Goal: Task Accomplishment & Management: Manage account settings

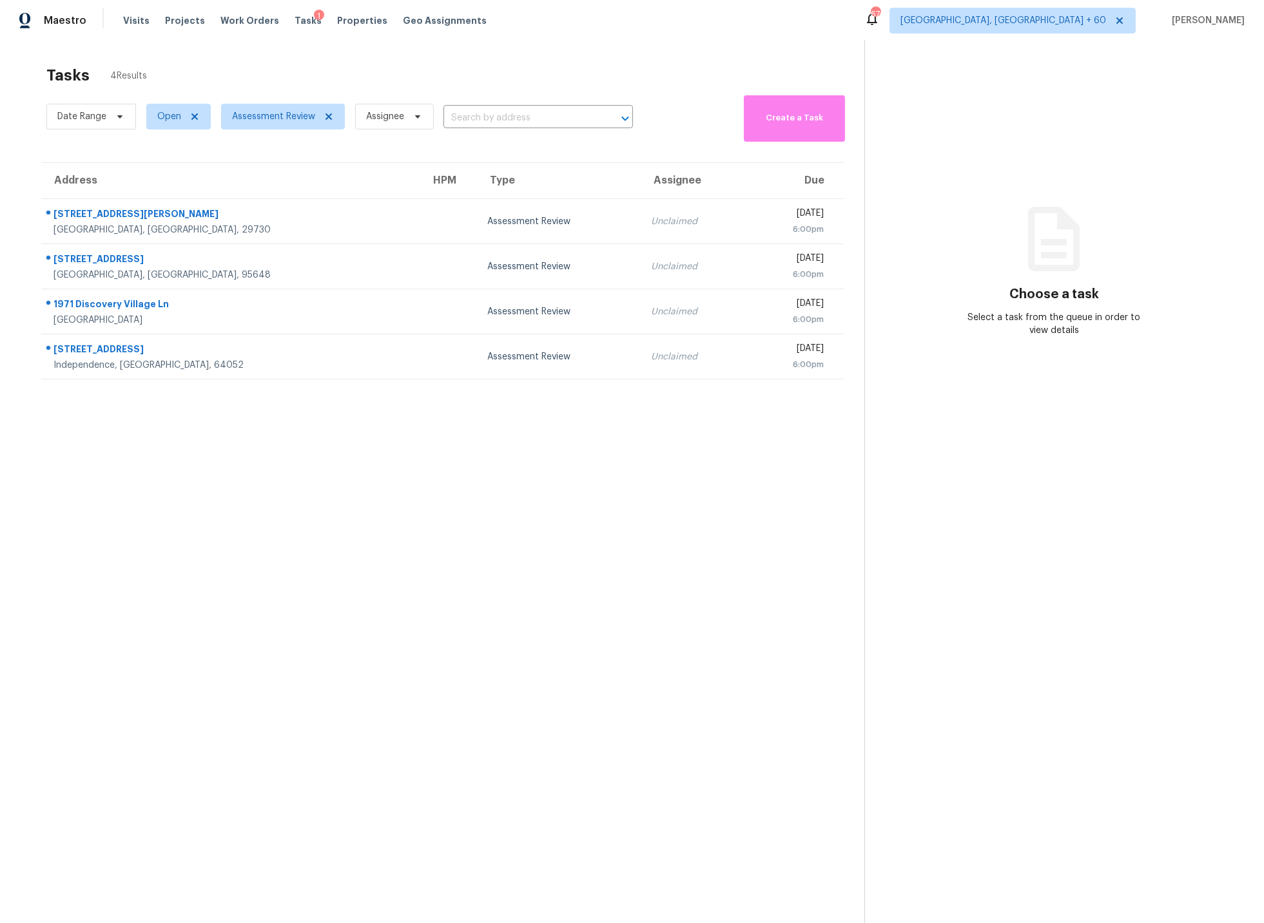
scroll to position [5, 0]
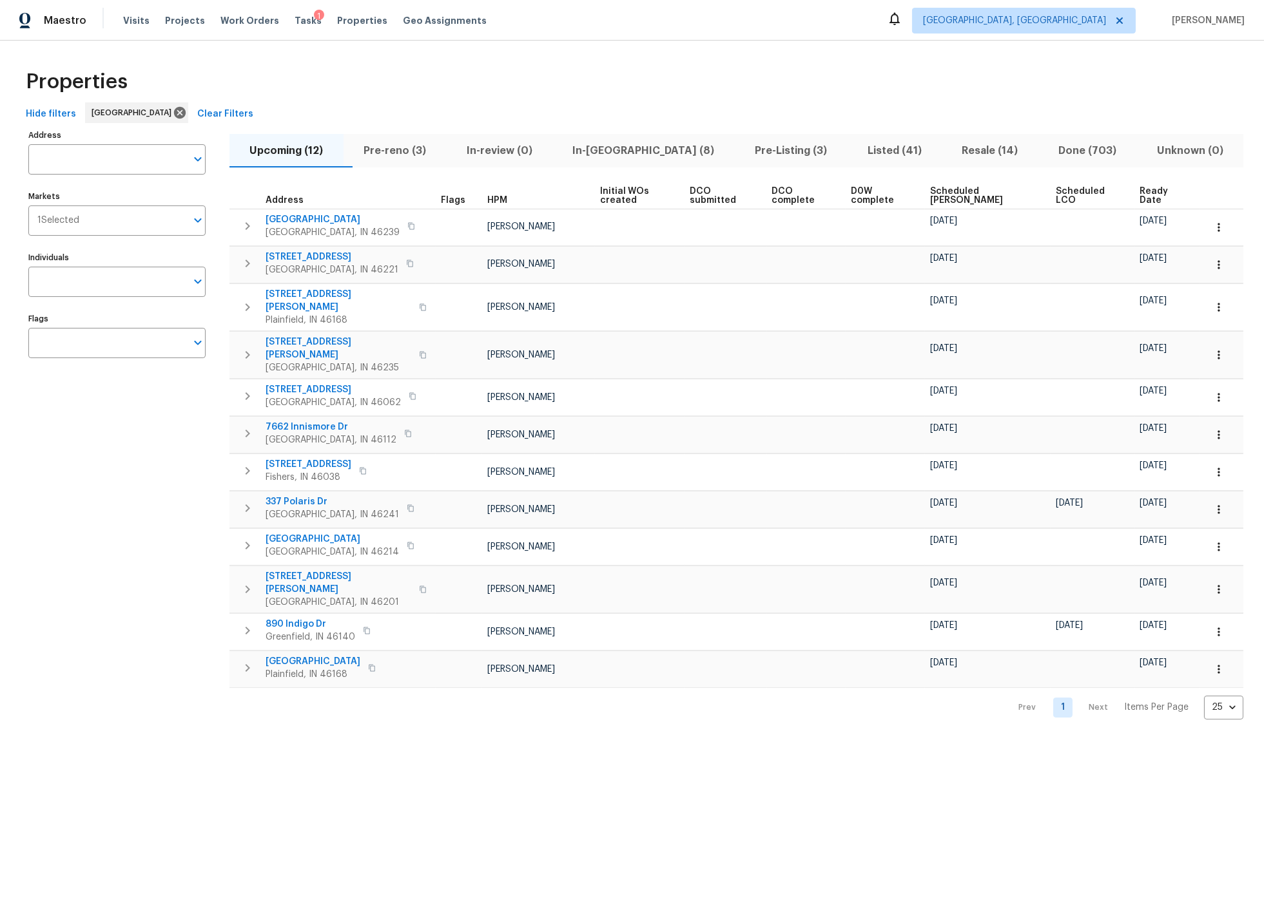
click at [624, 151] on span "In-reno (8)" at bounding box center [643, 151] width 167 height 18
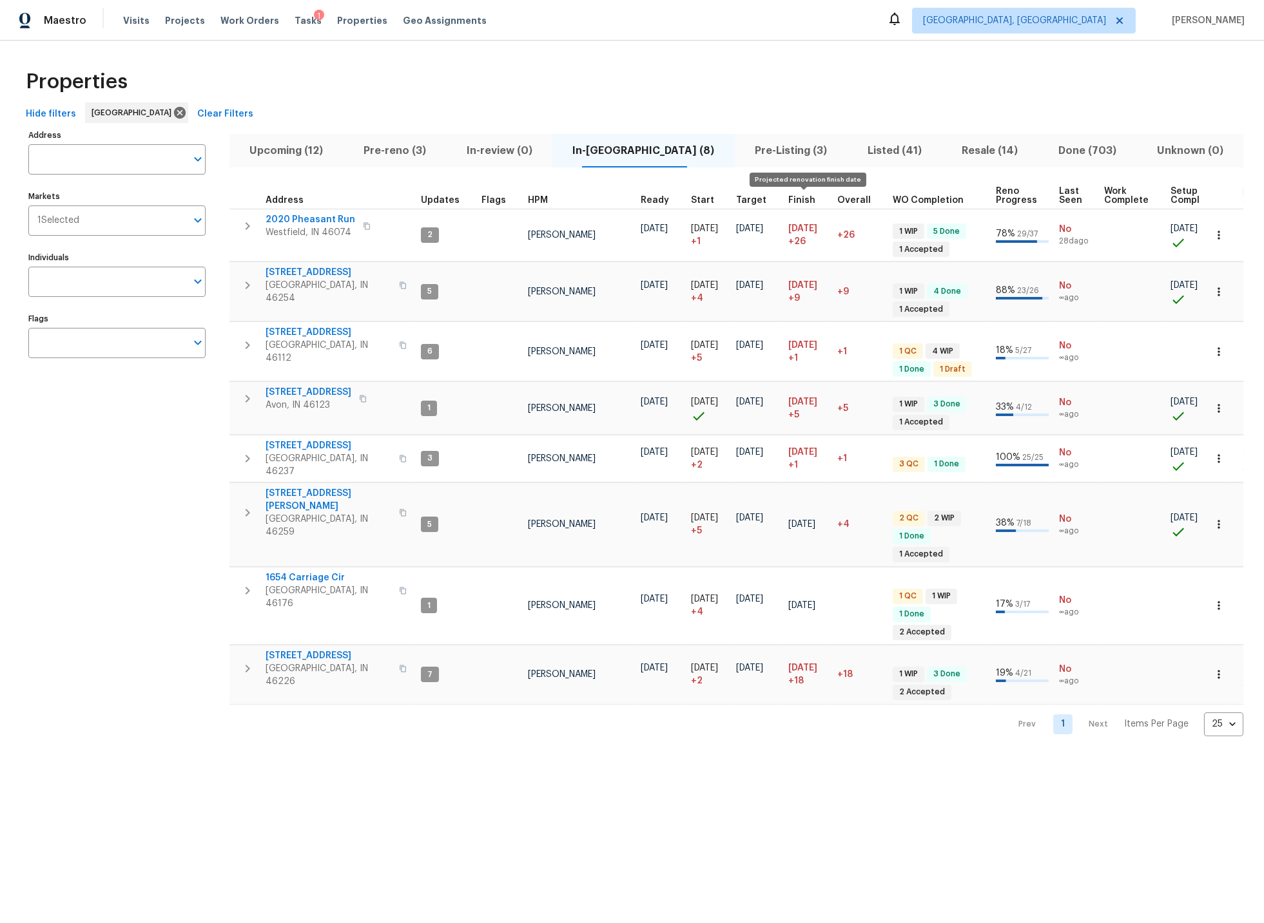
click at [798, 200] on span "Finish" at bounding box center [801, 200] width 27 height 9
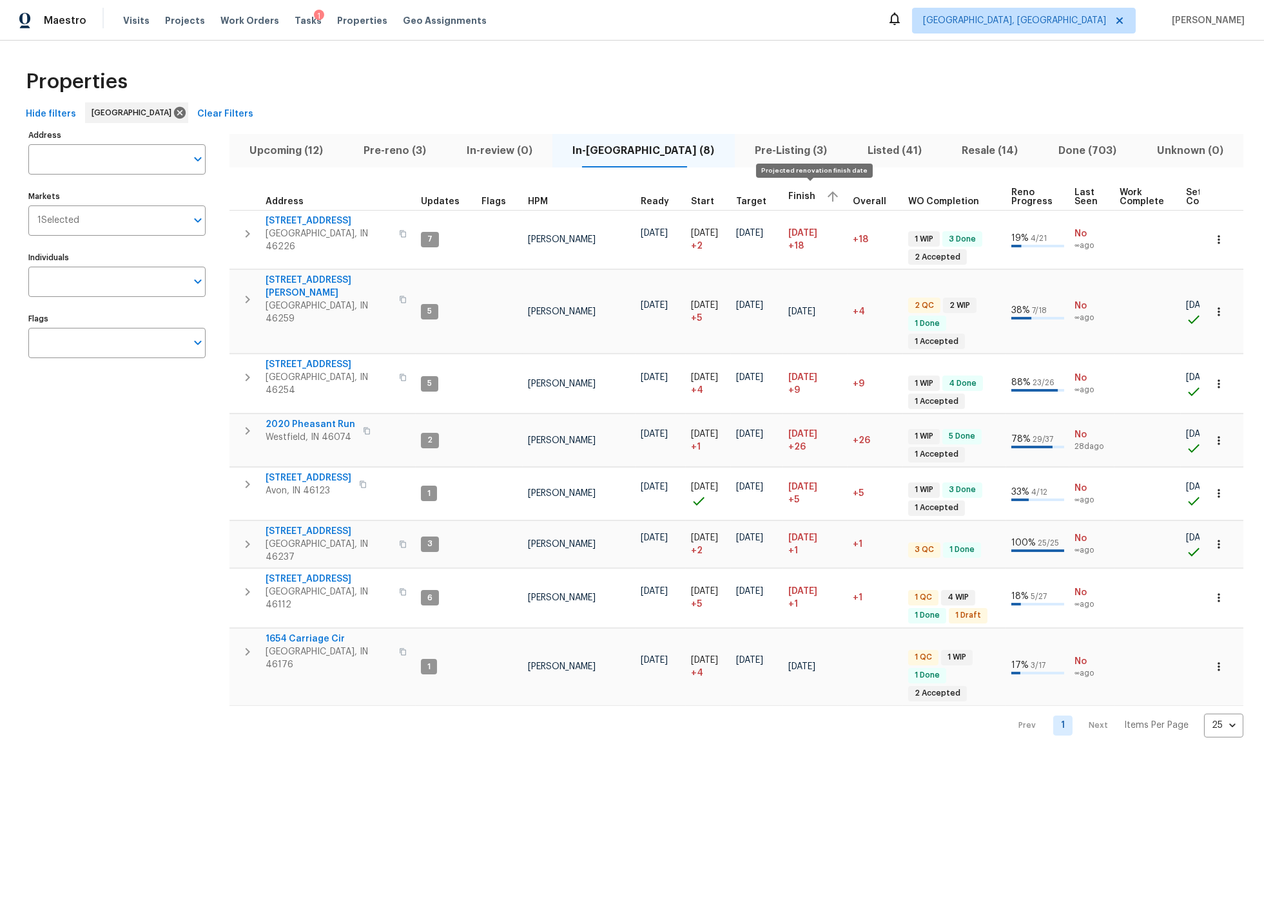
click at [798, 200] on span "Finish" at bounding box center [801, 196] width 27 height 9
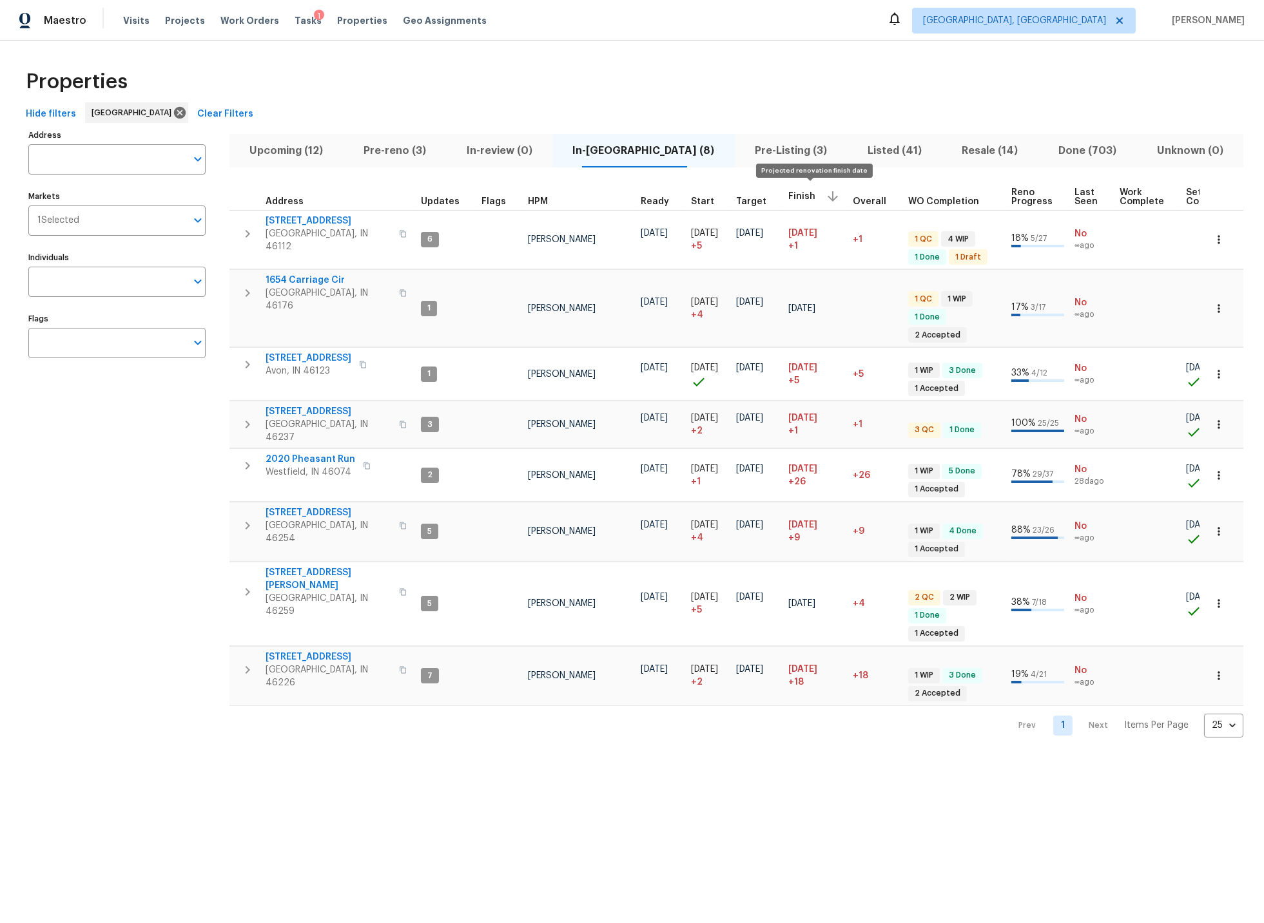
click at [798, 200] on span "Finish" at bounding box center [801, 196] width 27 height 9
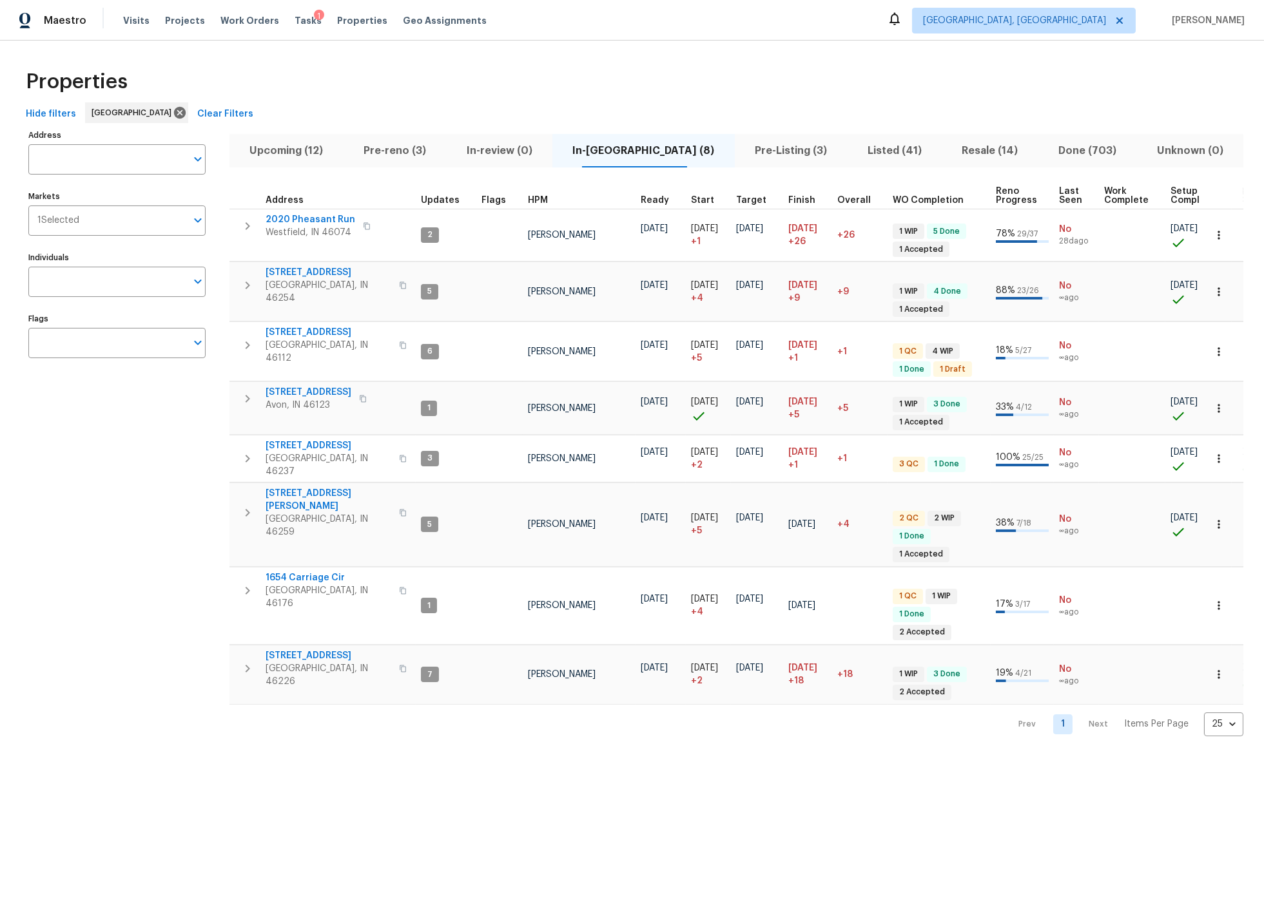
click at [403, 150] on span "Pre-reno (3)" at bounding box center [395, 151] width 88 height 18
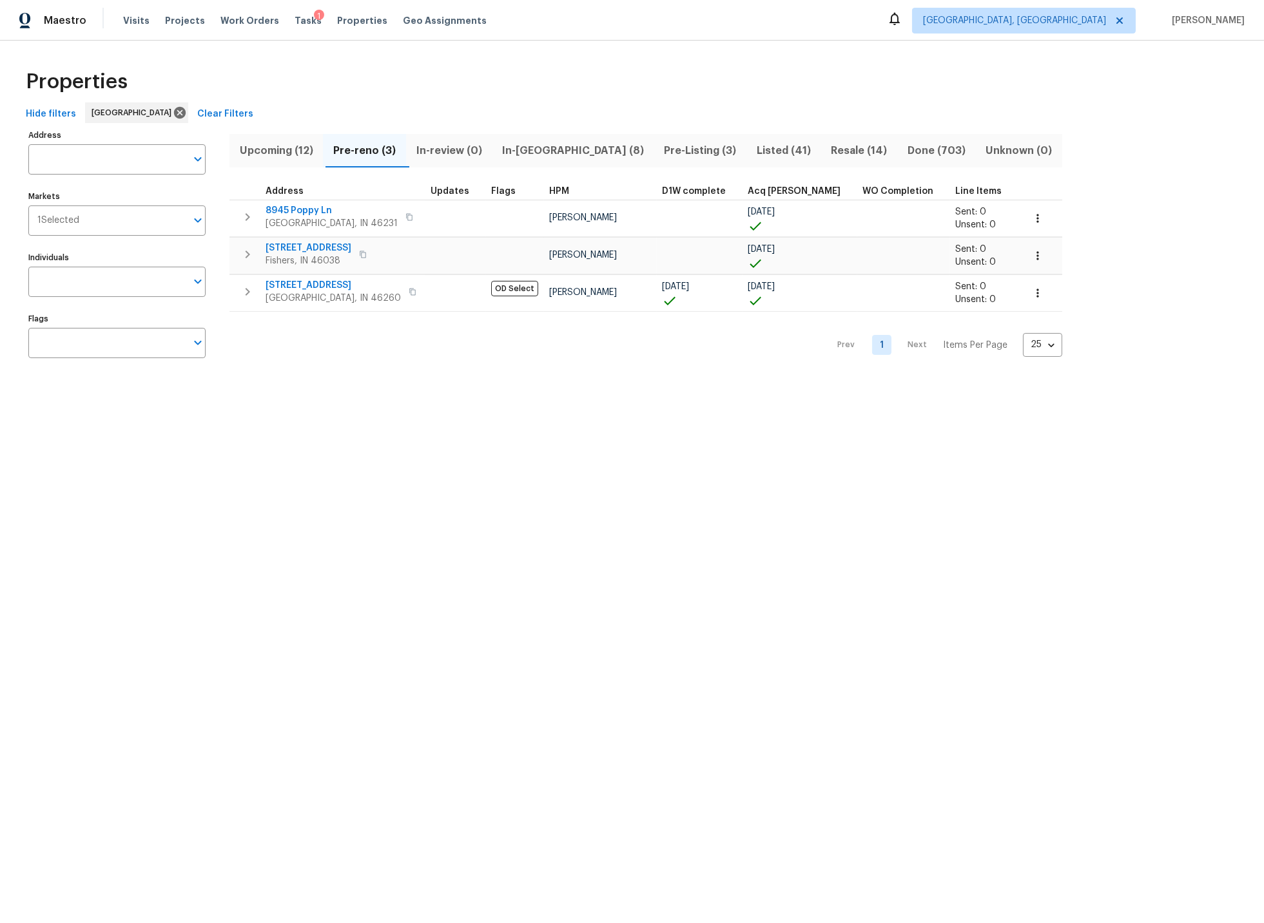
click at [265, 148] on span "Upcoming (12)" at bounding box center [276, 151] width 78 height 18
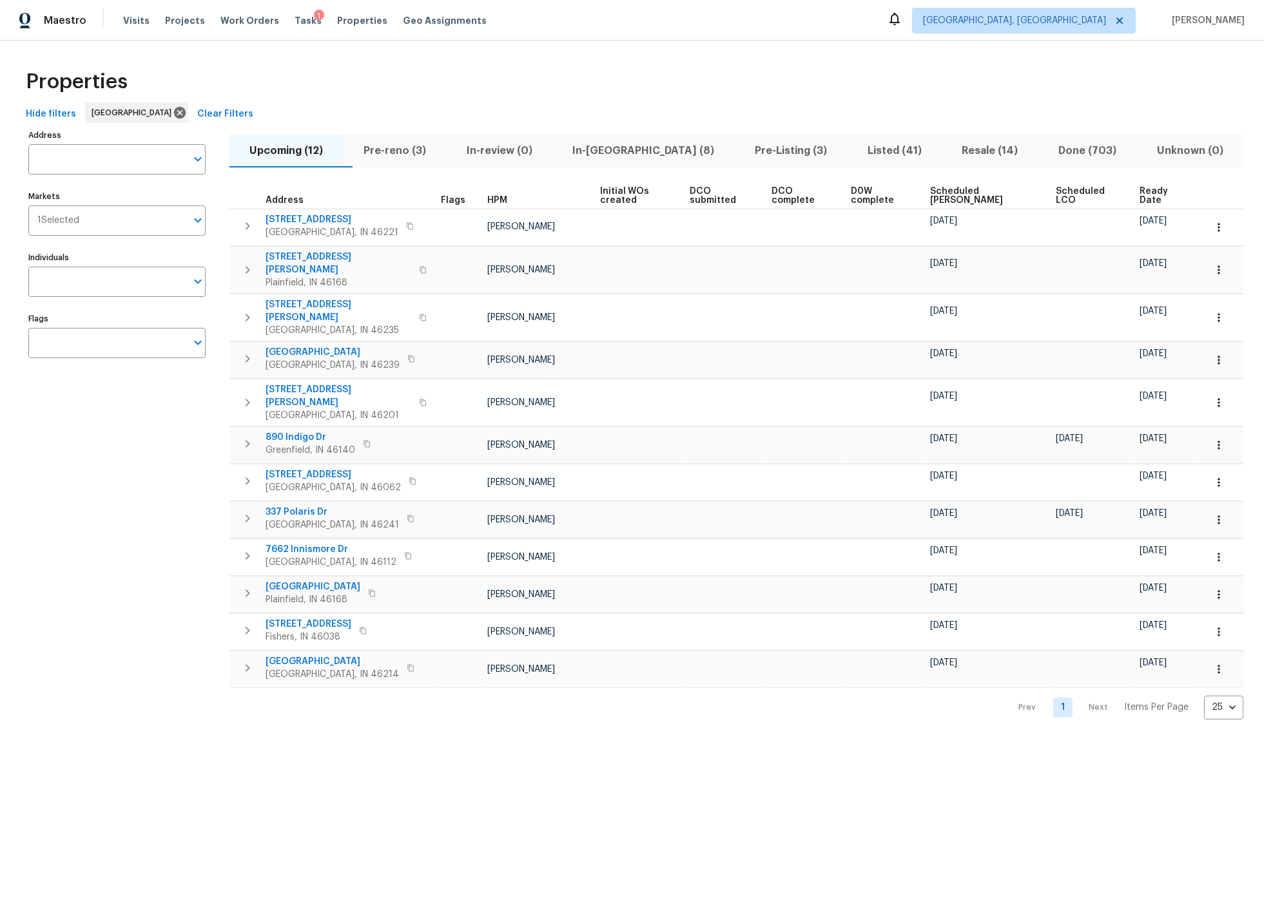
click at [1140, 190] on span "Ready Date" at bounding box center [1161, 196] width 43 height 18
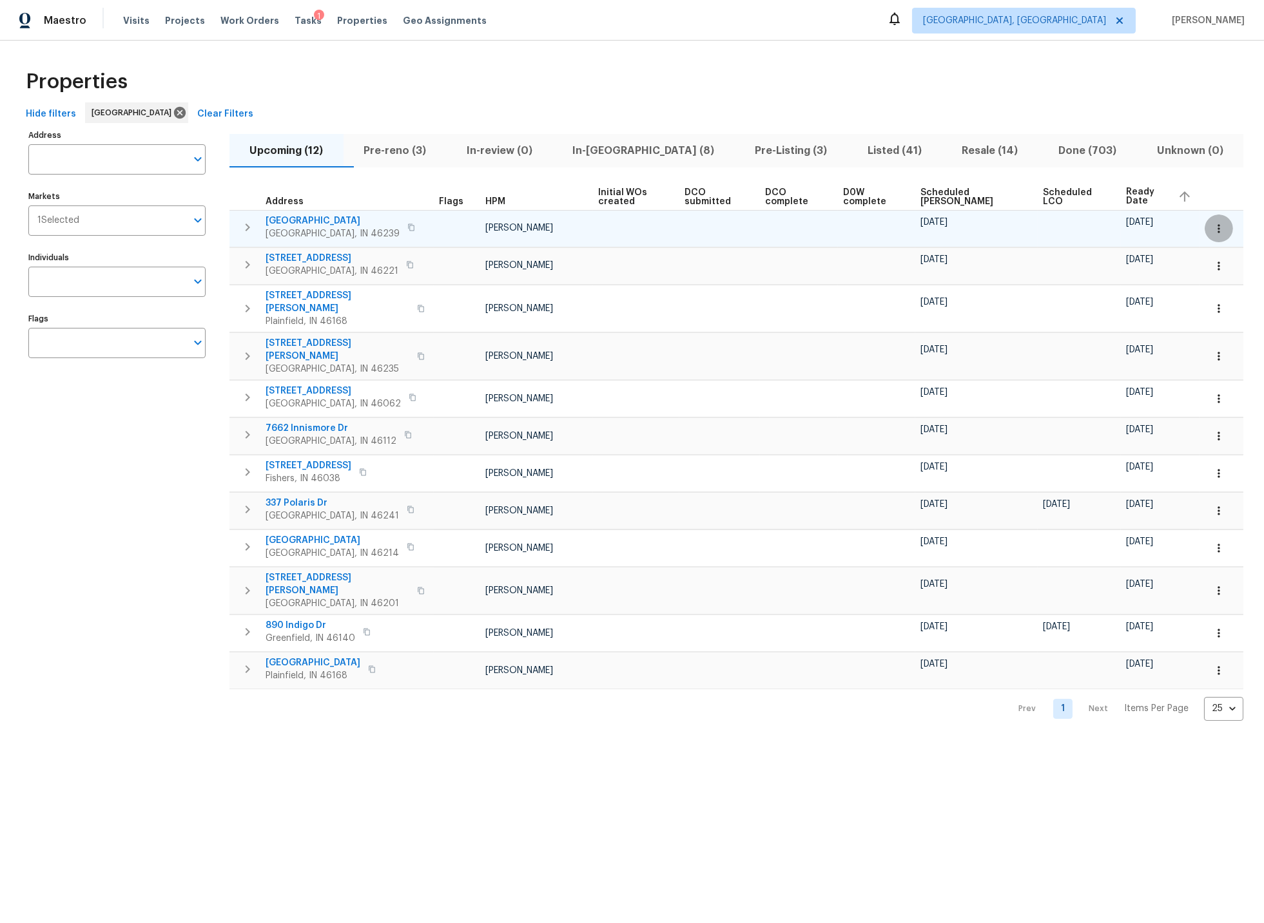
click at [1224, 227] on icon "button" at bounding box center [1218, 228] width 13 height 13
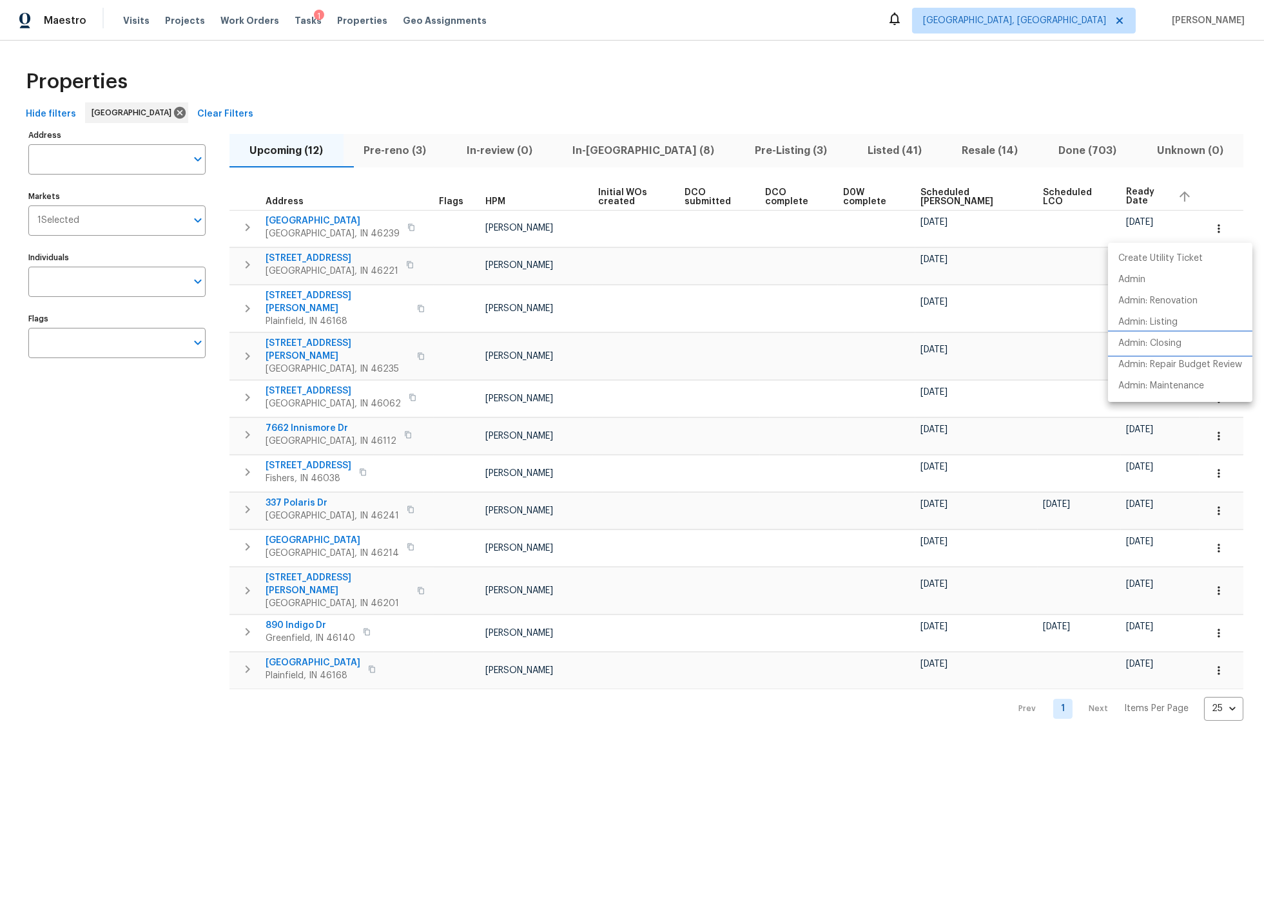
click at [1163, 342] on p "Admin: Closing" at bounding box center [1149, 344] width 63 height 14
click at [762, 97] on div at bounding box center [632, 461] width 1264 height 923
click at [409, 149] on span "Pre-reno (3)" at bounding box center [395, 151] width 88 height 18
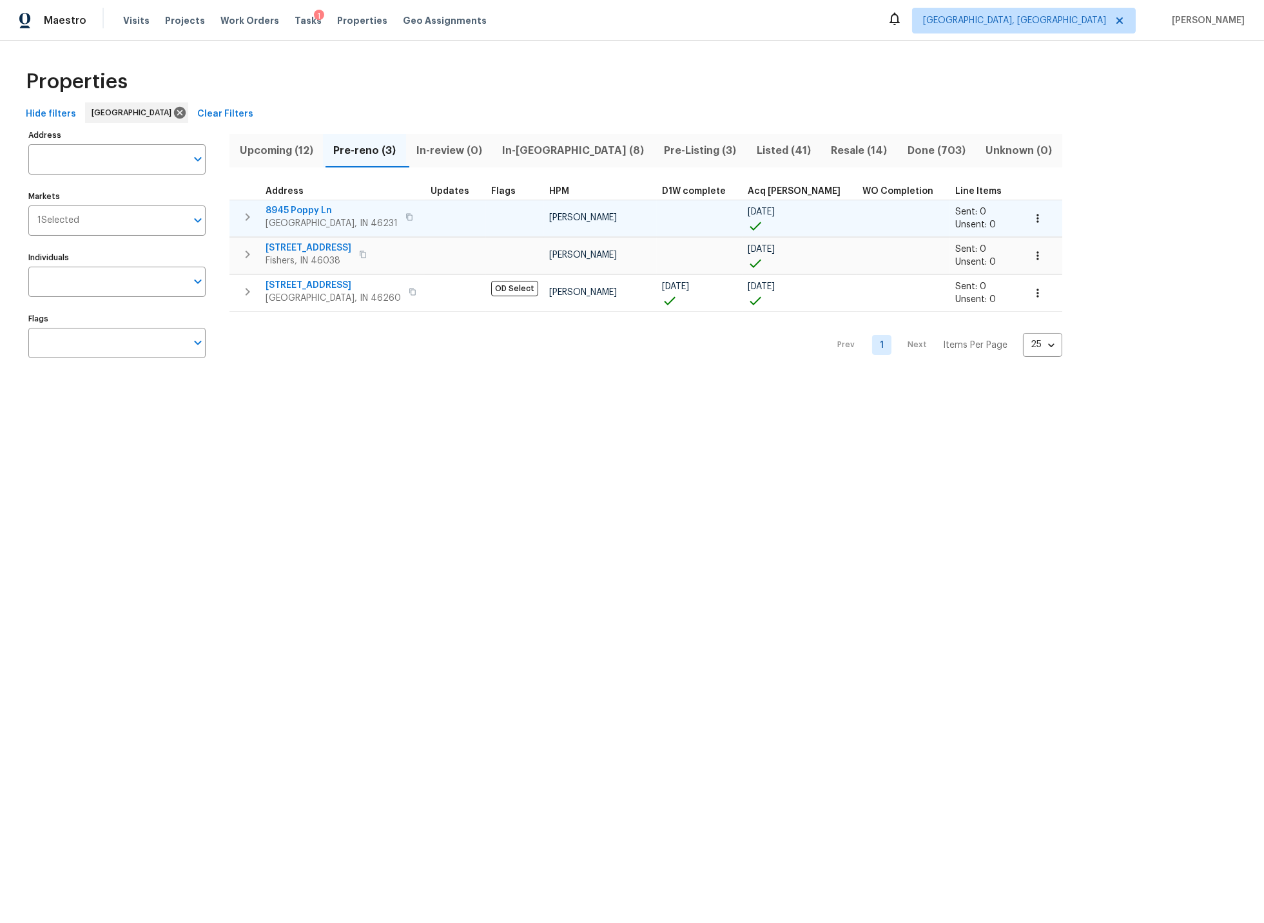
click at [314, 210] on span "8945 Poppy Ln" at bounding box center [331, 210] width 132 height 13
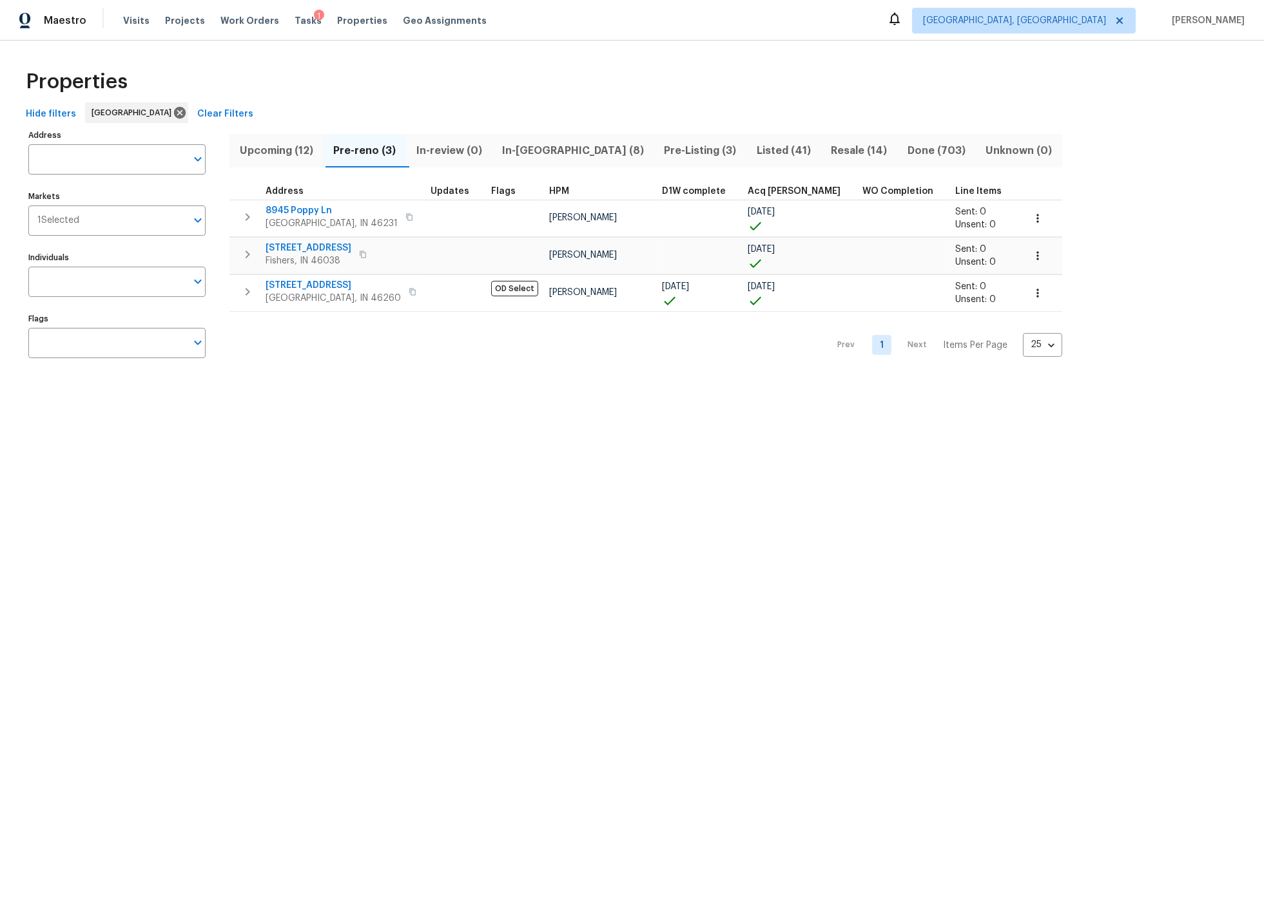
click at [532, 148] on span "In-reno (8)" at bounding box center [572, 151] width 146 height 18
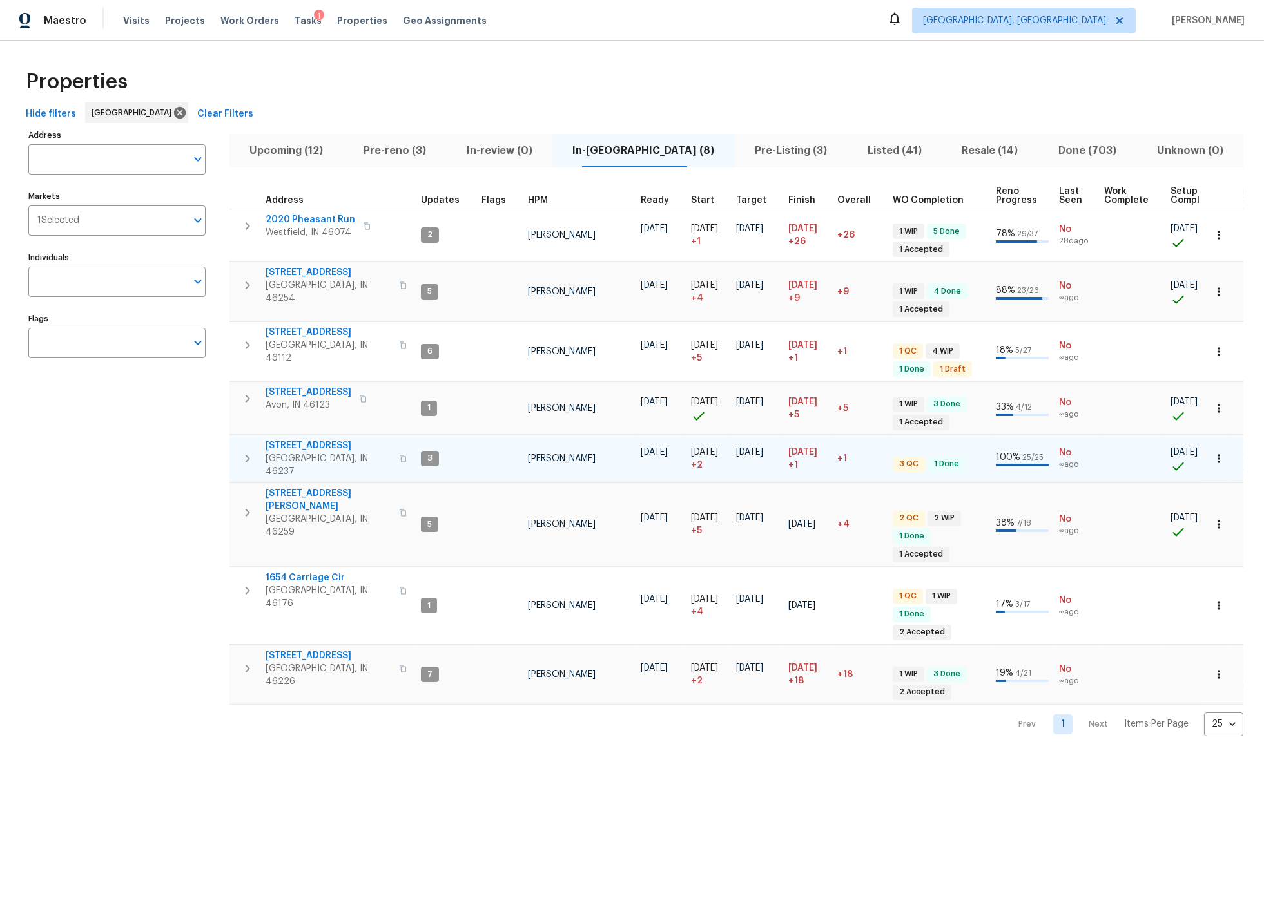
click at [247, 455] on icon "button" at bounding box center [248, 459] width 5 height 8
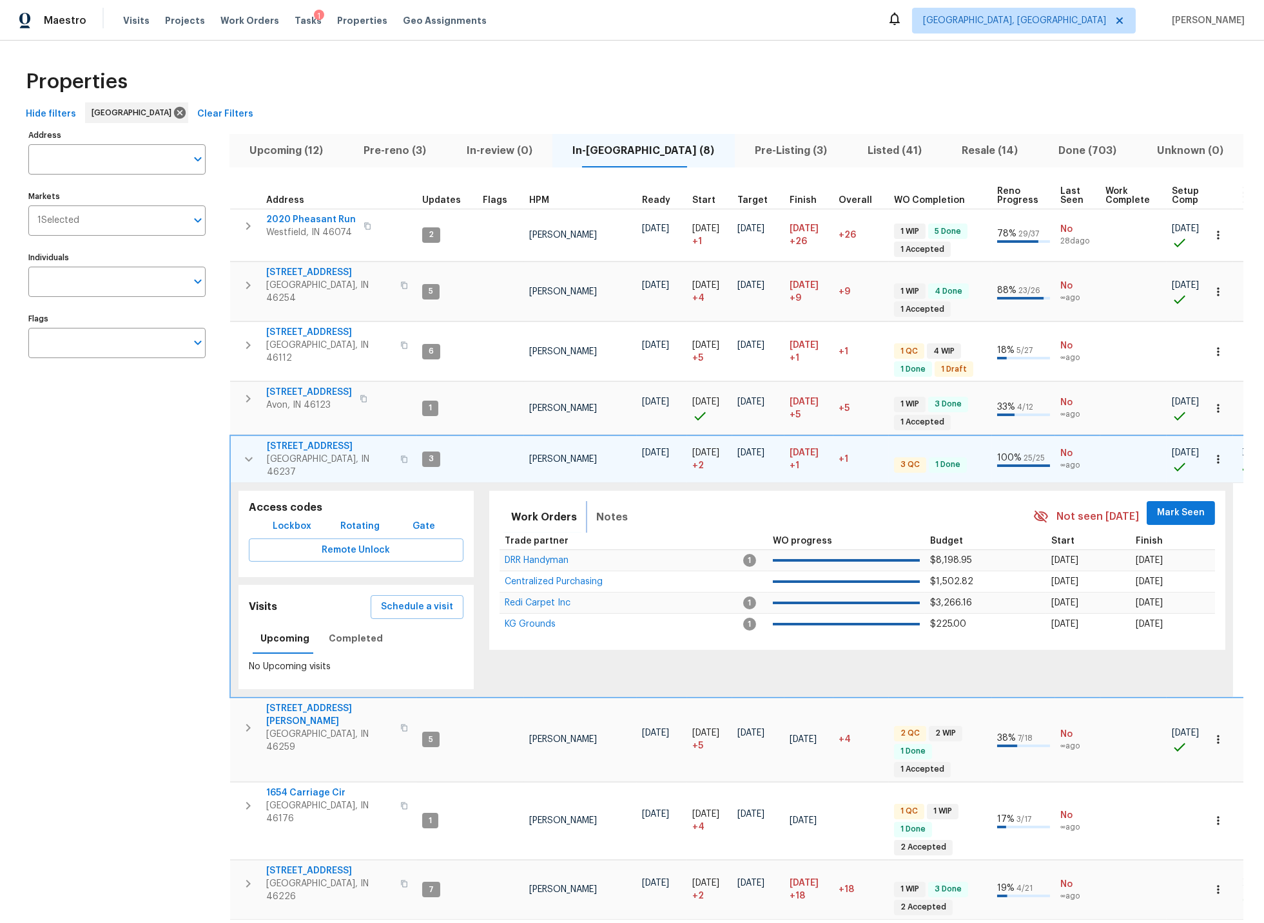
click at [600, 508] on span "Notes" at bounding box center [612, 517] width 32 height 18
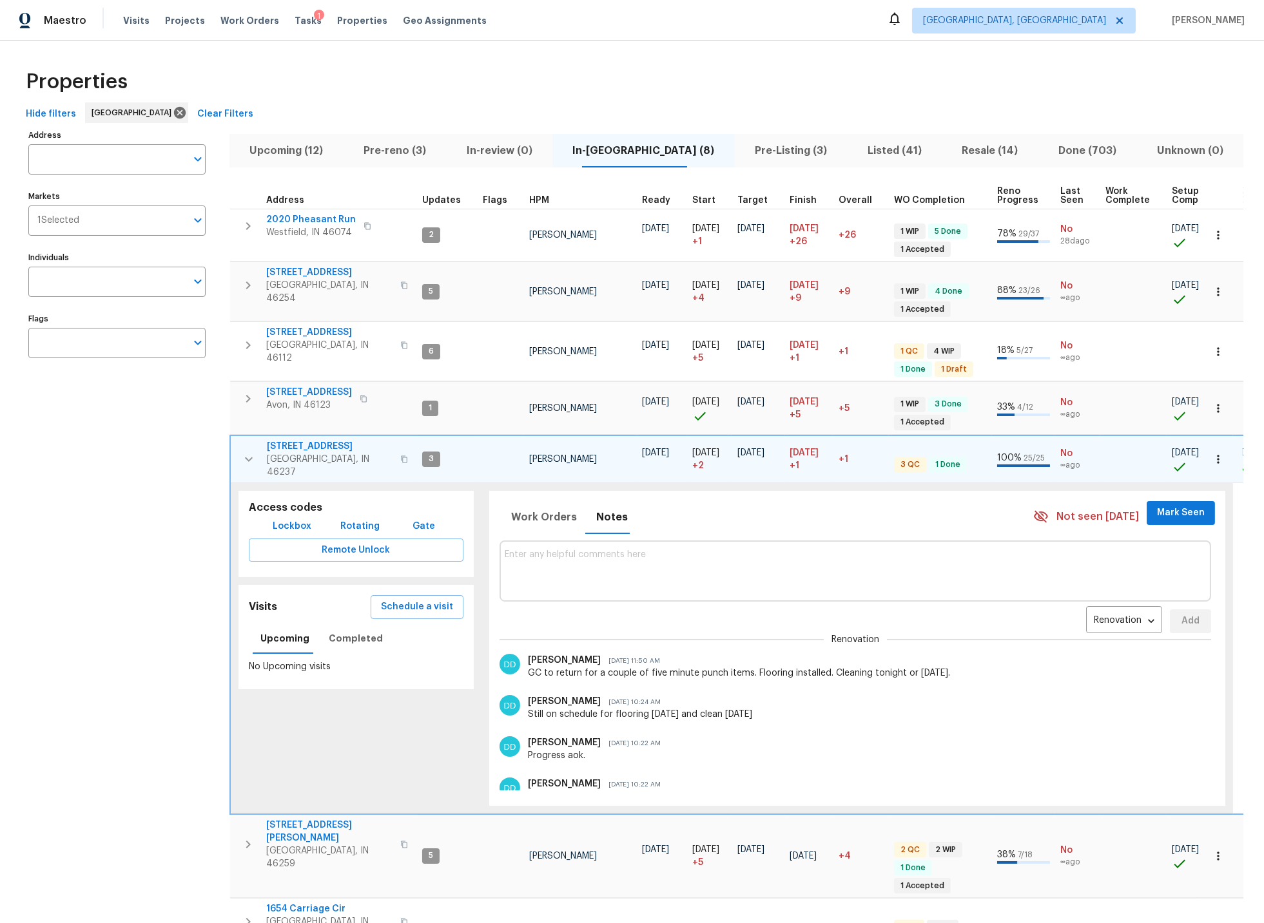
click at [247, 452] on icon "button" at bounding box center [248, 459] width 15 height 15
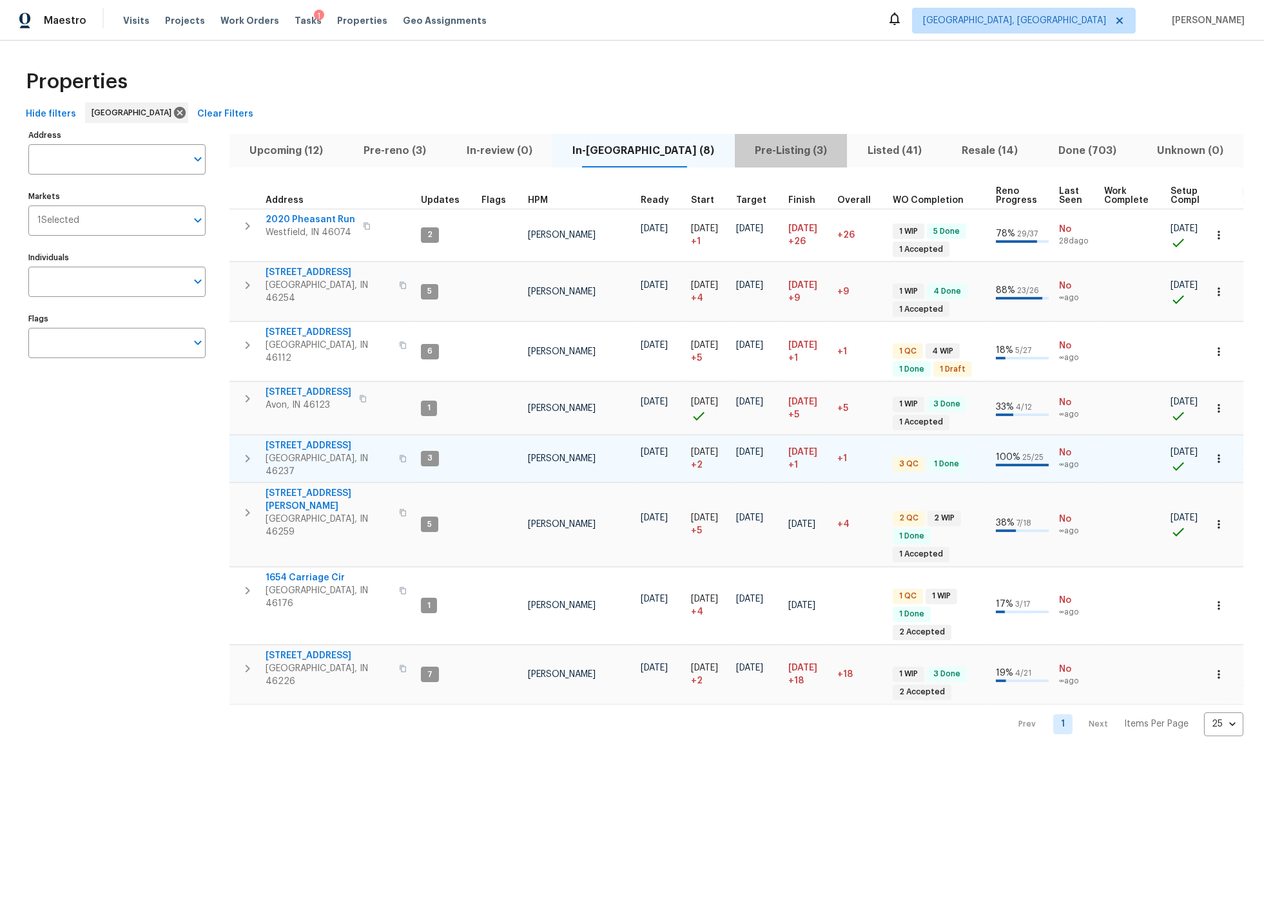
click at [744, 151] on span "Pre-Listing (3)" at bounding box center [790, 151] width 97 height 18
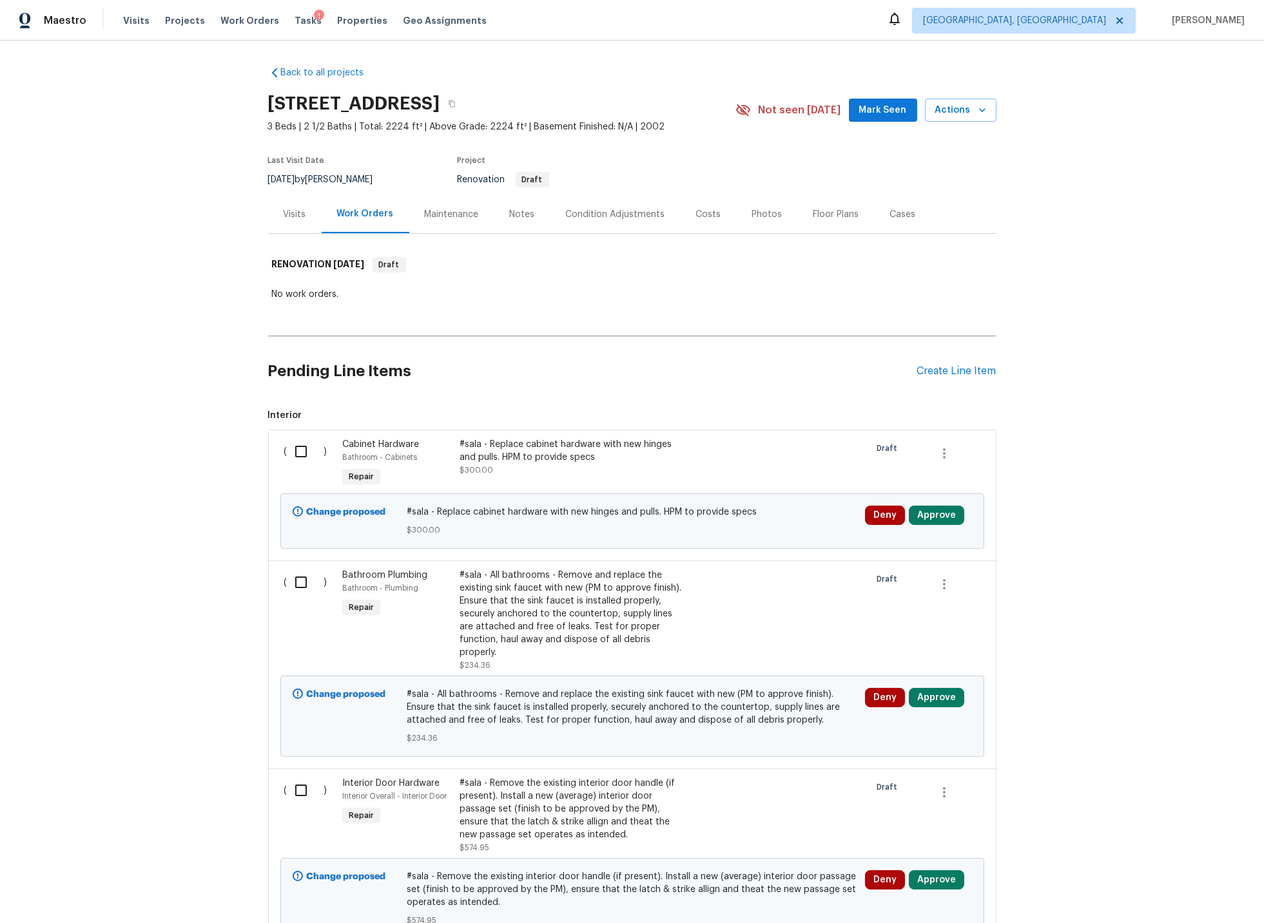
click at [519, 215] on div "Notes" at bounding box center [522, 214] width 25 height 13
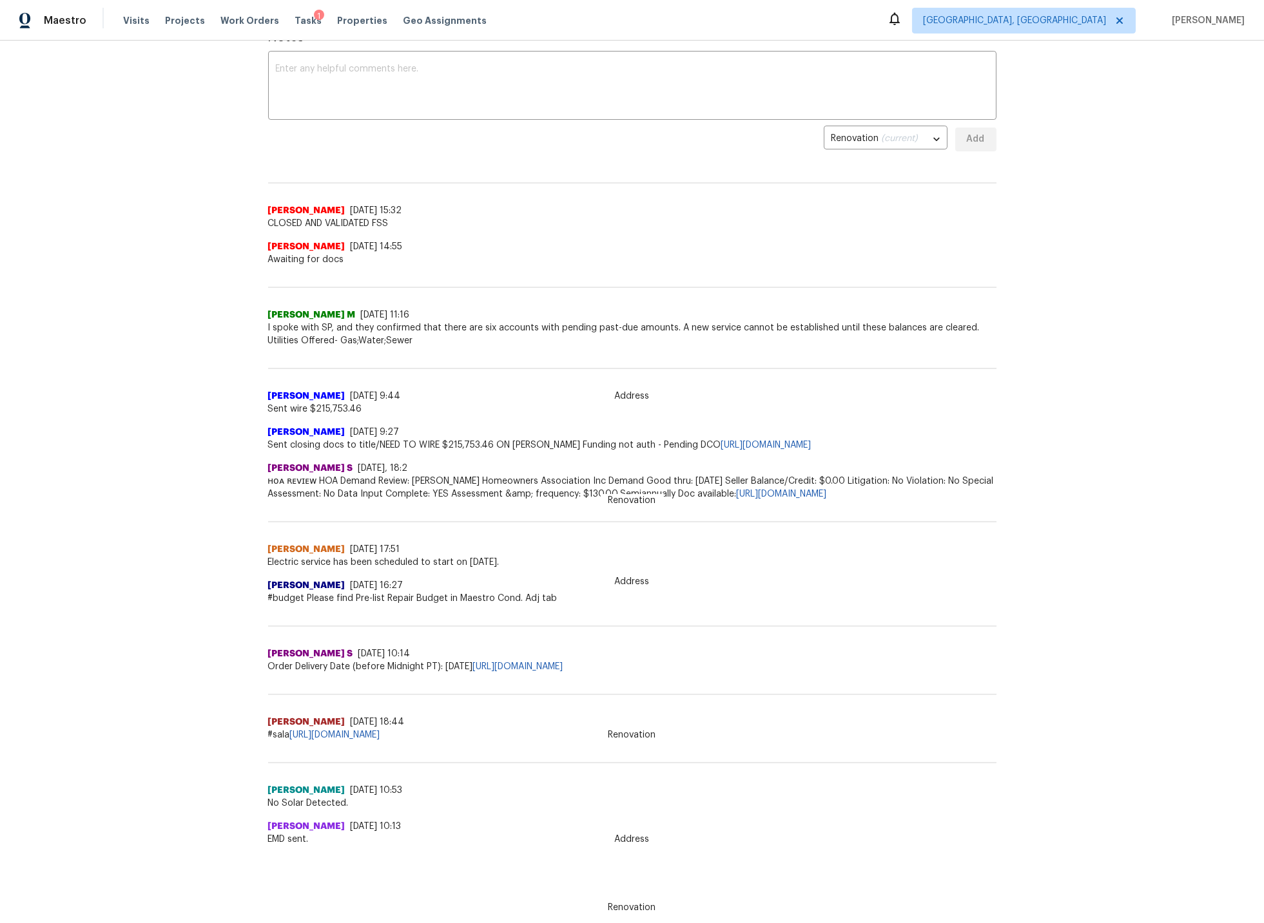
scroll to position [226, 0]
click at [380, 735] on link "https://docs.google.com/spreadsheets/d/1Da4rDjII7zi8nShk9EbBmIOj3thO3iqhoQahzPg…" at bounding box center [335, 735] width 90 height 9
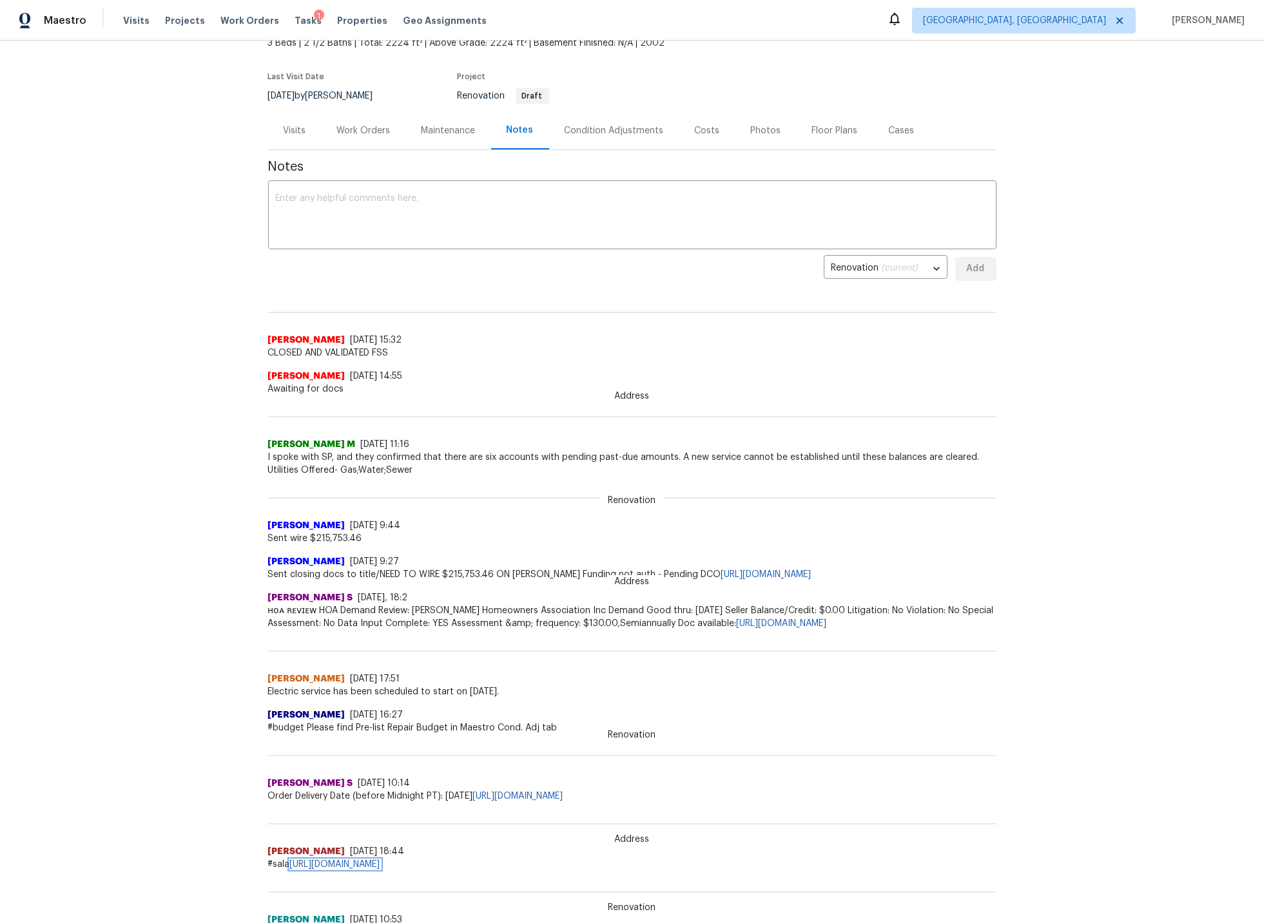
scroll to position [0, 0]
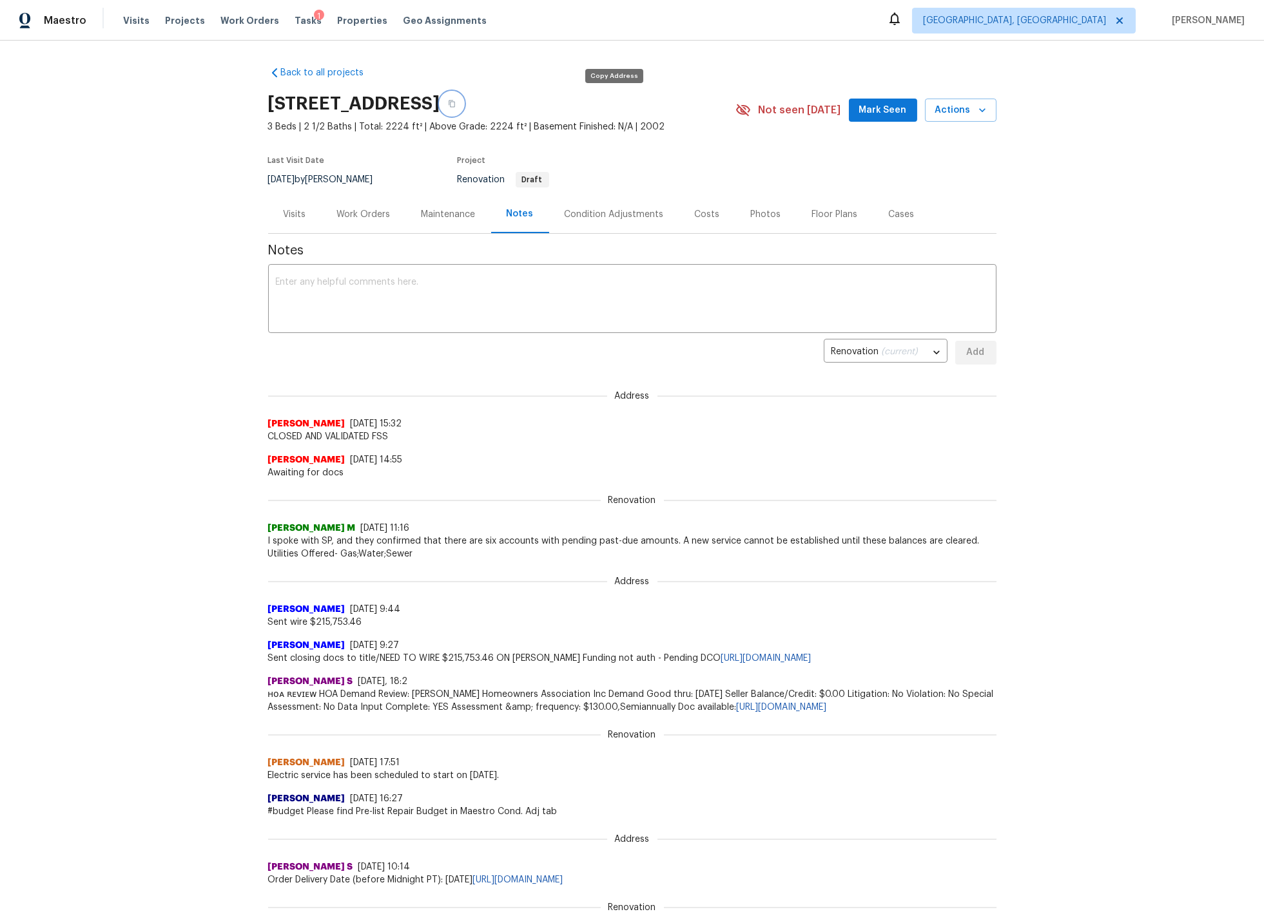
click at [456, 103] on icon "button" at bounding box center [452, 104] width 8 height 8
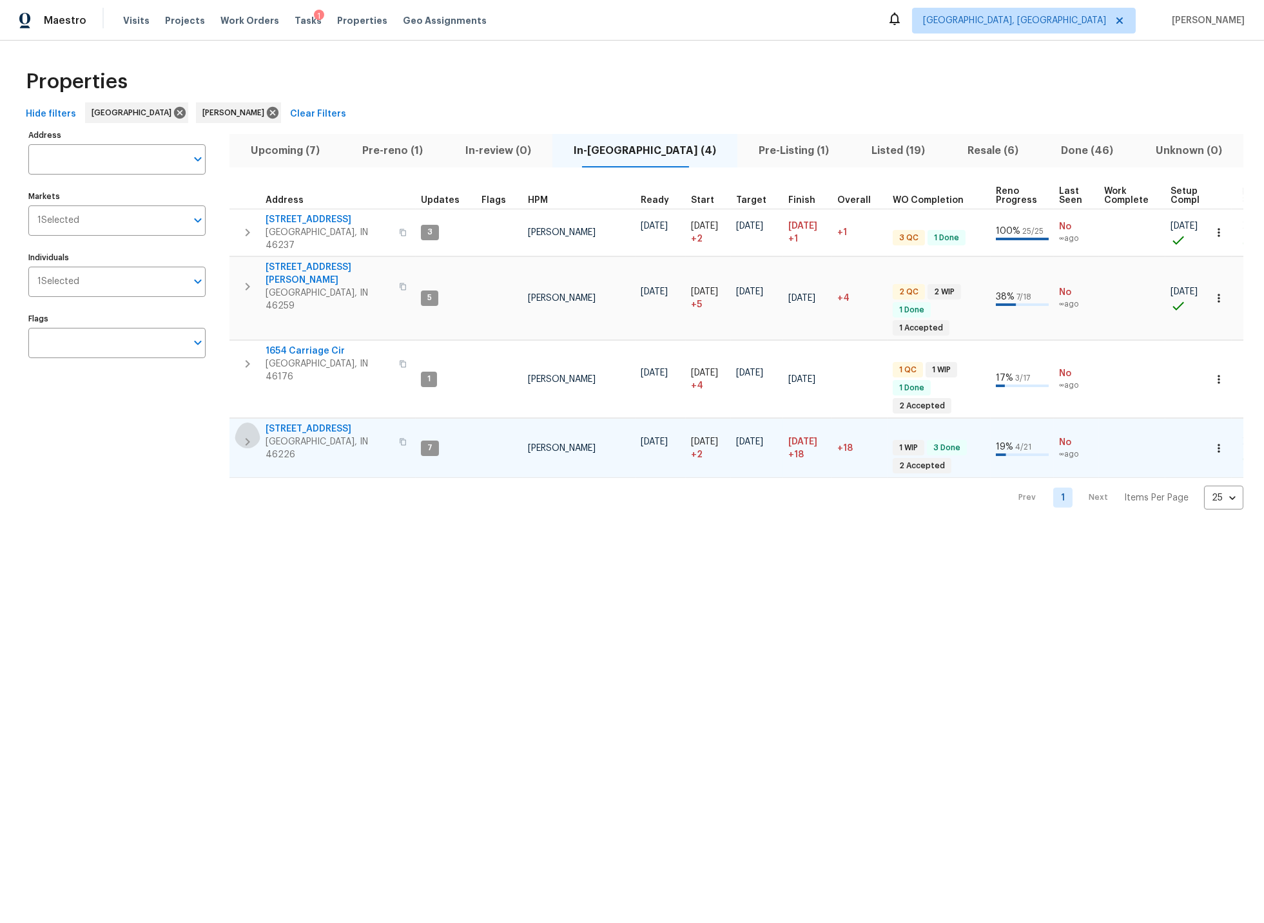
click at [247, 434] on icon "button" at bounding box center [247, 441] width 15 height 15
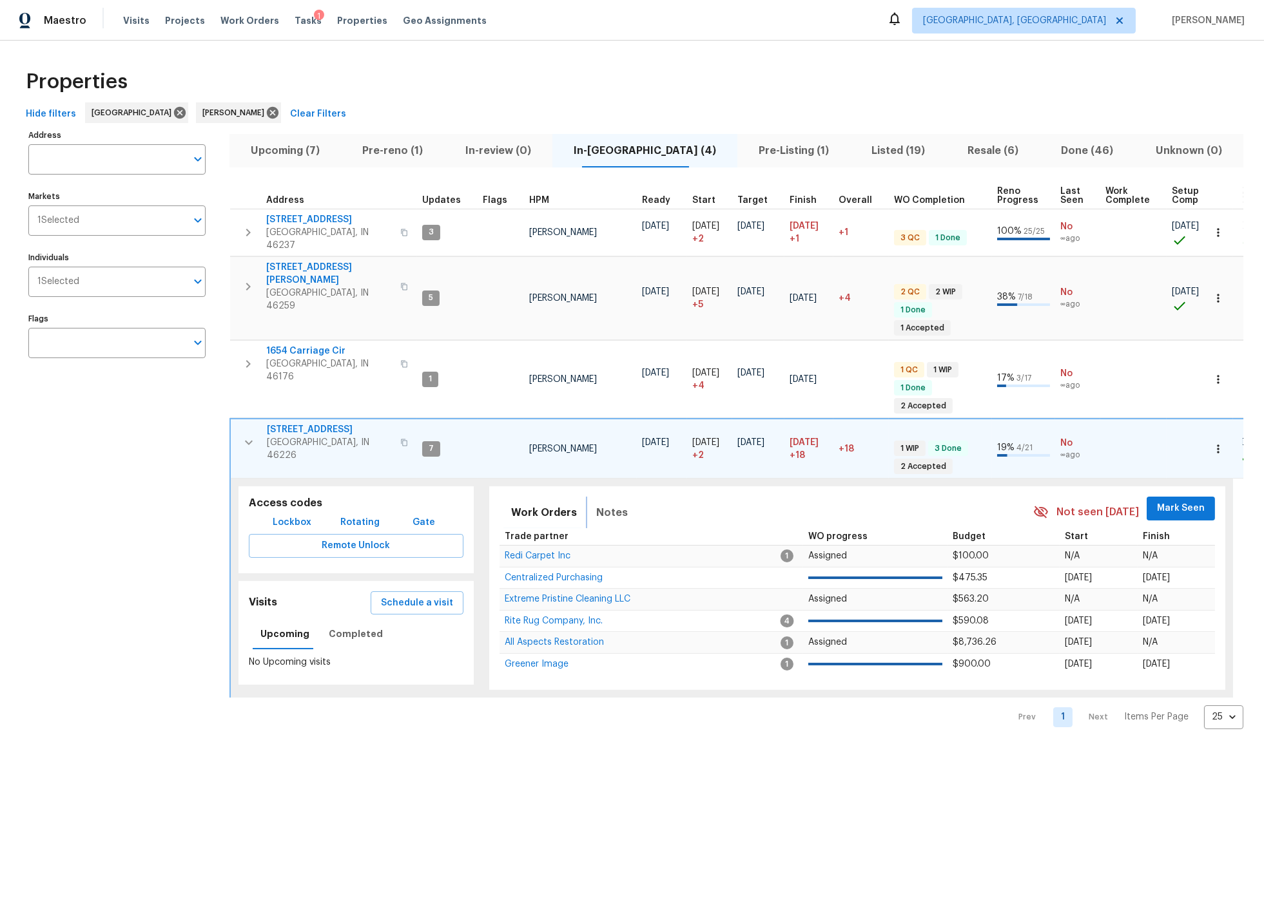
click at [606, 504] on span "Notes" at bounding box center [612, 513] width 32 height 18
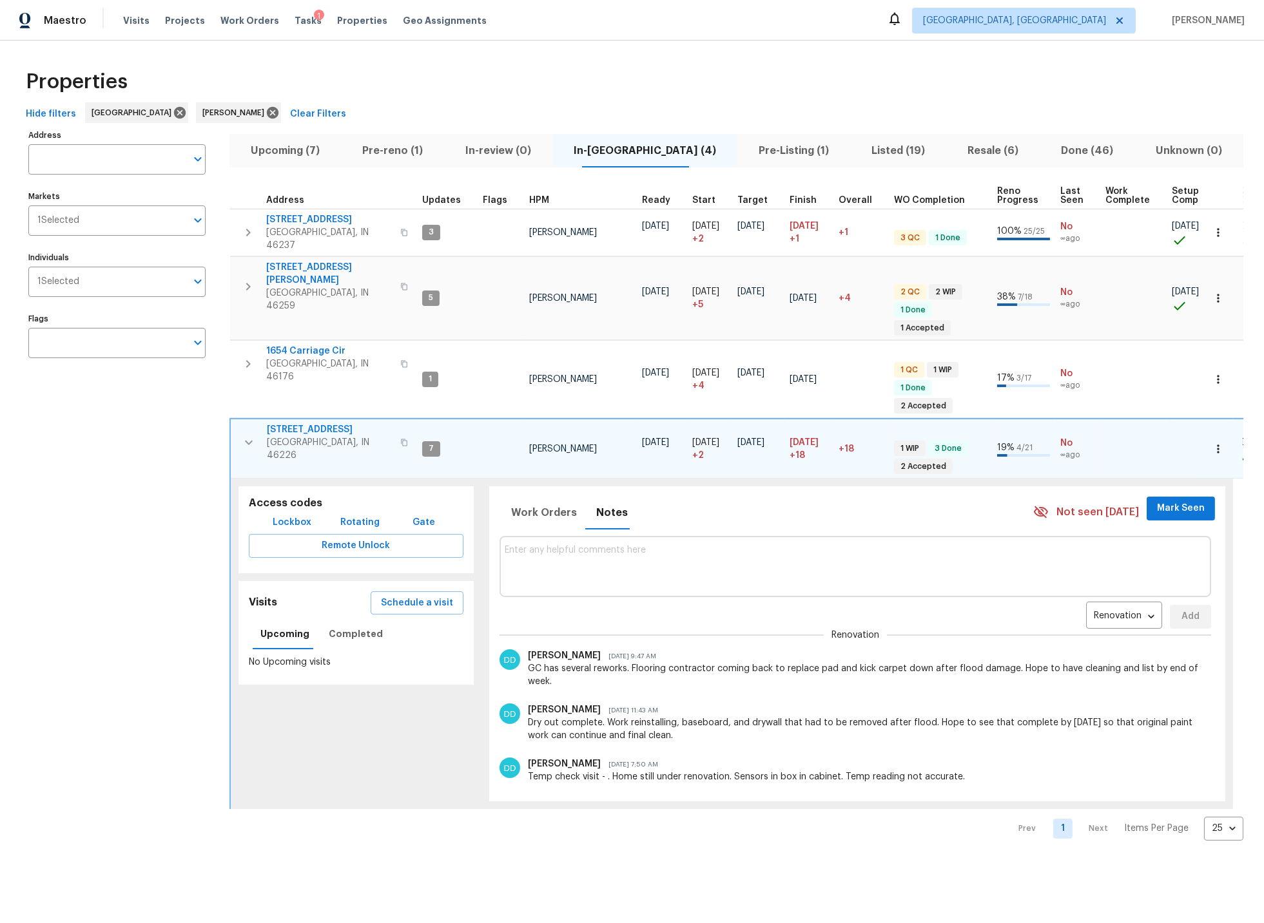
click at [246, 441] on icon "button" at bounding box center [249, 443] width 8 height 5
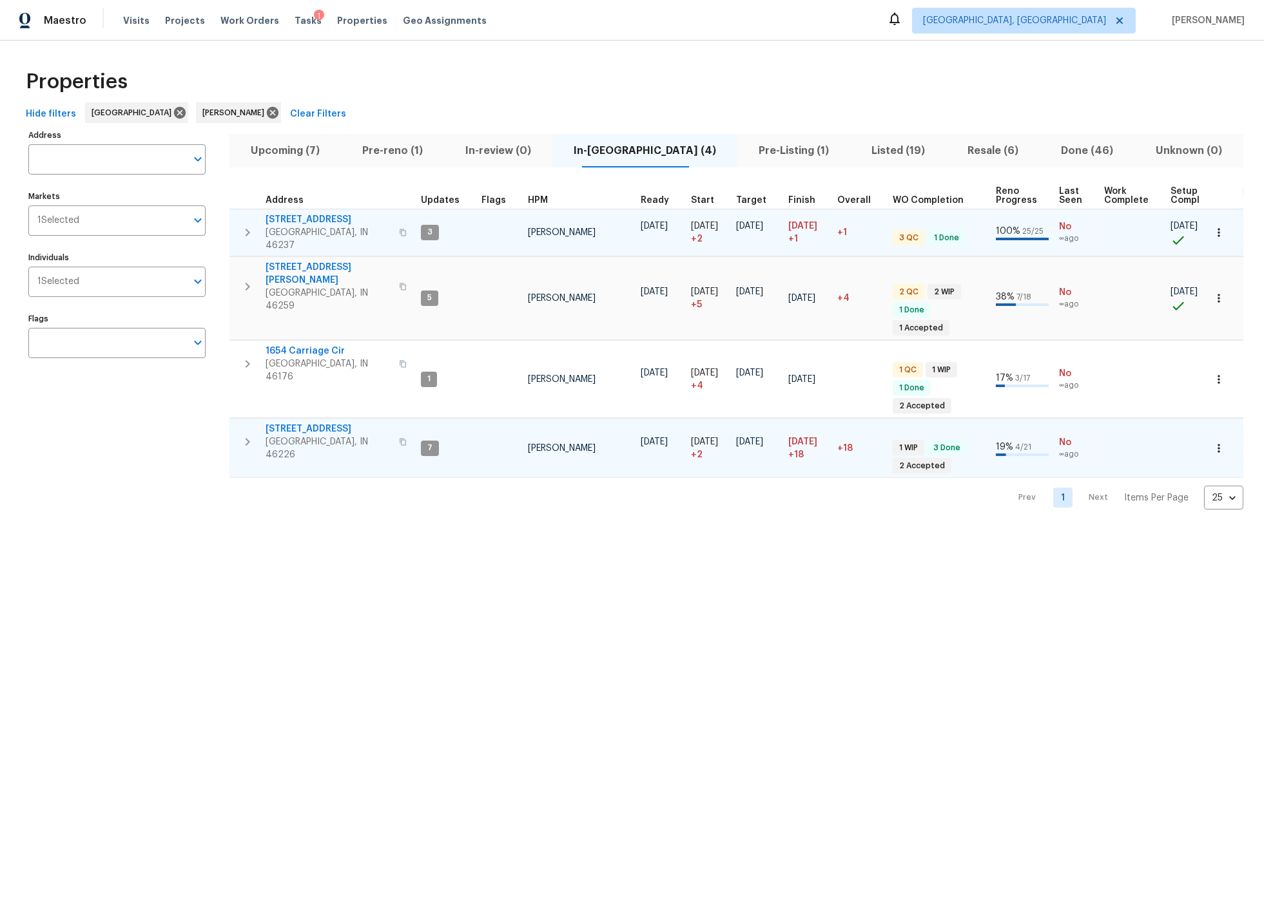
click at [246, 225] on icon "button" at bounding box center [247, 232] width 15 height 15
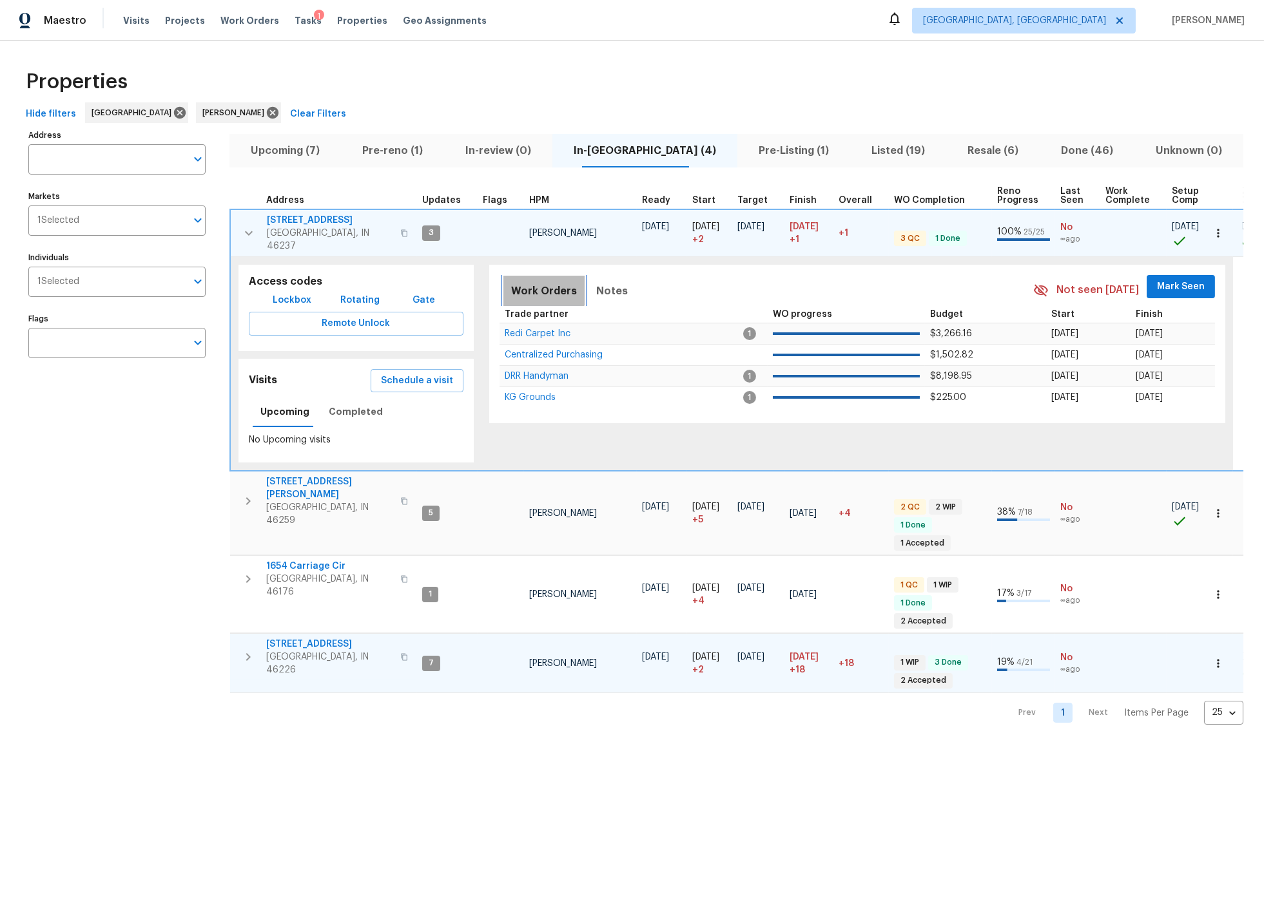
click at [539, 282] on span "Work Orders" at bounding box center [544, 291] width 66 height 18
click at [309, 220] on span "3731 Owster Ln" at bounding box center [330, 220] width 126 height 13
click at [247, 226] on icon "button" at bounding box center [248, 233] width 15 height 15
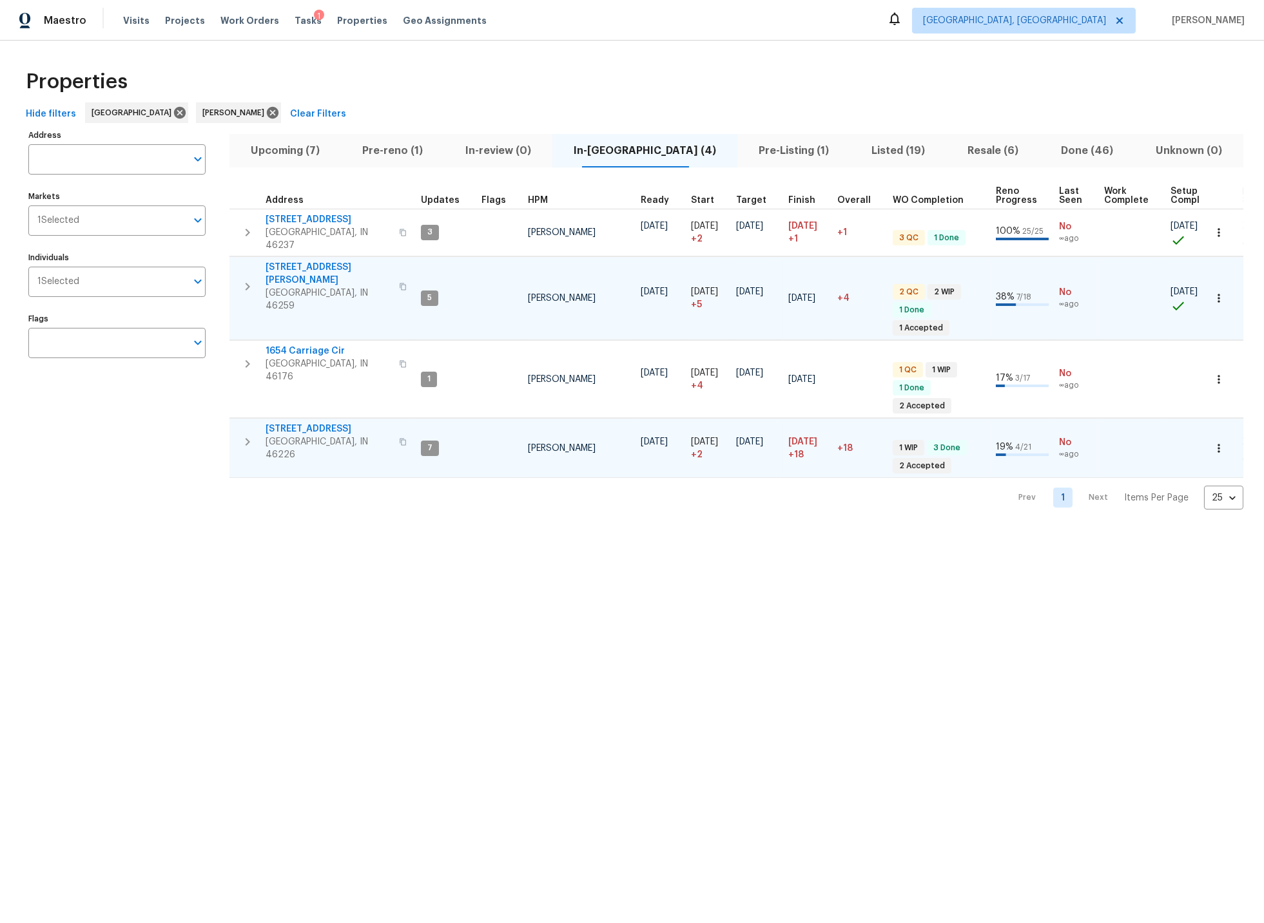
click at [247, 279] on icon "button" at bounding box center [247, 286] width 15 height 15
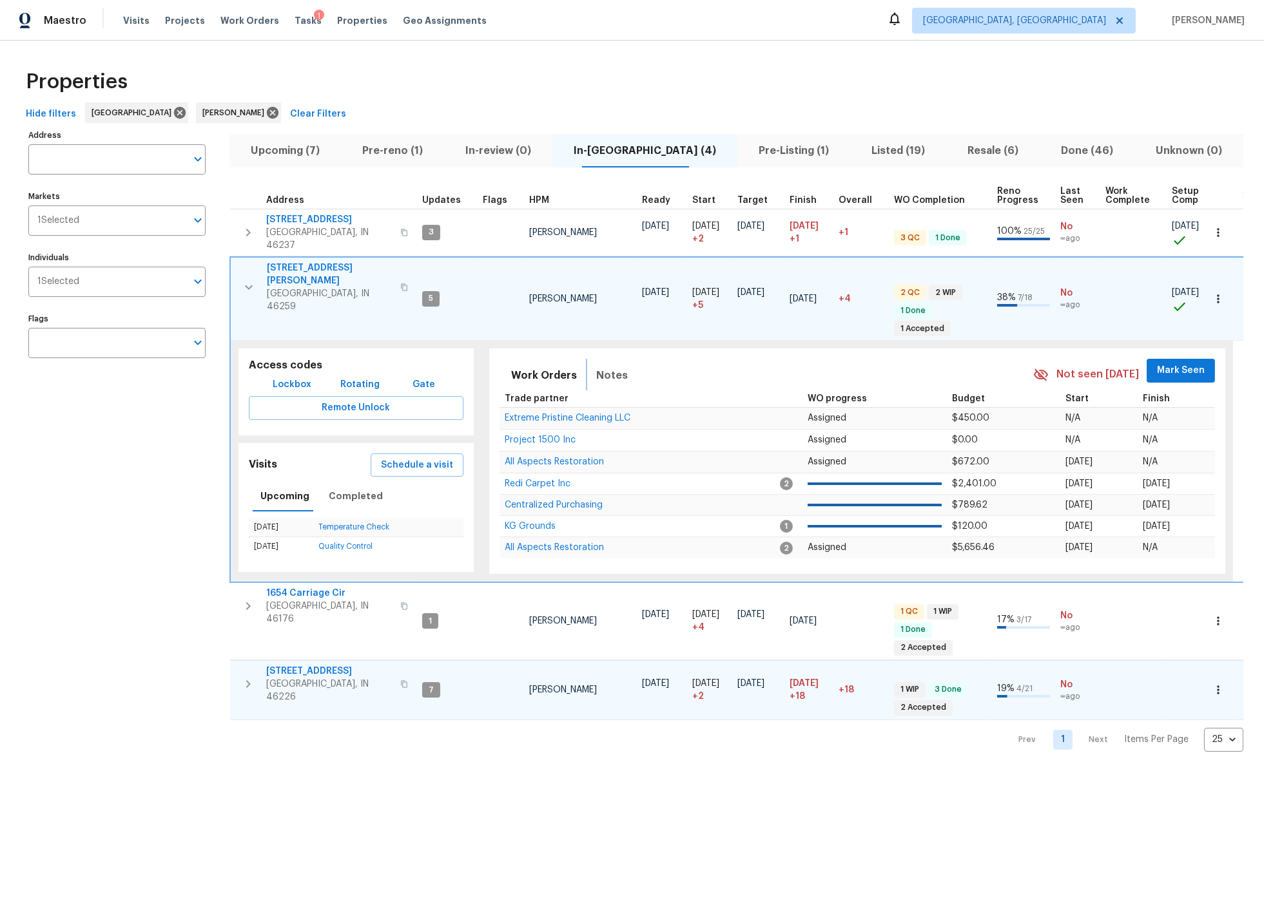
click at [606, 367] on span "Notes" at bounding box center [612, 376] width 32 height 18
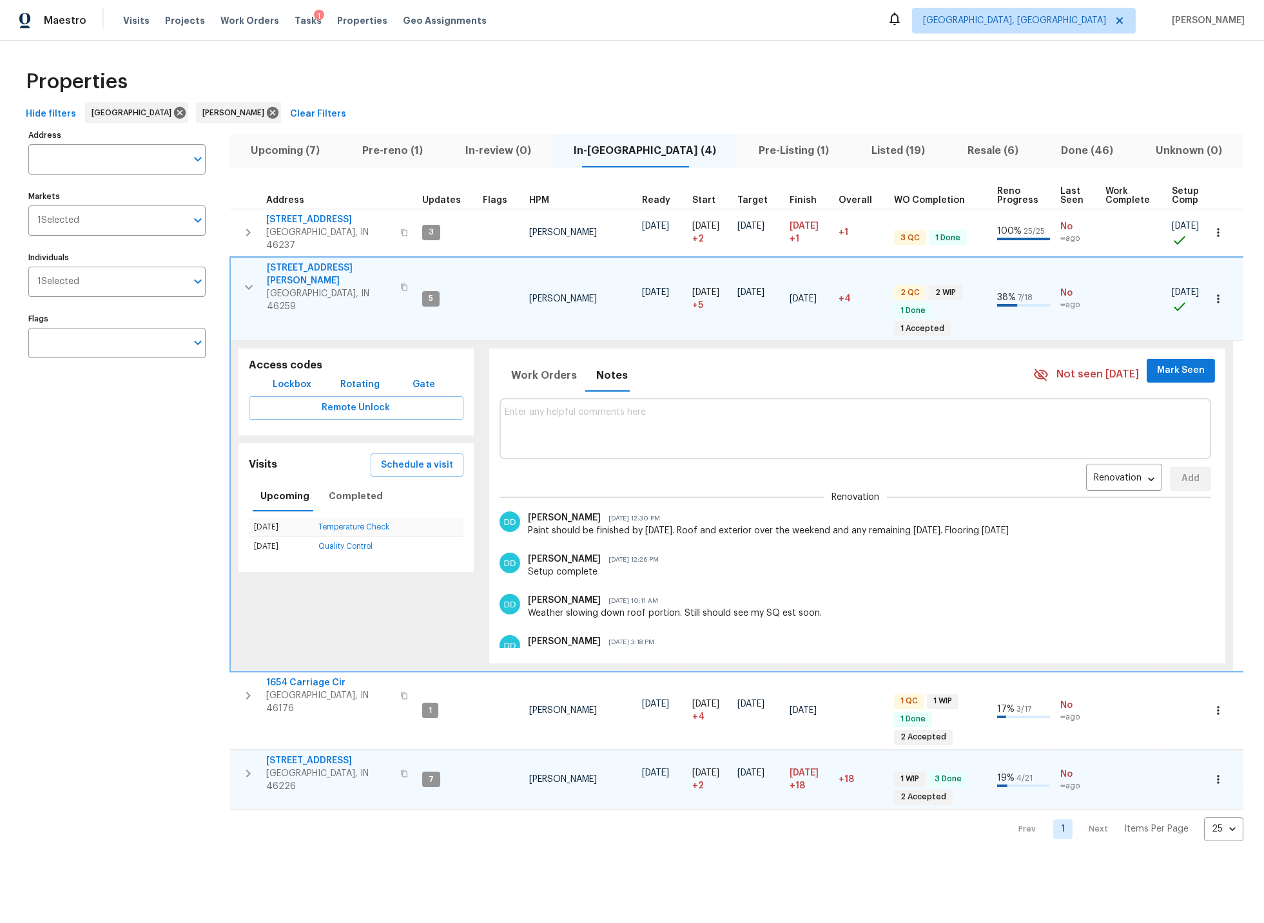
click at [249, 285] on icon "button" at bounding box center [249, 287] width 8 height 5
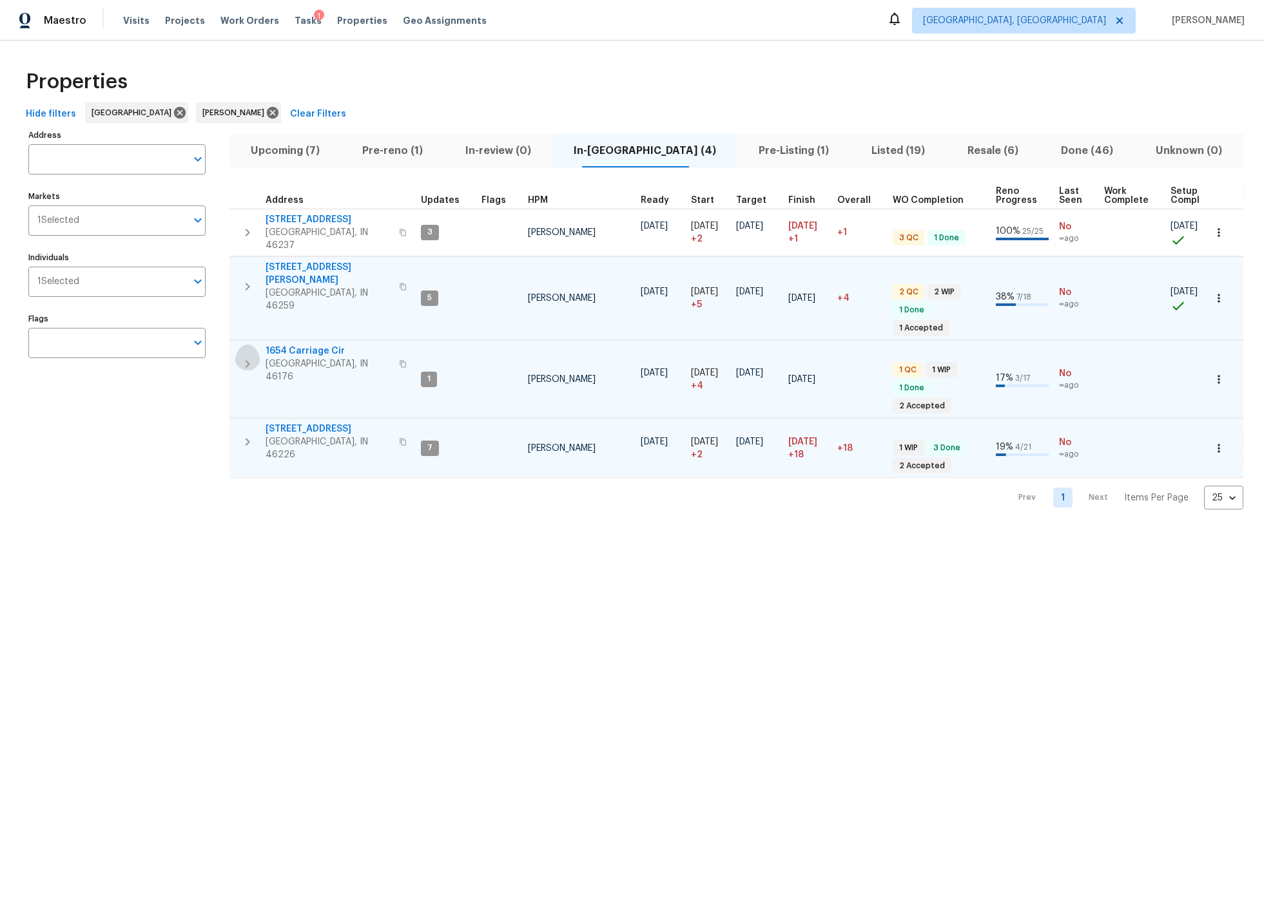
click at [247, 360] on icon "button" at bounding box center [248, 364] width 5 height 8
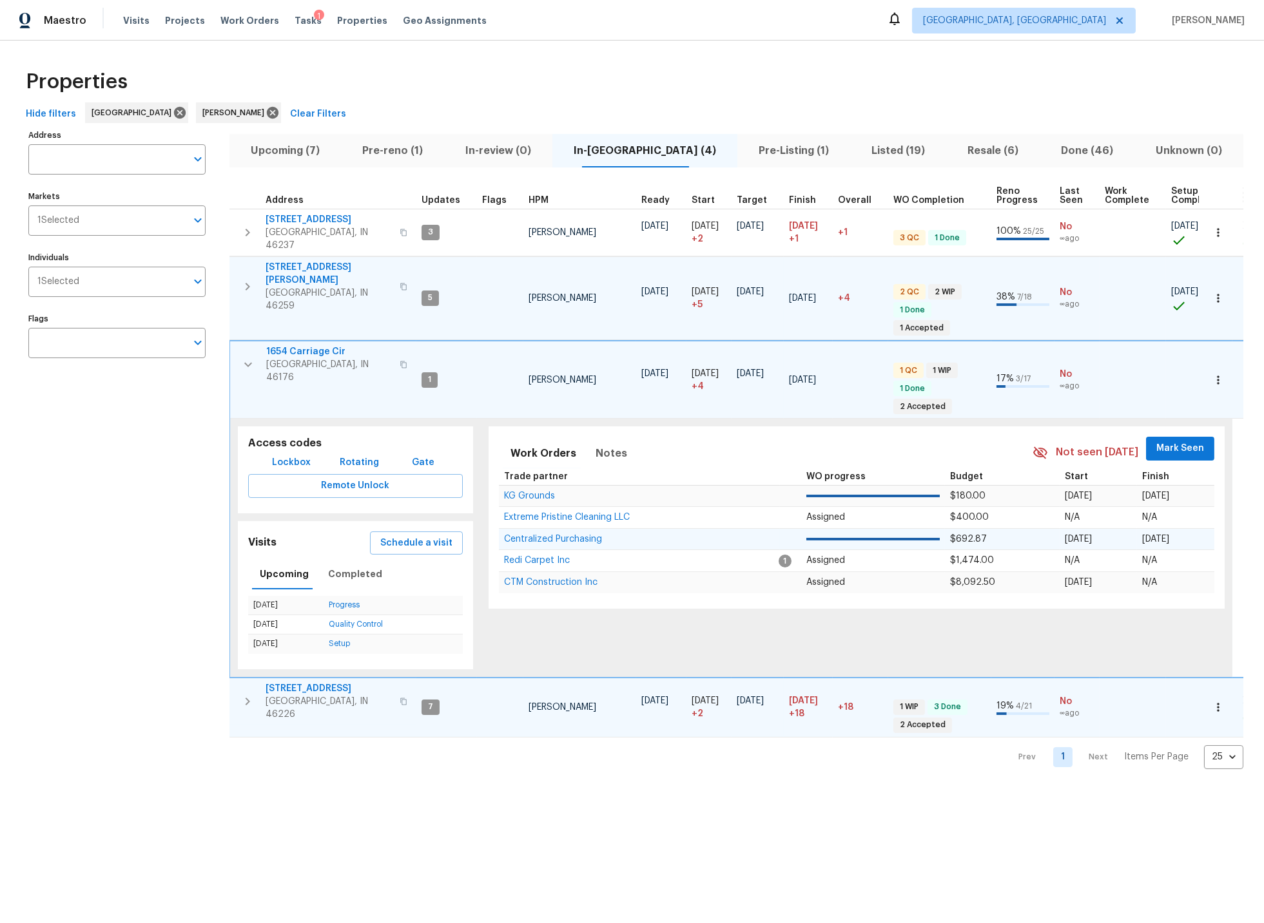
scroll to position [0, 3]
click at [247, 357] on icon "button" at bounding box center [247, 364] width 15 height 15
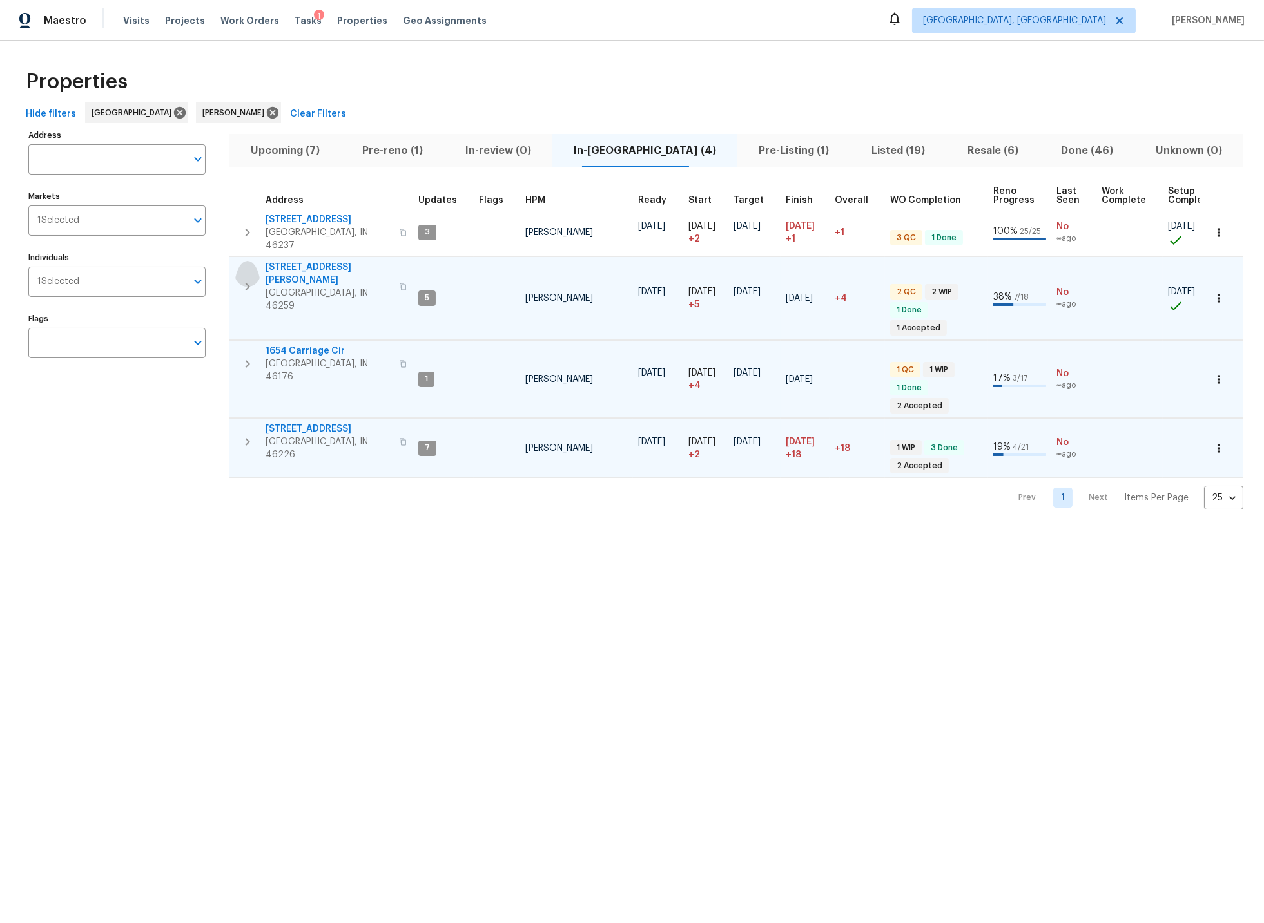
click at [247, 279] on icon "button" at bounding box center [247, 286] width 15 height 15
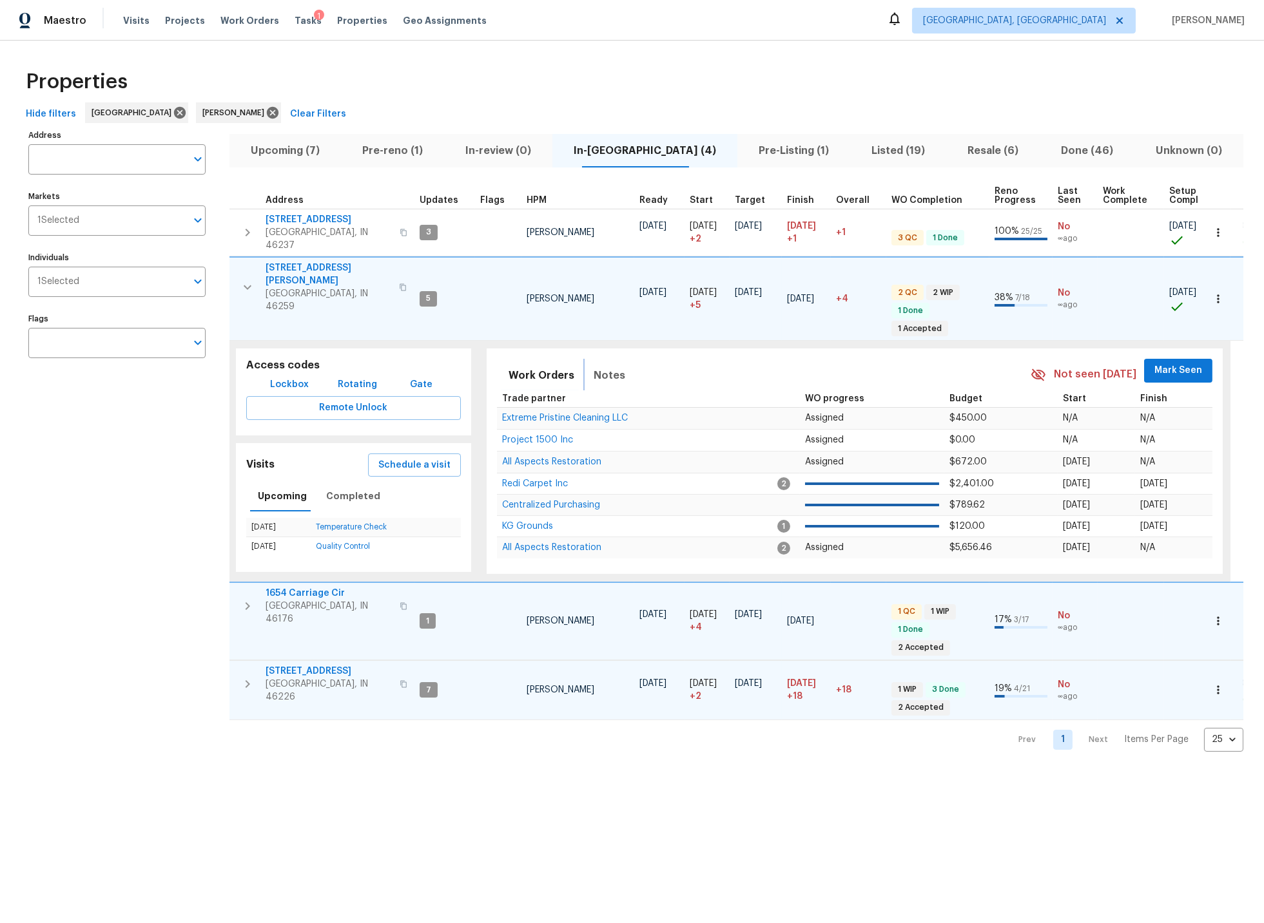
click at [599, 367] on span "Notes" at bounding box center [610, 376] width 32 height 18
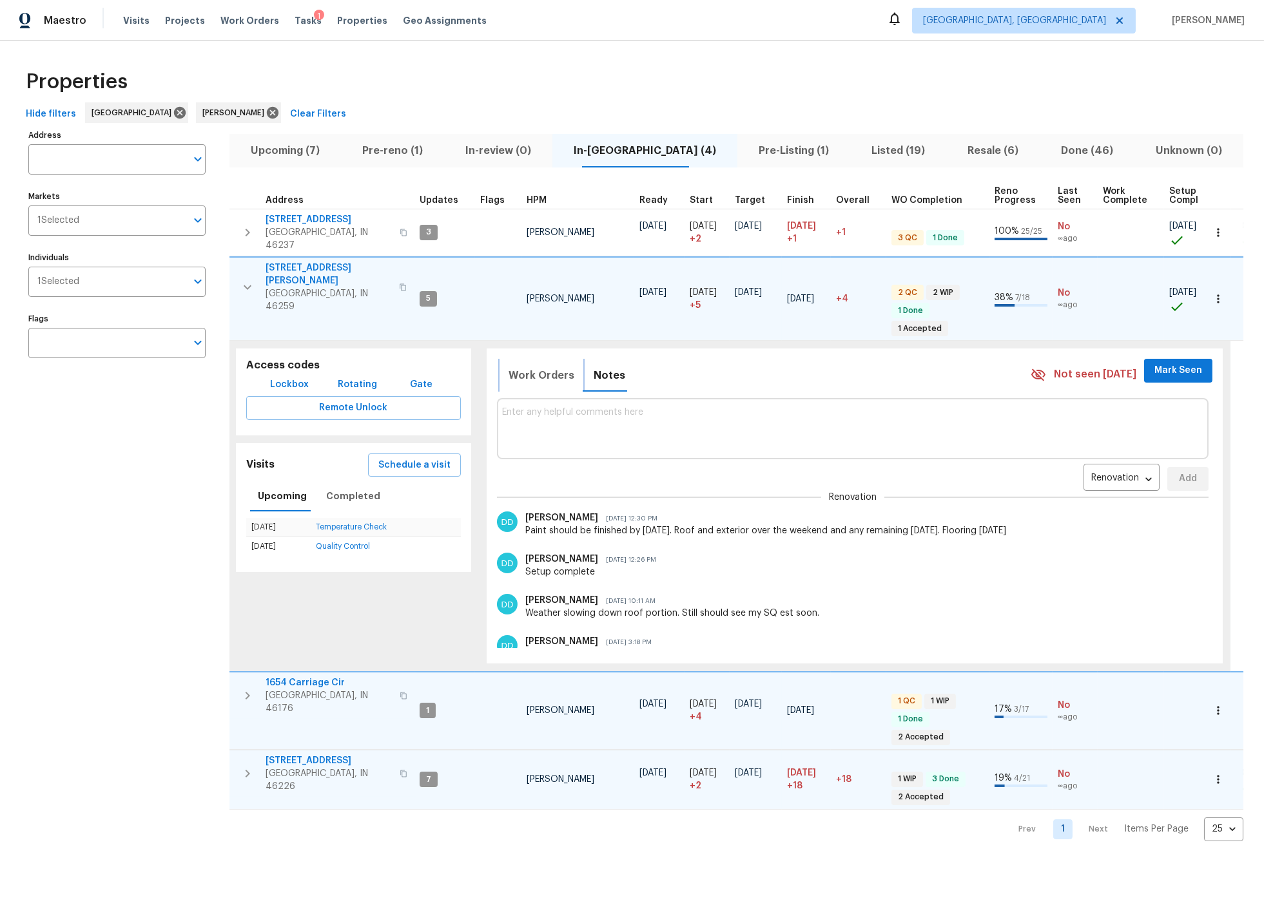
click at [555, 367] on span "Work Orders" at bounding box center [541, 376] width 66 height 18
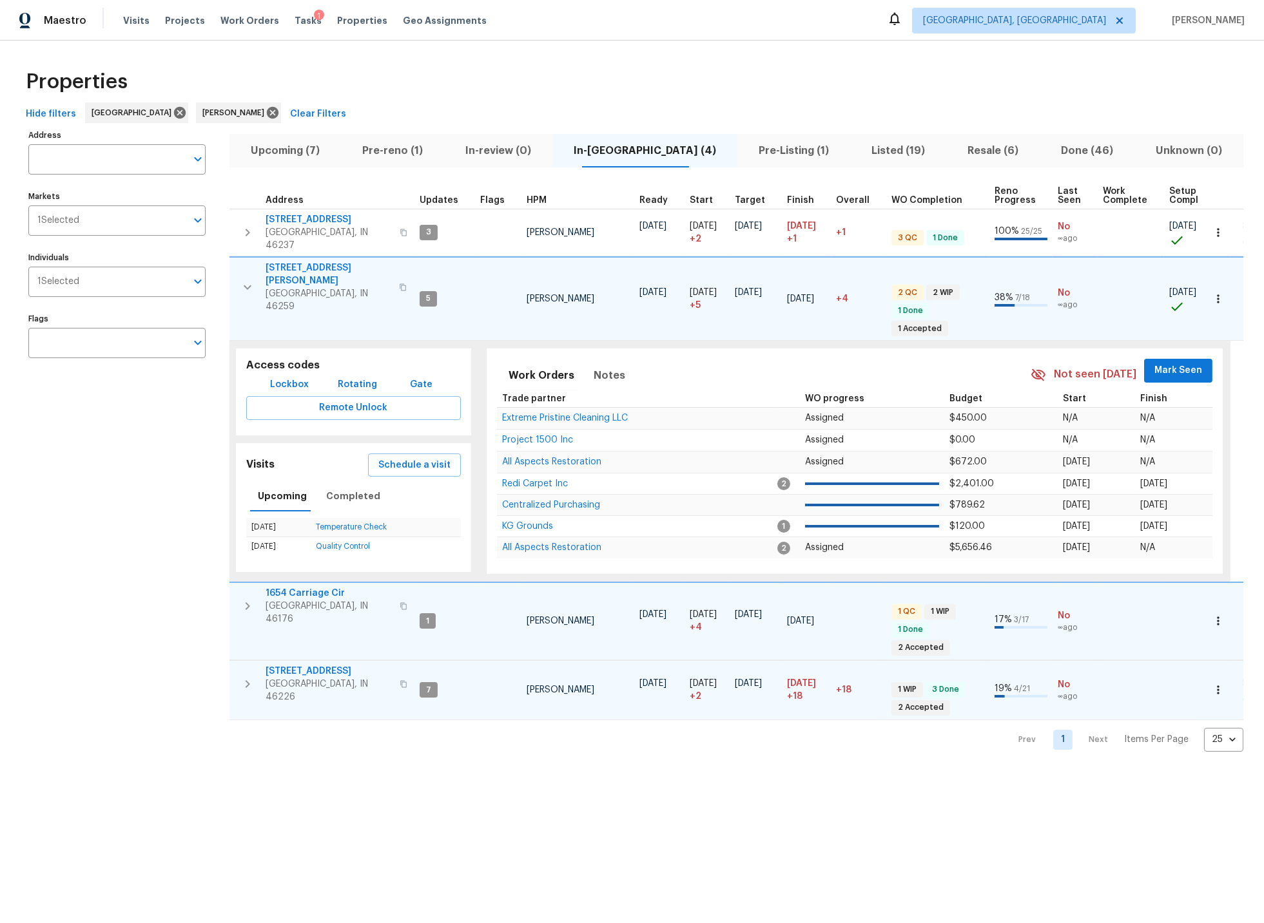
click at [322, 262] on span "[STREET_ADDRESS][PERSON_NAME]" at bounding box center [328, 275] width 126 height 26
click at [249, 285] on icon "button" at bounding box center [248, 287] width 8 height 5
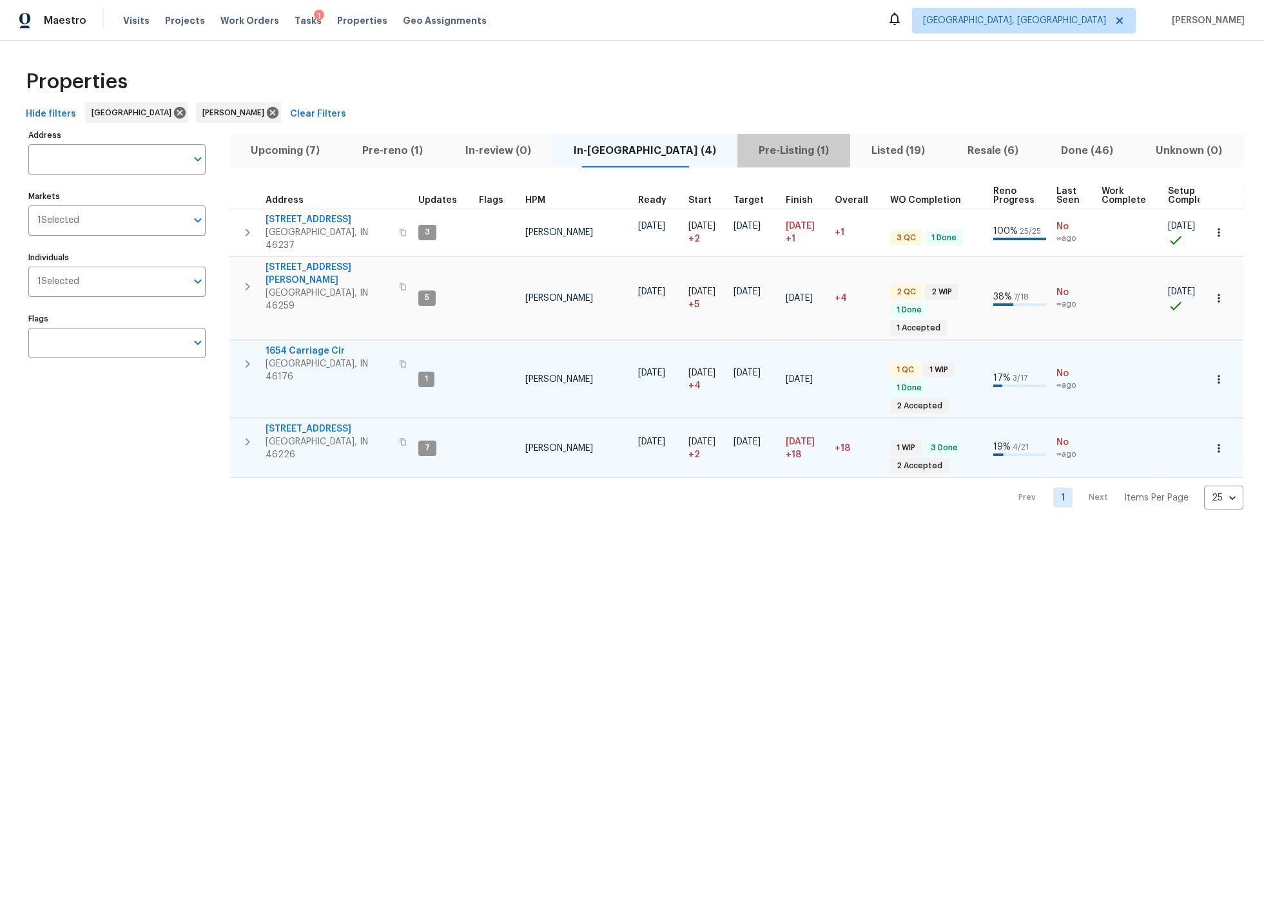
click at [749, 150] on span "Pre-Listing (1)" at bounding box center [793, 151] width 97 height 18
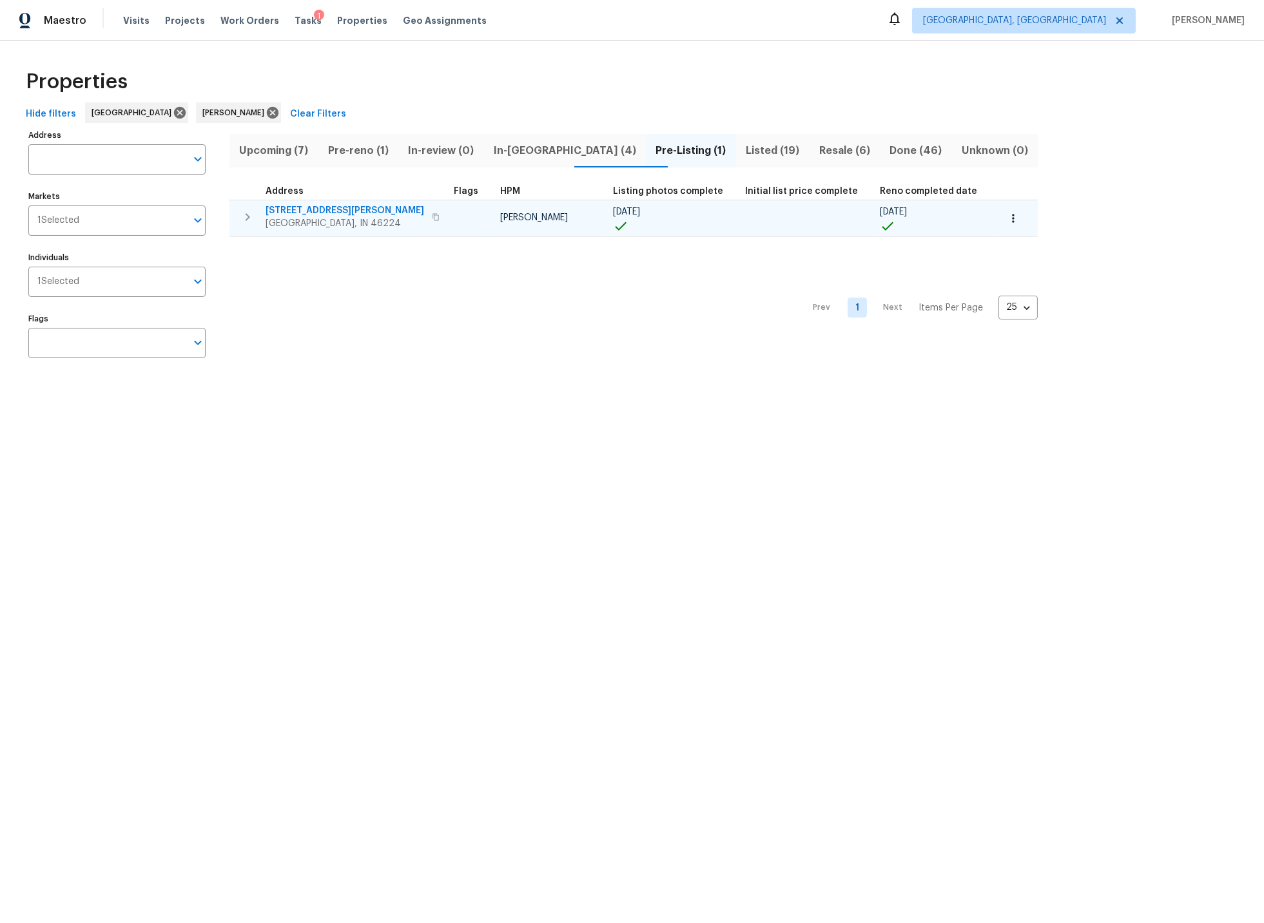
click at [246, 215] on icon "button" at bounding box center [247, 216] width 15 height 15
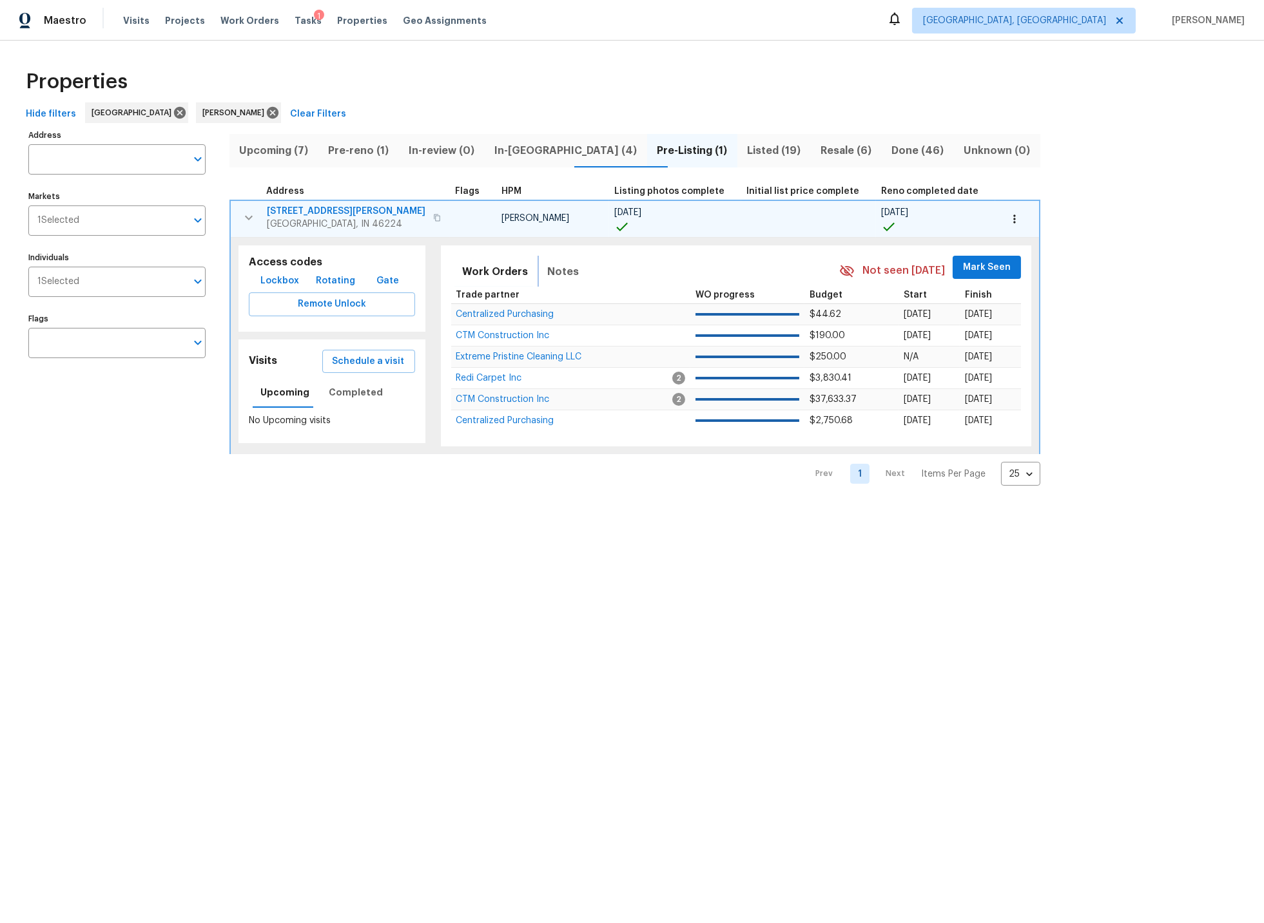
click at [548, 271] on span "Notes" at bounding box center [564, 272] width 32 height 18
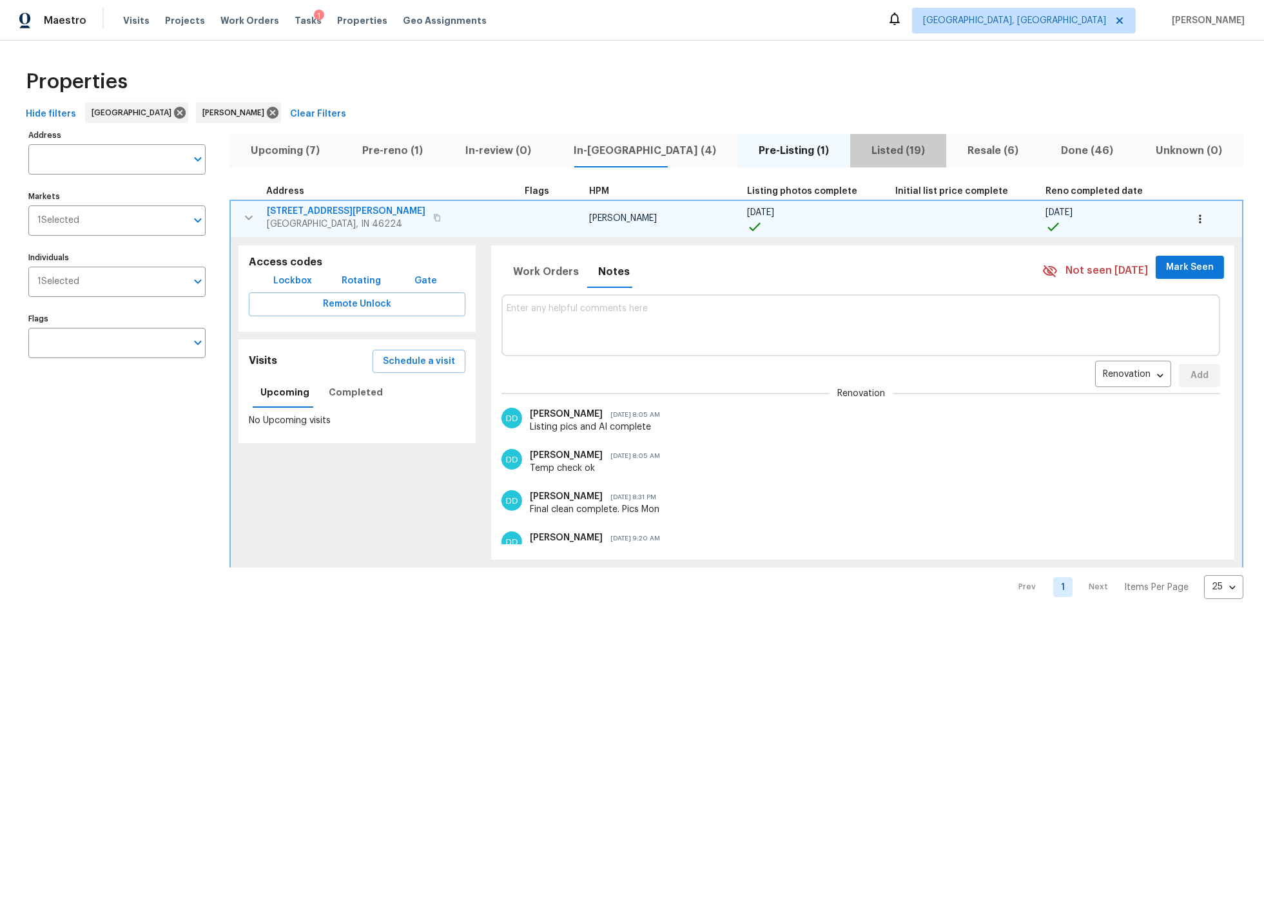
click at [858, 152] on span "Listed (19)" at bounding box center [898, 151] width 81 height 18
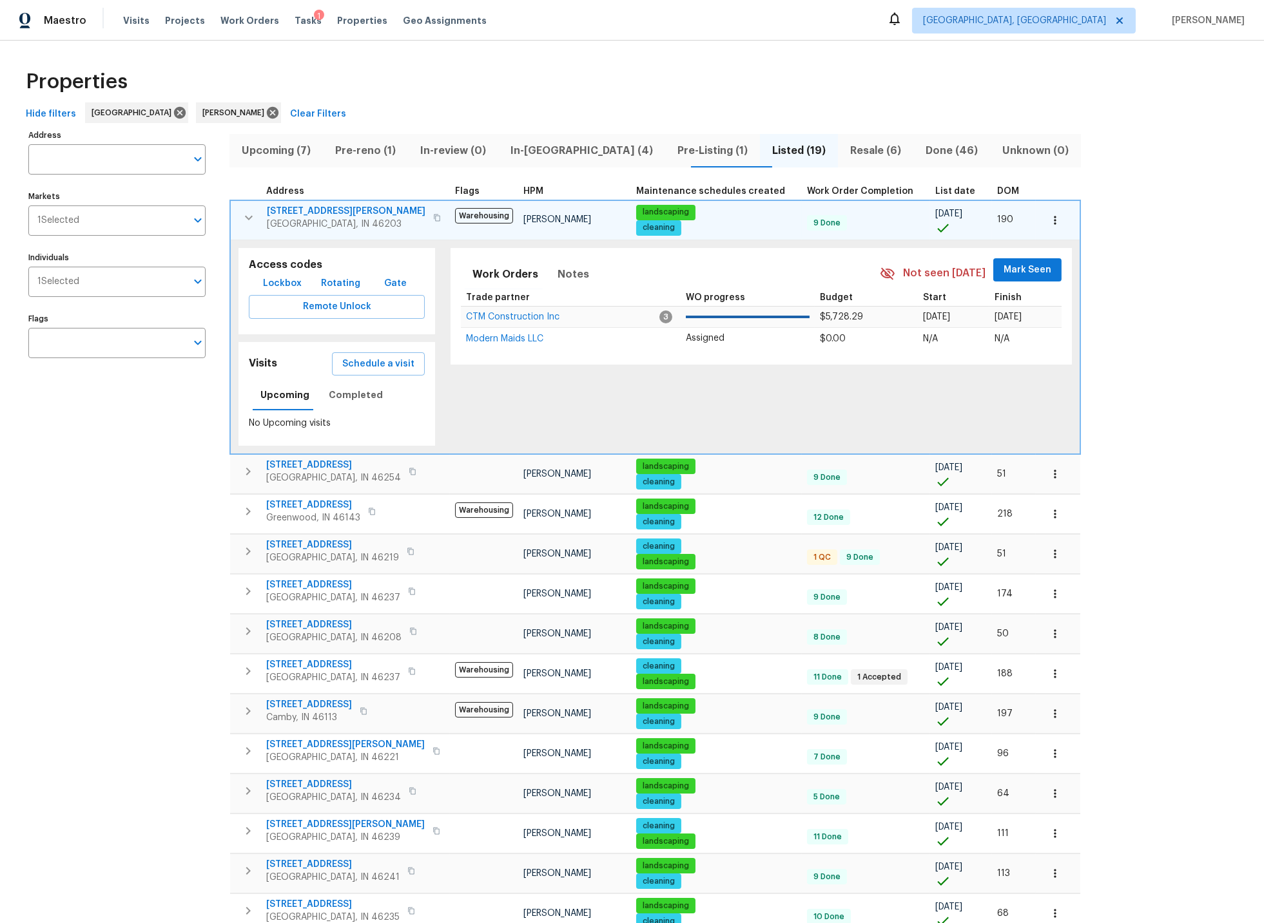
click at [935, 189] on span "List date" at bounding box center [955, 191] width 40 height 9
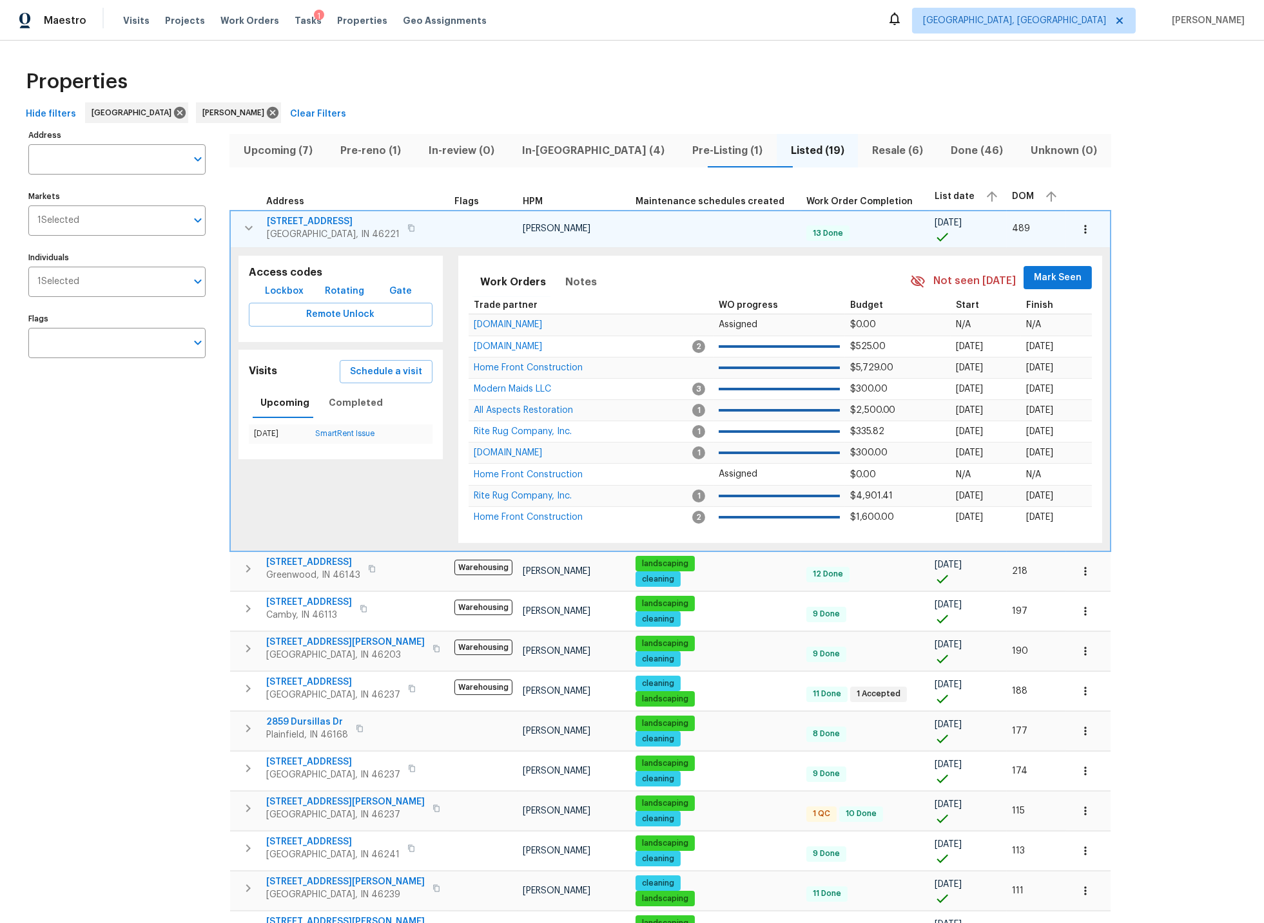
click at [934, 194] on span "List date" at bounding box center [954, 196] width 40 height 9
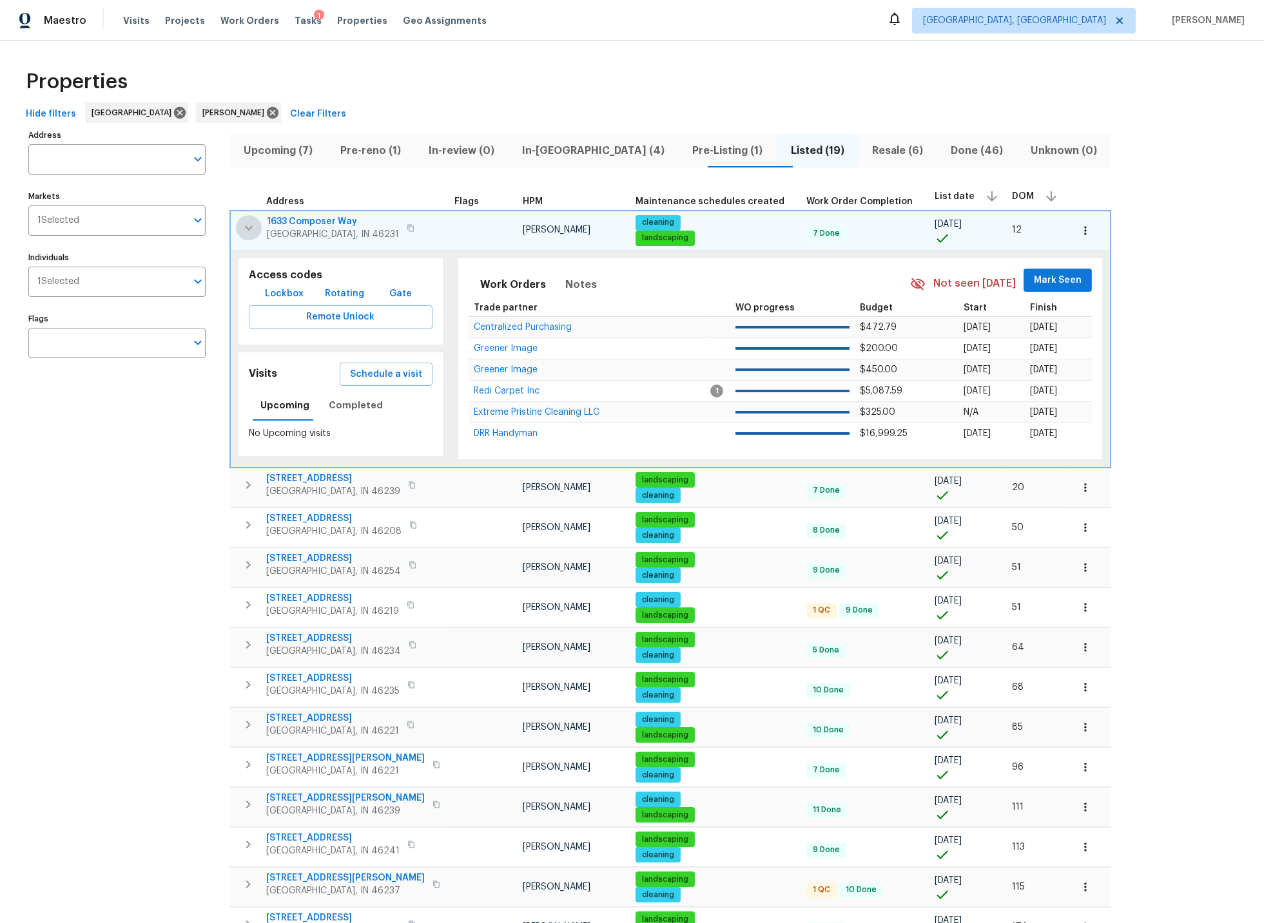
click at [247, 226] on icon "button" at bounding box center [248, 227] width 15 height 15
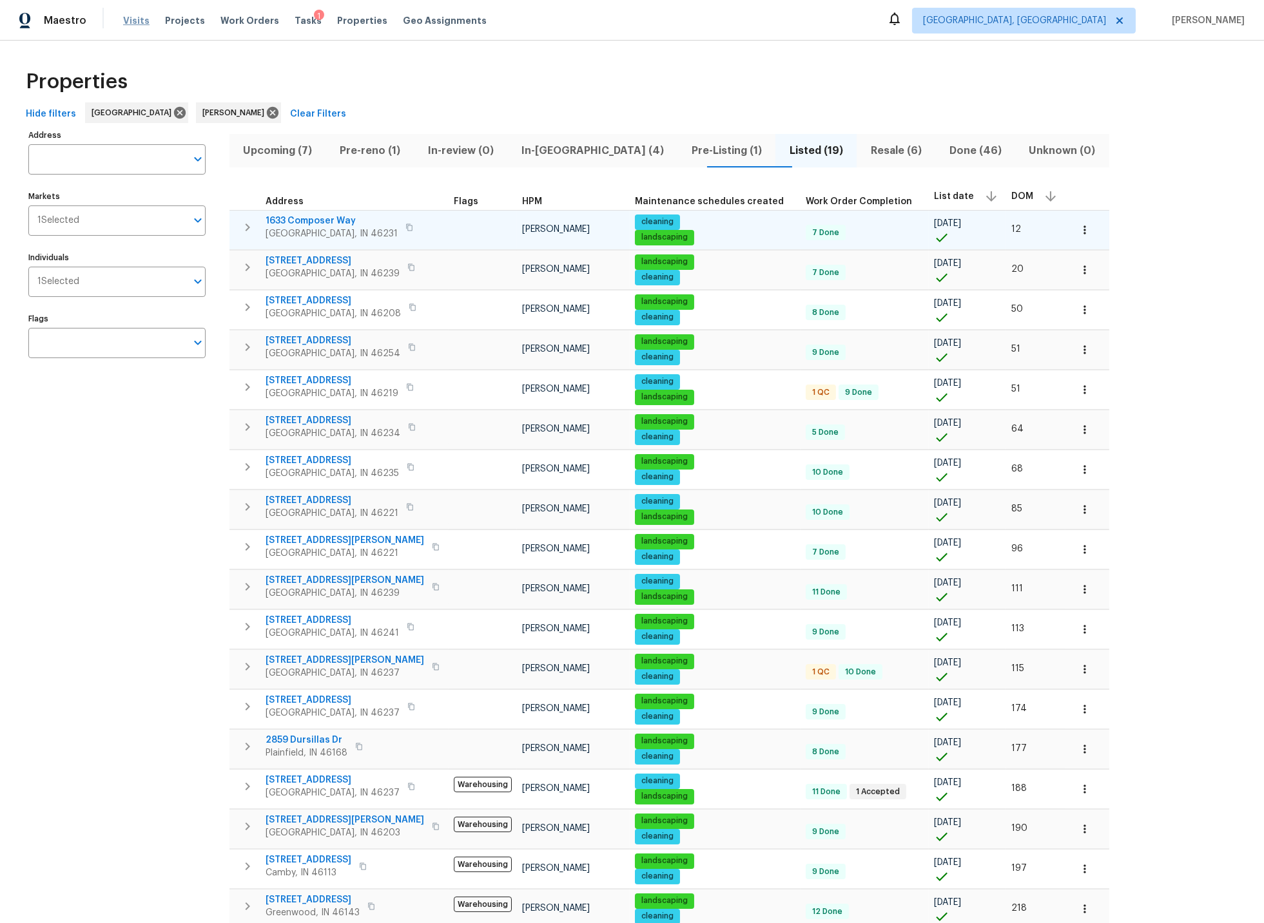
click at [135, 19] on span "Visits" at bounding box center [136, 20] width 26 height 13
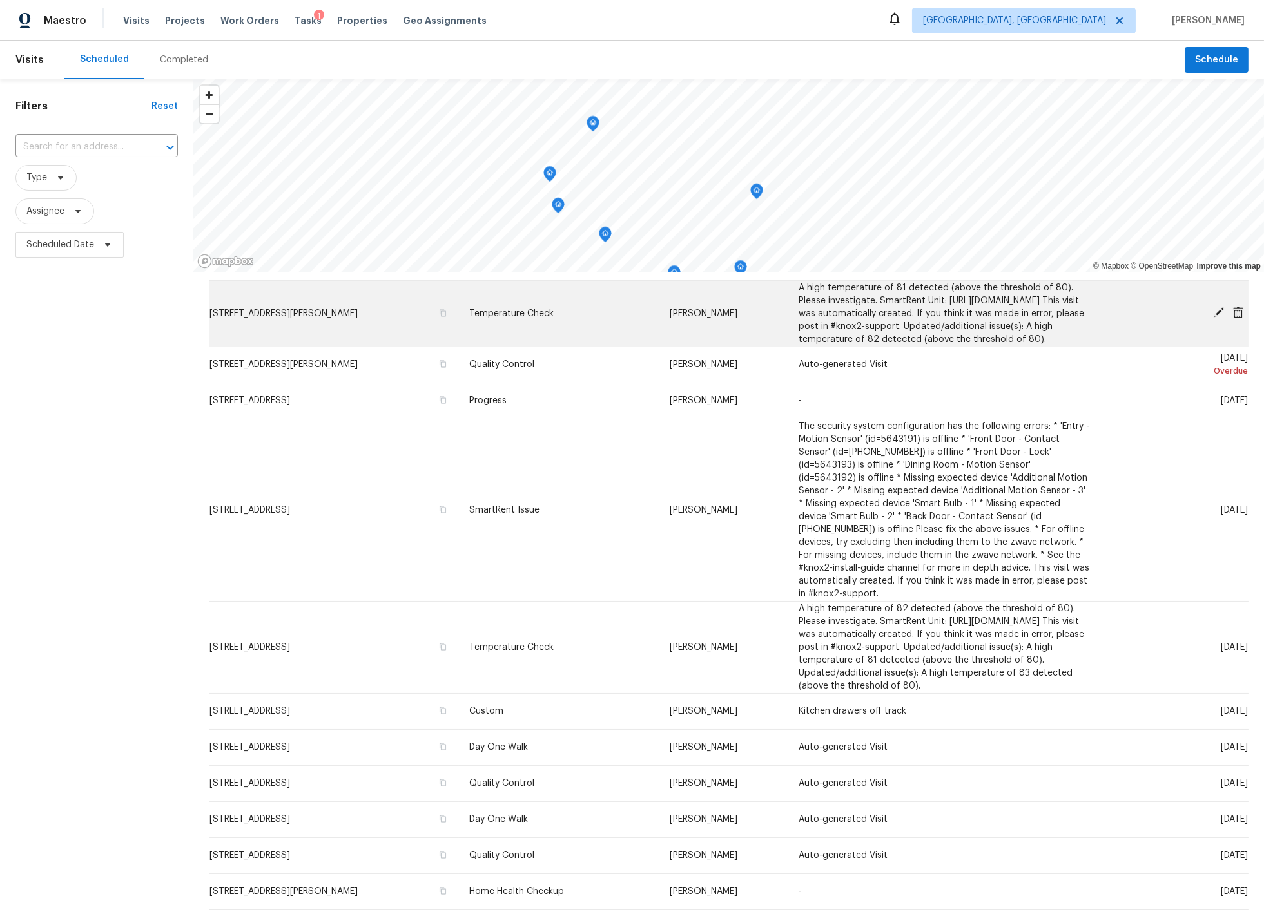
scroll to position [194, 0]
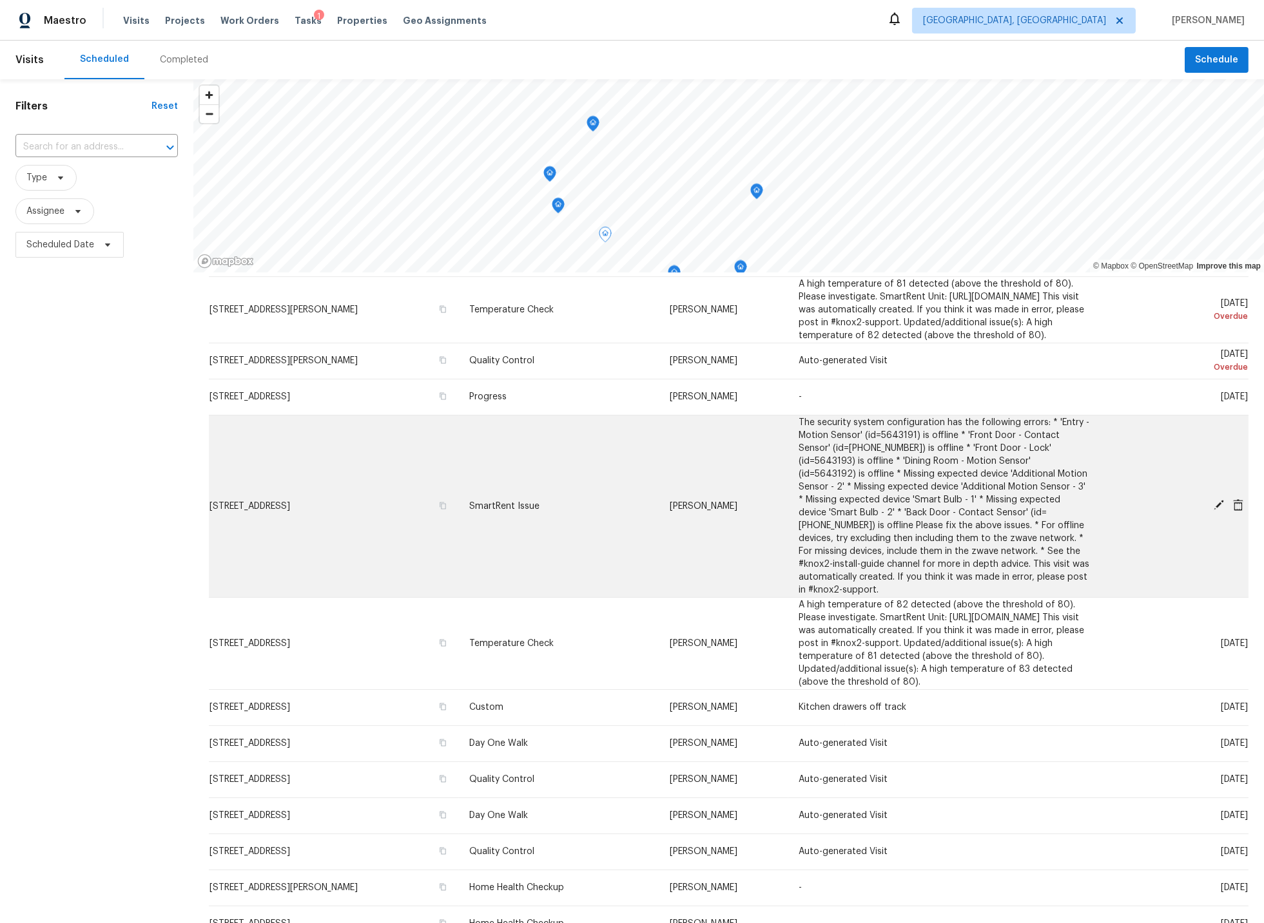
click at [1219, 510] on icon at bounding box center [1218, 505] width 10 height 10
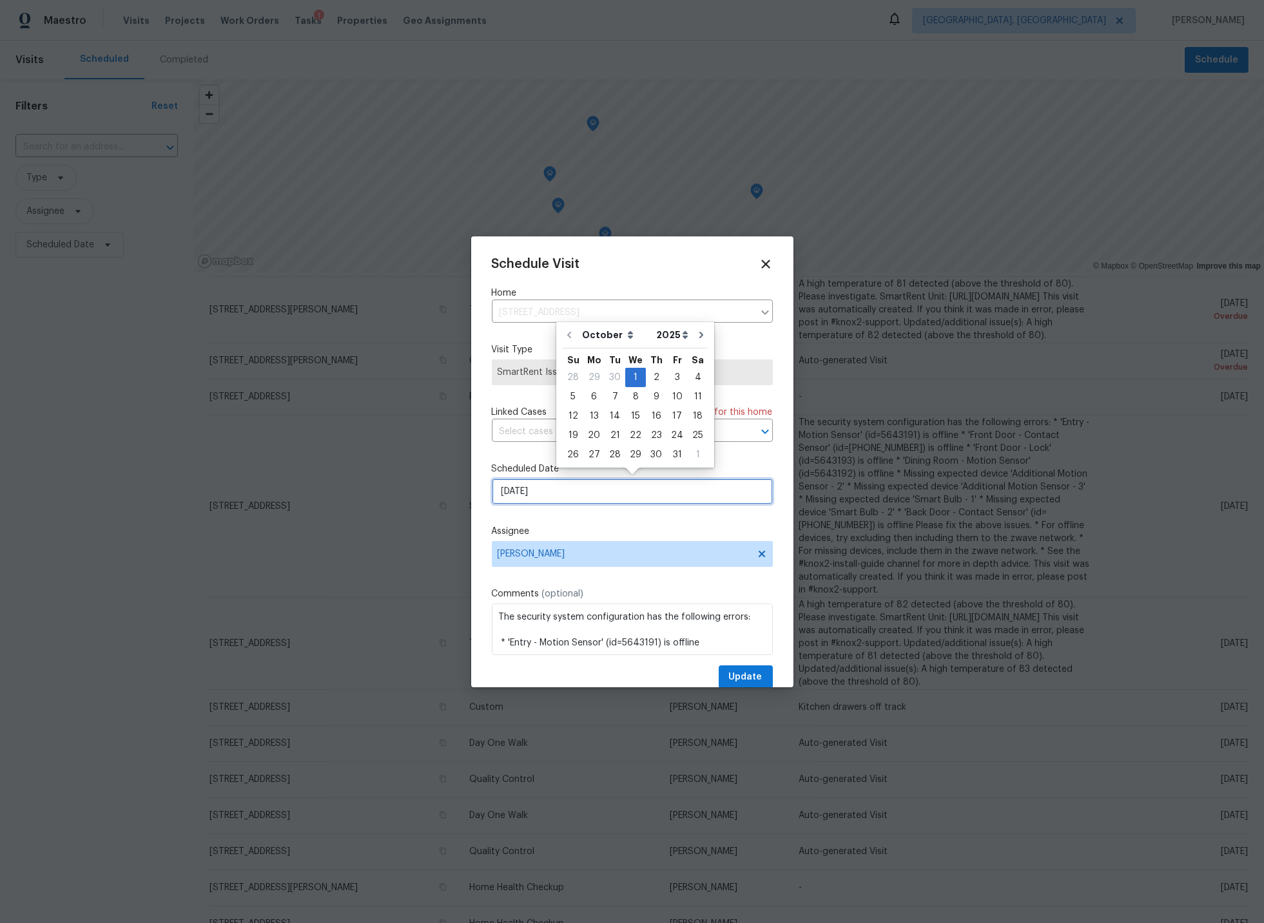
click at [545, 486] on input "10/1/2025" at bounding box center [632, 492] width 281 height 26
click at [632, 416] on div "15" at bounding box center [635, 416] width 21 height 18
type input "10/15/2025"
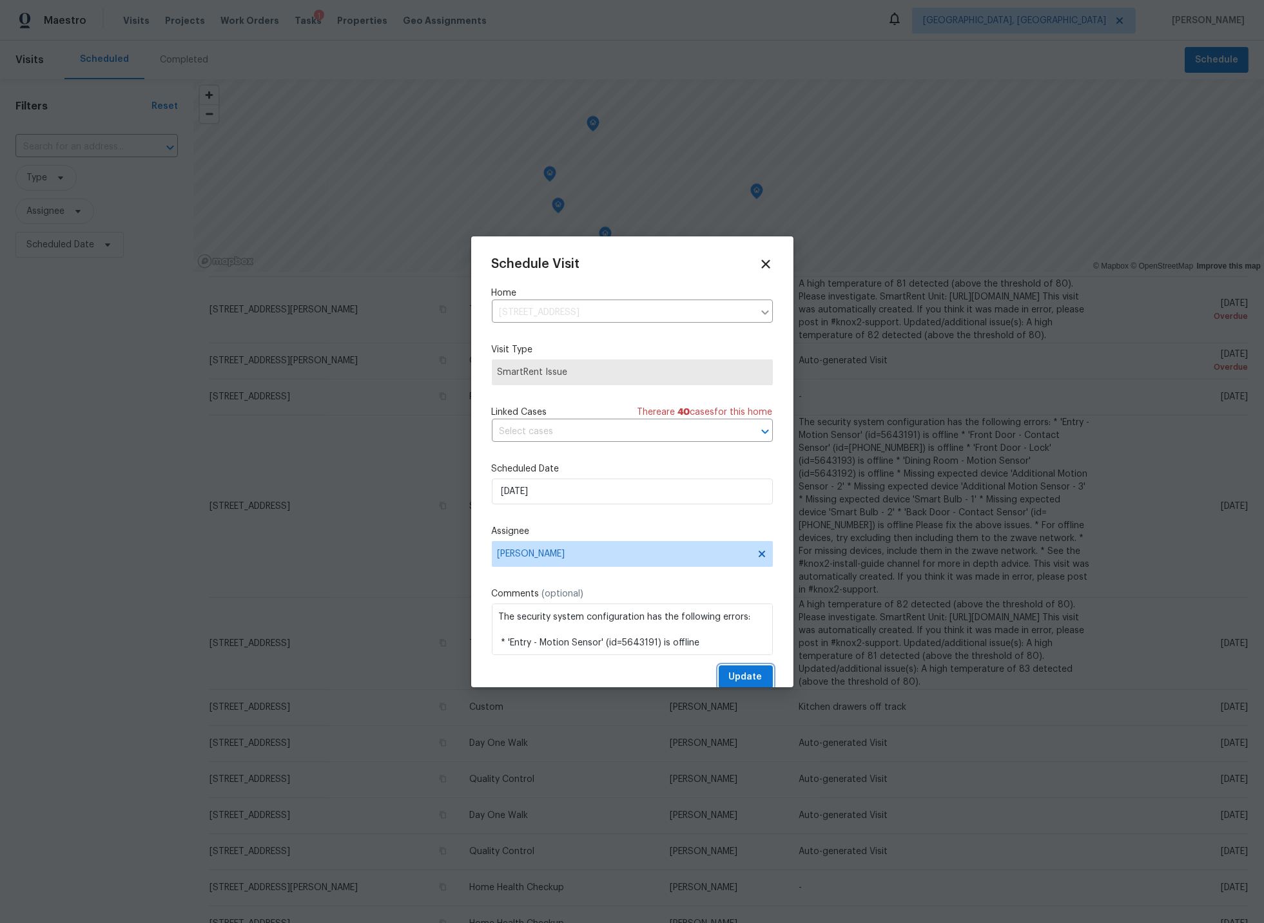
click at [744, 675] on span "Update" at bounding box center [746, 678] width 34 height 16
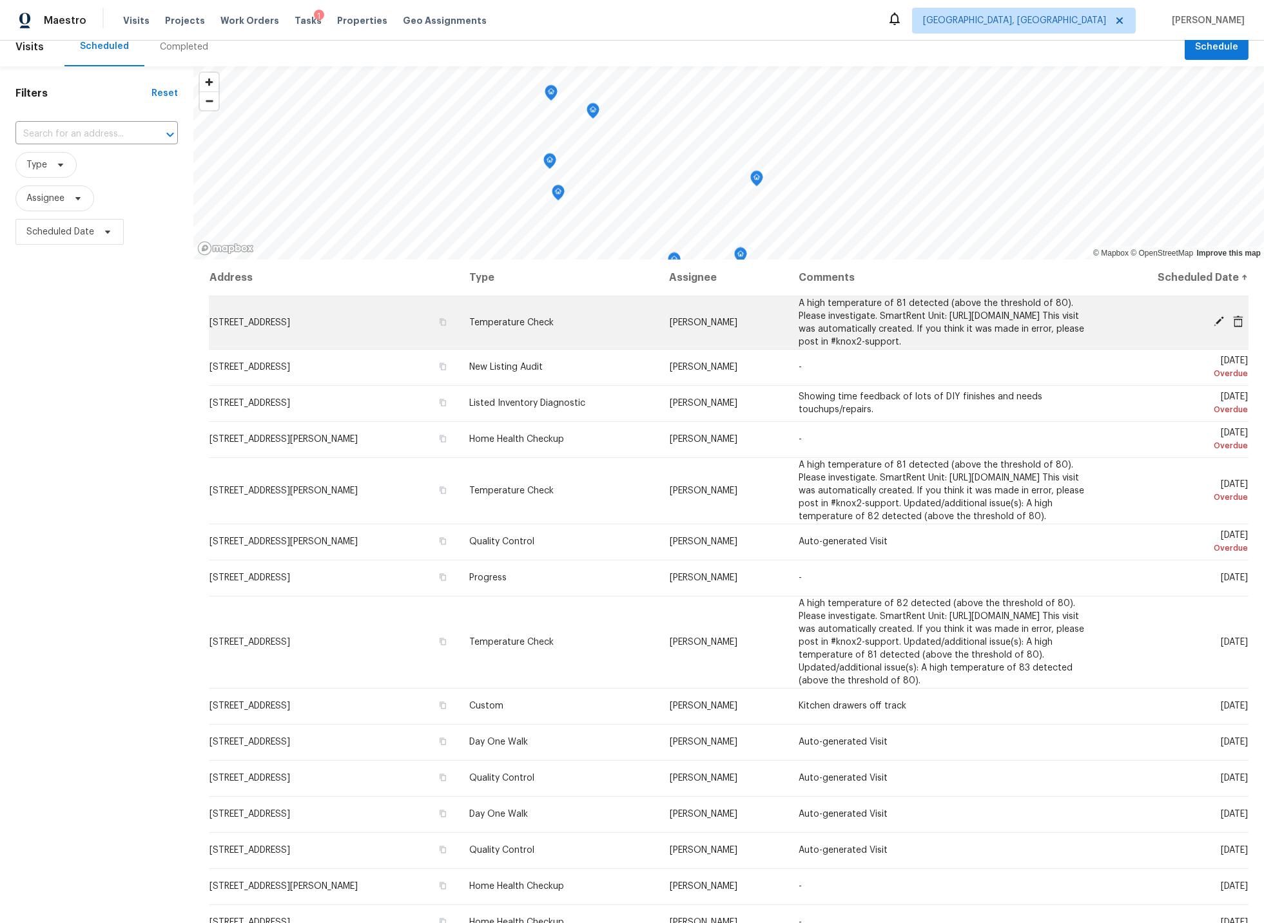
scroll to position [0, 0]
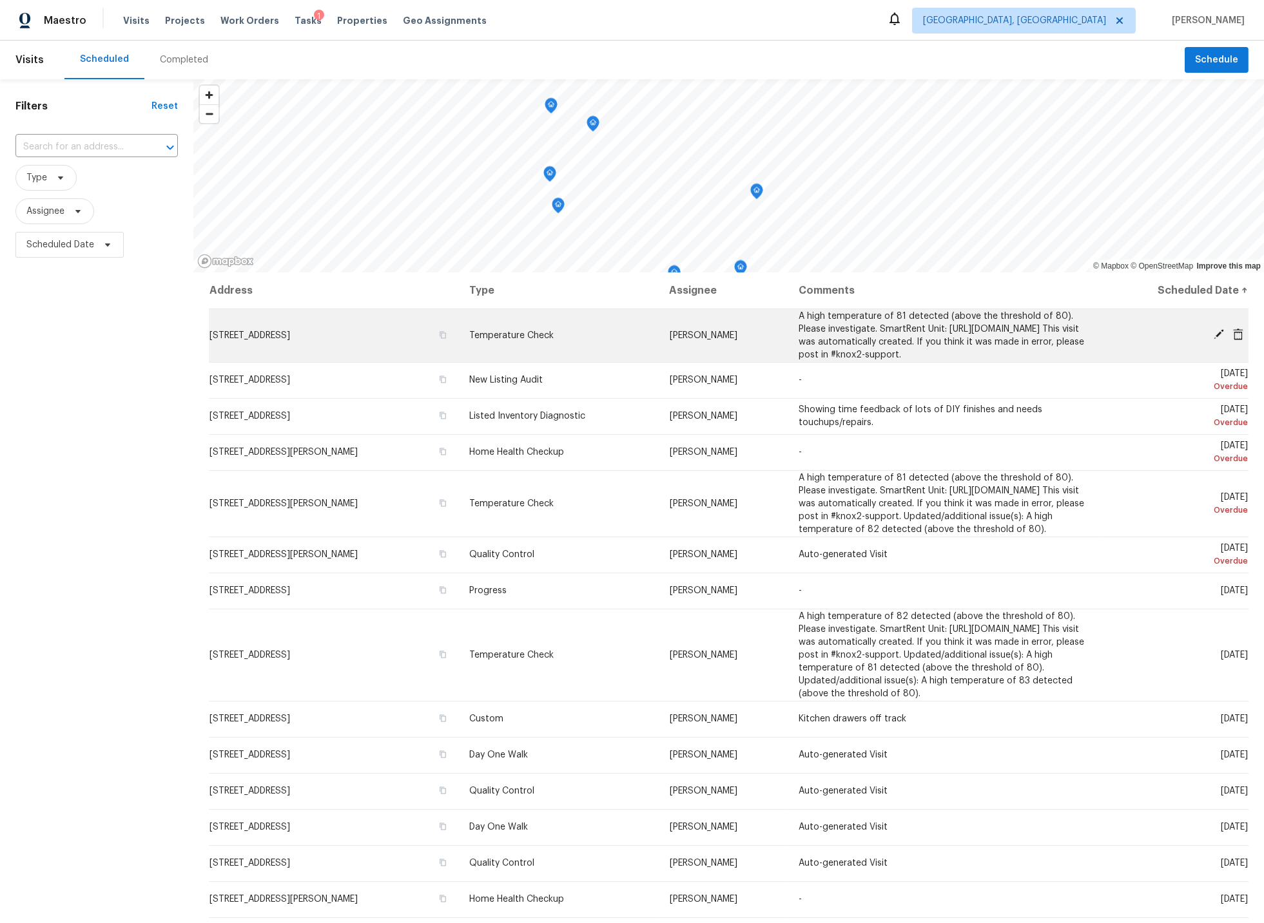
click at [1219, 339] on icon at bounding box center [1218, 334] width 10 height 10
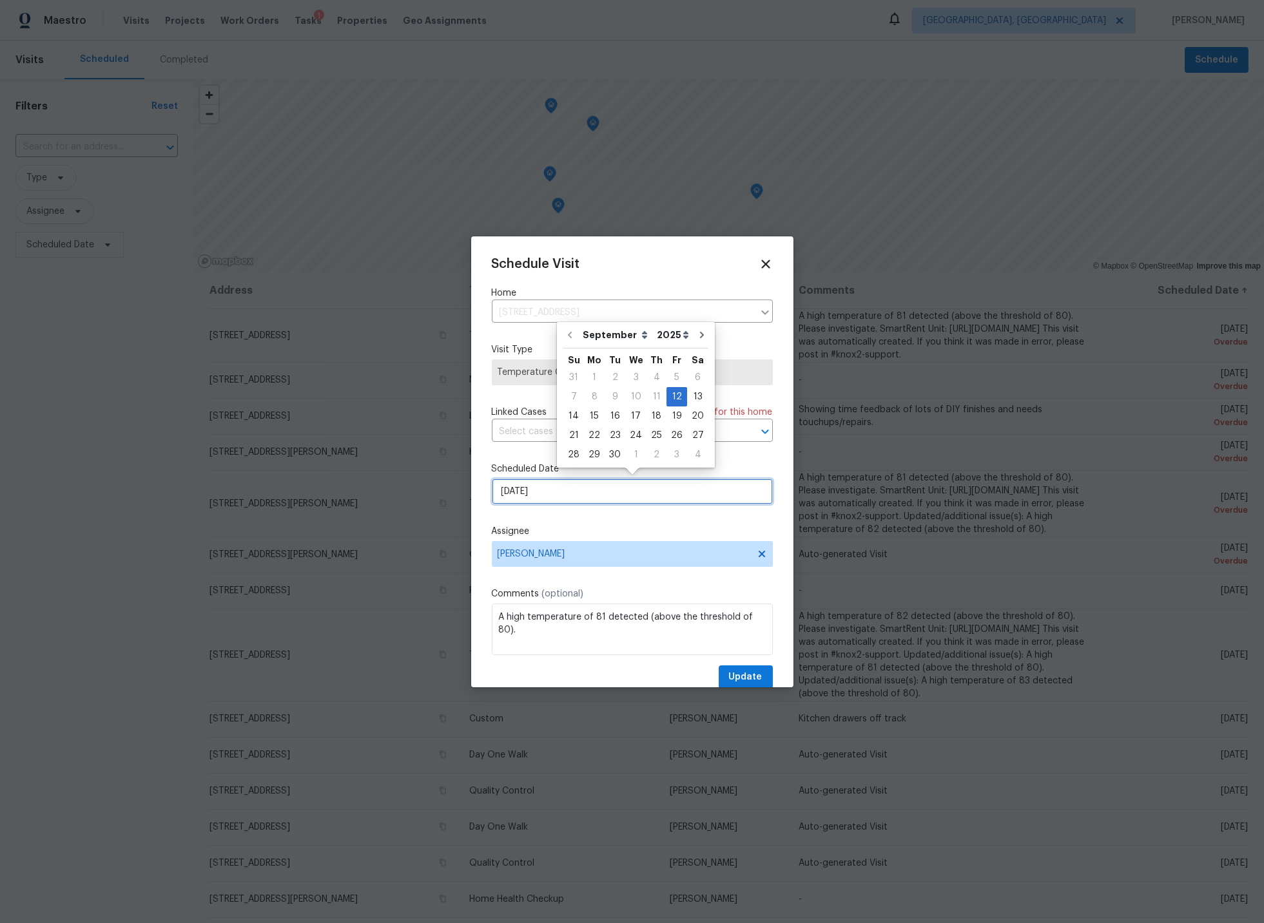
click at [577, 487] on input "9/12/2025" at bounding box center [632, 492] width 281 height 26
click at [632, 450] on div "1" at bounding box center [635, 455] width 21 height 18
type input "10/1/2025"
select select "9"
click at [737, 671] on span "Update" at bounding box center [746, 678] width 34 height 16
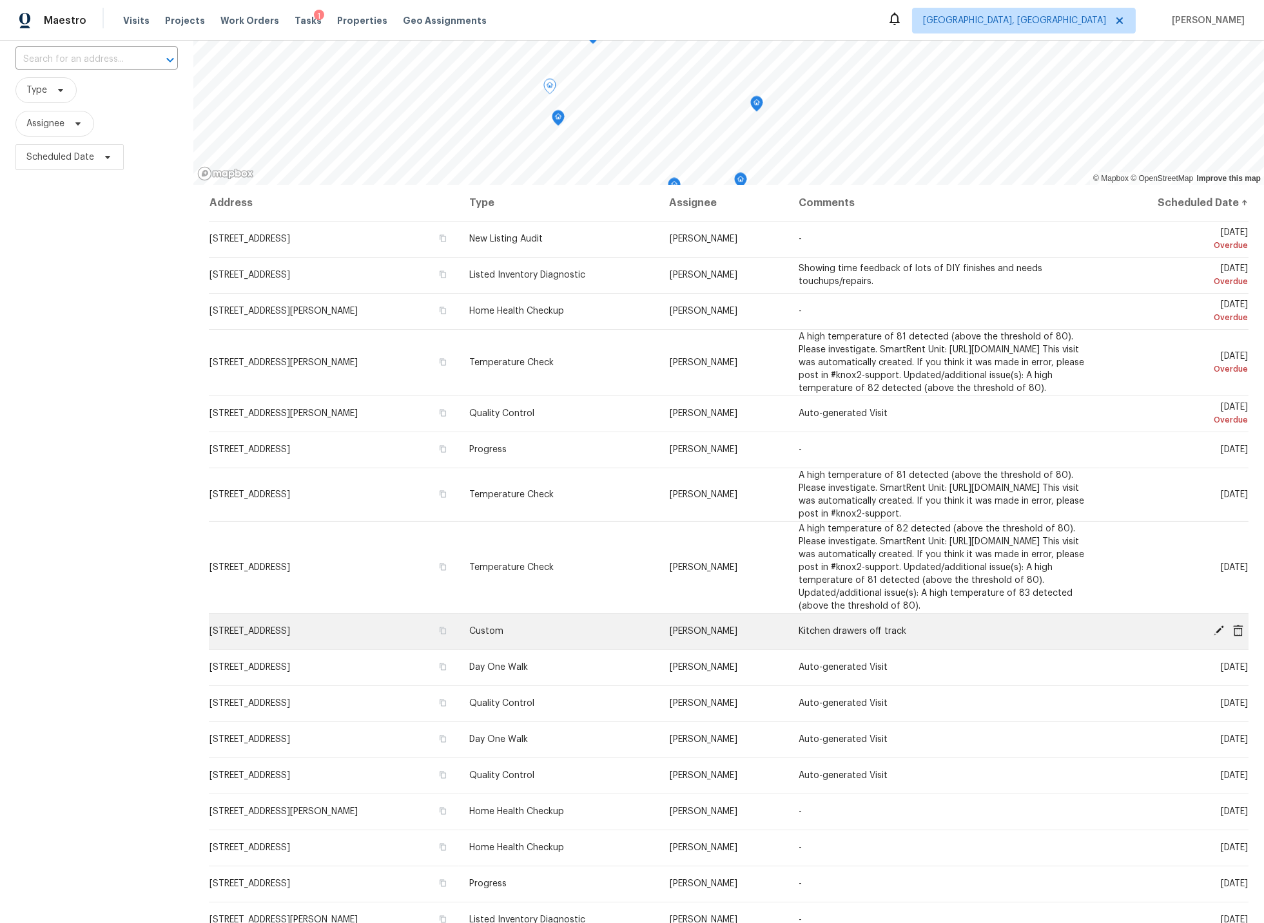
click at [290, 636] on span "10620 Colonial Ct, Indianapolis, IN 46234" at bounding box center [249, 631] width 81 height 9
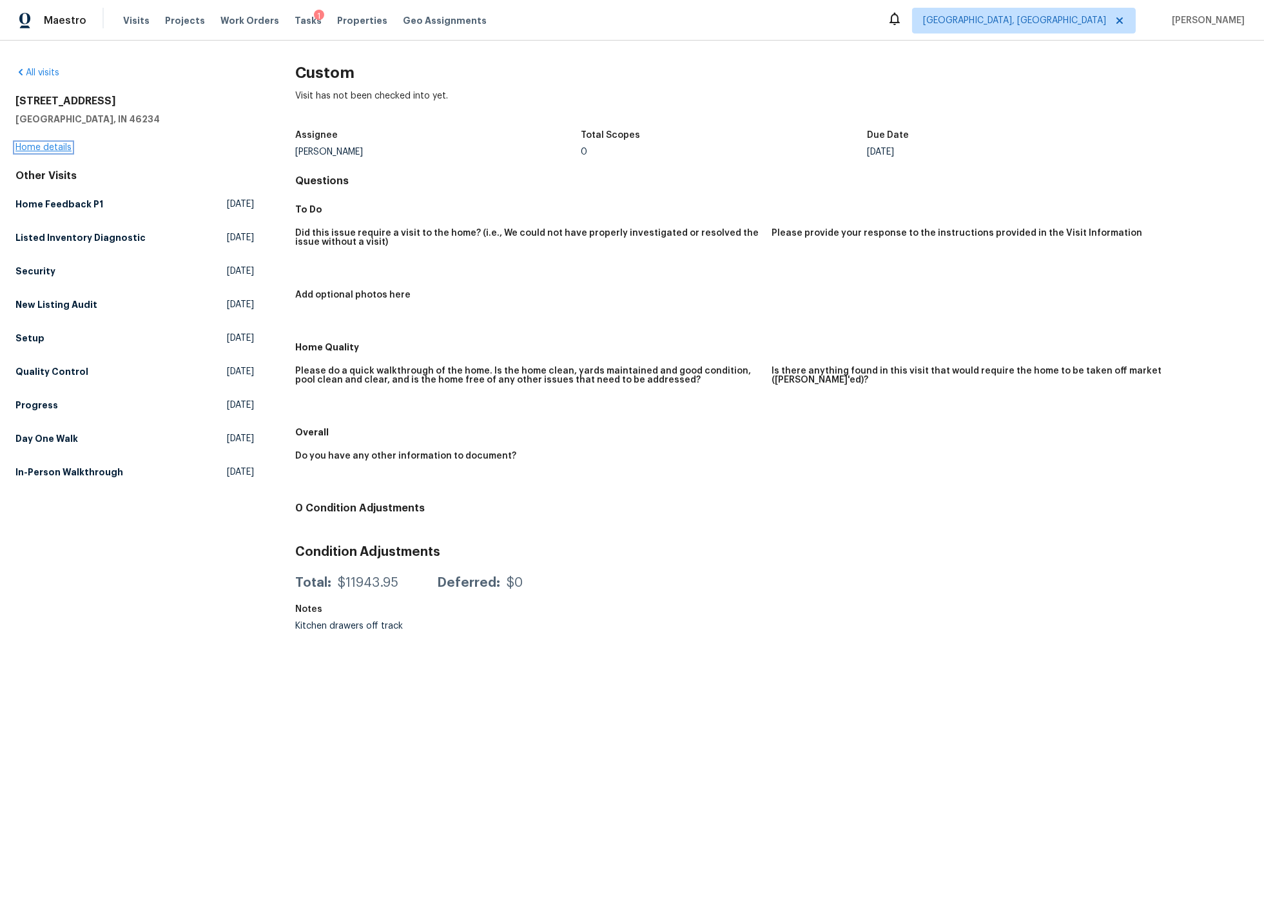
click at [55, 148] on link "Home details" at bounding box center [43, 147] width 56 height 9
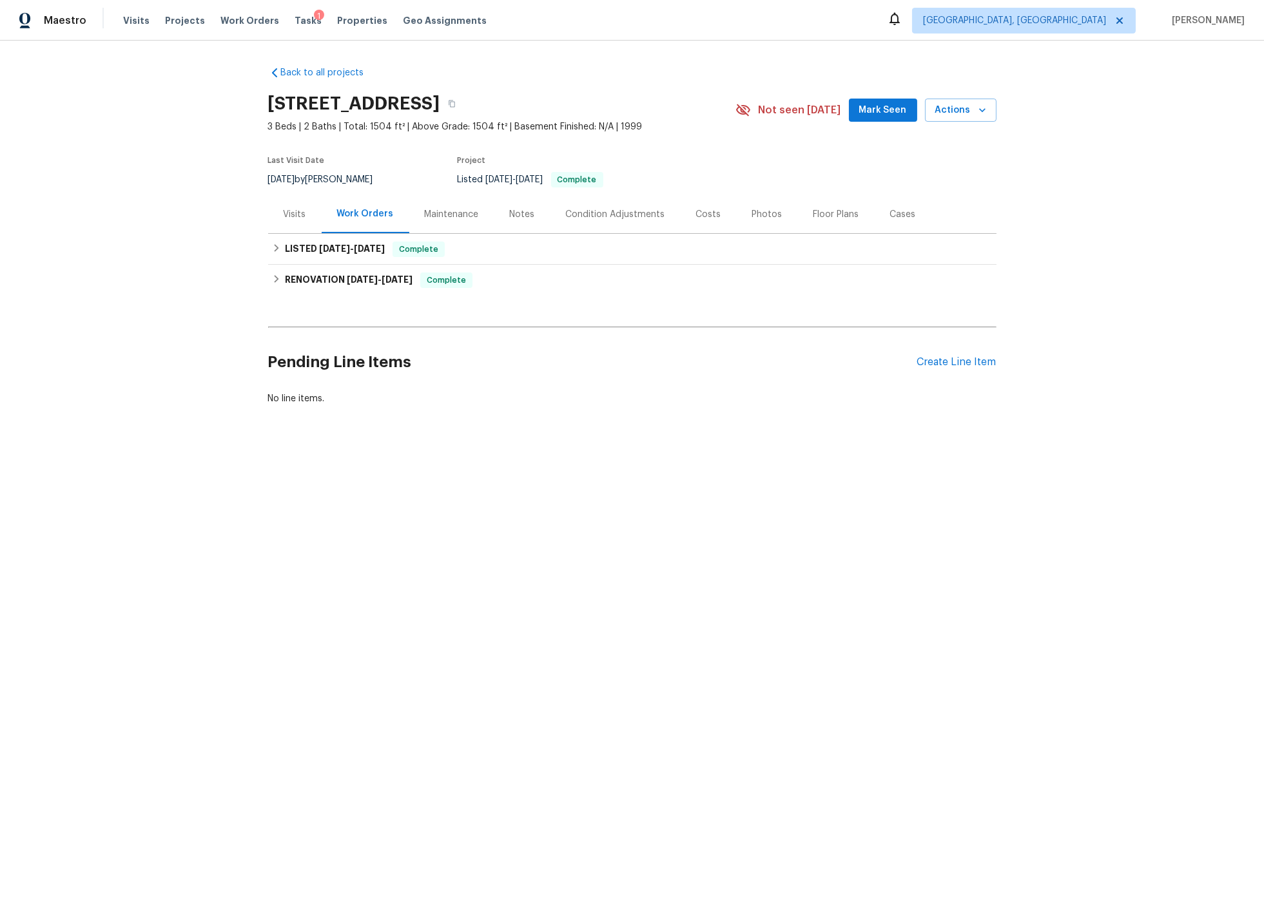
click at [293, 215] on div "Visits" at bounding box center [295, 214] width 23 height 13
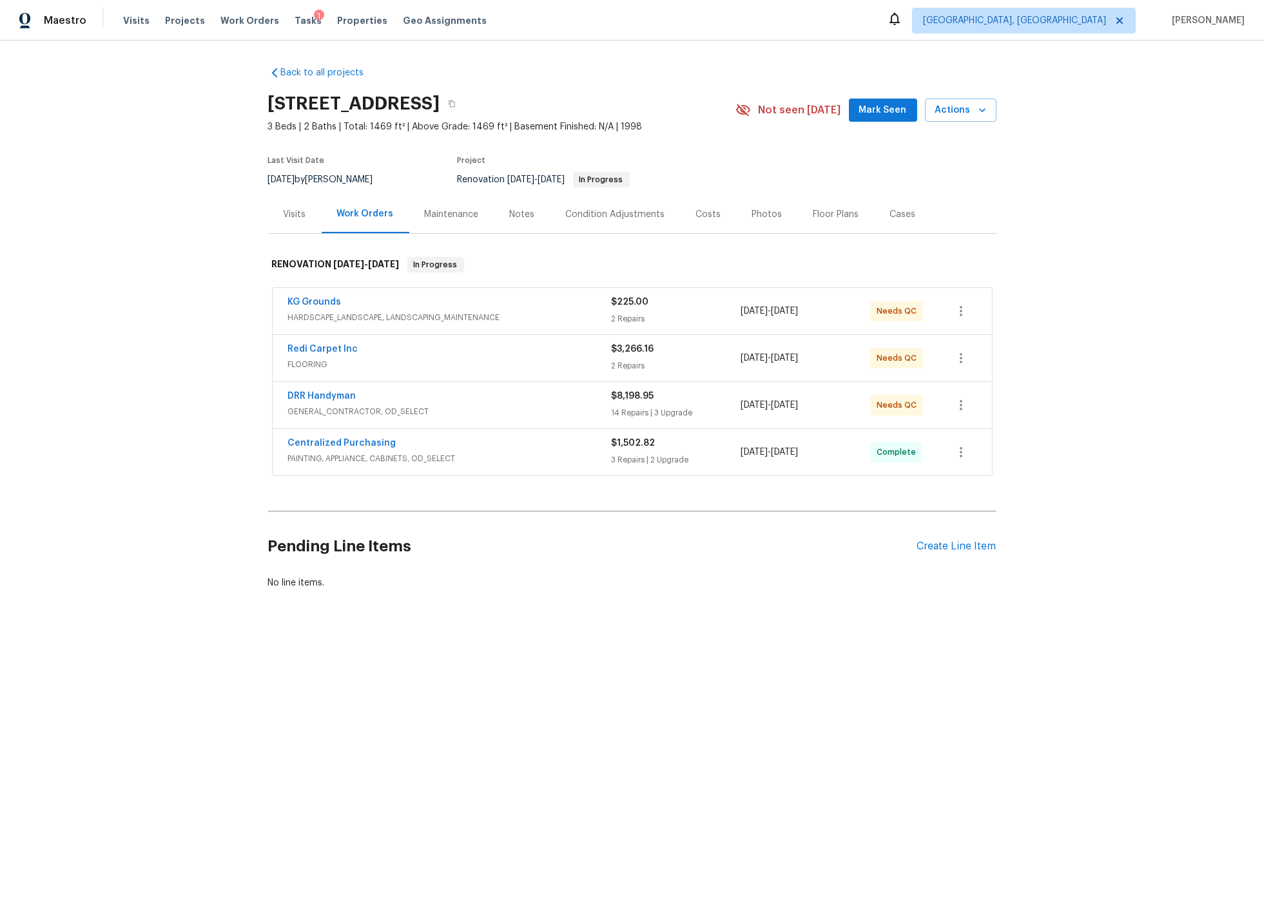
click at [452, 403] on div "DRR Handyman" at bounding box center [449, 397] width 323 height 15
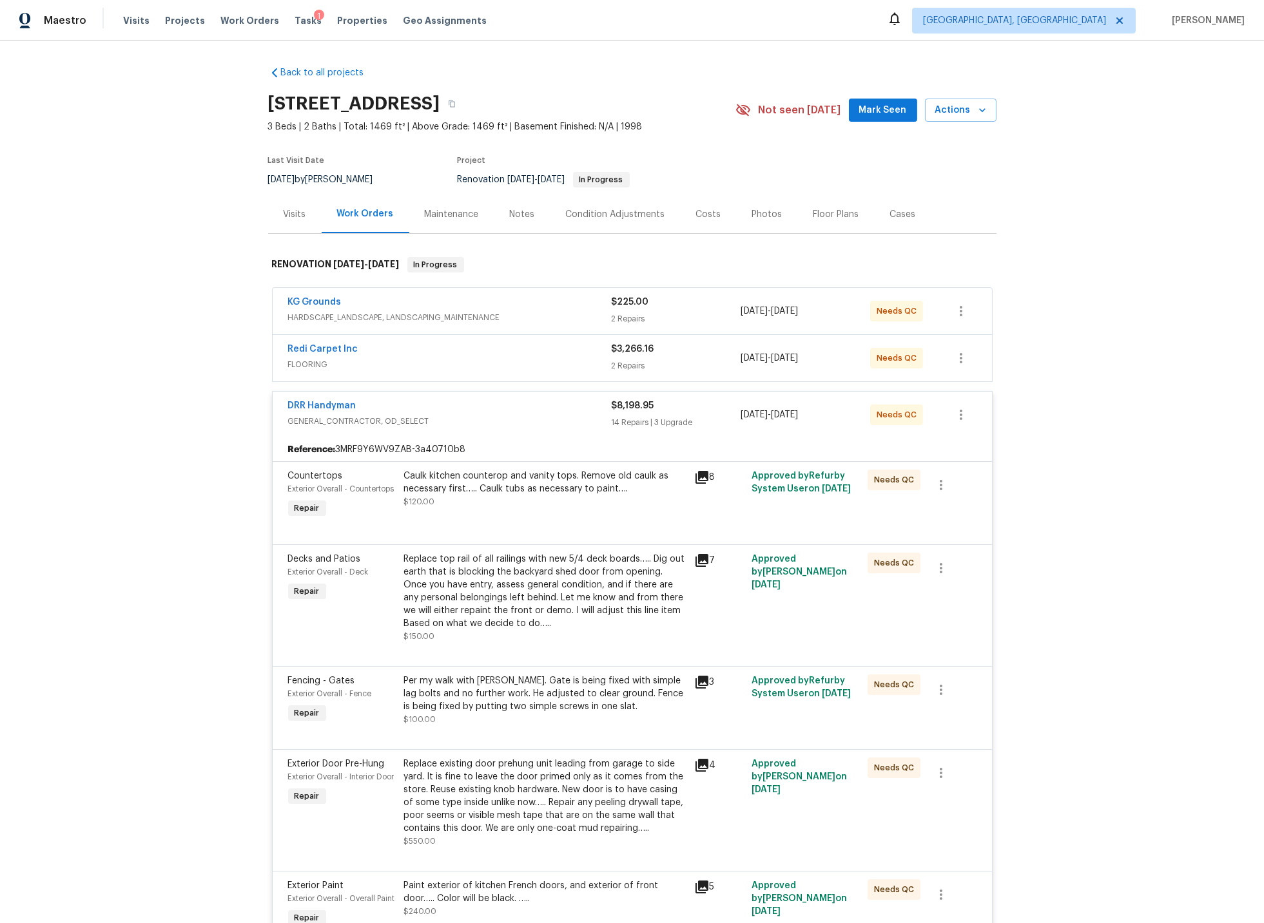
click at [400, 359] on span "FLOORING" at bounding box center [449, 364] width 323 height 13
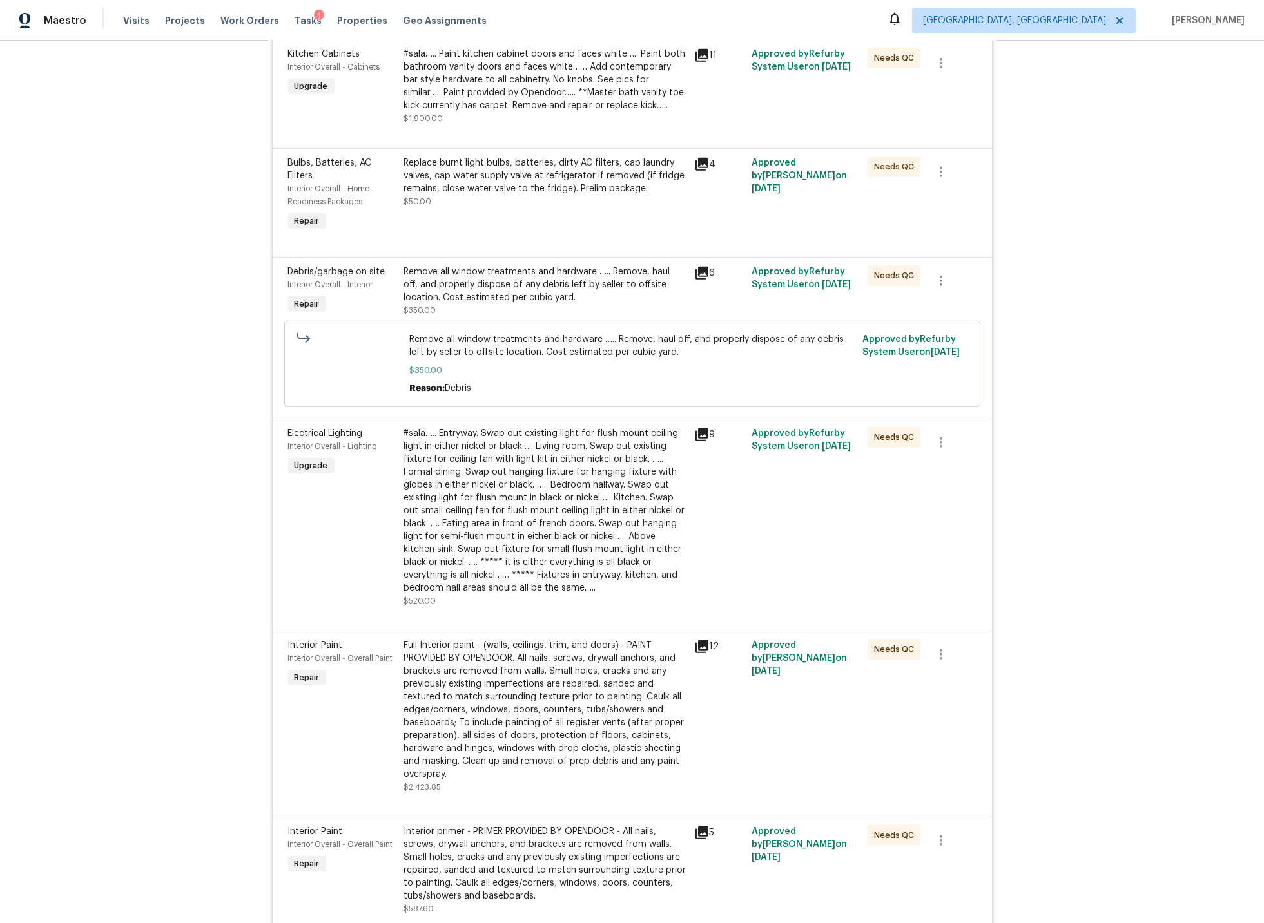
scroll to position [2382, 0]
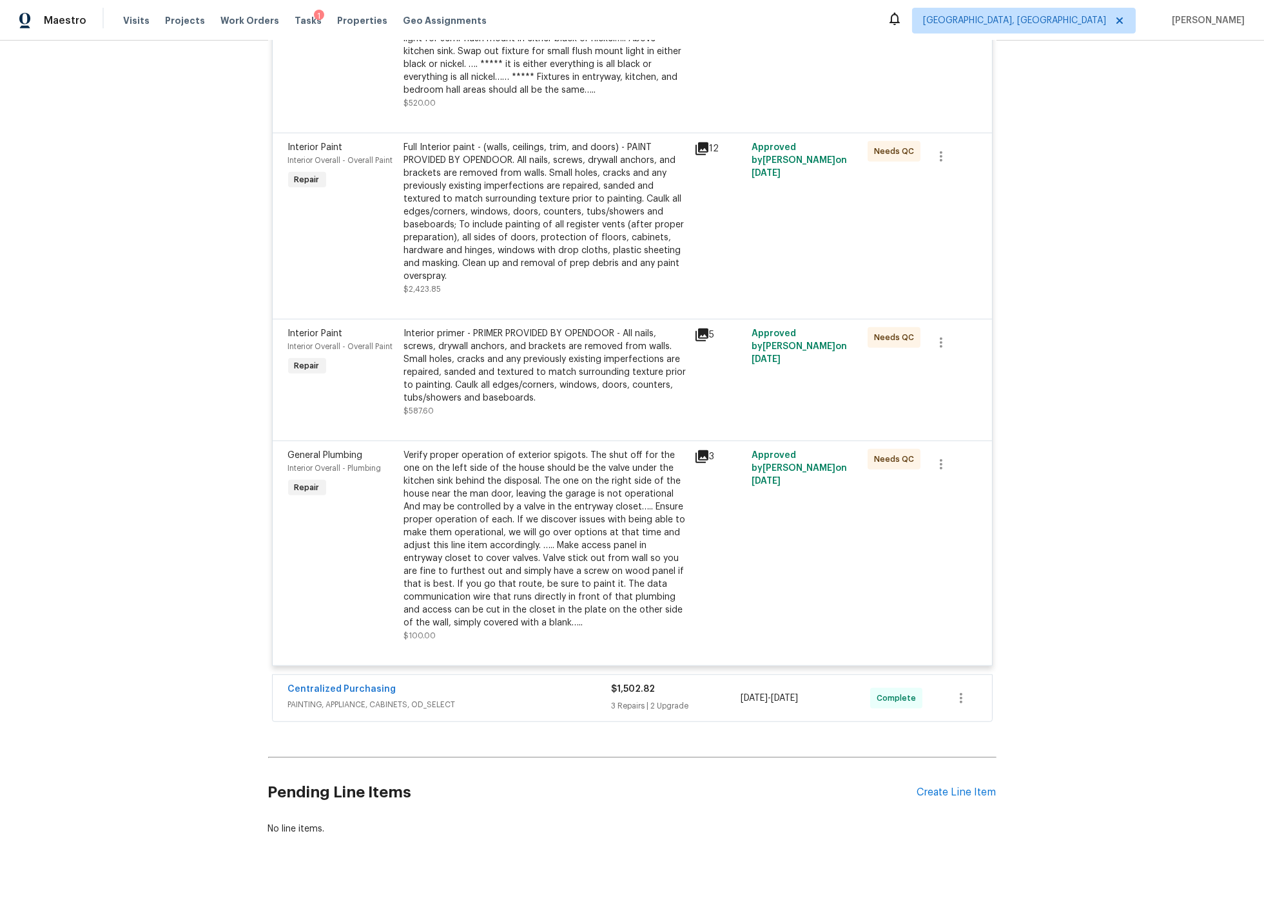
click at [537, 690] on div "Centralized Purchasing" at bounding box center [449, 690] width 323 height 15
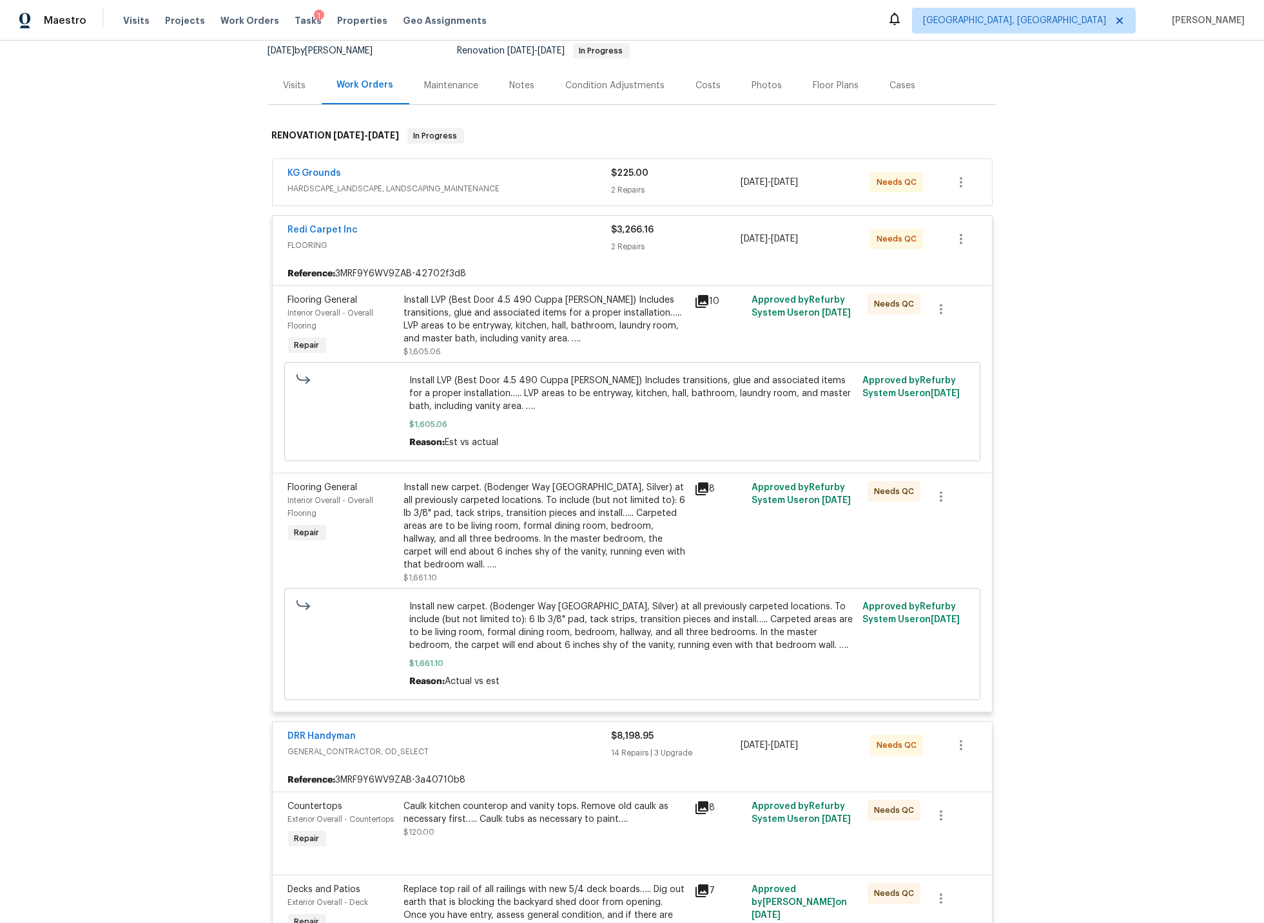
scroll to position [0, 0]
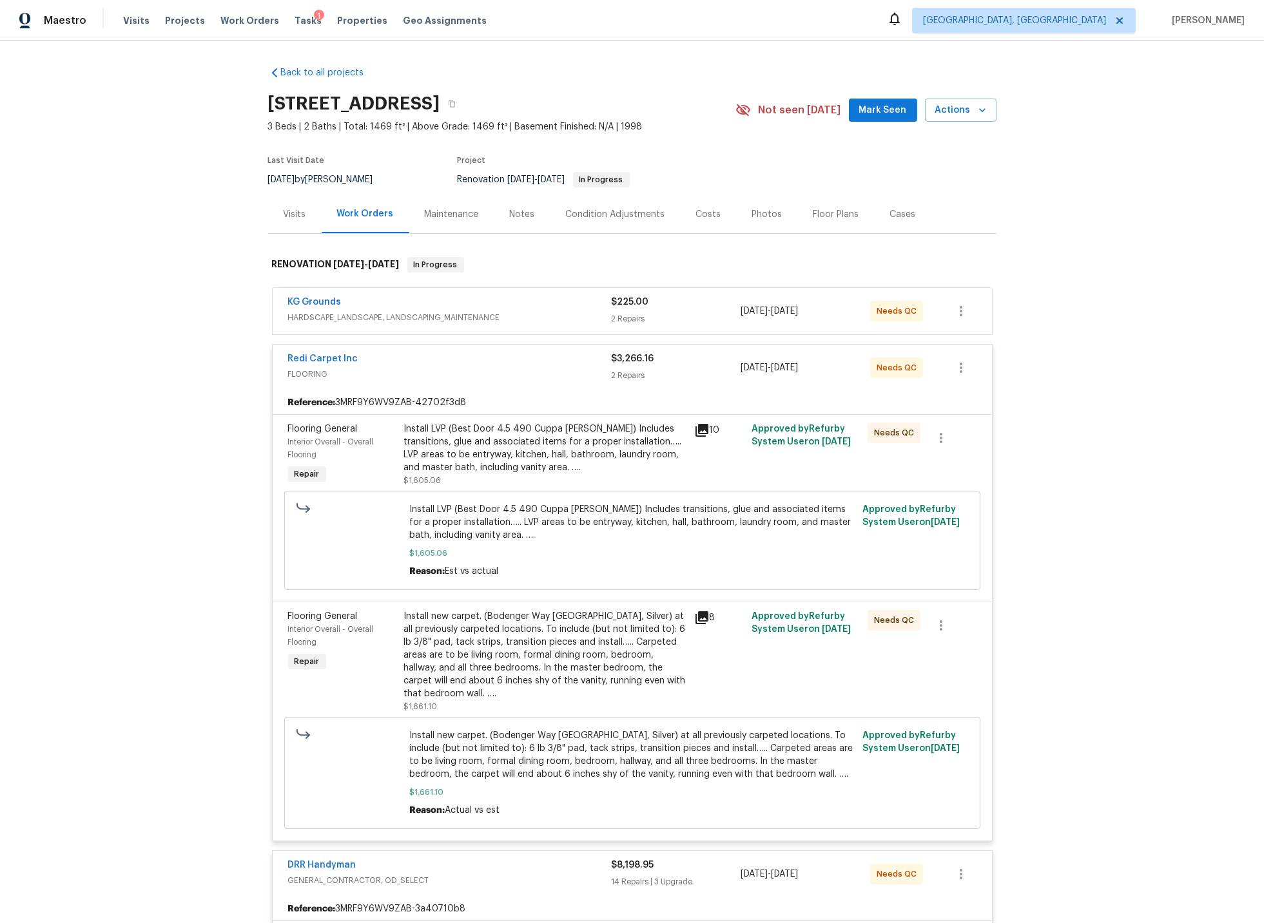
click at [537, 303] on div "KG Grounds" at bounding box center [449, 303] width 323 height 15
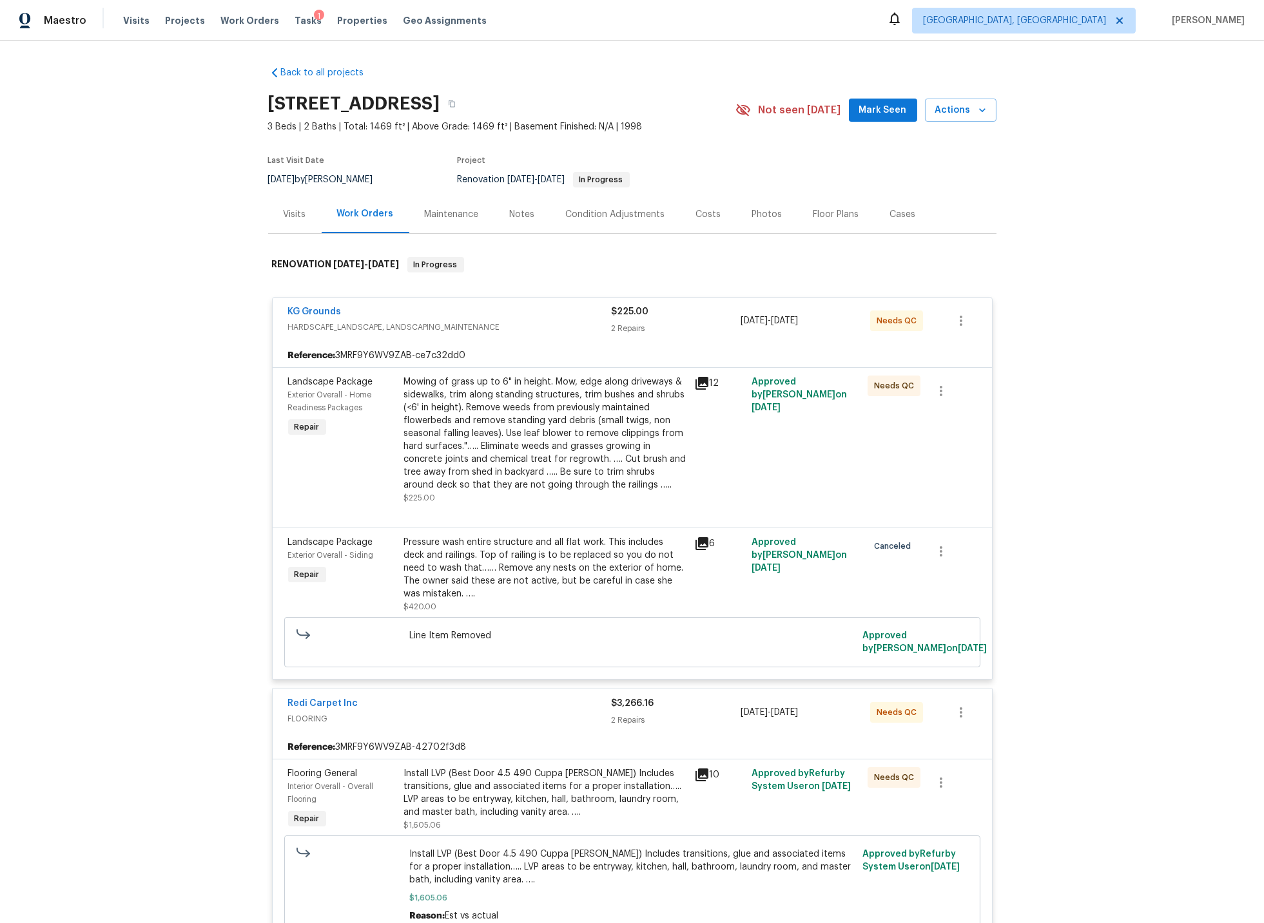
click at [531, 315] on div "KG Grounds" at bounding box center [449, 312] width 323 height 15
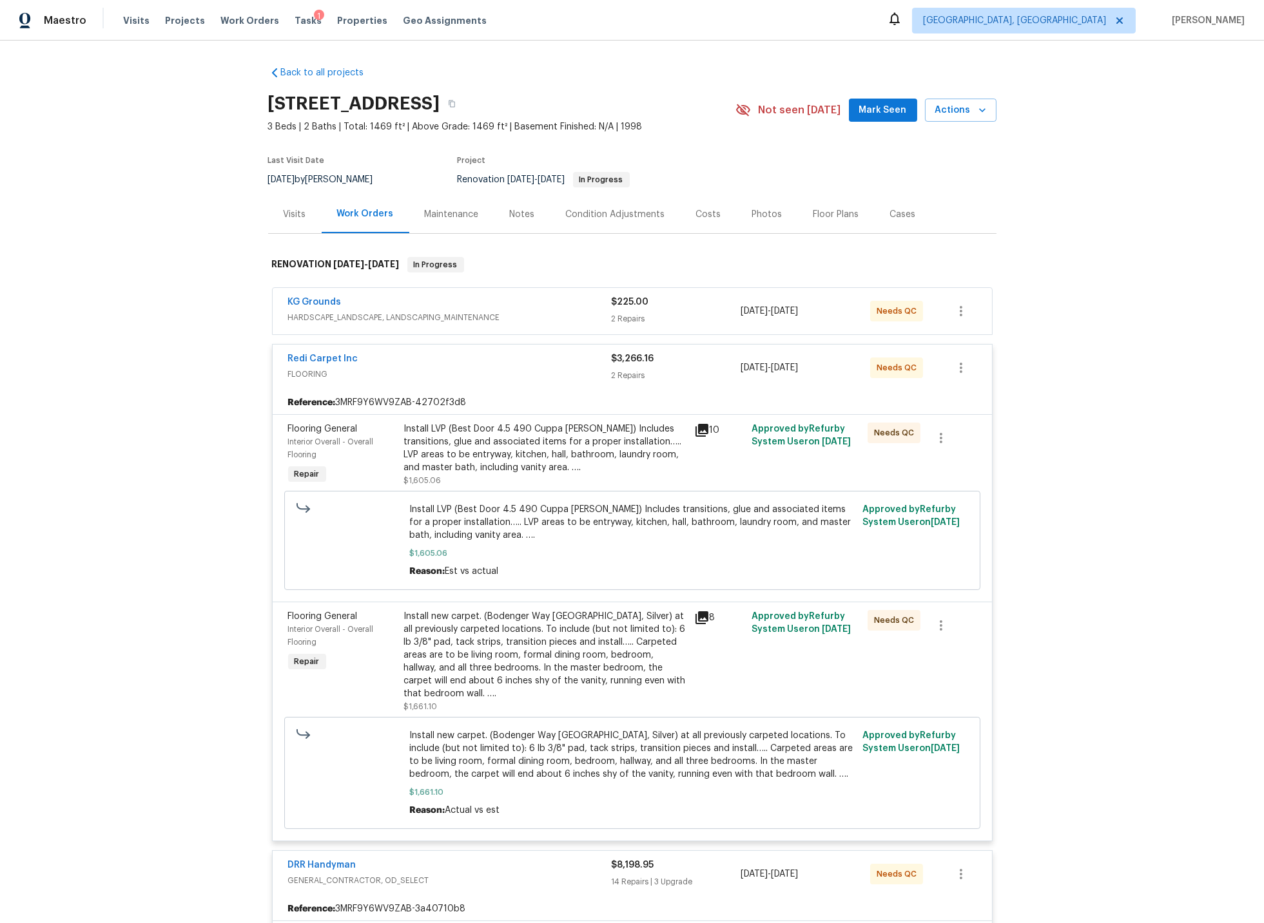
click at [527, 360] on div "Redi Carpet Inc" at bounding box center [449, 359] width 323 height 15
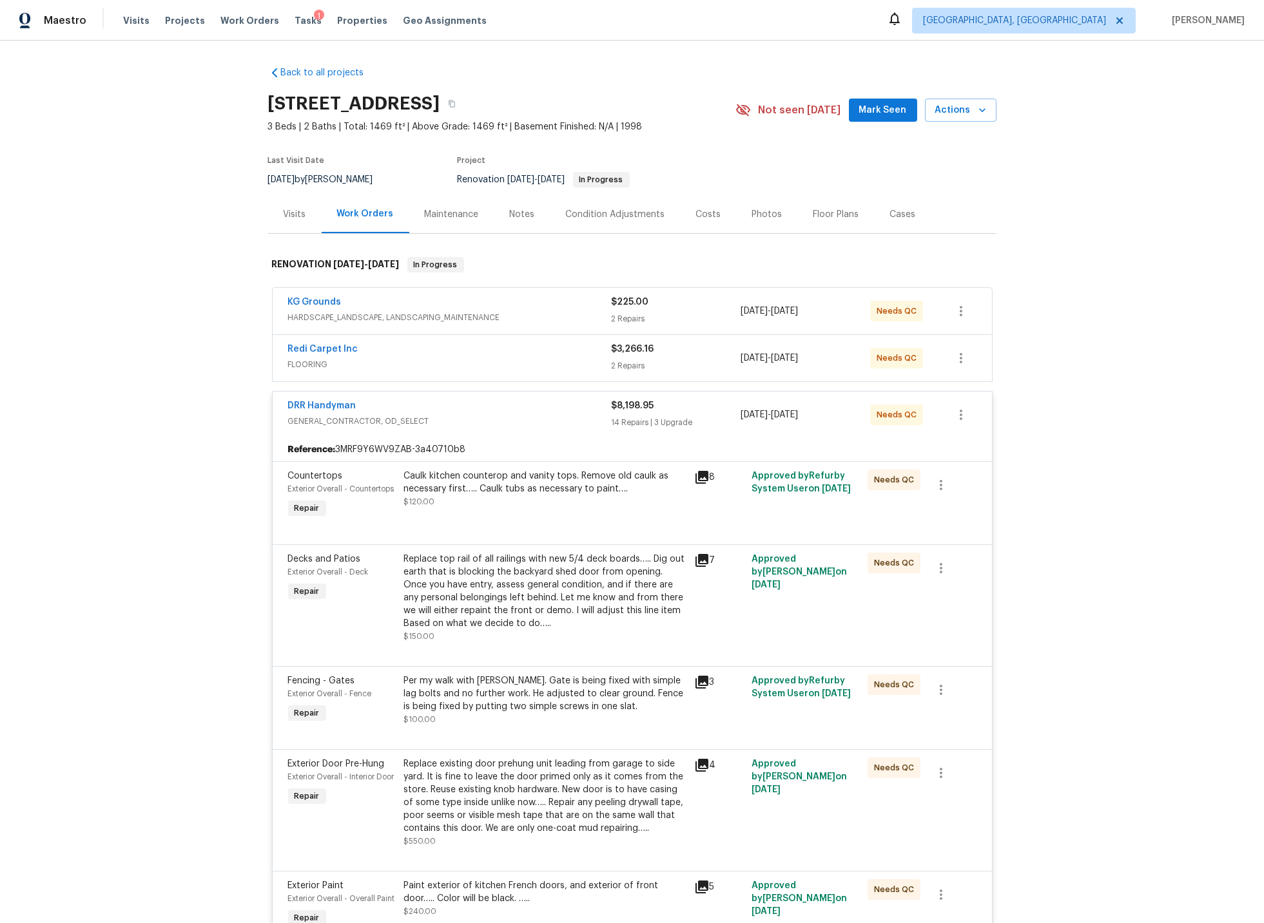
click at [536, 417] on span "GENERAL_CONTRACTOR, OD_SELECT" at bounding box center [449, 421] width 323 height 13
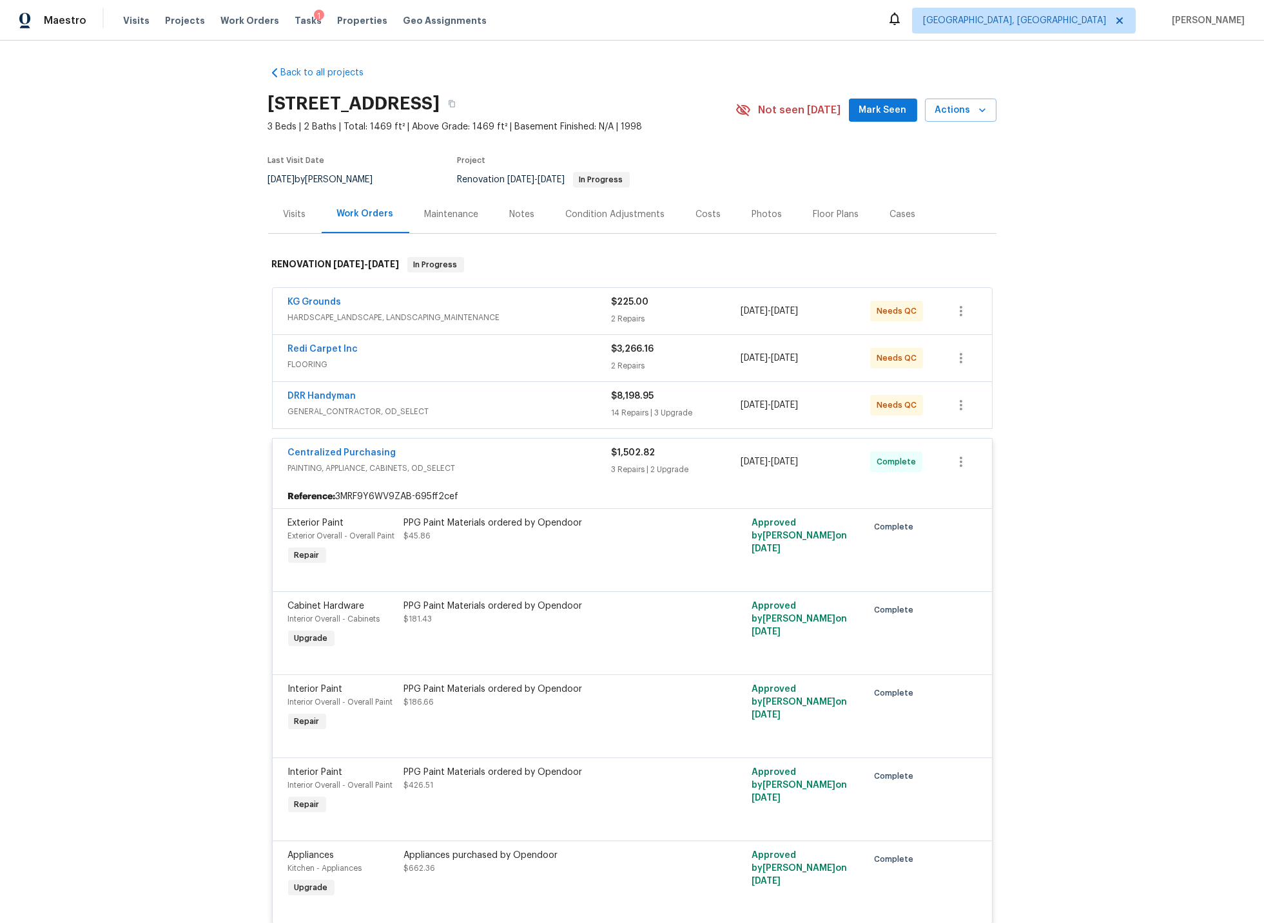
click at [527, 454] on div "Centralized Purchasing" at bounding box center [449, 454] width 323 height 15
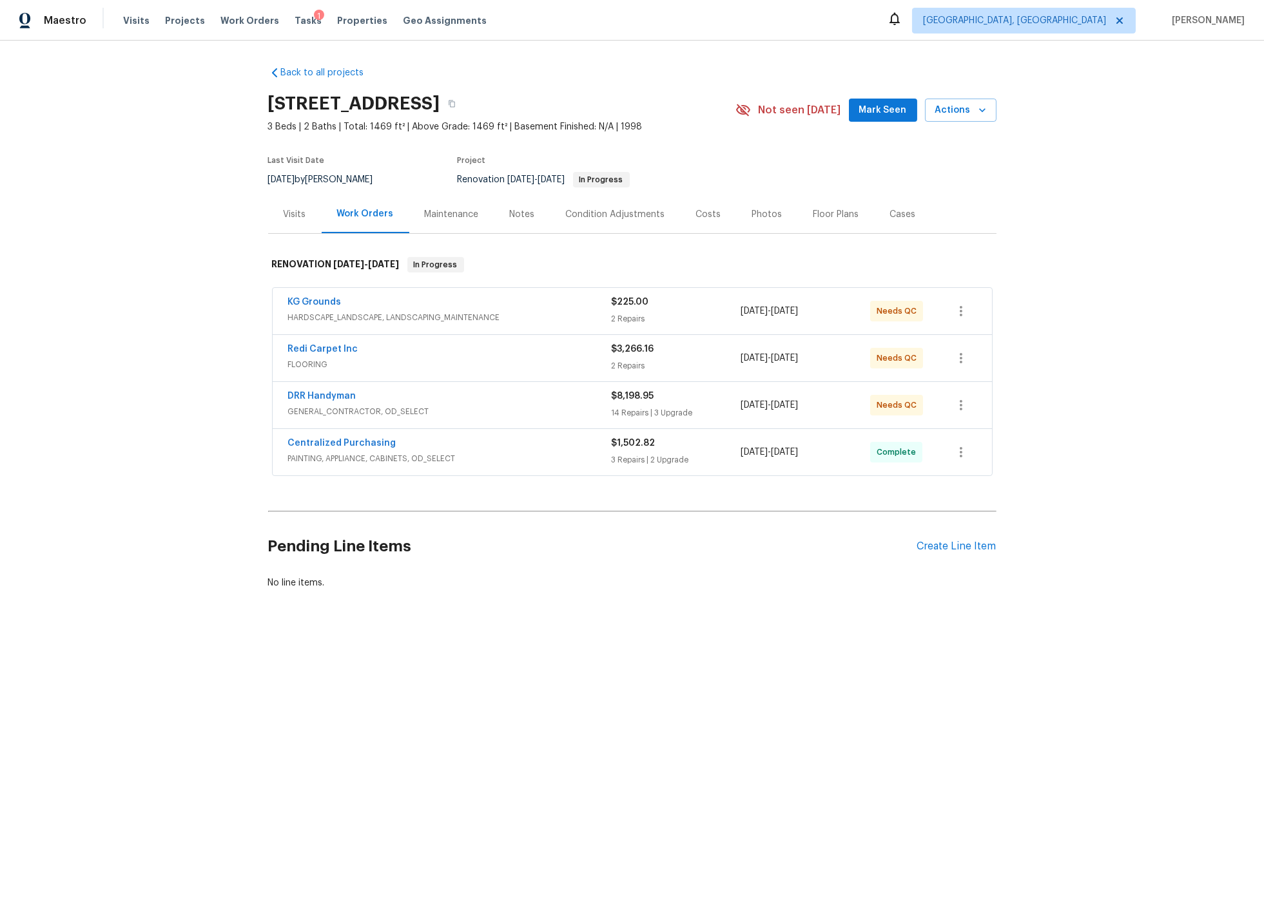
click at [525, 214] on div "Notes" at bounding box center [522, 214] width 25 height 13
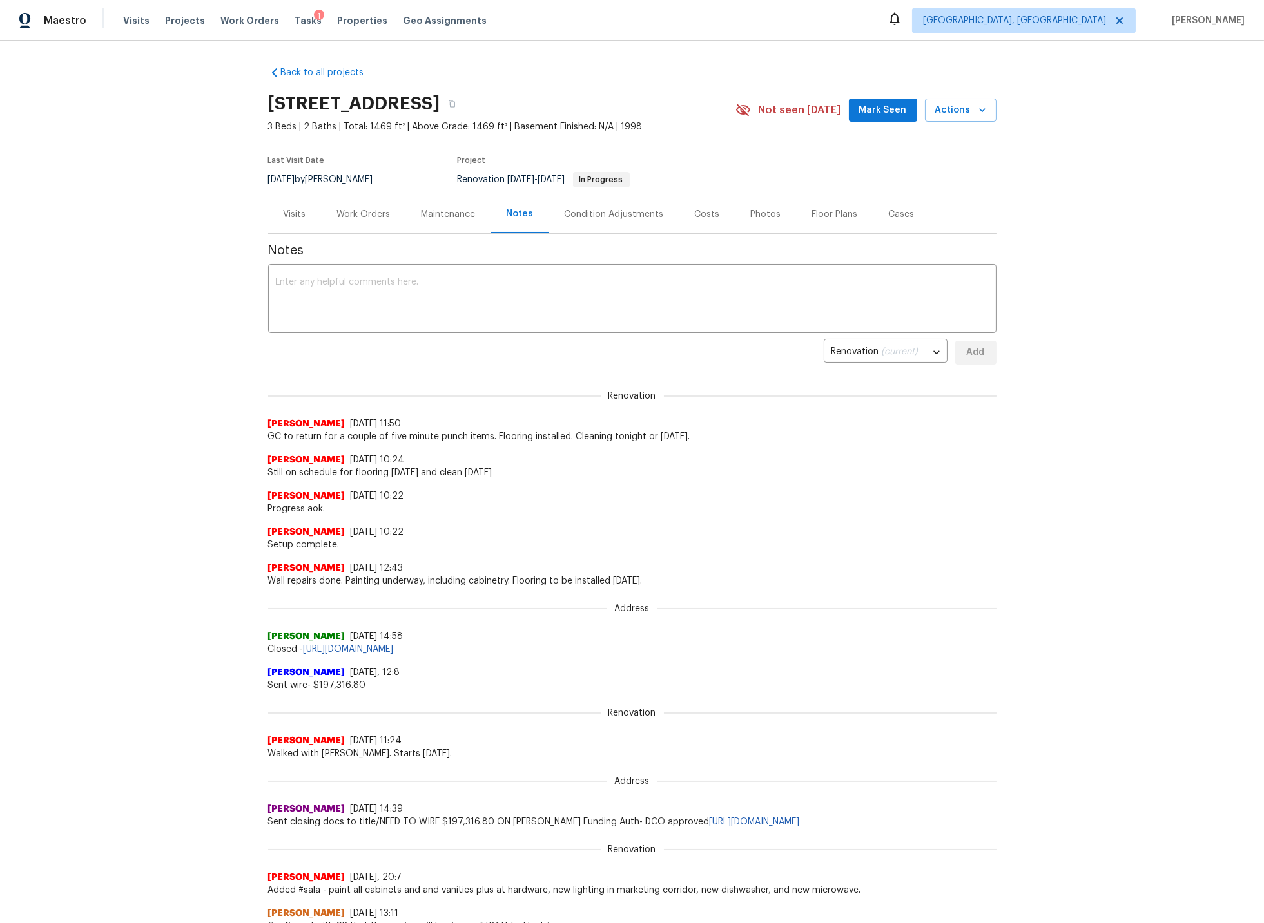
click at [294, 214] on div "Visits" at bounding box center [295, 214] width 23 height 13
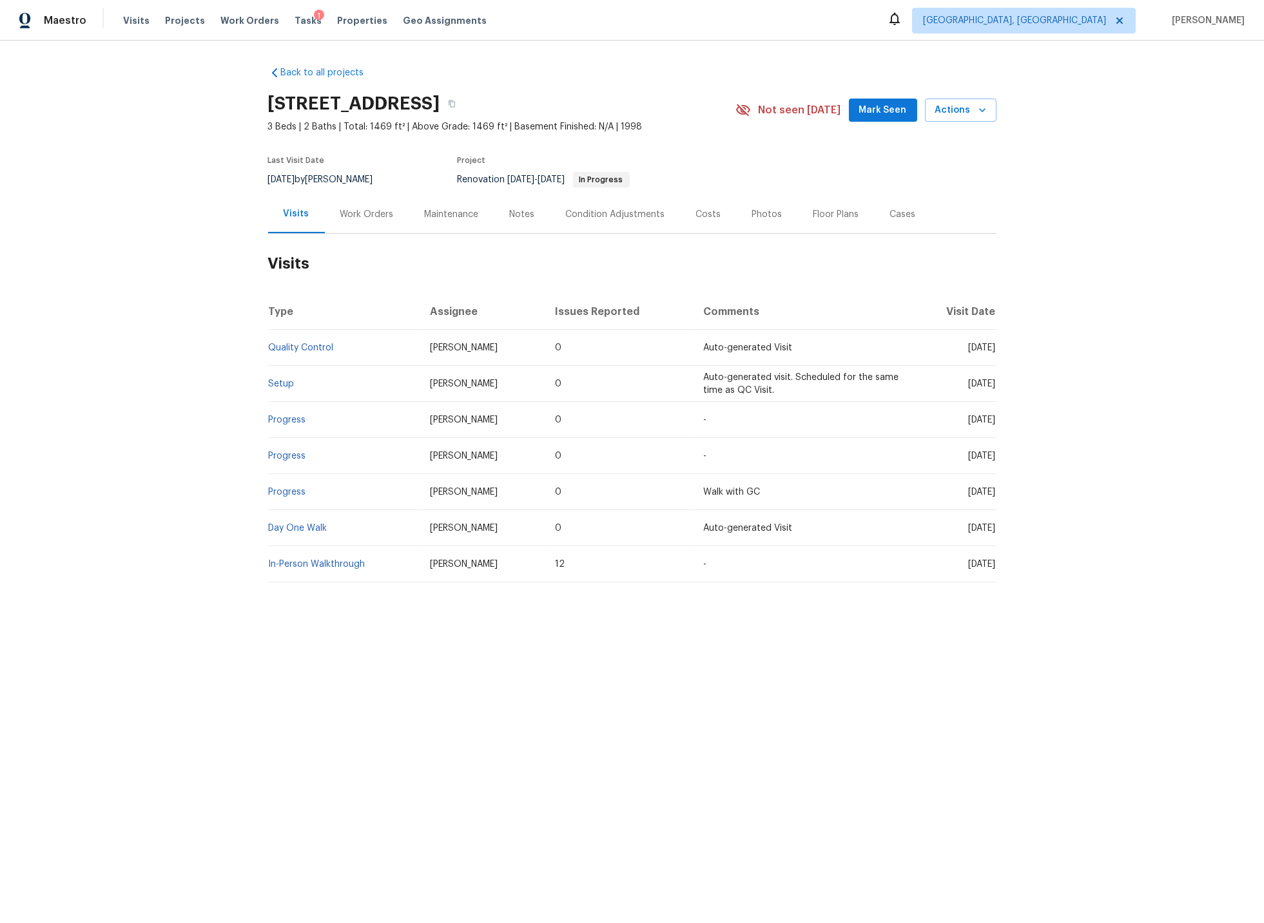
click at [371, 215] on div "Work Orders" at bounding box center [366, 214] width 53 height 13
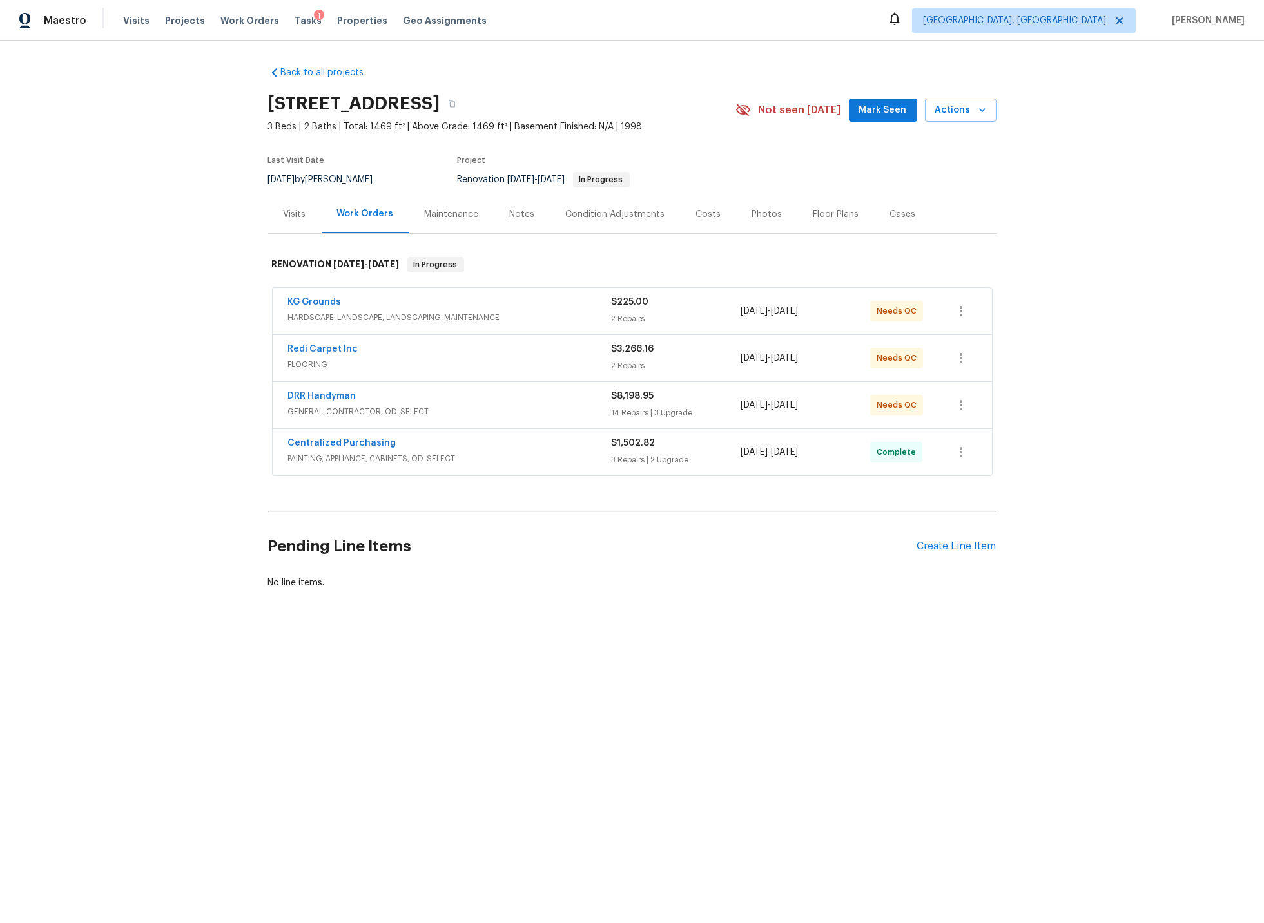
click at [517, 311] on span "HARDSCAPE_LANDSCAPE, LANDSCAPING_MAINTENANCE" at bounding box center [449, 317] width 323 height 13
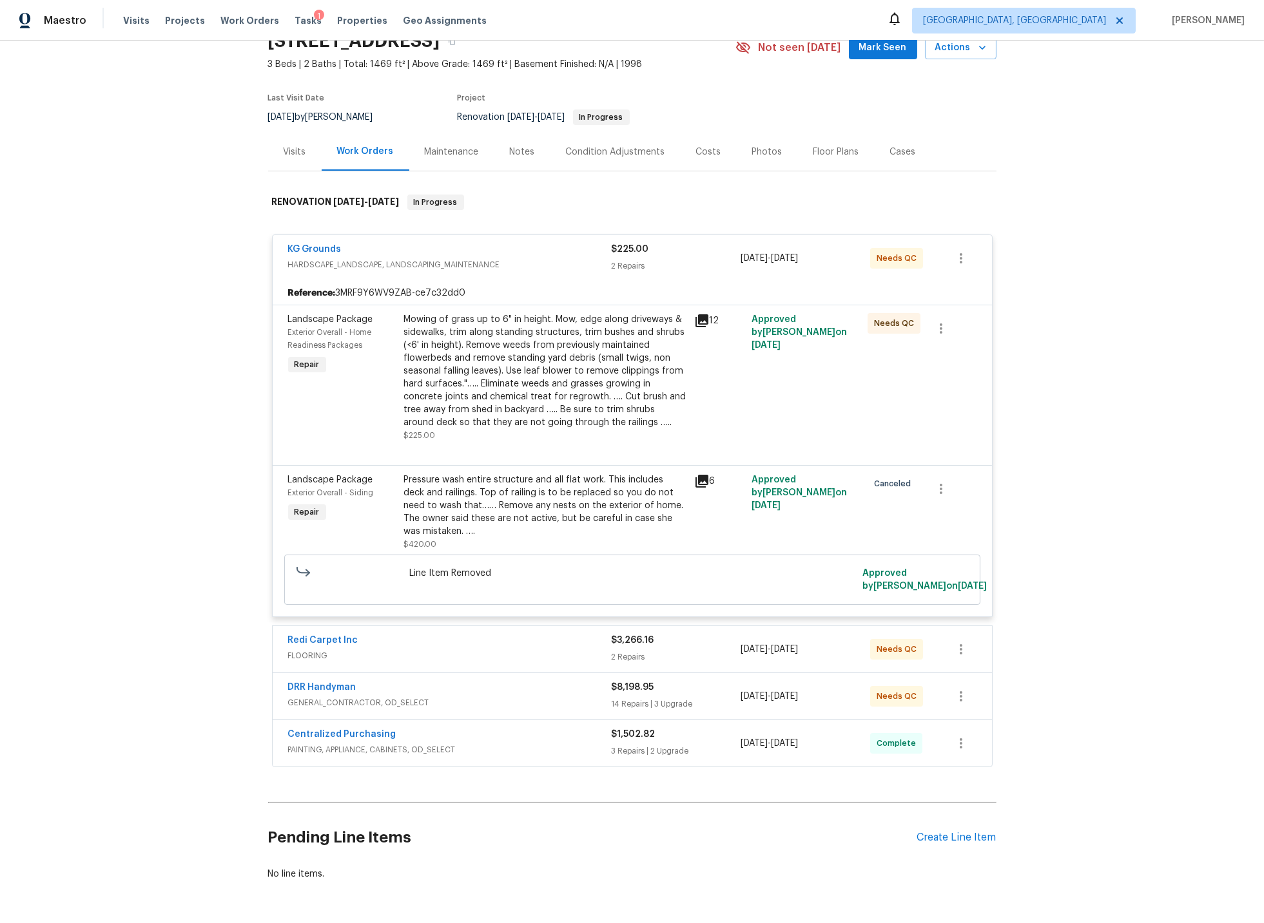
scroll to position [110, 0]
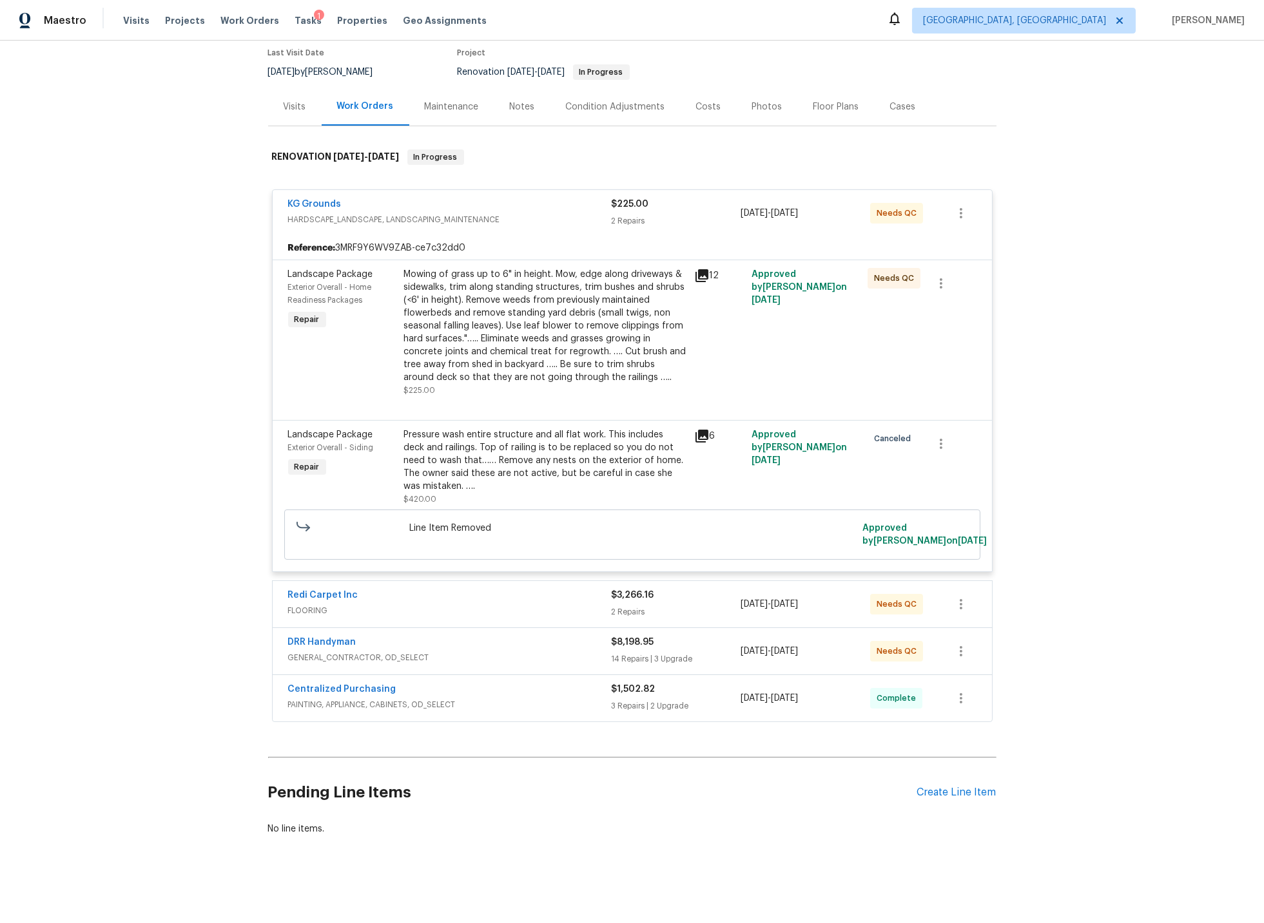
click at [454, 597] on div "Redi Carpet Inc" at bounding box center [449, 596] width 323 height 15
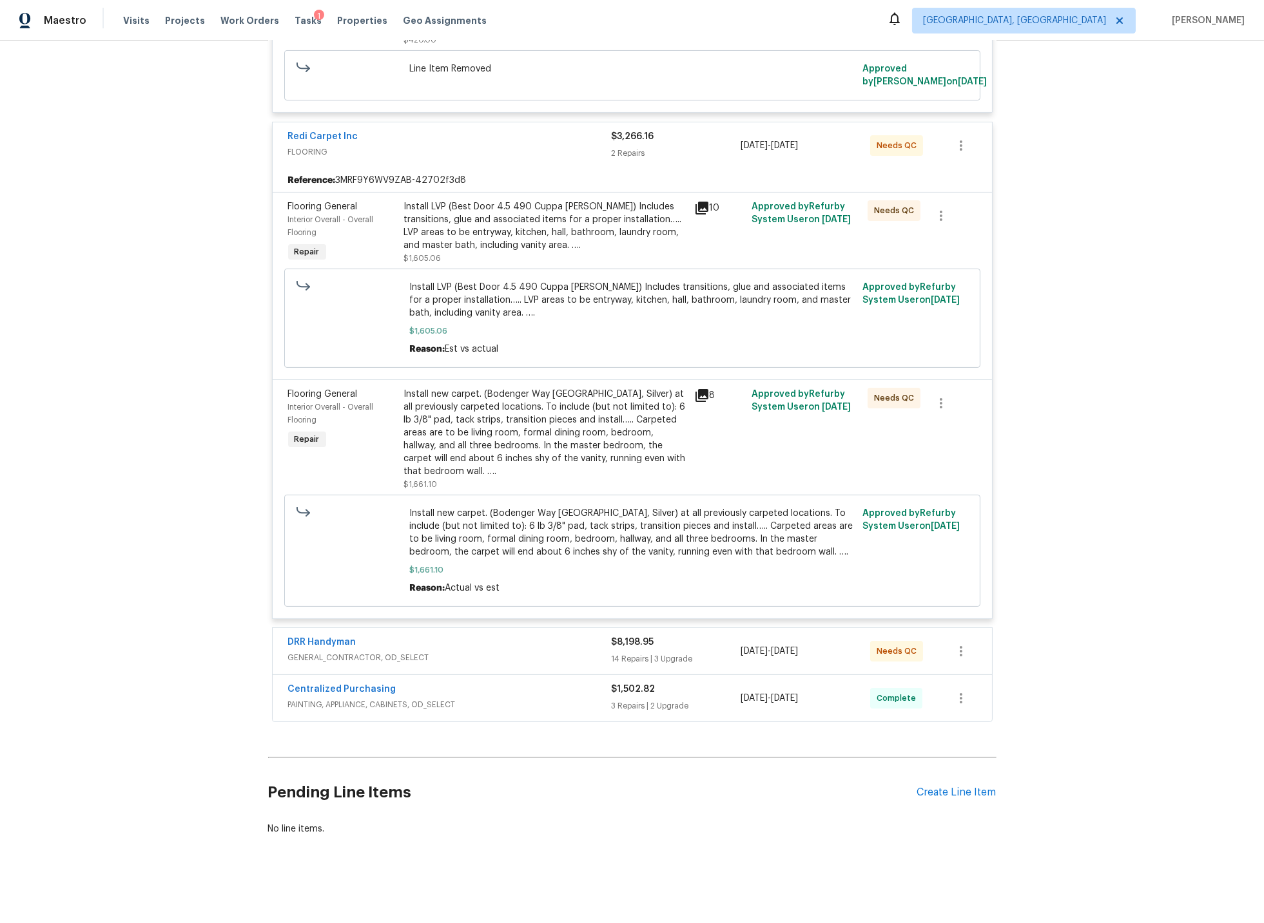
scroll to position [571, 0]
click at [484, 648] on div "DRR Handyman" at bounding box center [449, 643] width 323 height 15
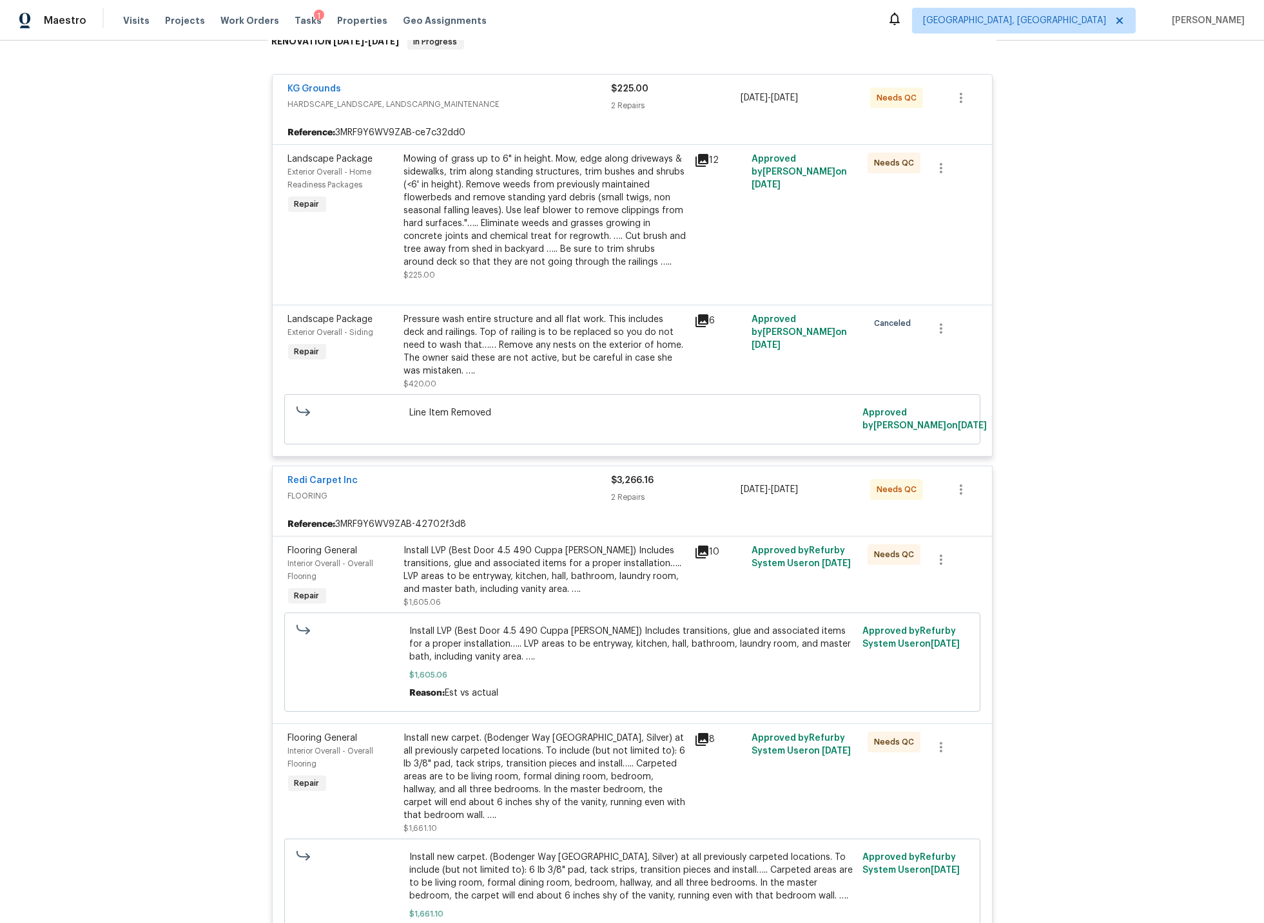
scroll to position [0, 0]
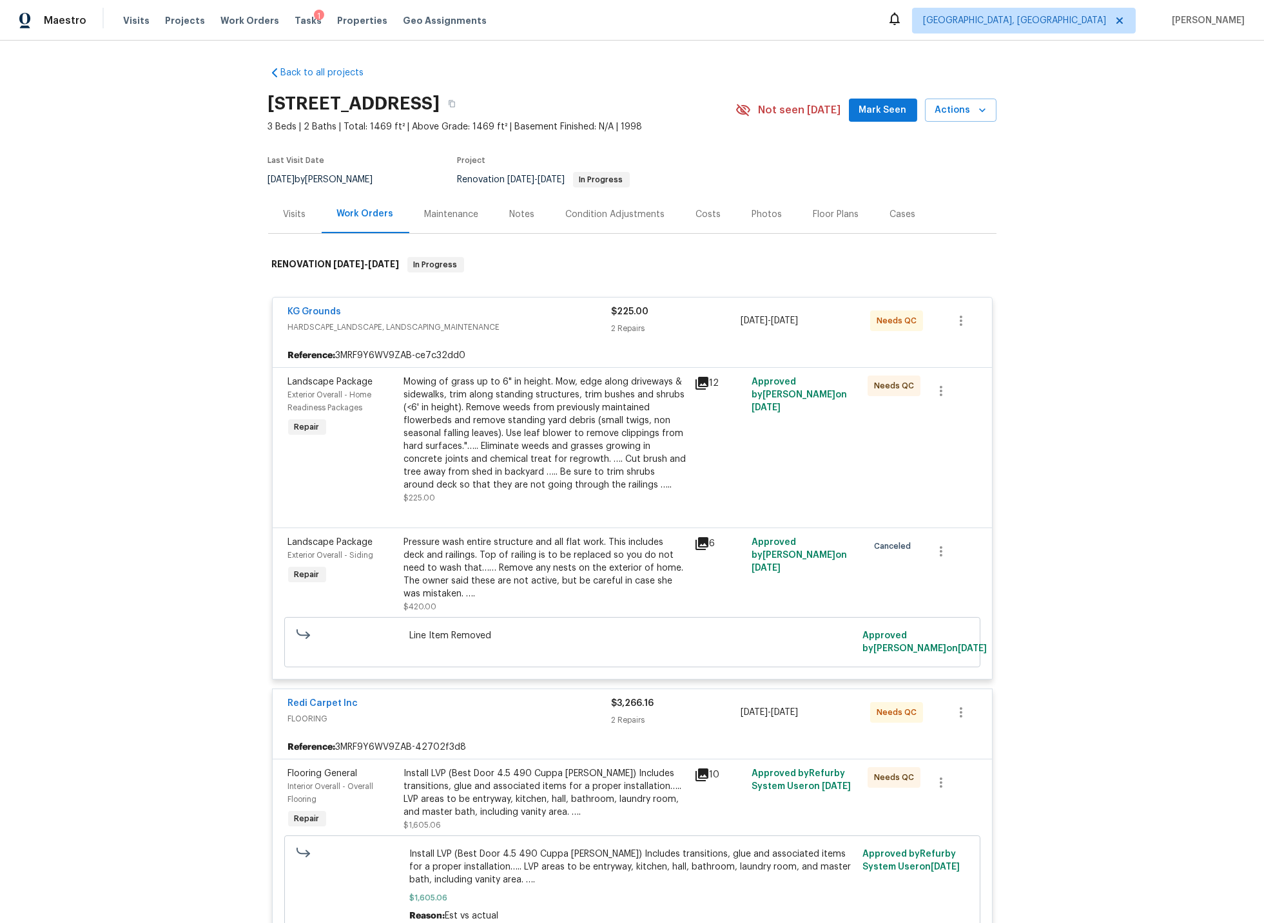
click at [293, 212] on div "Visits" at bounding box center [295, 214] width 23 height 13
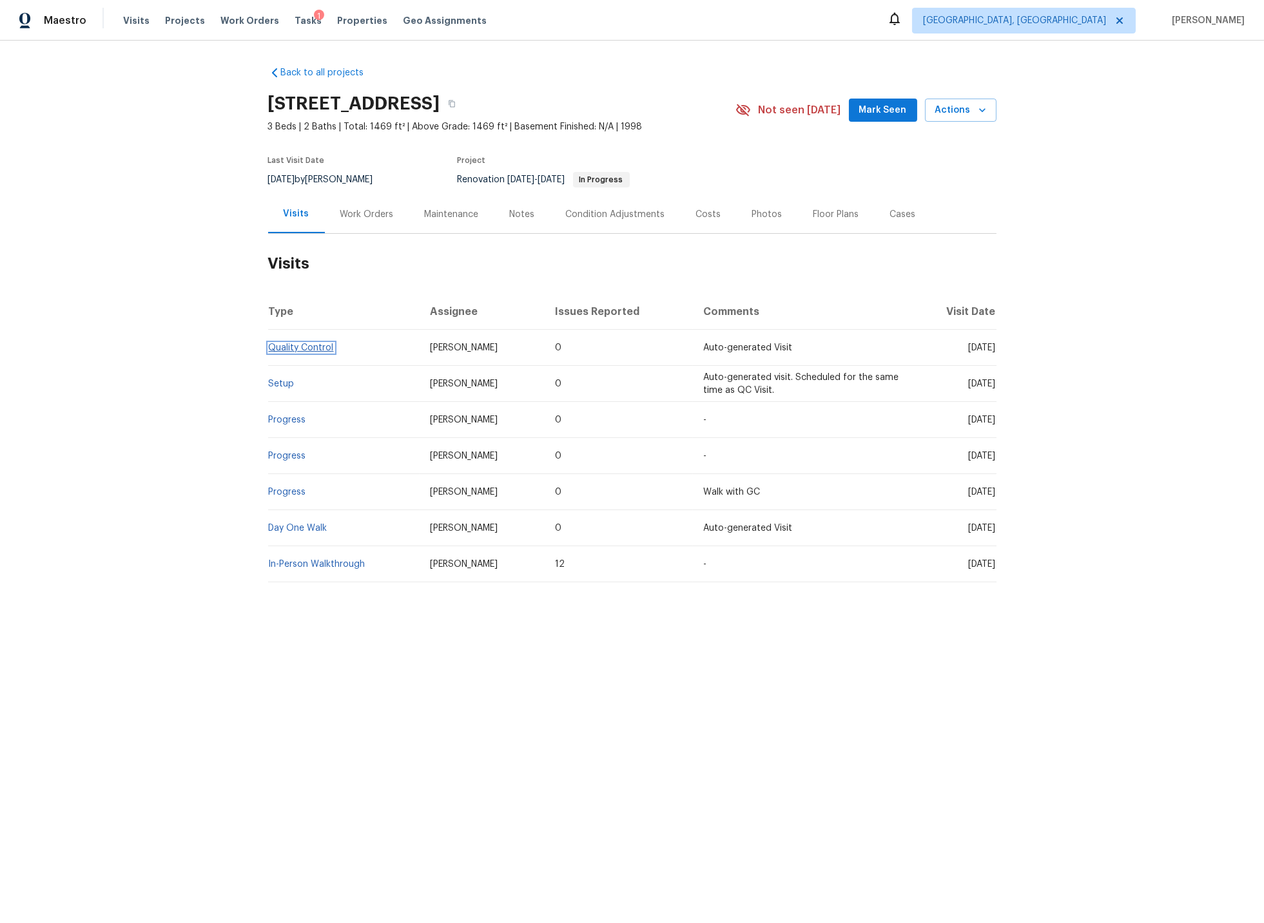
click at [312, 346] on link "Quality Control" at bounding box center [301, 347] width 65 height 9
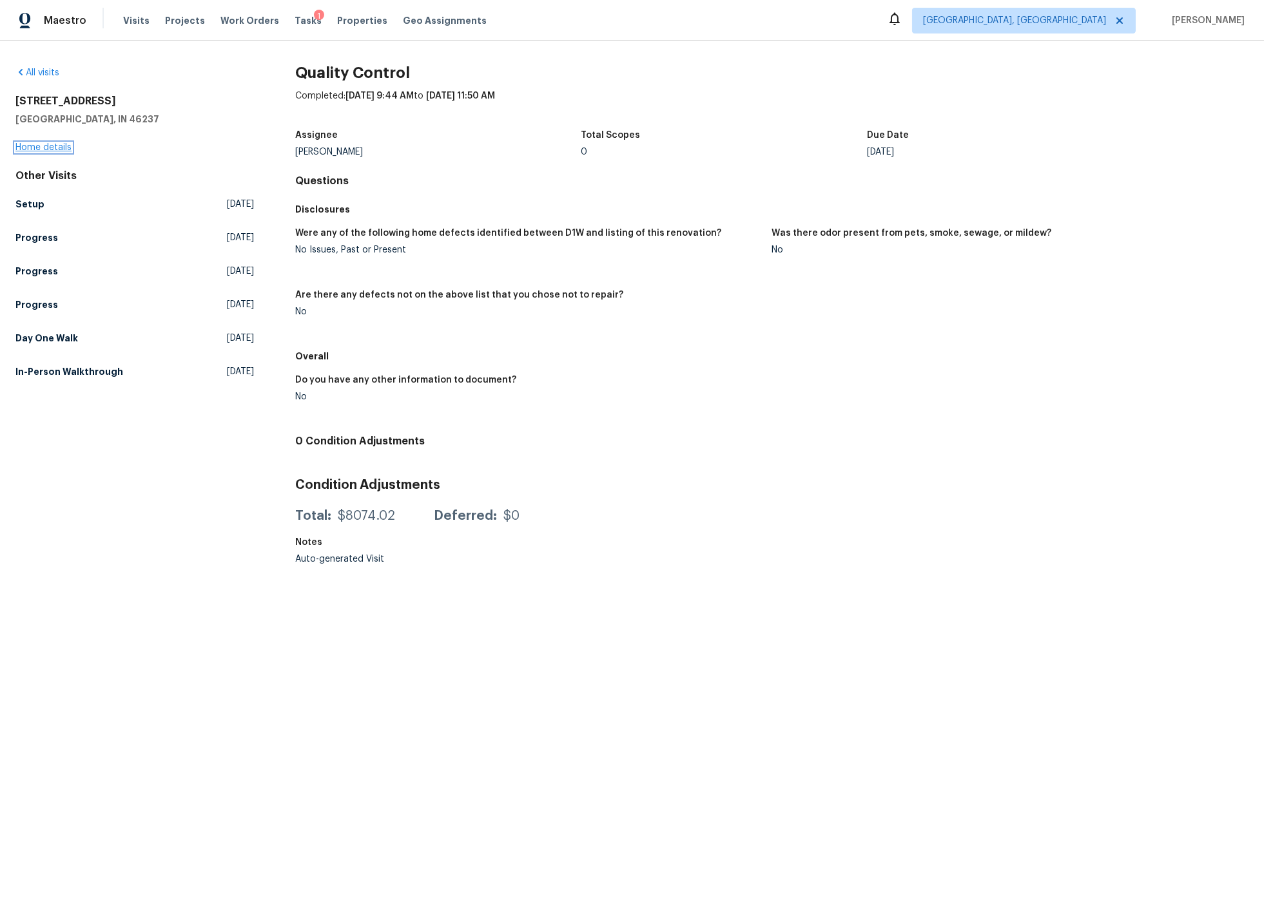
click at [55, 148] on link "Home details" at bounding box center [43, 147] width 56 height 9
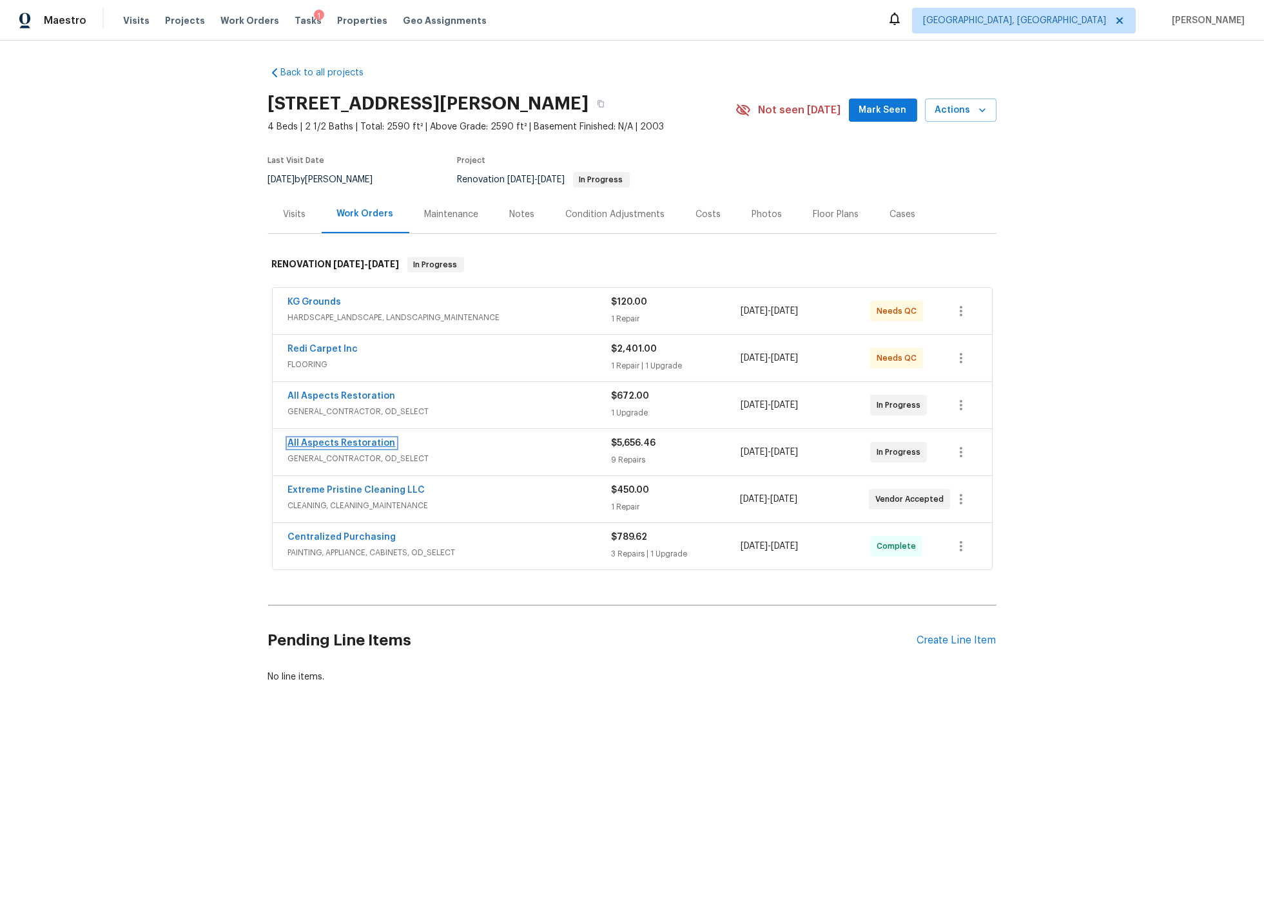
click at [376, 443] on link "All Aspects Restoration" at bounding box center [342, 443] width 108 height 9
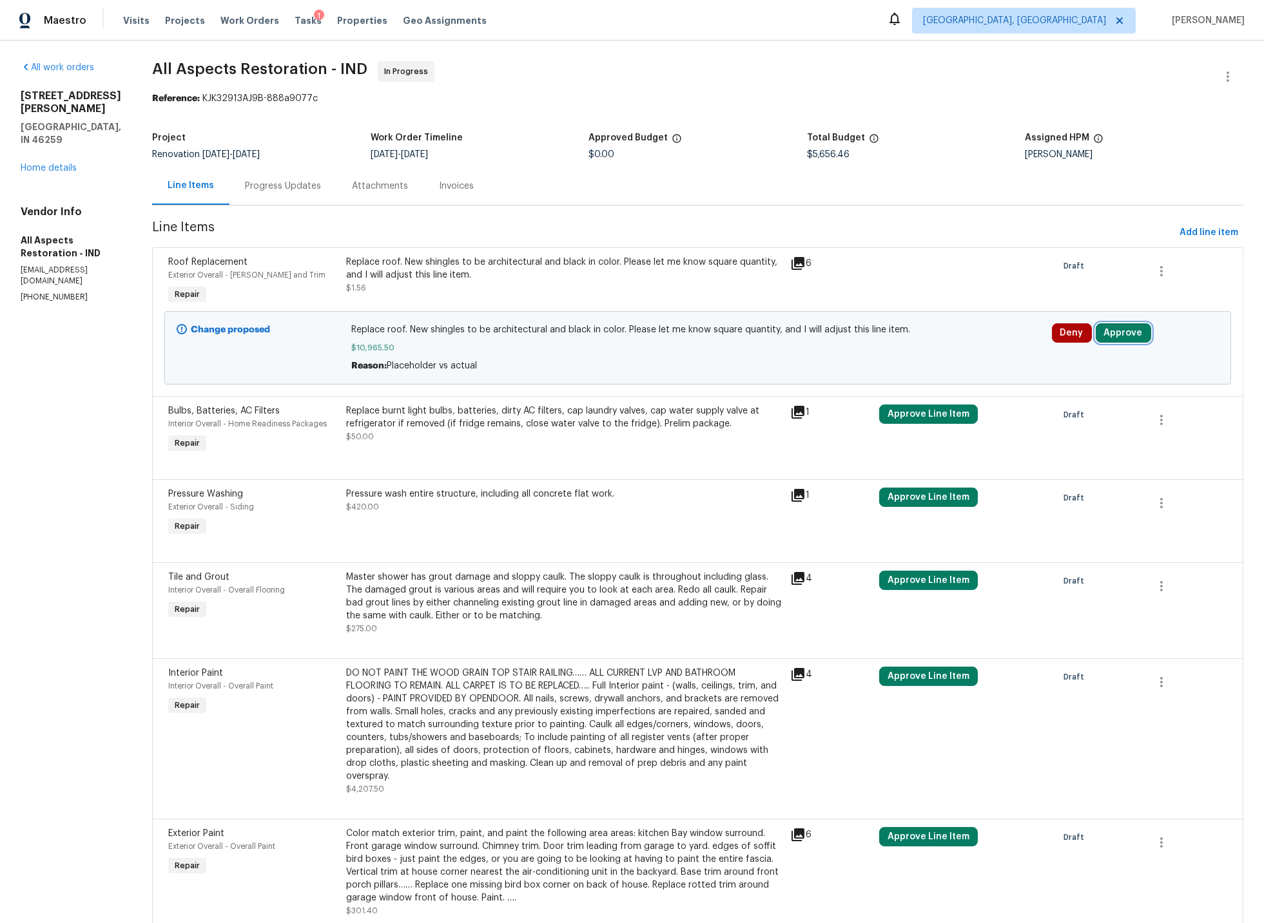
click at [1123, 335] on button "Approve" at bounding box center [1123, 332] width 55 height 19
click at [933, 342] on span "Approve" at bounding box center [938, 346] width 36 height 10
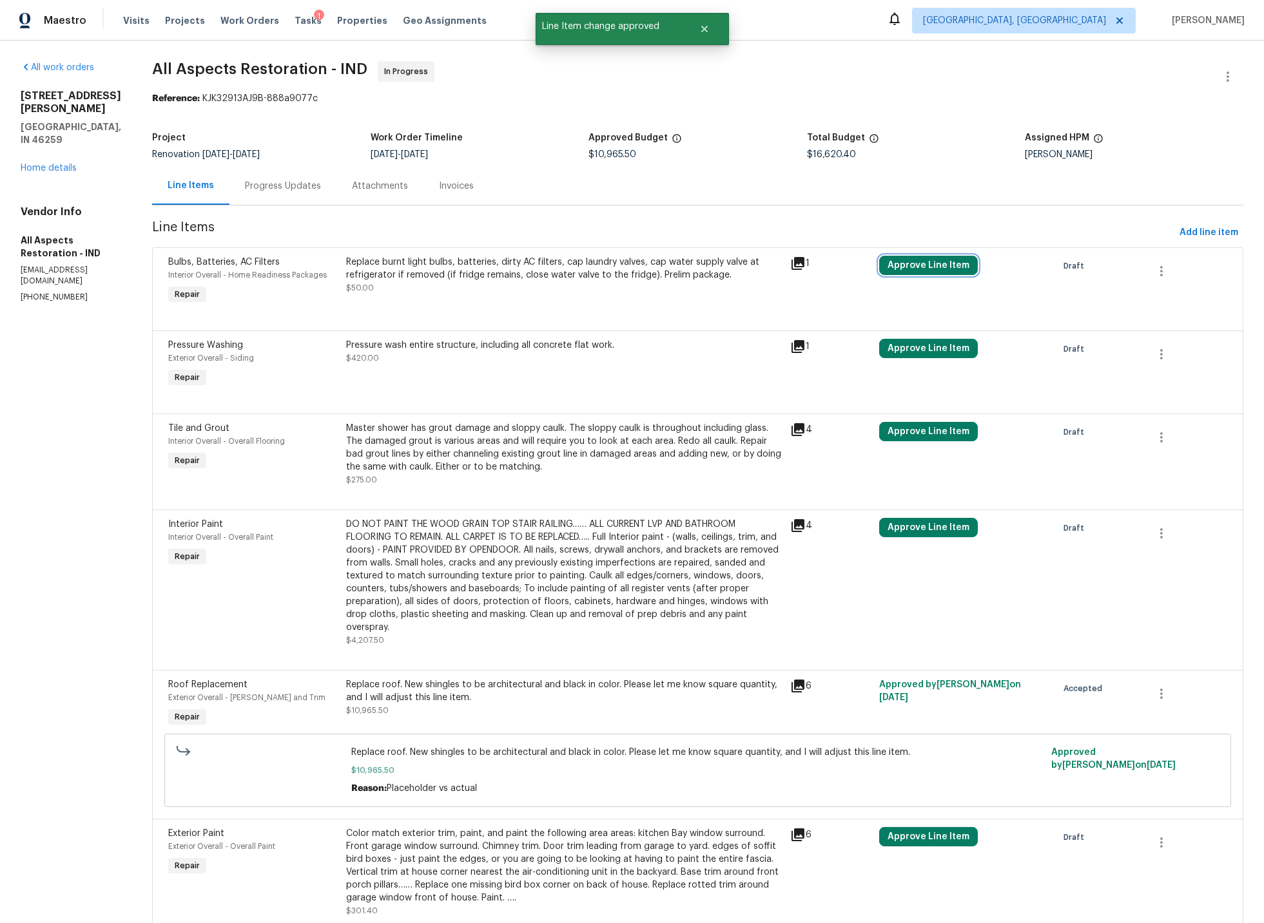
click at [923, 266] on button "Approve Line Item" at bounding box center [928, 265] width 99 height 19
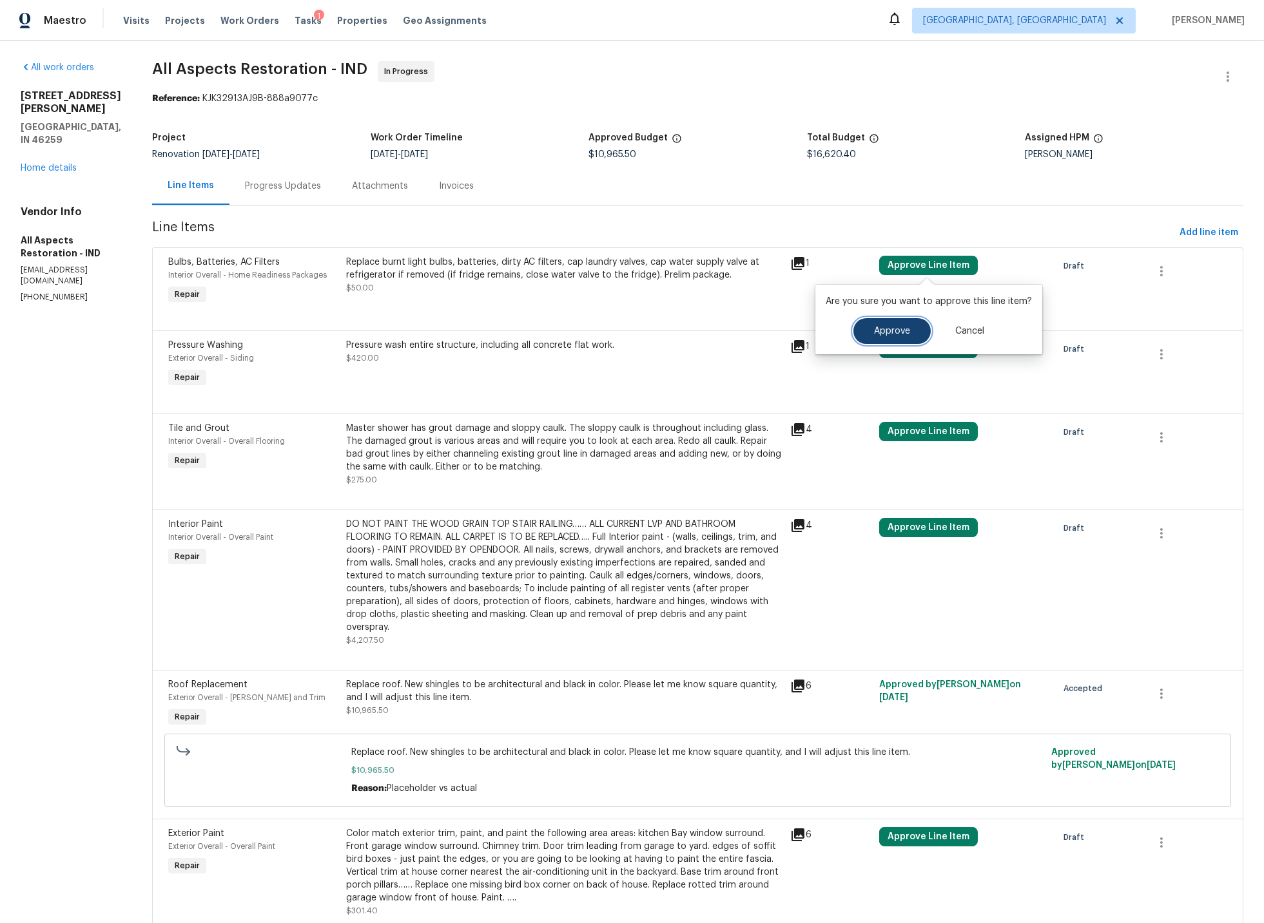
click at [891, 331] on span "Approve" at bounding box center [892, 332] width 36 height 10
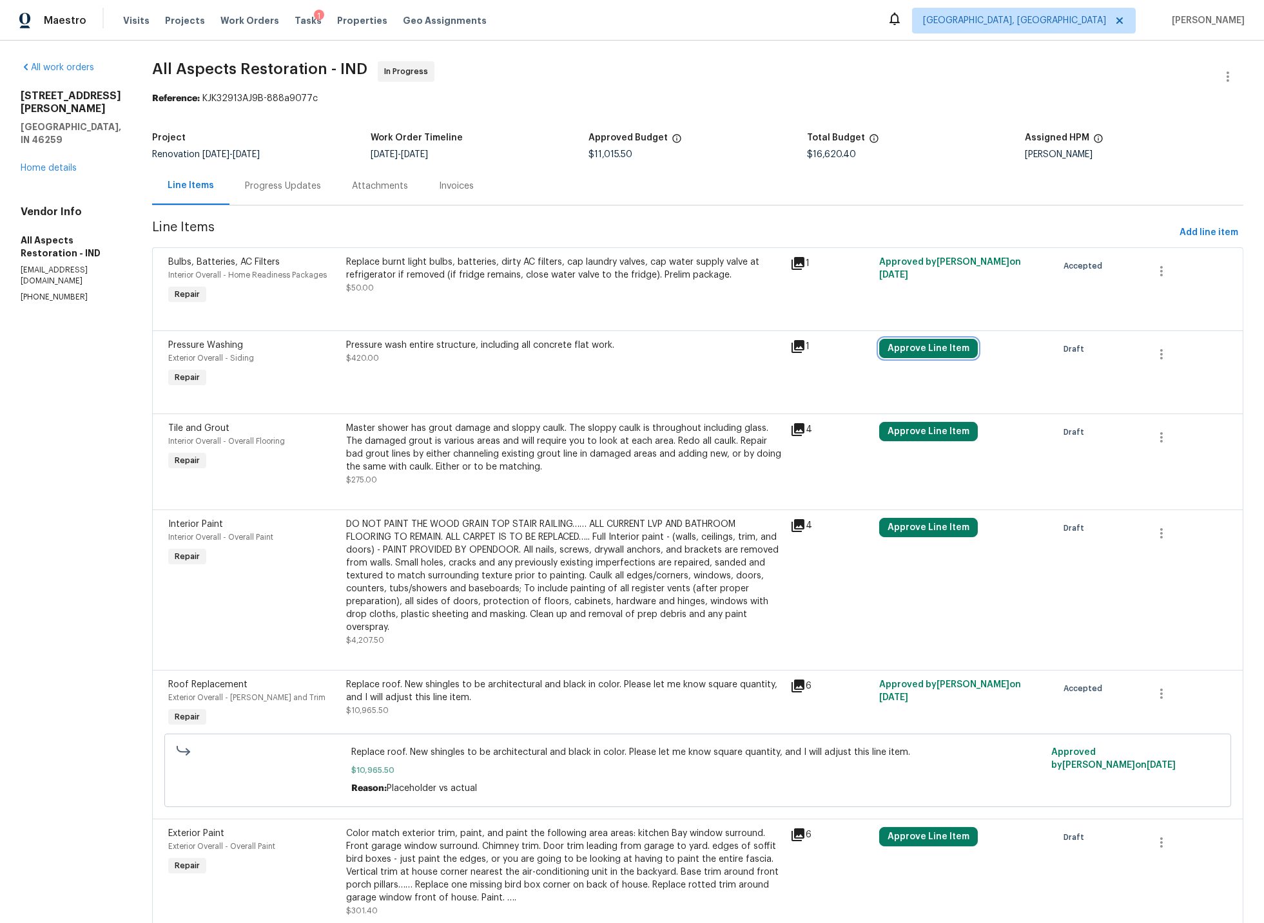
click at [911, 349] on button "Approve Line Item" at bounding box center [928, 348] width 99 height 19
click at [733, 360] on span "Approve" at bounding box center [723, 361] width 36 height 10
click at [921, 433] on button "Approve Line Item" at bounding box center [928, 431] width 99 height 19
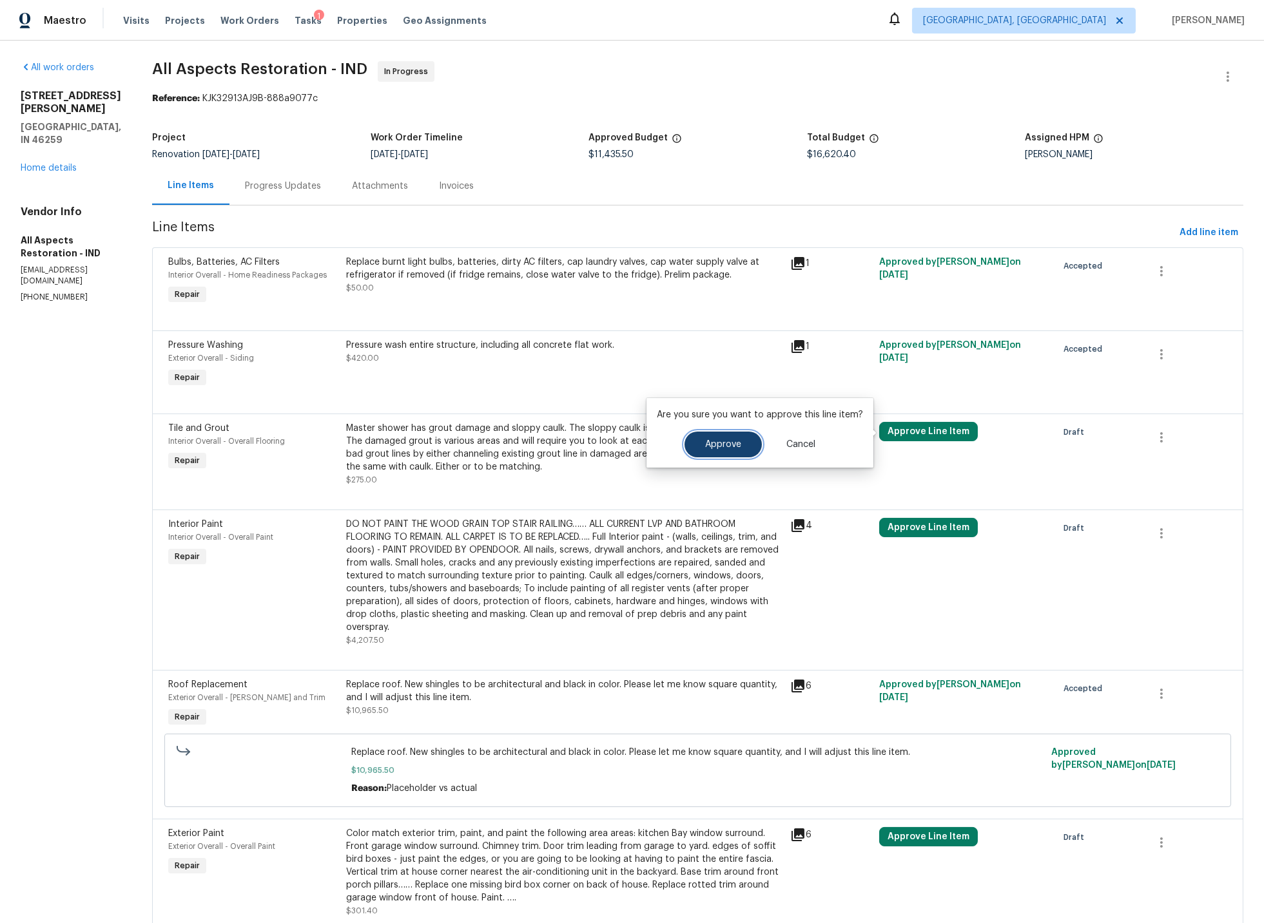
click at [724, 440] on span "Approve" at bounding box center [723, 445] width 36 height 10
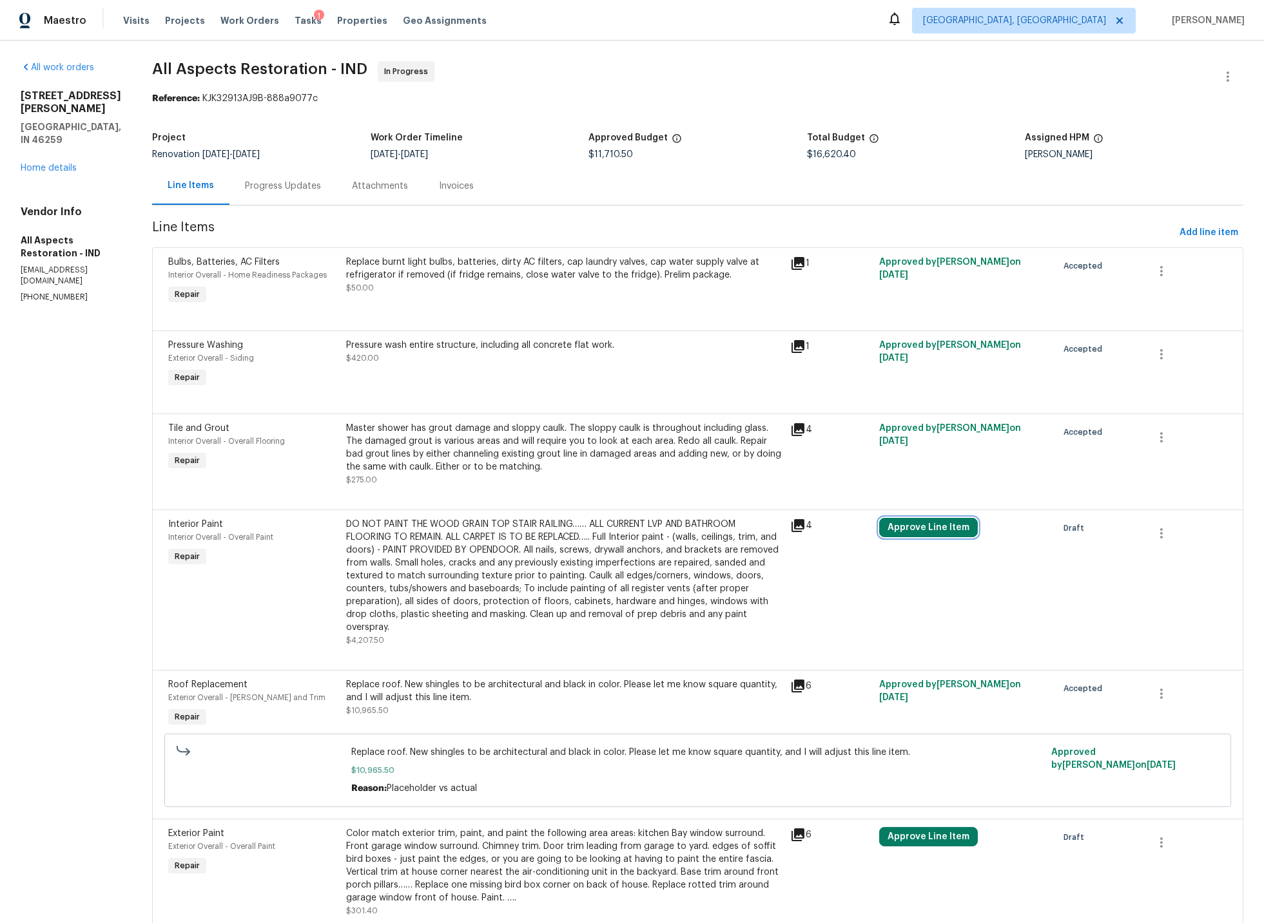
click at [925, 531] on button "Approve Line Item" at bounding box center [928, 527] width 99 height 19
click at [733, 539] on span "Approve" at bounding box center [723, 542] width 36 height 10
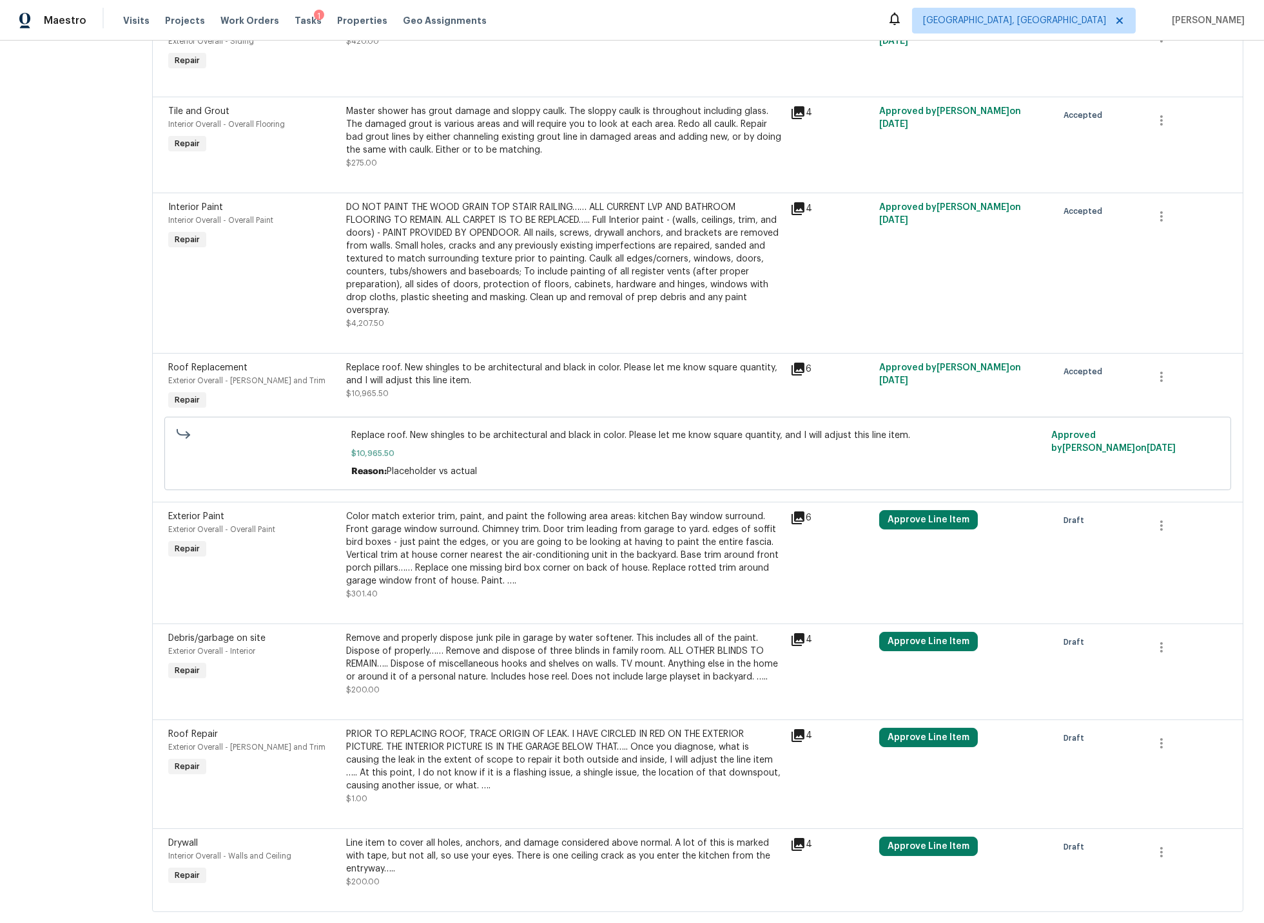
scroll to position [320, 0]
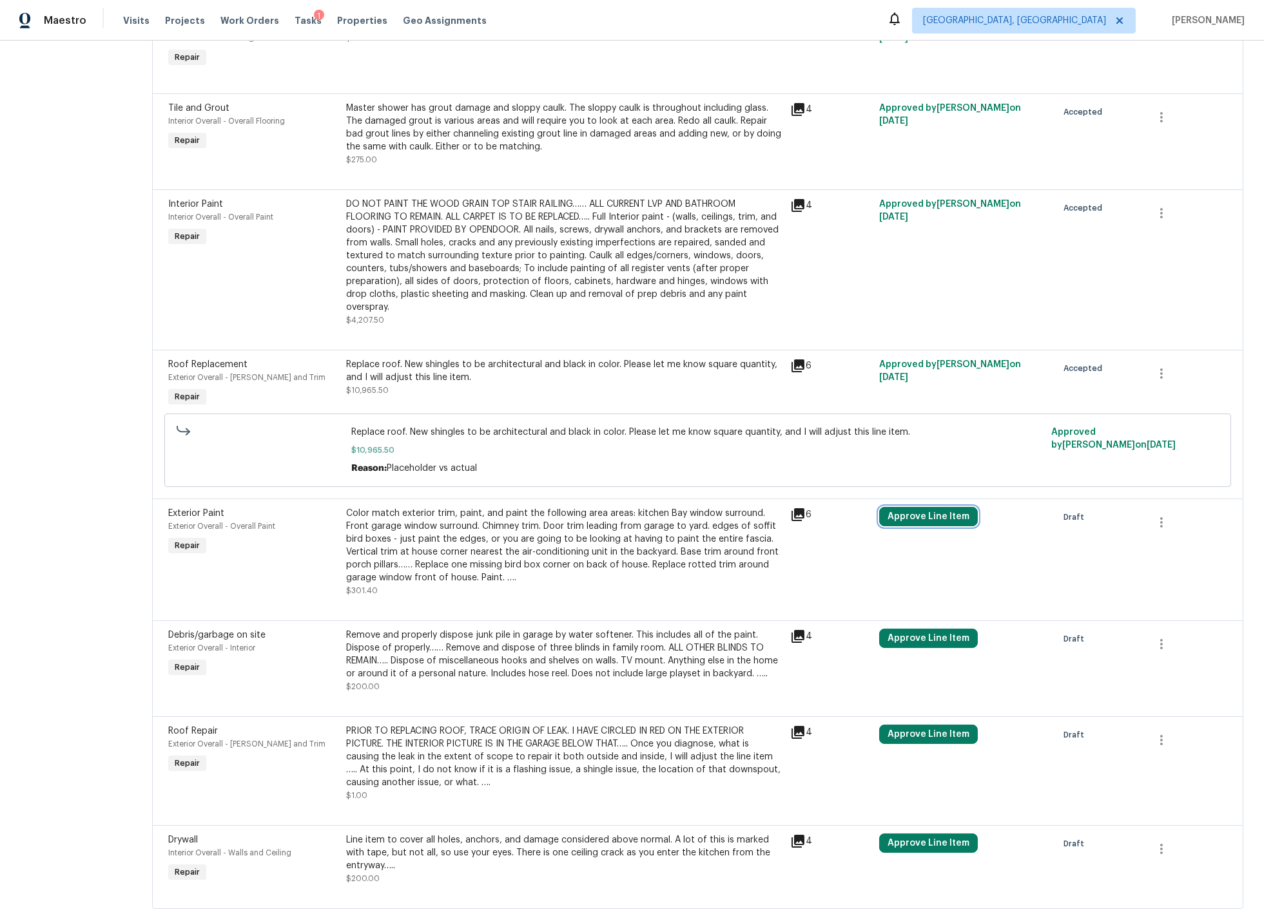
click at [918, 508] on button "Approve Line Item" at bounding box center [928, 516] width 99 height 19
click at [717, 518] on span "Approve" at bounding box center [723, 519] width 36 height 10
click at [914, 632] on button "Approve Line Item" at bounding box center [928, 638] width 99 height 19
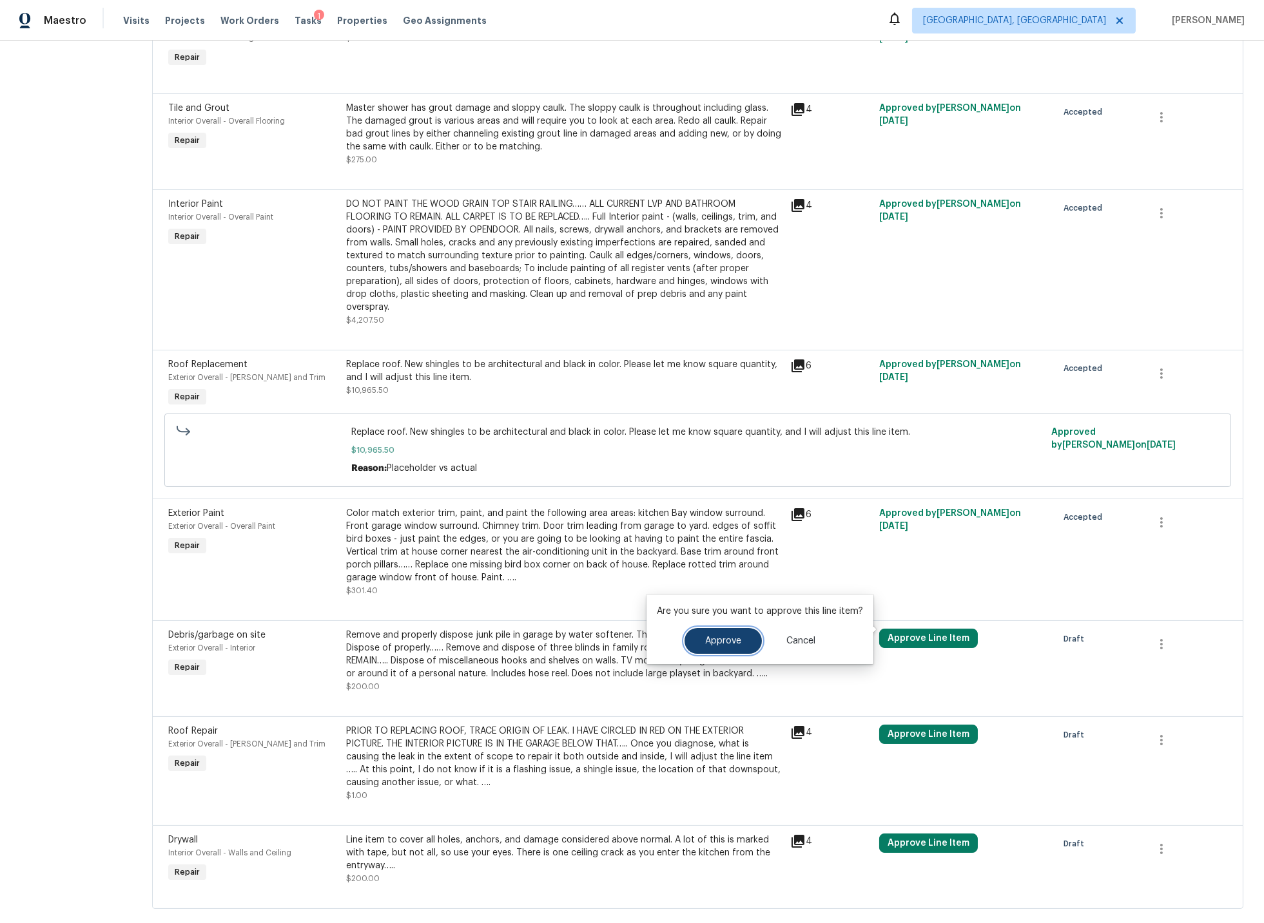
click at [740, 641] on button "Approve" at bounding box center [722, 641] width 77 height 26
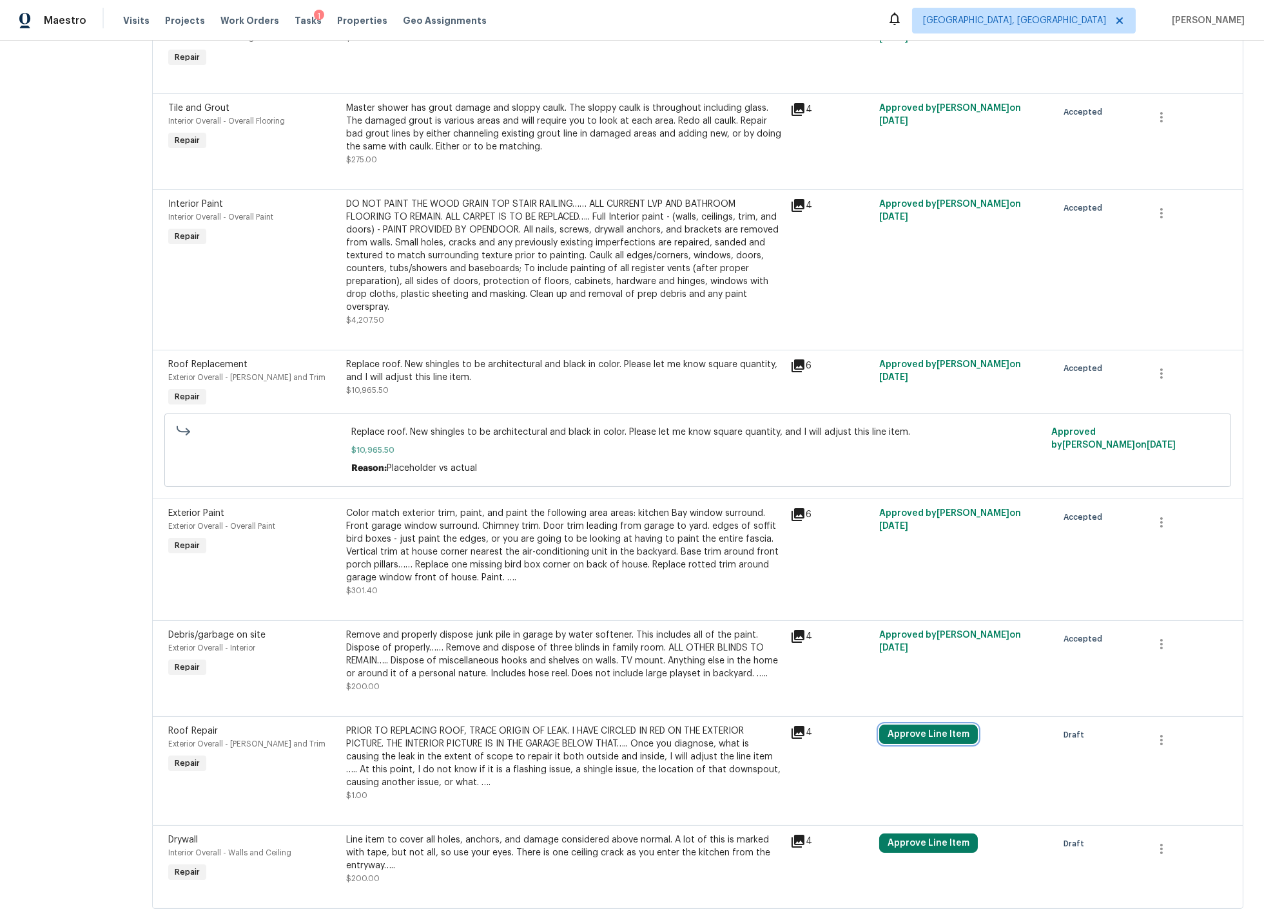
click at [925, 729] on button "Approve Line Item" at bounding box center [928, 734] width 99 height 19
click at [894, 686] on span "Approve" at bounding box center [892, 684] width 36 height 10
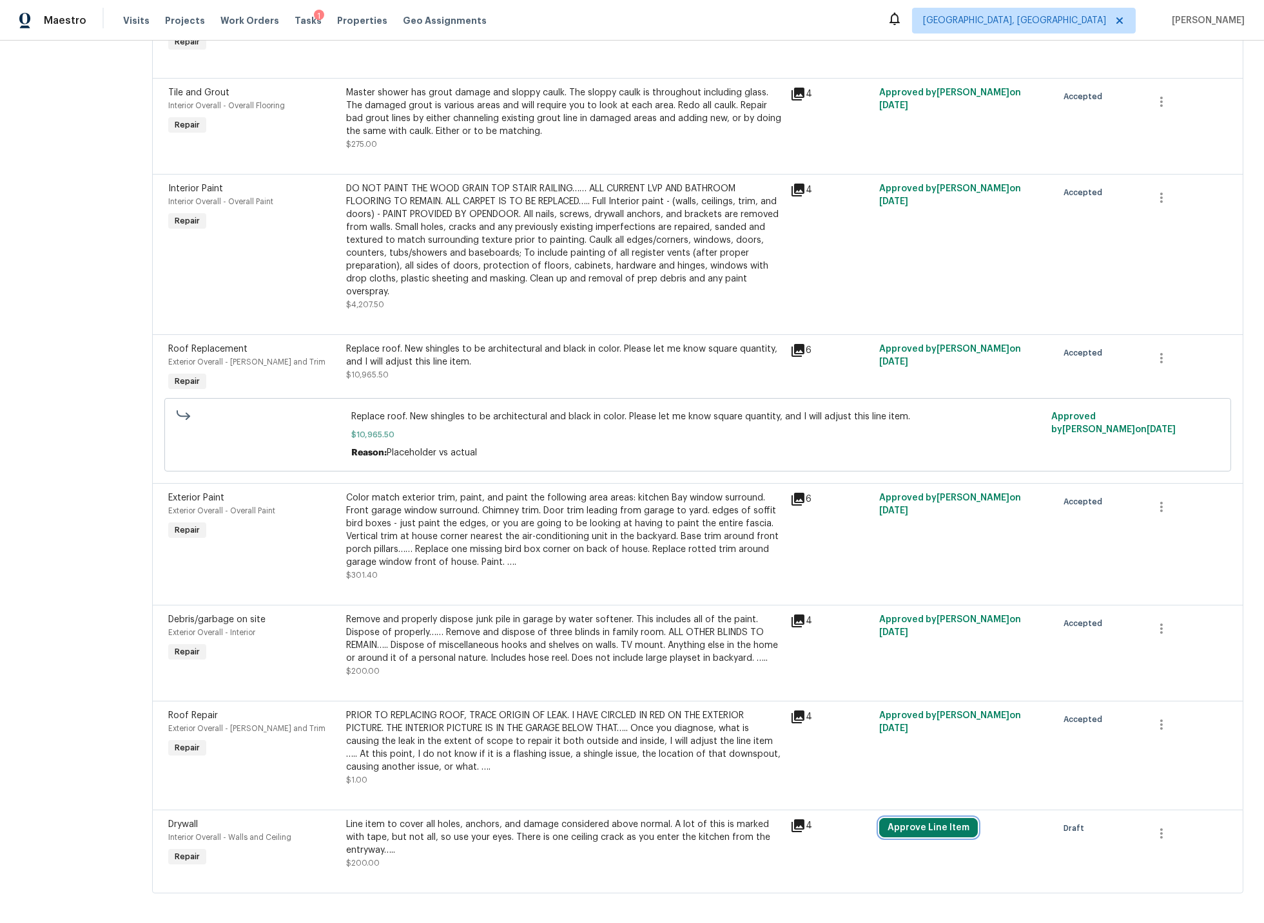
click at [916, 820] on button "Approve Line Item" at bounding box center [928, 827] width 99 height 19
click at [878, 780] on span "Approve" at bounding box center [892, 779] width 36 height 10
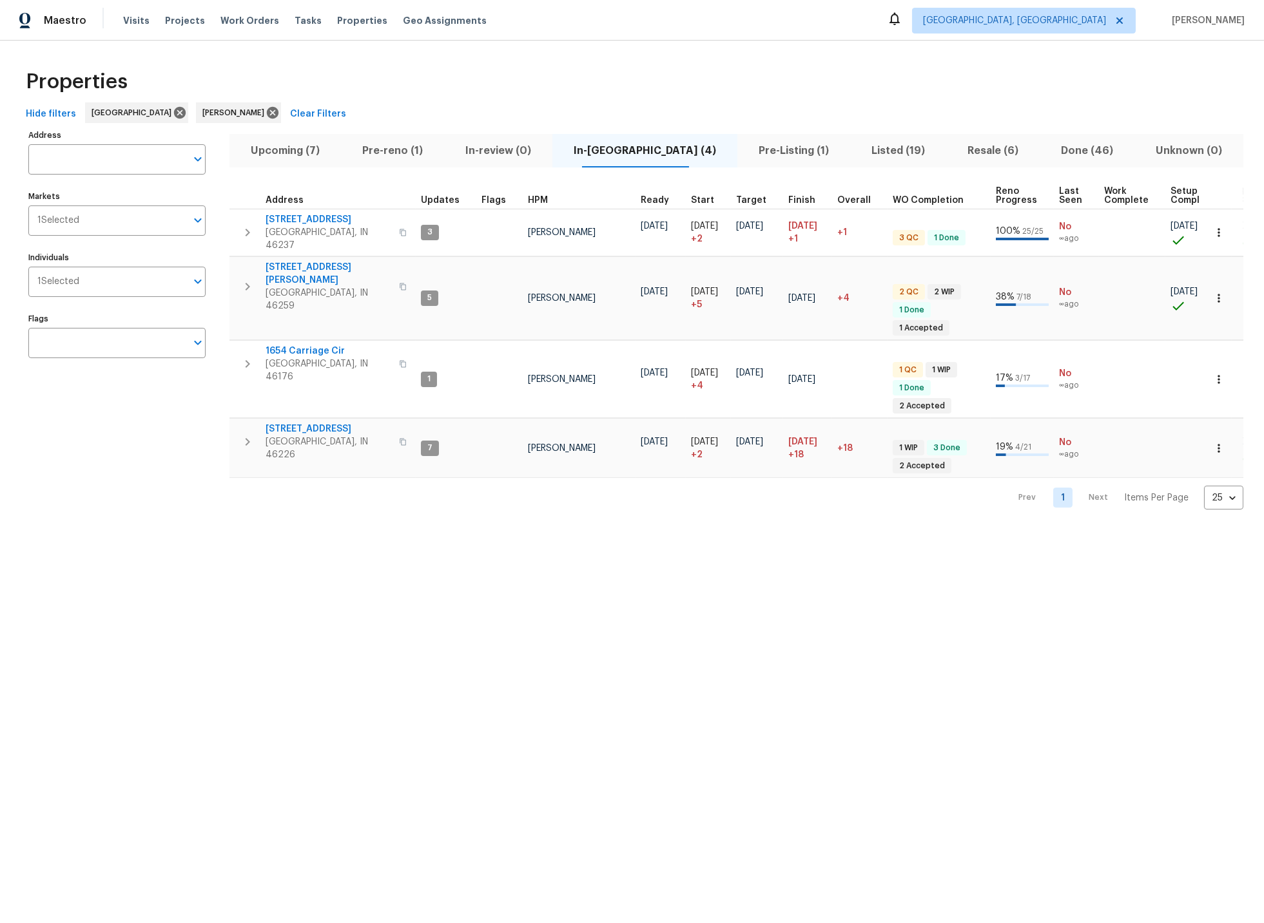
click at [858, 150] on span "Listed (19)" at bounding box center [898, 151] width 81 height 18
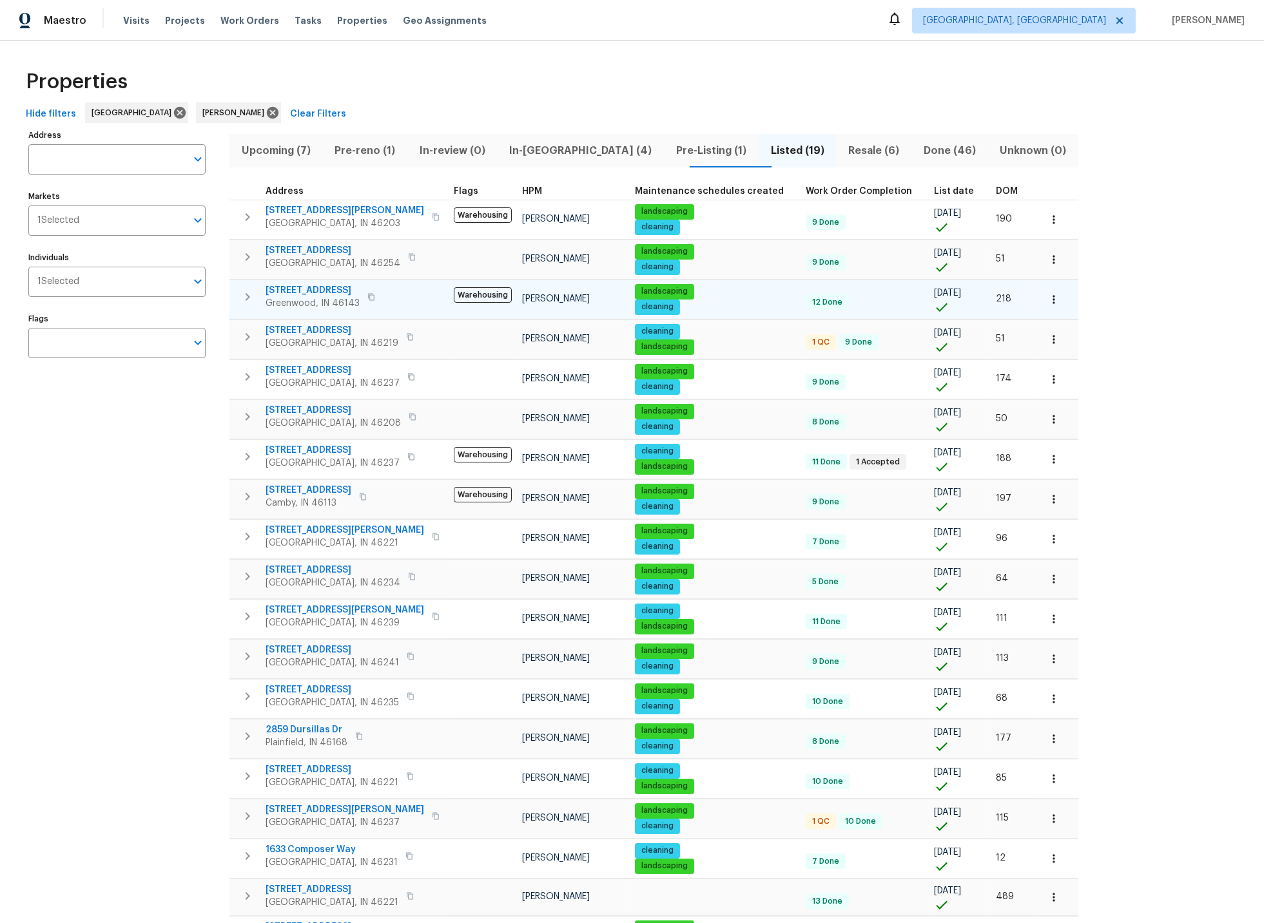
click at [297, 289] on span "[STREET_ADDRESS]" at bounding box center [312, 290] width 94 height 13
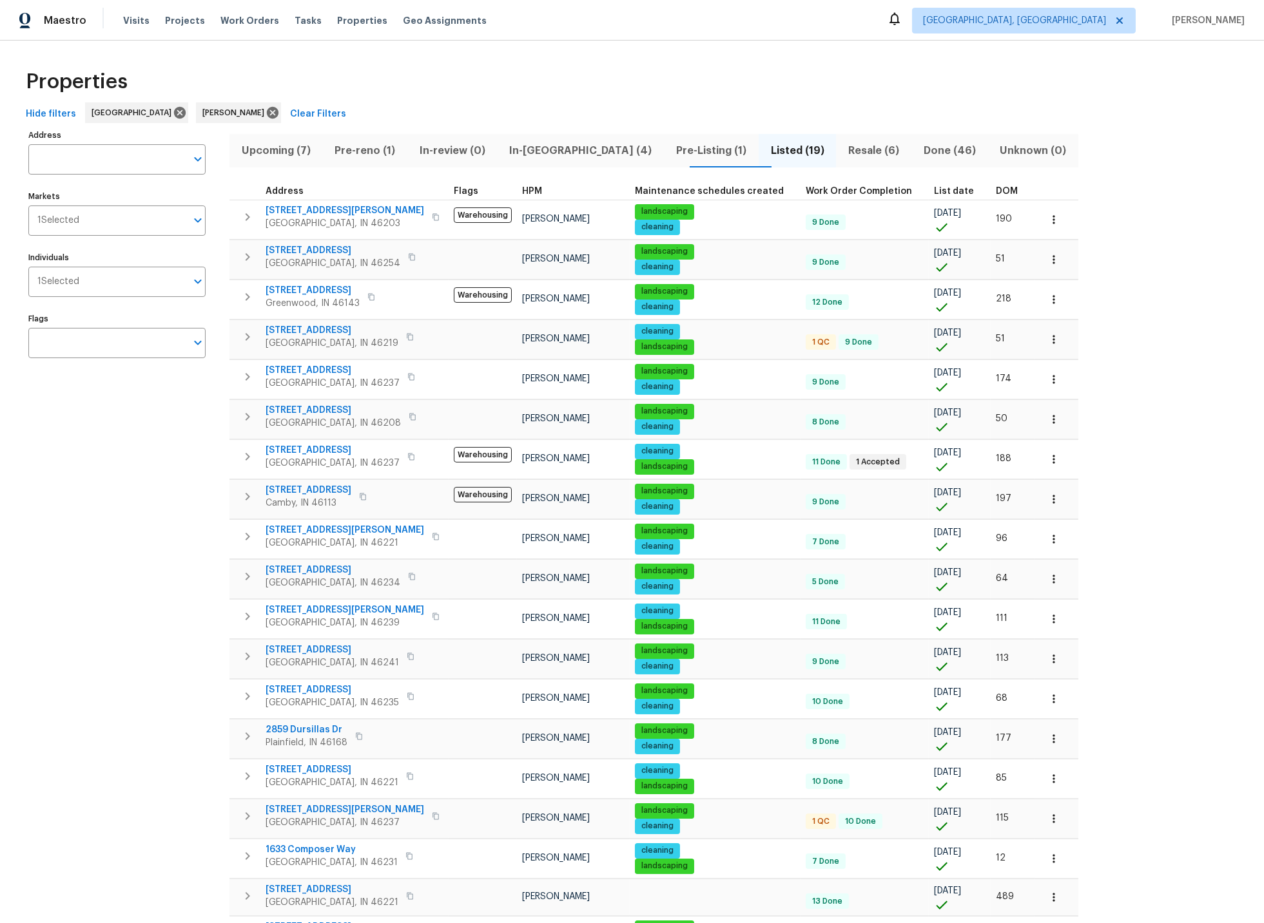
click at [372, 147] on span "Pre-reno (1)" at bounding box center [366, 151] width 70 height 18
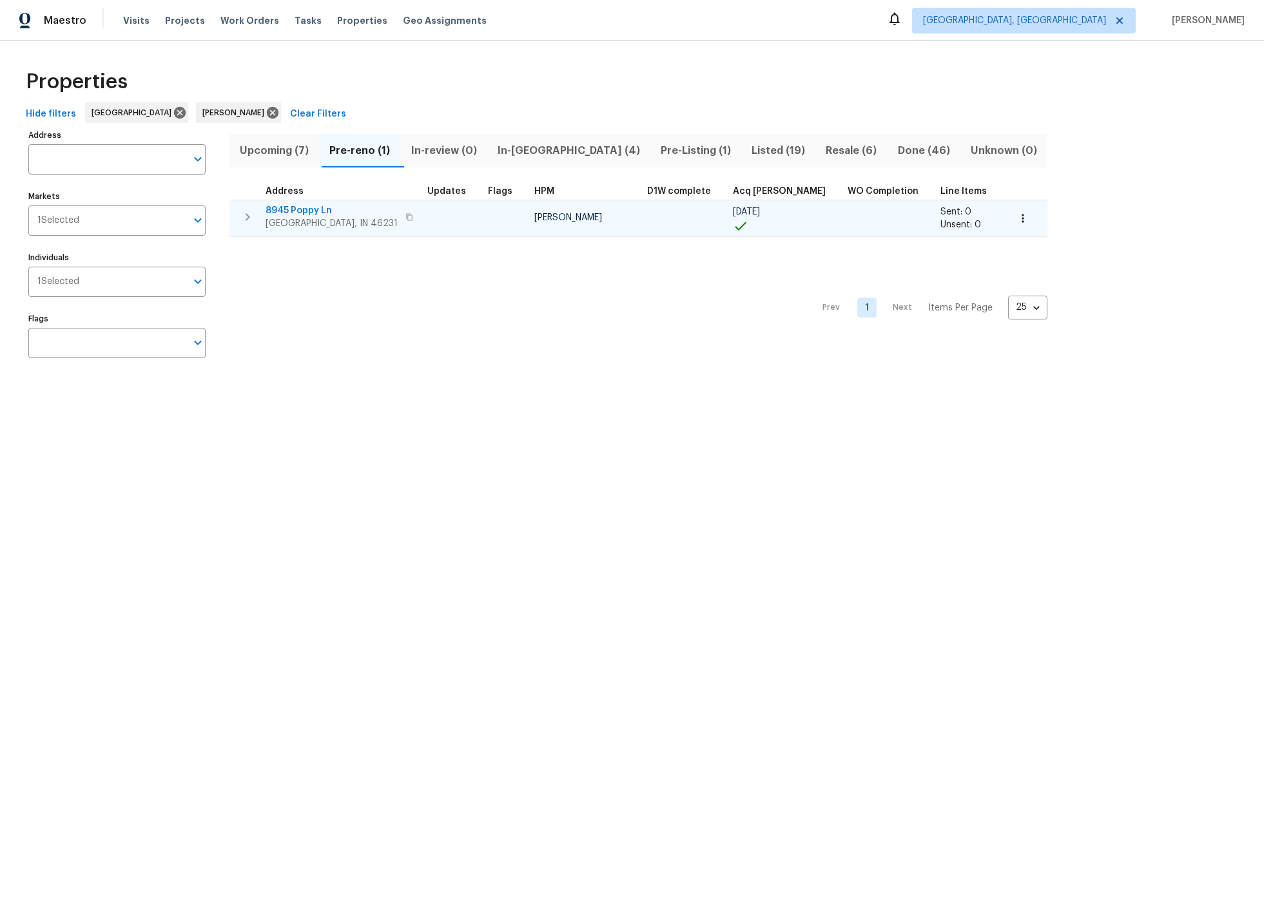
click at [307, 209] on span "8945 Poppy Ln" at bounding box center [331, 210] width 132 height 13
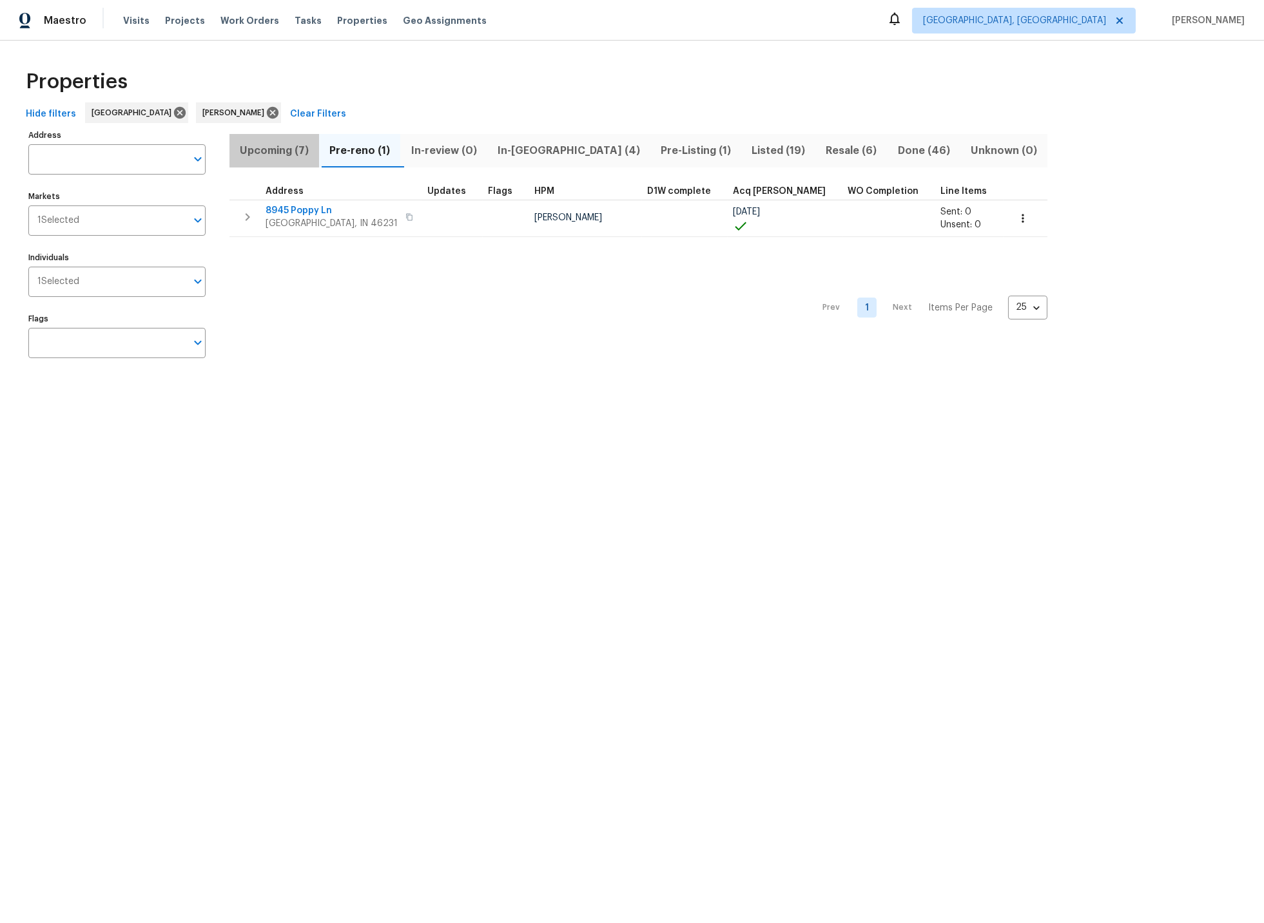
click at [276, 150] on span "Upcoming (7)" at bounding box center [274, 151] width 74 height 18
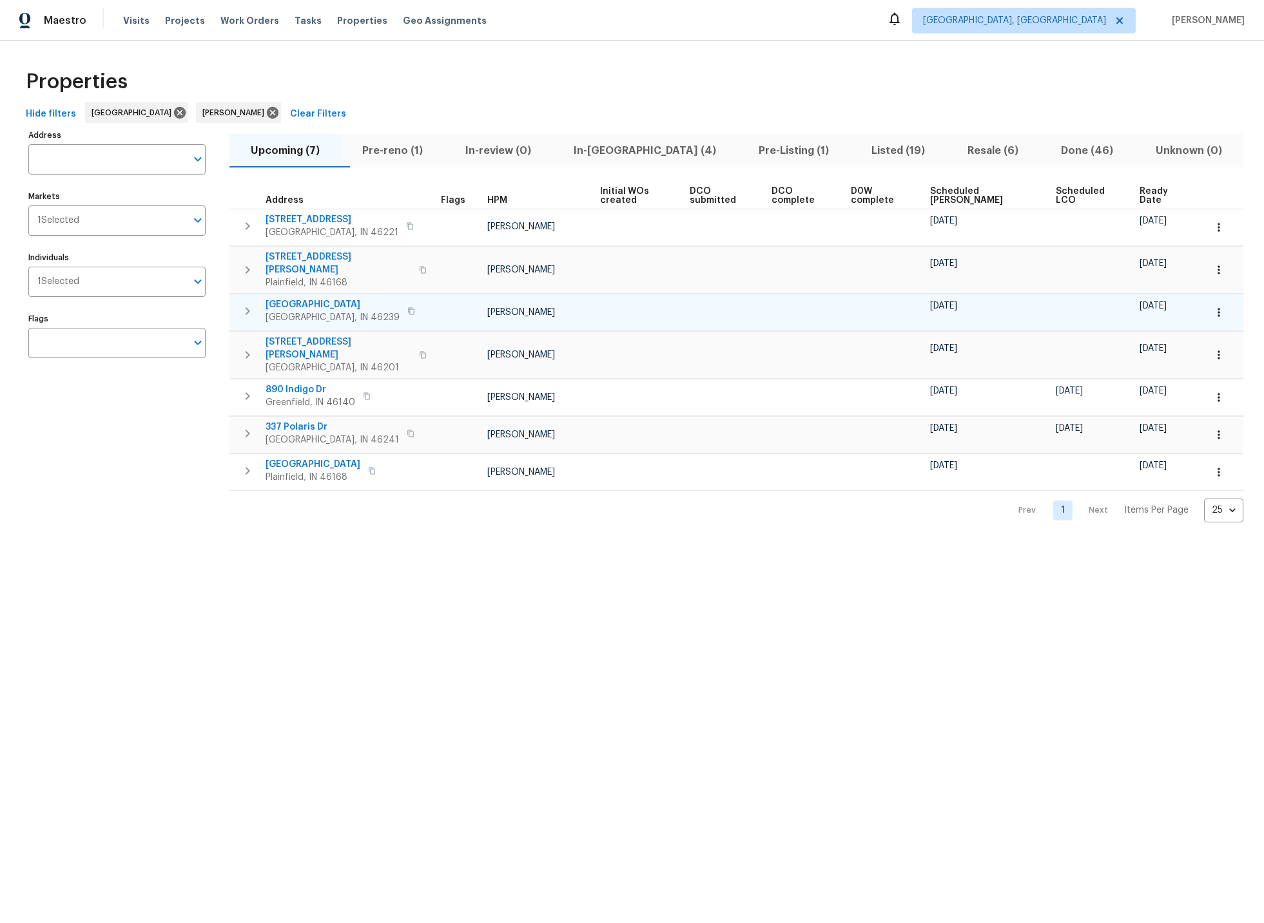
click at [1212, 306] on icon "button" at bounding box center [1218, 312] width 13 height 13
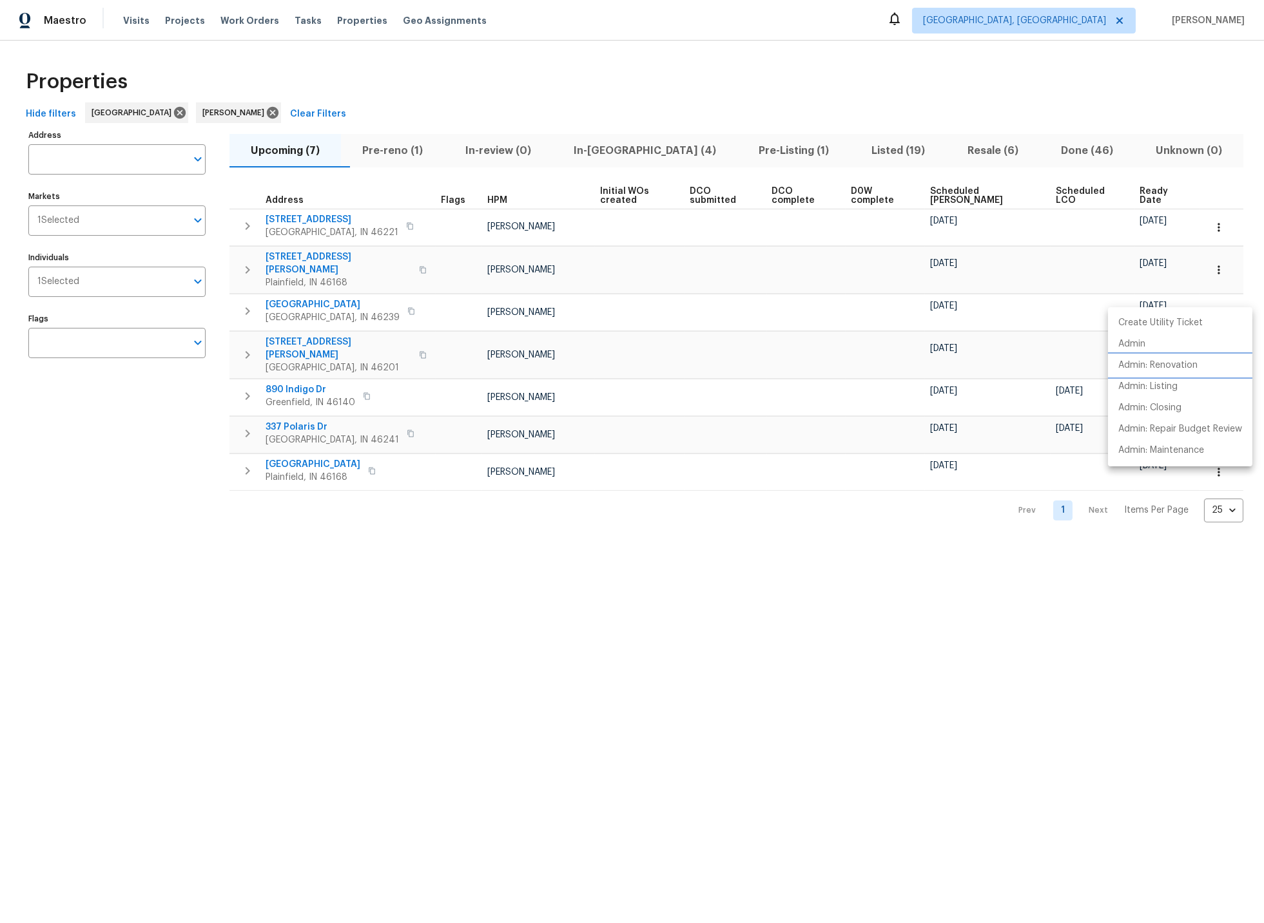
click at [1168, 364] on p "Admin: Renovation" at bounding box center [1157, 366] width 79 height 14
click at [844, 147] on div at bounding box center [632, 461] width 1264 height 923
click at [858, 149] on span "Listed (19)" at bounding box center [898, 151] width 81 height 18
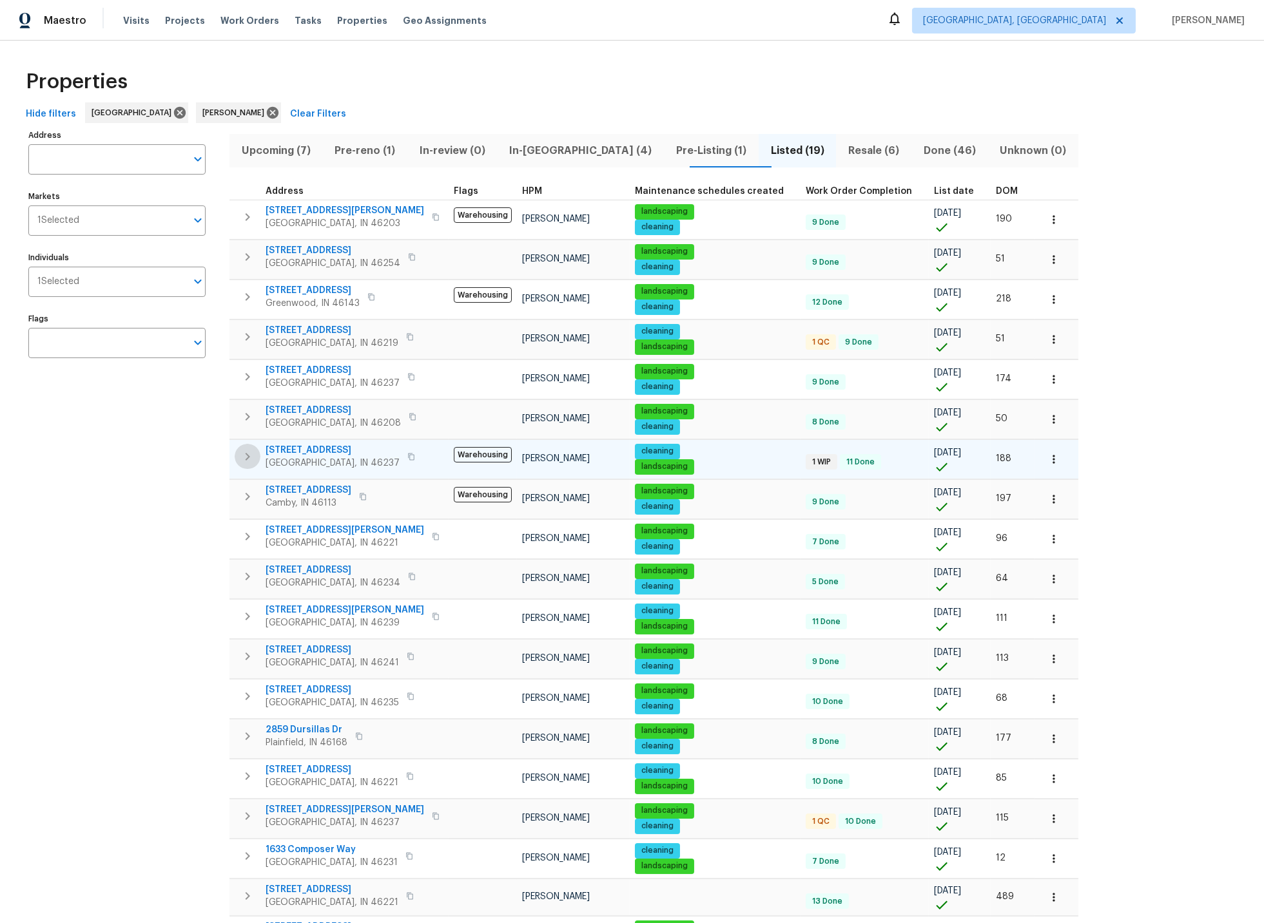
click at [246, 454] on icon "button" at bounding box center [248, 457] width 5 height 8
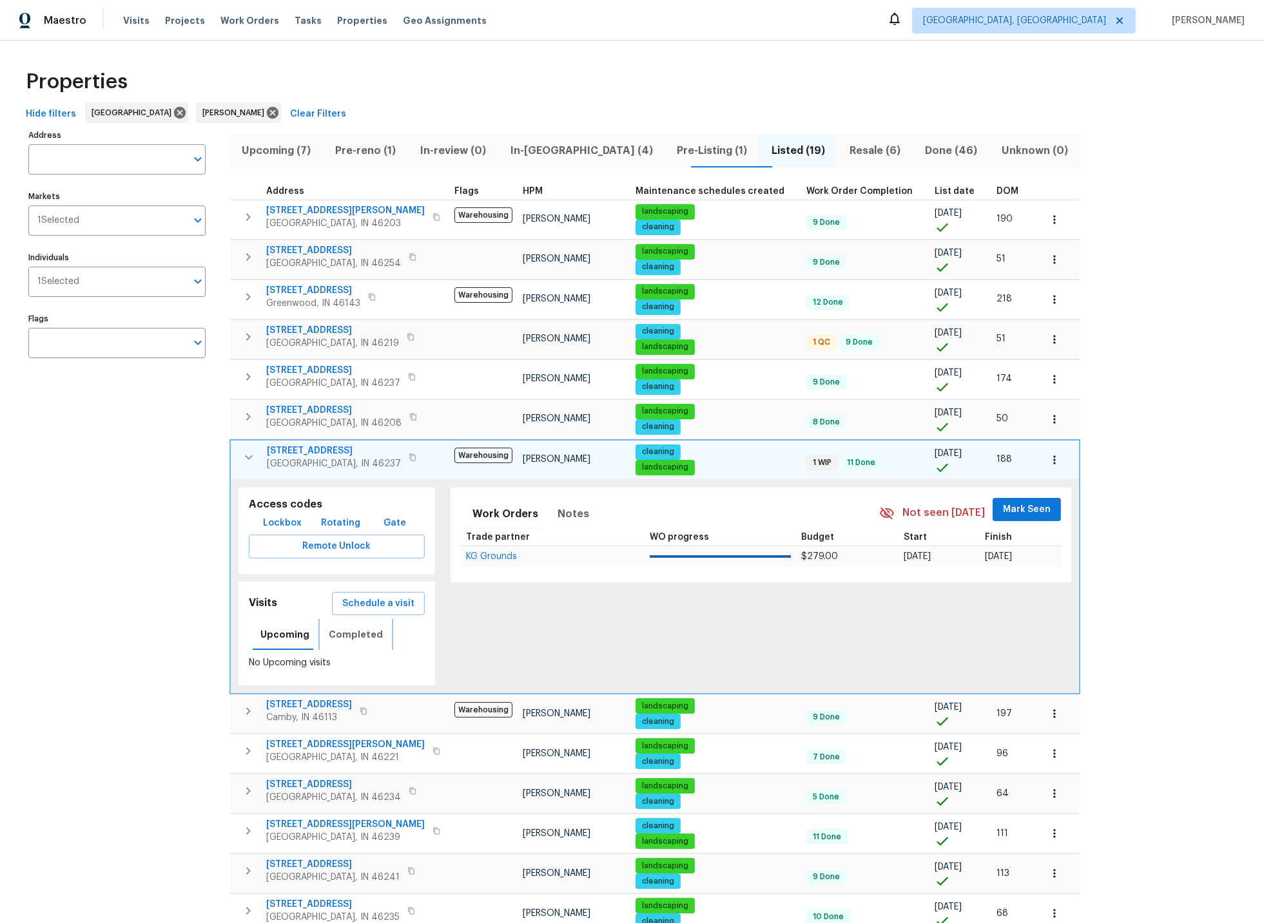
click at [335, 633] on span "Completed" at bounding box center [356, 635] width 54 height 16
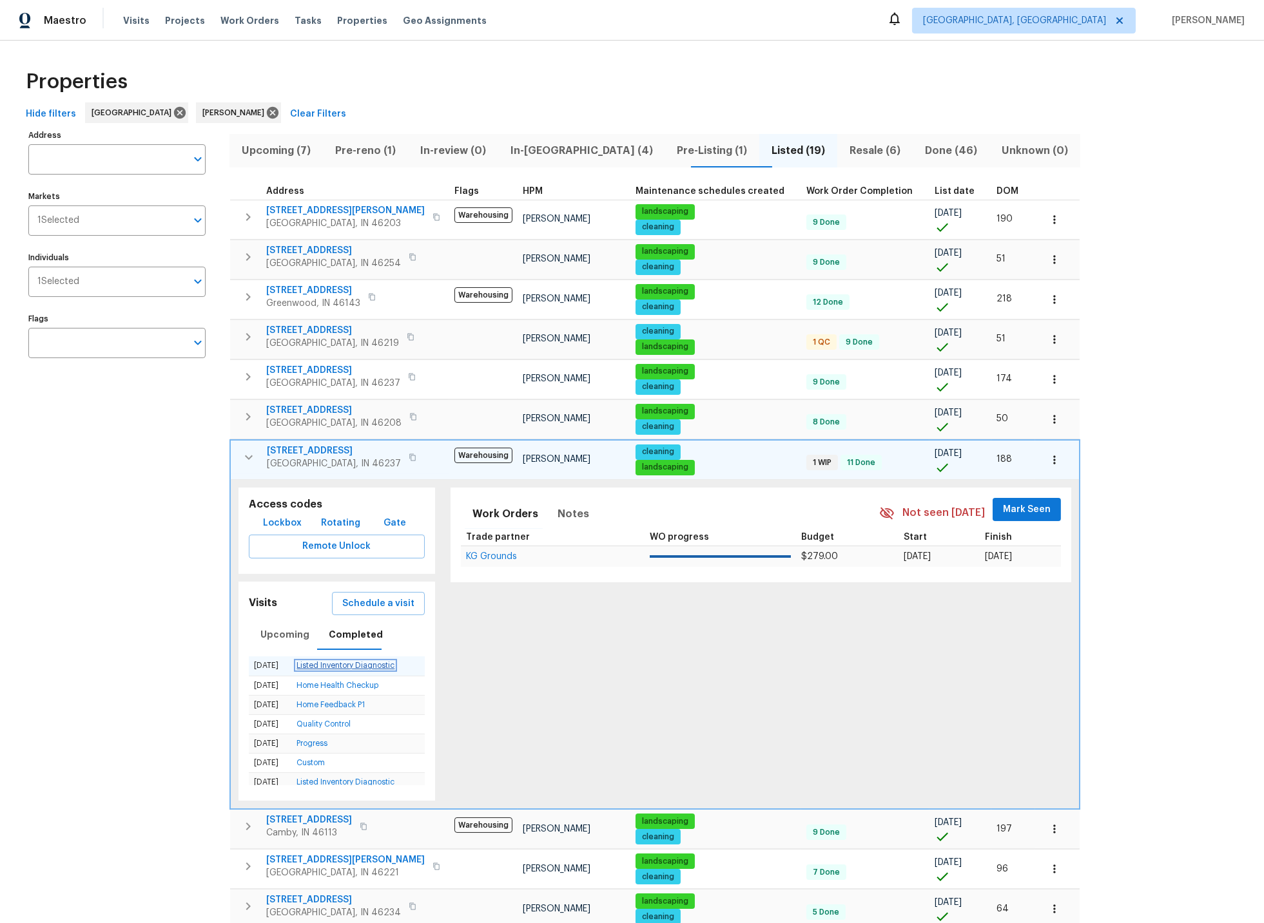
click at [314, 664] on link "Listed Inventory Diagnostic" at bounding box center [345, 666] width 98 height 8
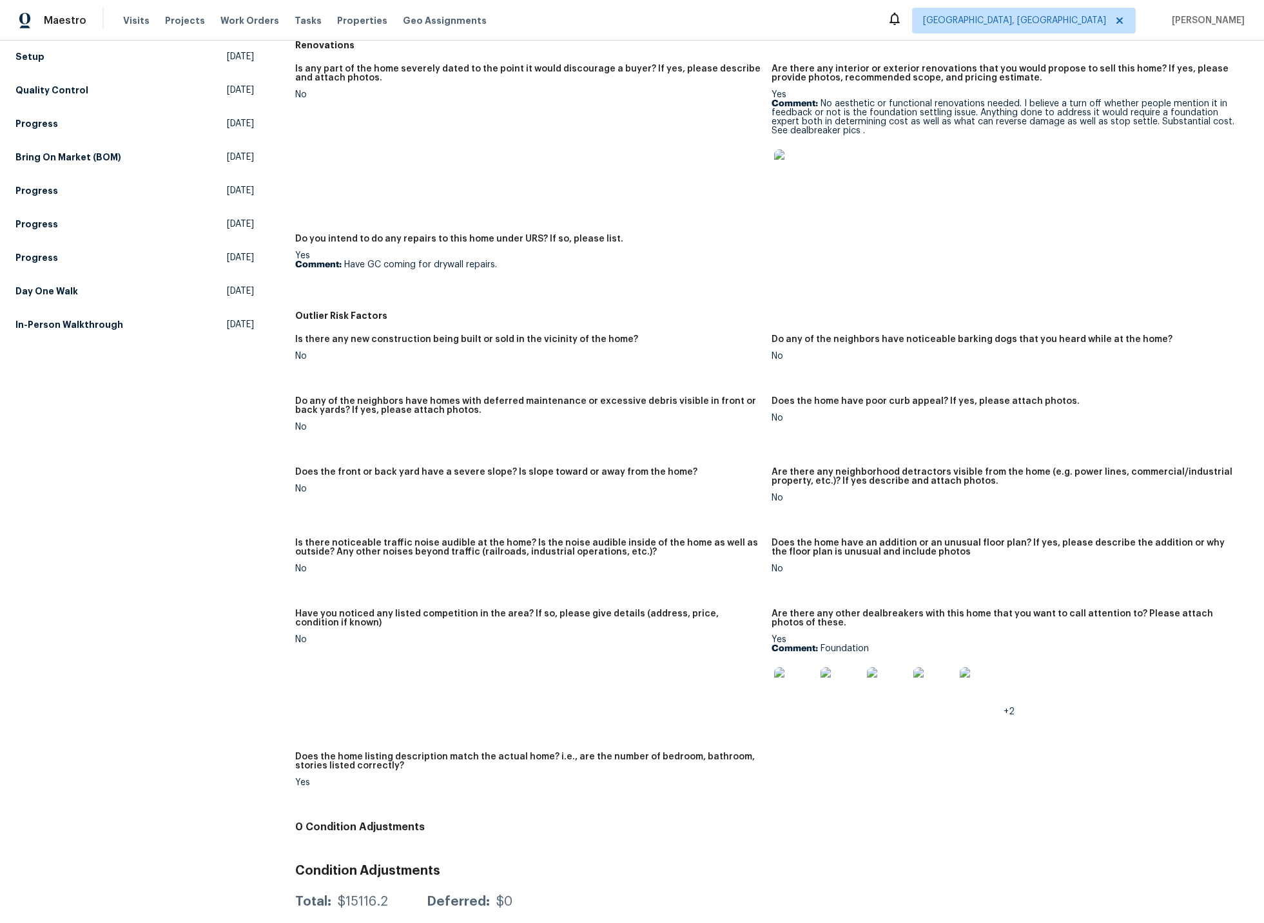
scroll to position [430, 0]
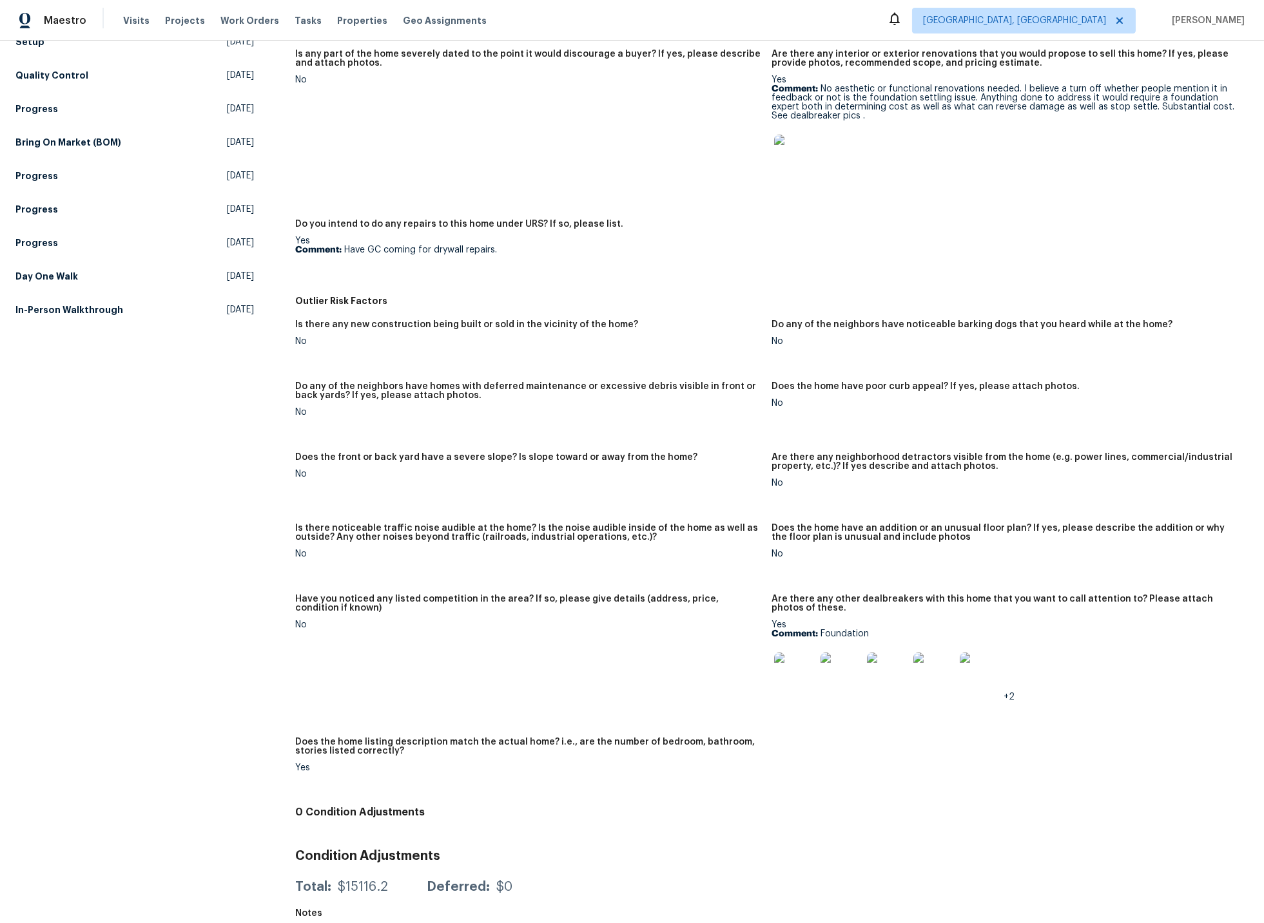
click at [793, 653] on img at bounding box center [794, 673] width 41 height 41
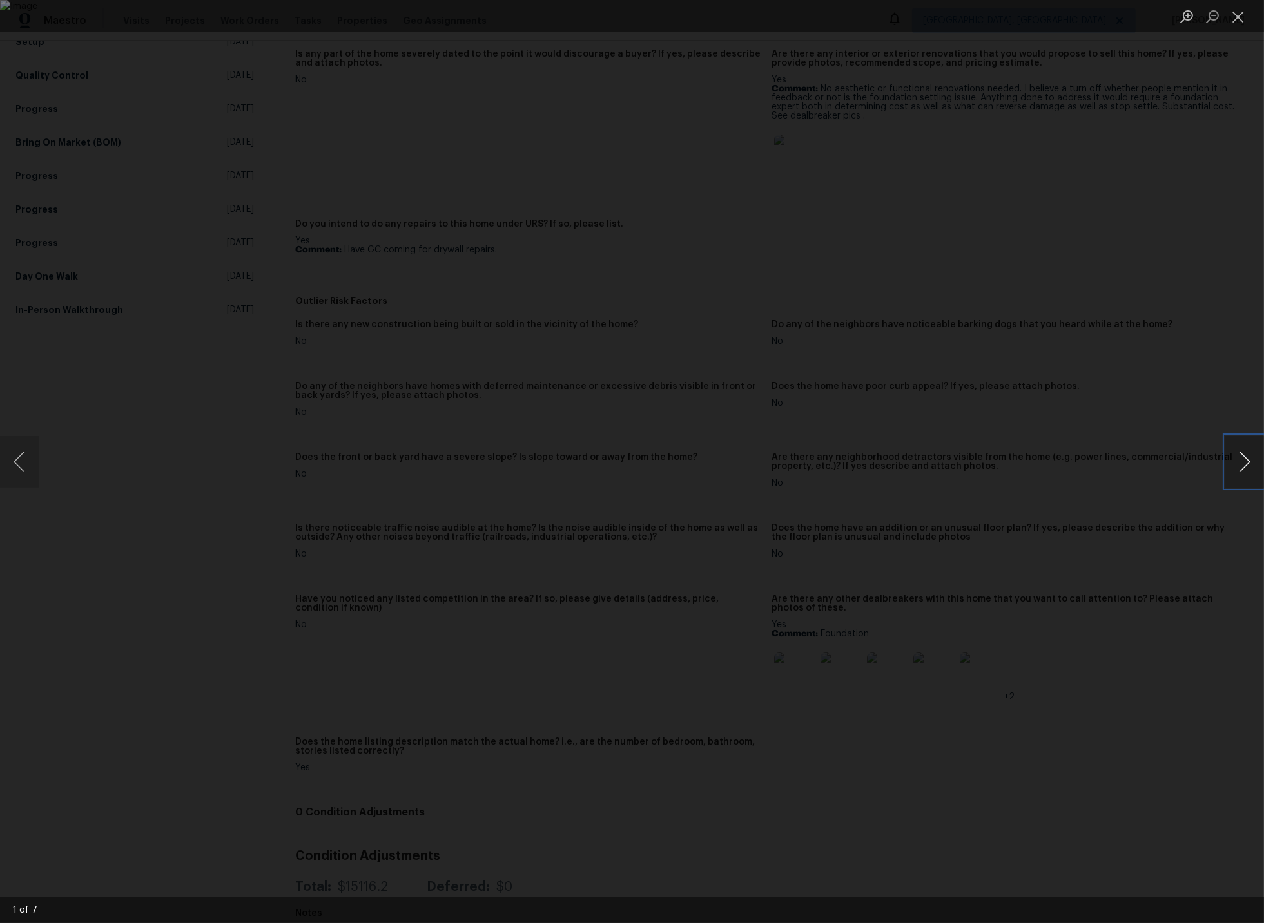
click at [1244, 459] on button "Next image" at bounding box center [1244, 462] width 39 height 52
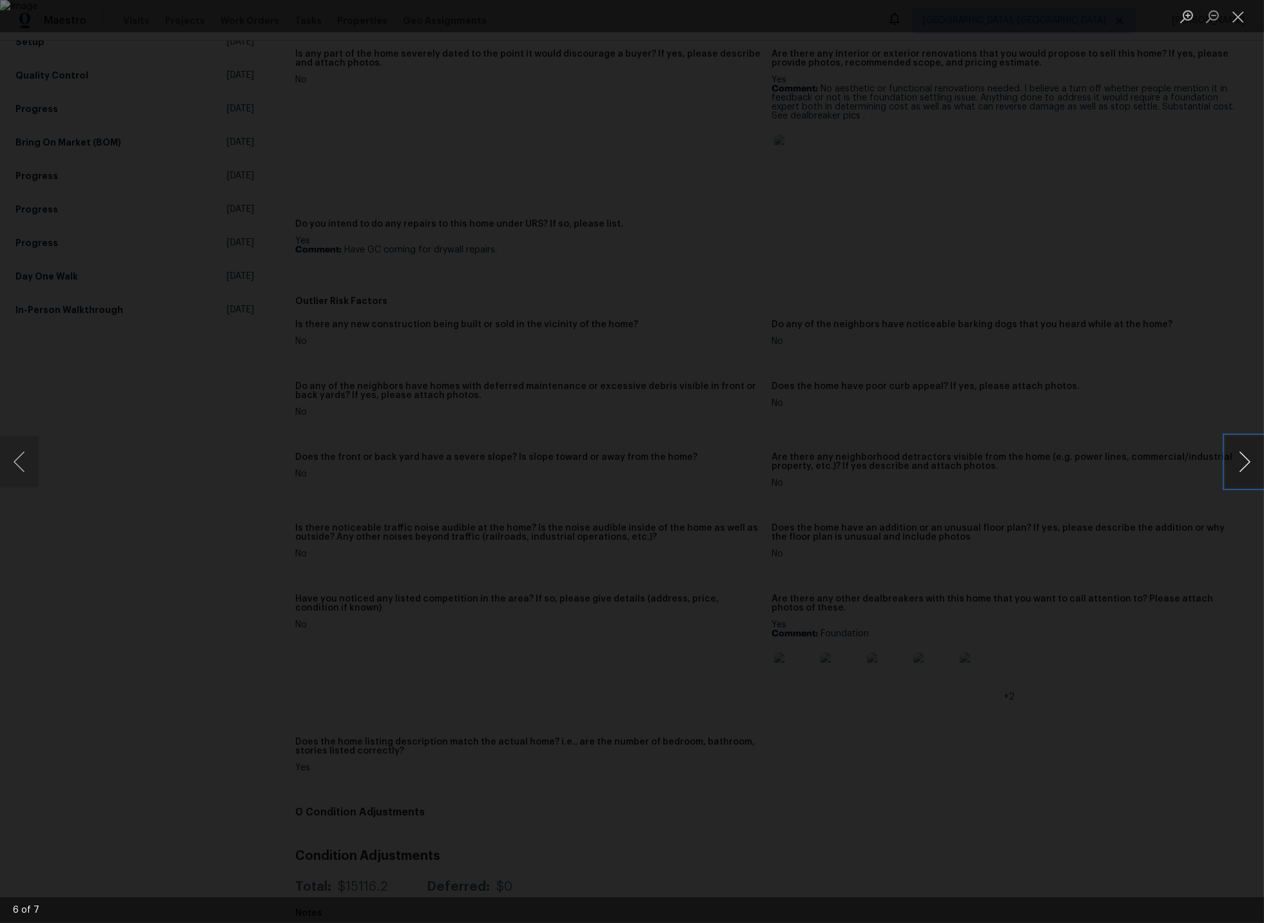
click at [1244, 459] on button "Next image" at bounding box center [1244, 462] width 39 height 52
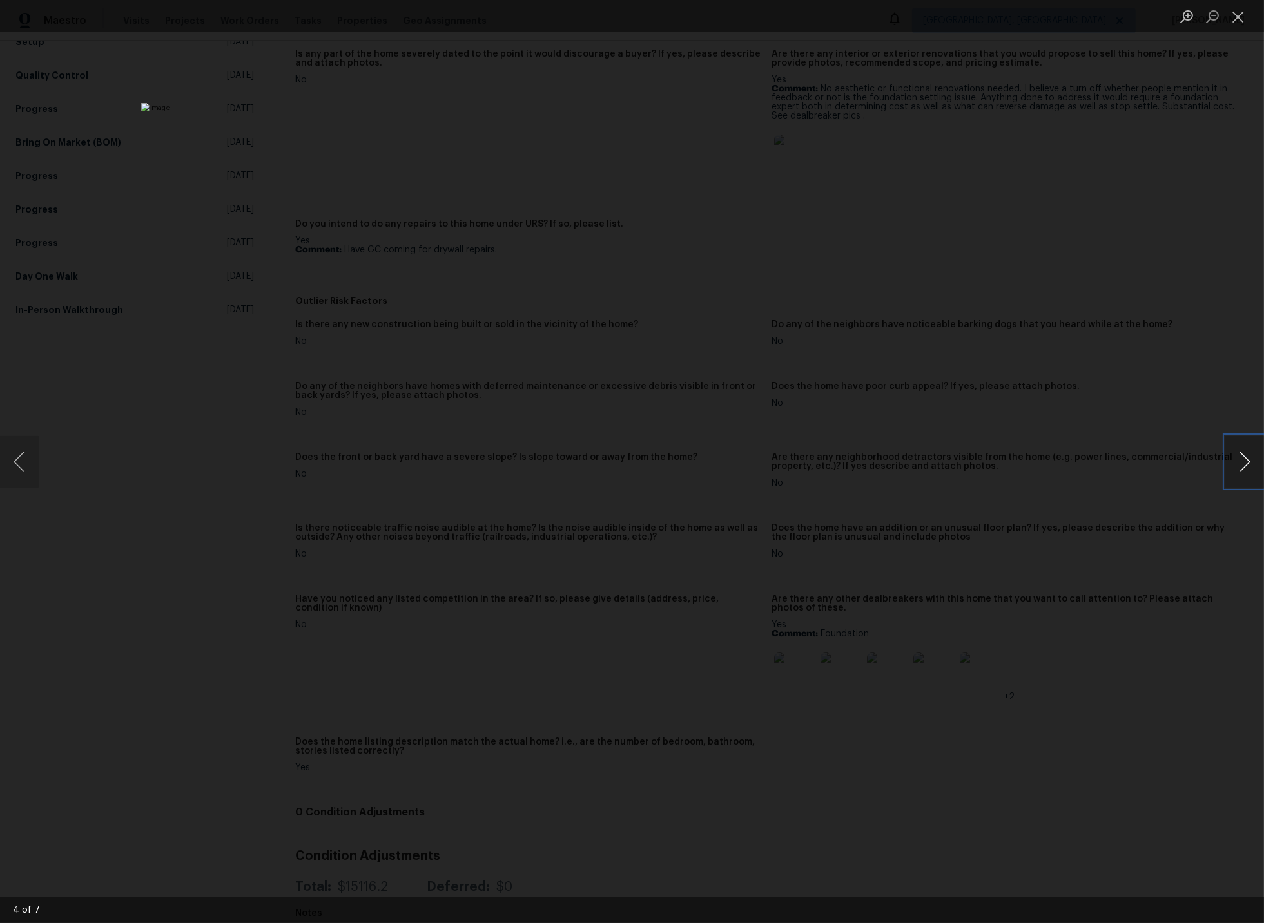
click at [1244, 459] on button "Next image" at bounding box center [1244, 462] width 39 height 52
click at [1239, 16] on button "Close lightbox" at bounding box center [1238, 16] width 26 height 23
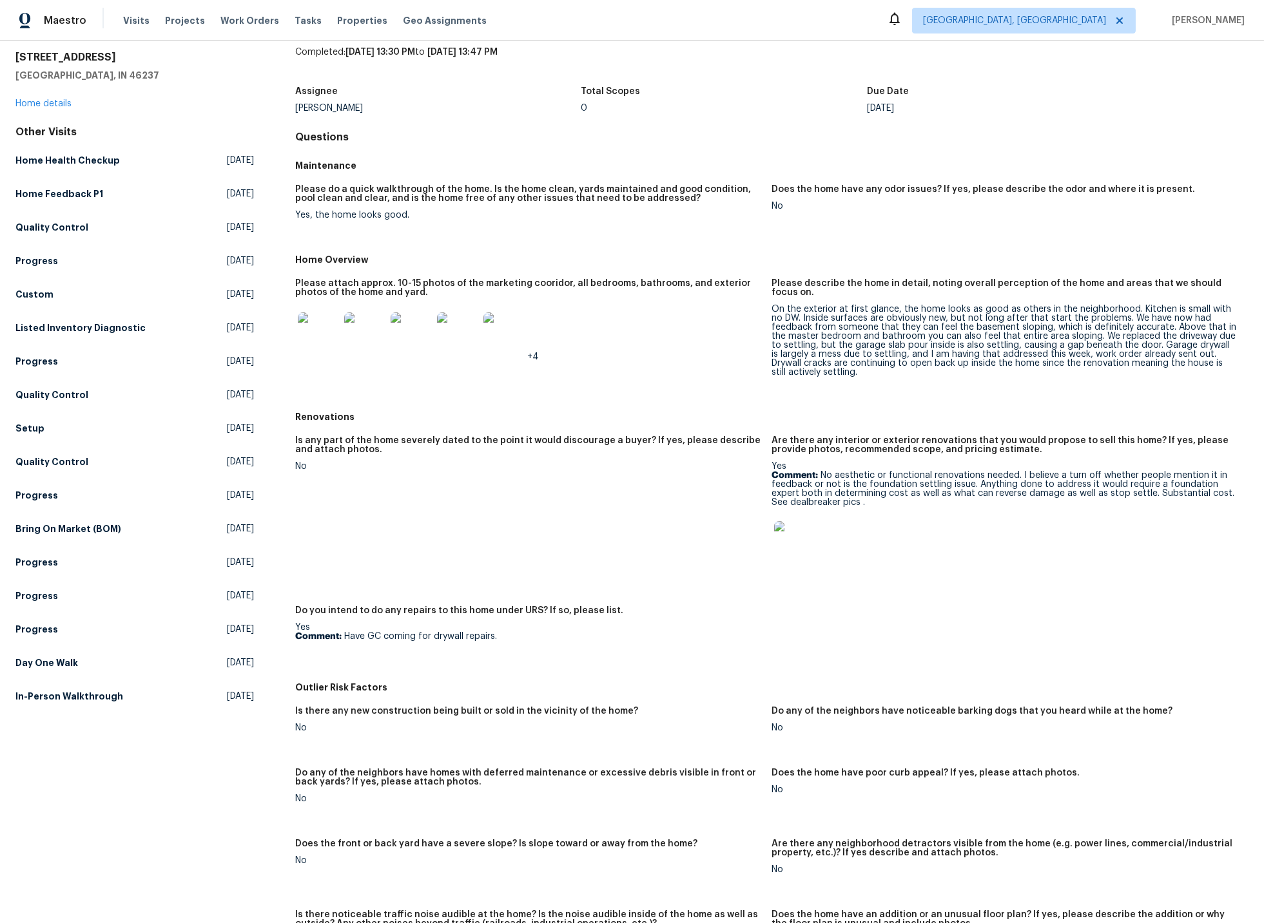
scroll to position [0, 0]
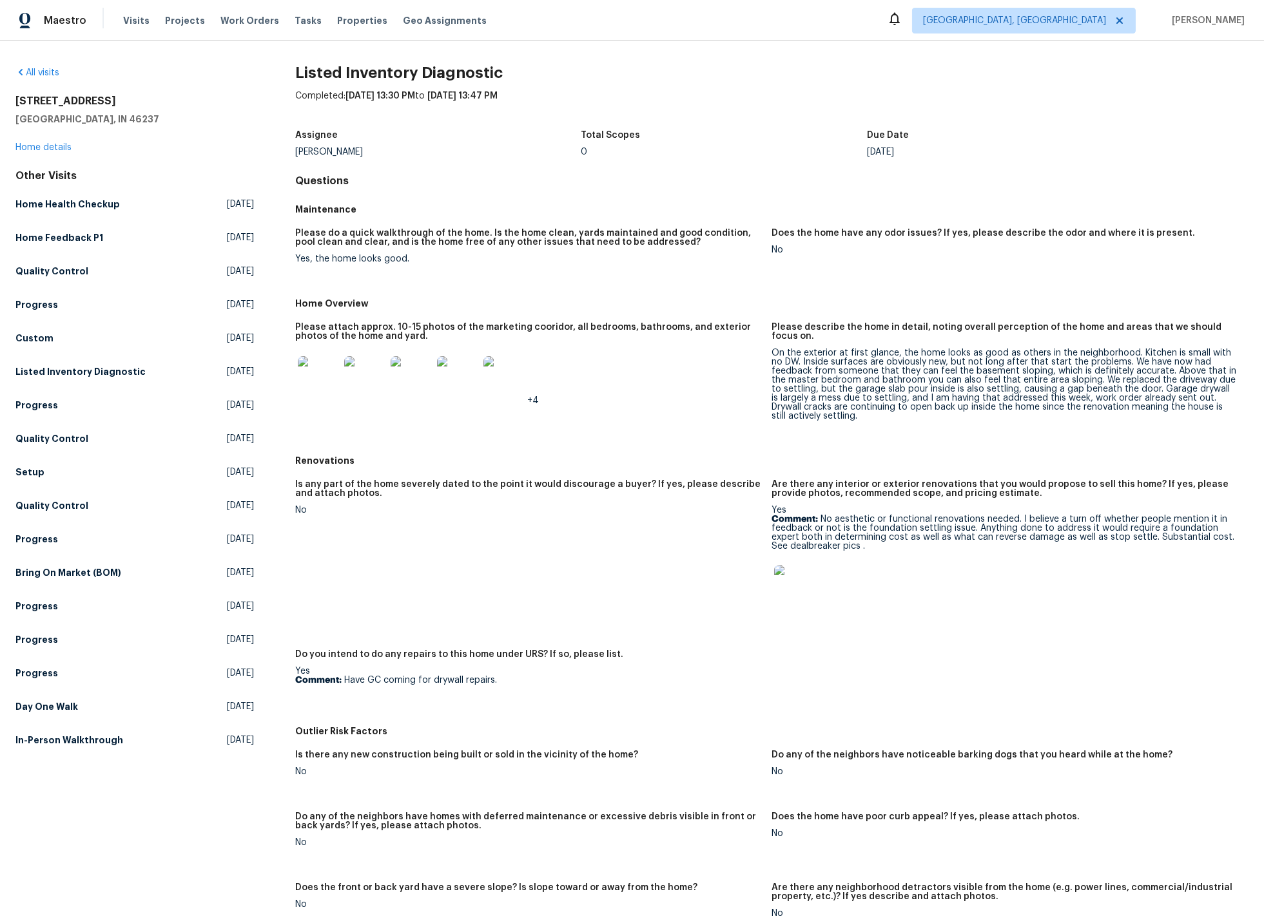
click at [317, 381] on img at bounding box center [318, 376] width 41 height 41
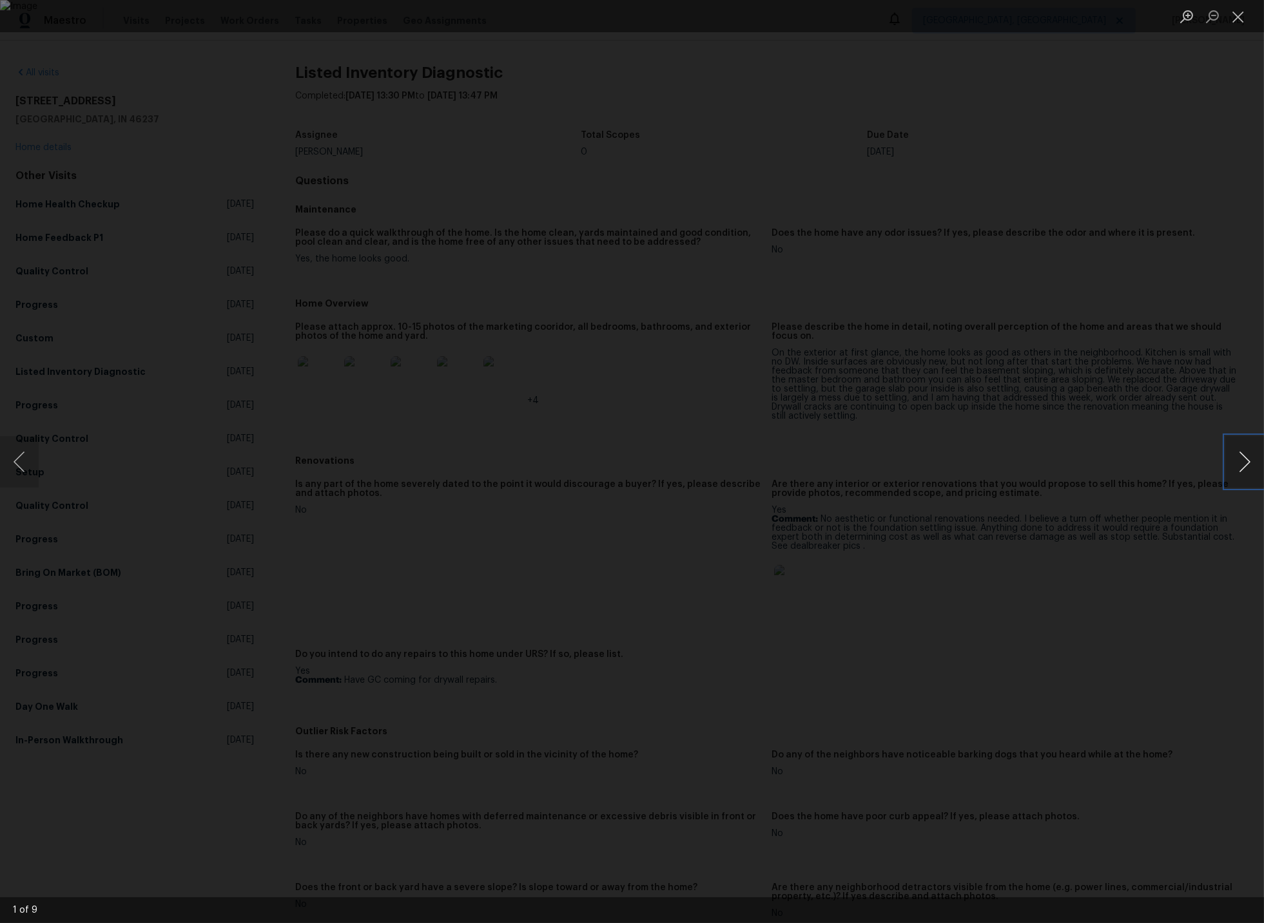
click at [1243, 459] on button "Next image" at bounding box center [1244, 462] width 39 height 52
click at [1246, 458] on button "Next image" at bounding box center [1244, 462] width 39 height 52
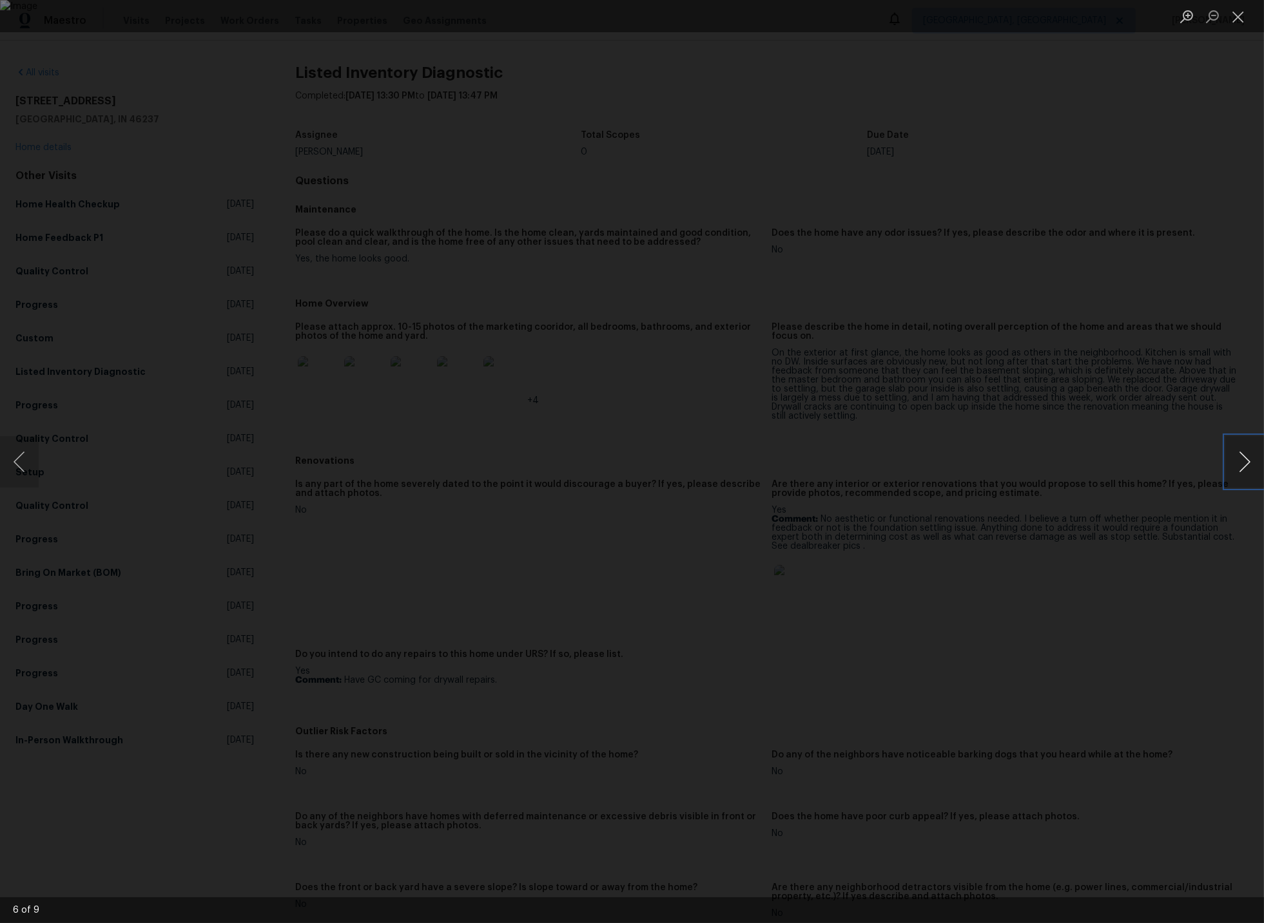
click at [1246, 458] on button "Next image" at bounding box center [1244, 462] width 39 height 52
click at [1244, 460] on button "Next image" at bounding box center [1244, 462] width 39 height 52
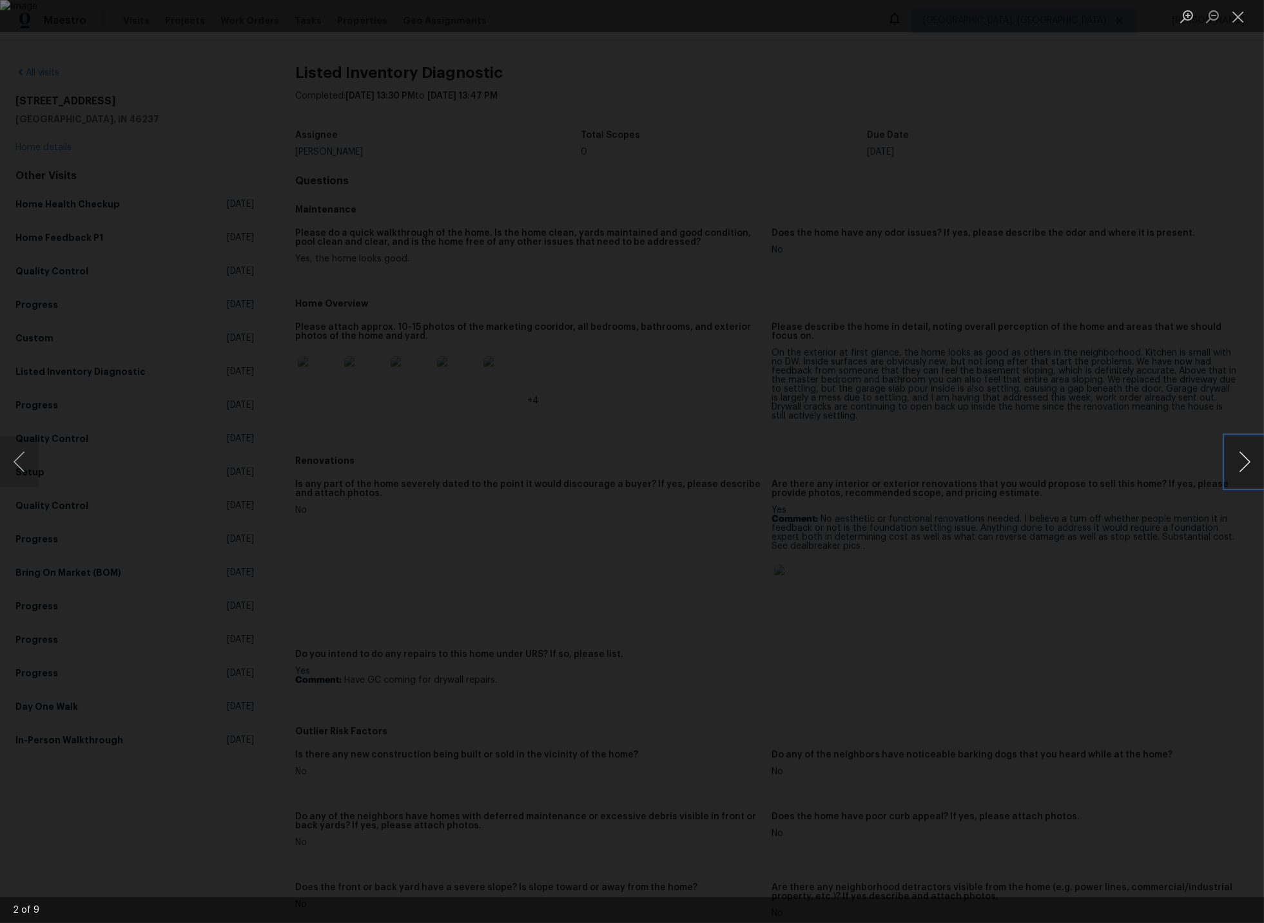
click at [1243, 464] on button "Next image" at bounding box center [1244, 462] width 39 height 52
click at [1237, 17] on button "Close lightbox" at bounding box center [1238, 16] width 26 height 23
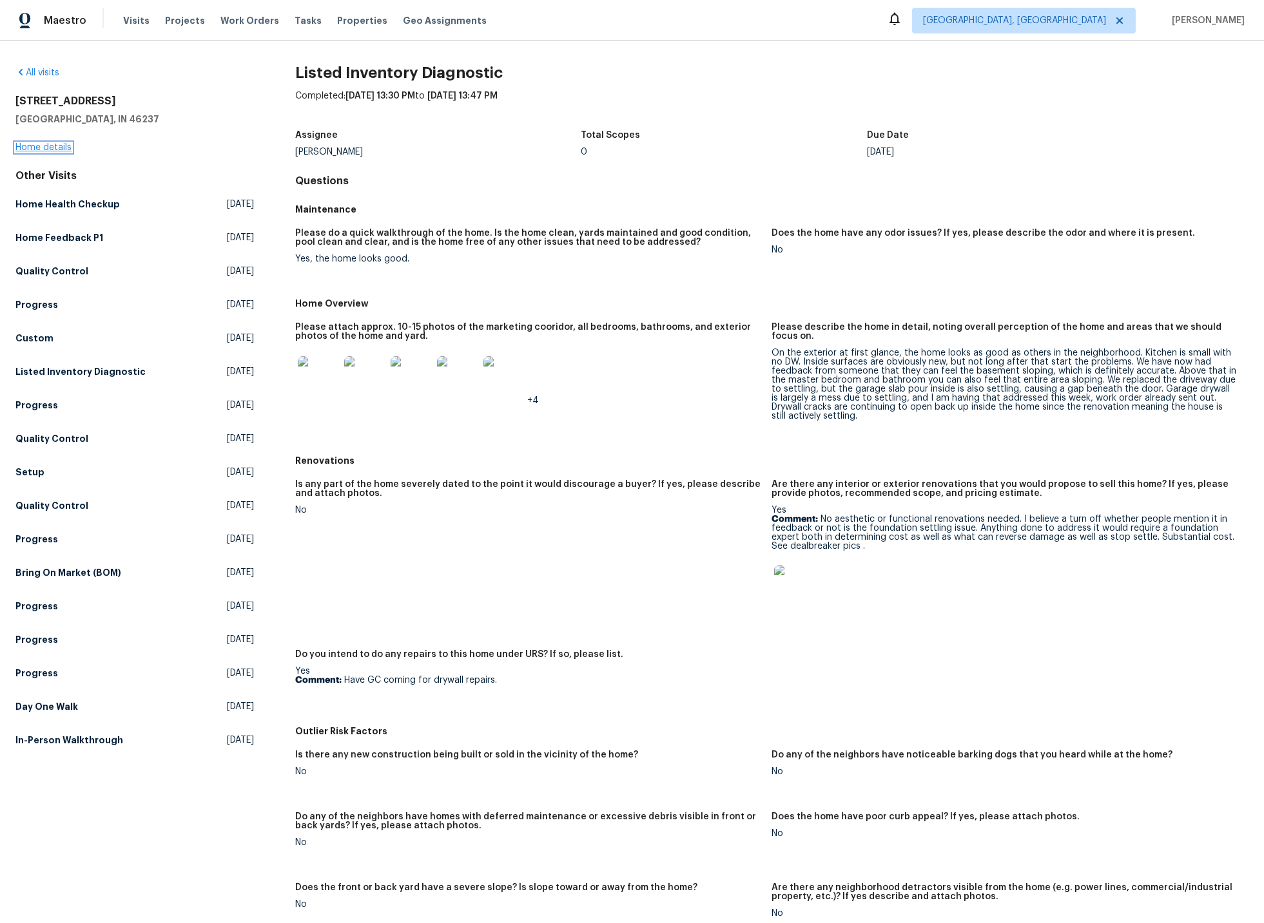
click at [57, 147] on link "Home details" at bounding box center [43, 147] width 56 height 9
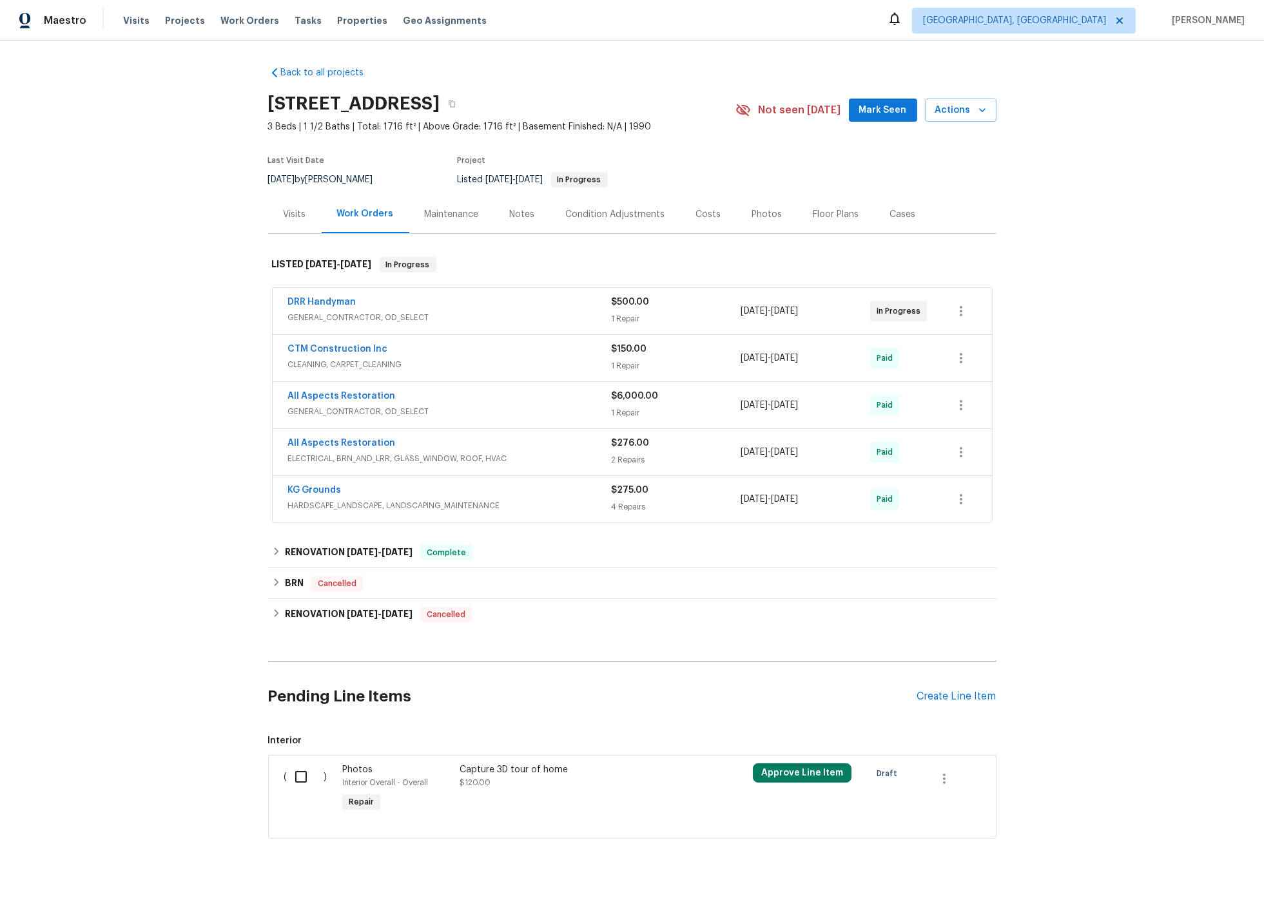
click at [706, 215] on div "Costs" at bounding box center [708, 214] width 25 height 13
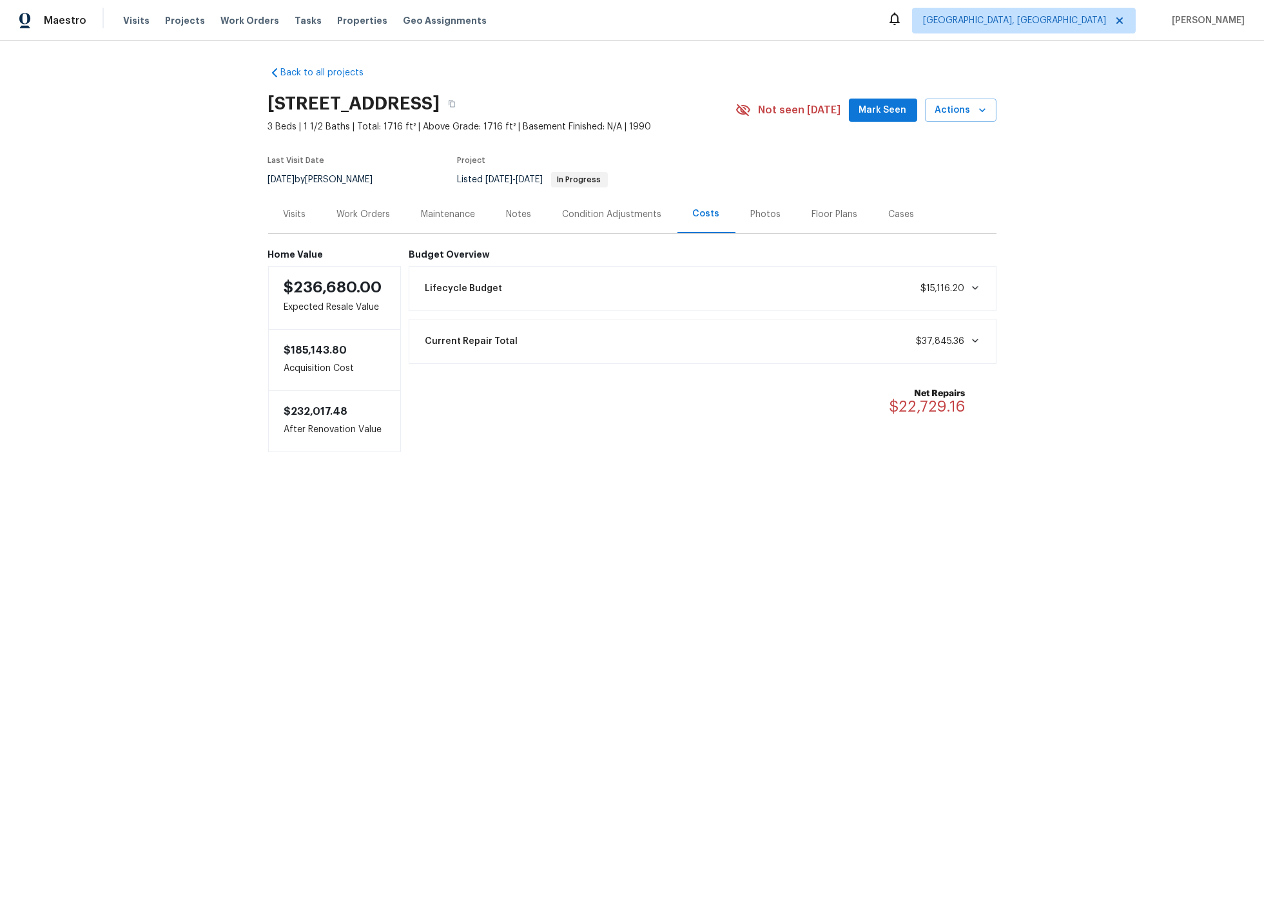
click at [371, 216] on div "Work Orders" at bounding box center [363, 214] width 53 height 13
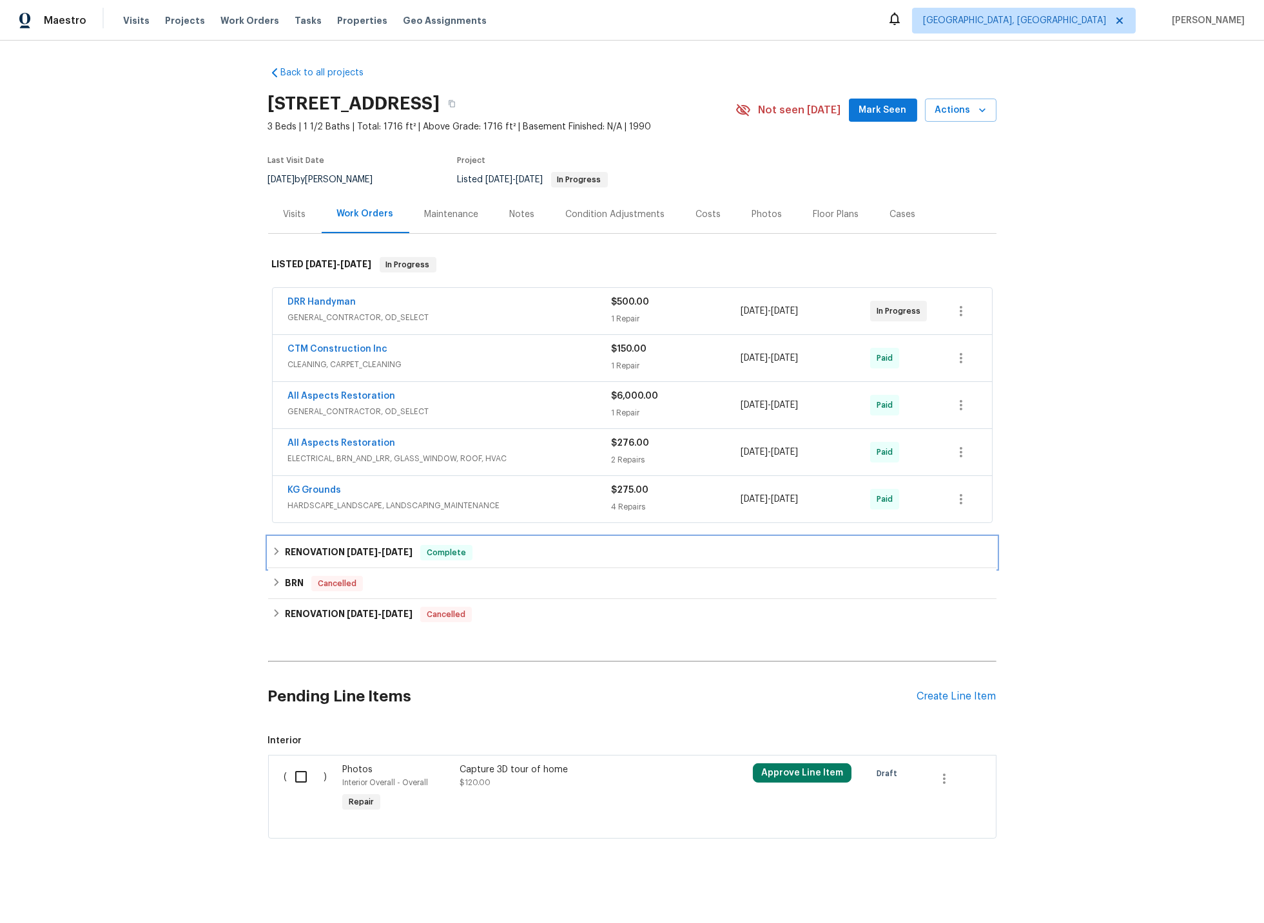
click at [273, 551] on icon at bounding box center [276, 551] width 9 height 9
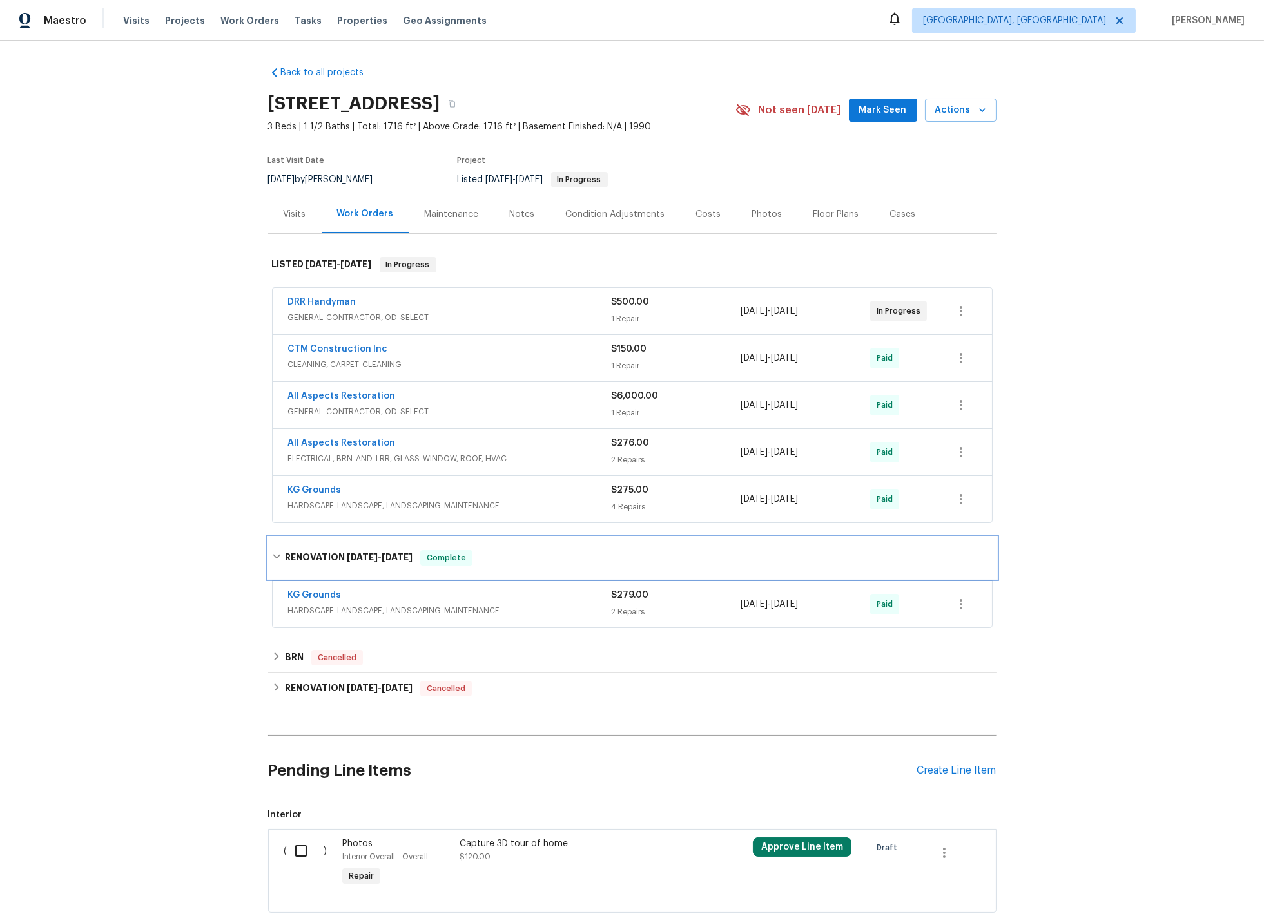
click at [275, 554] on icon at bounding box center [276, 556] width 9 height 9
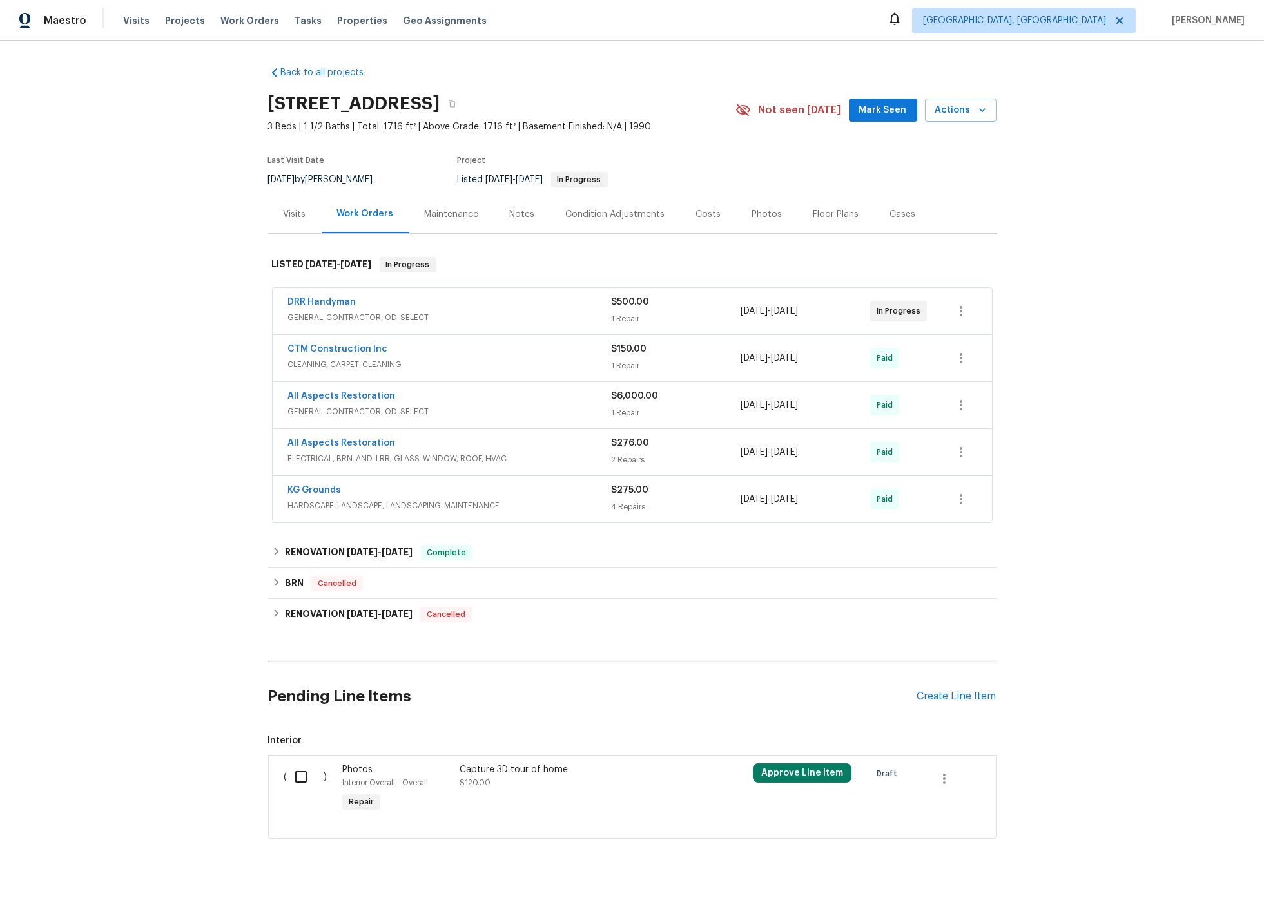
click at [478, 400] on div "All Aspects Restoration" at bounding box center [449, 397] width 323 height 15
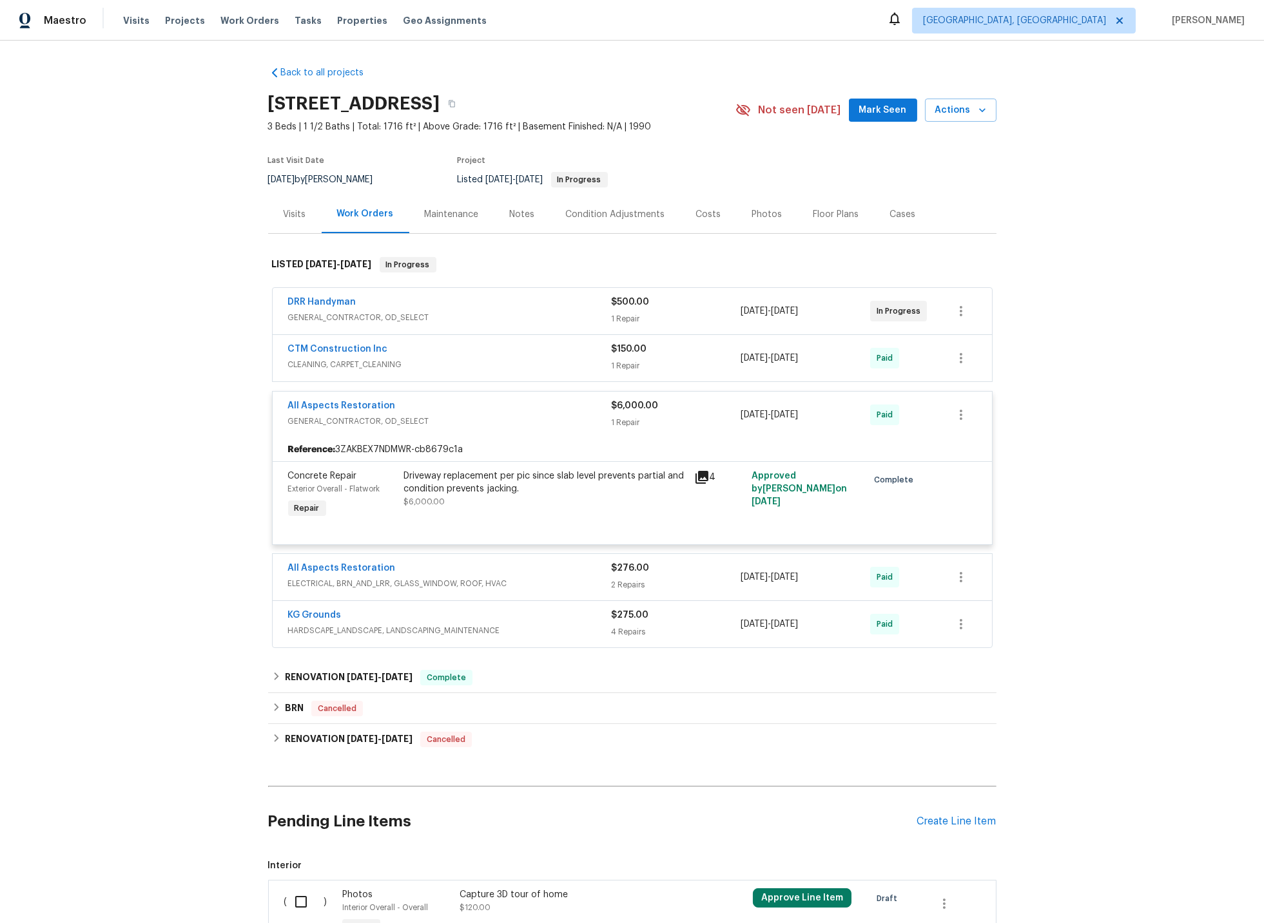
click at [461, 401] on div "All Aspects Restoration" at bounding box center [449, 407] width 323 height 15
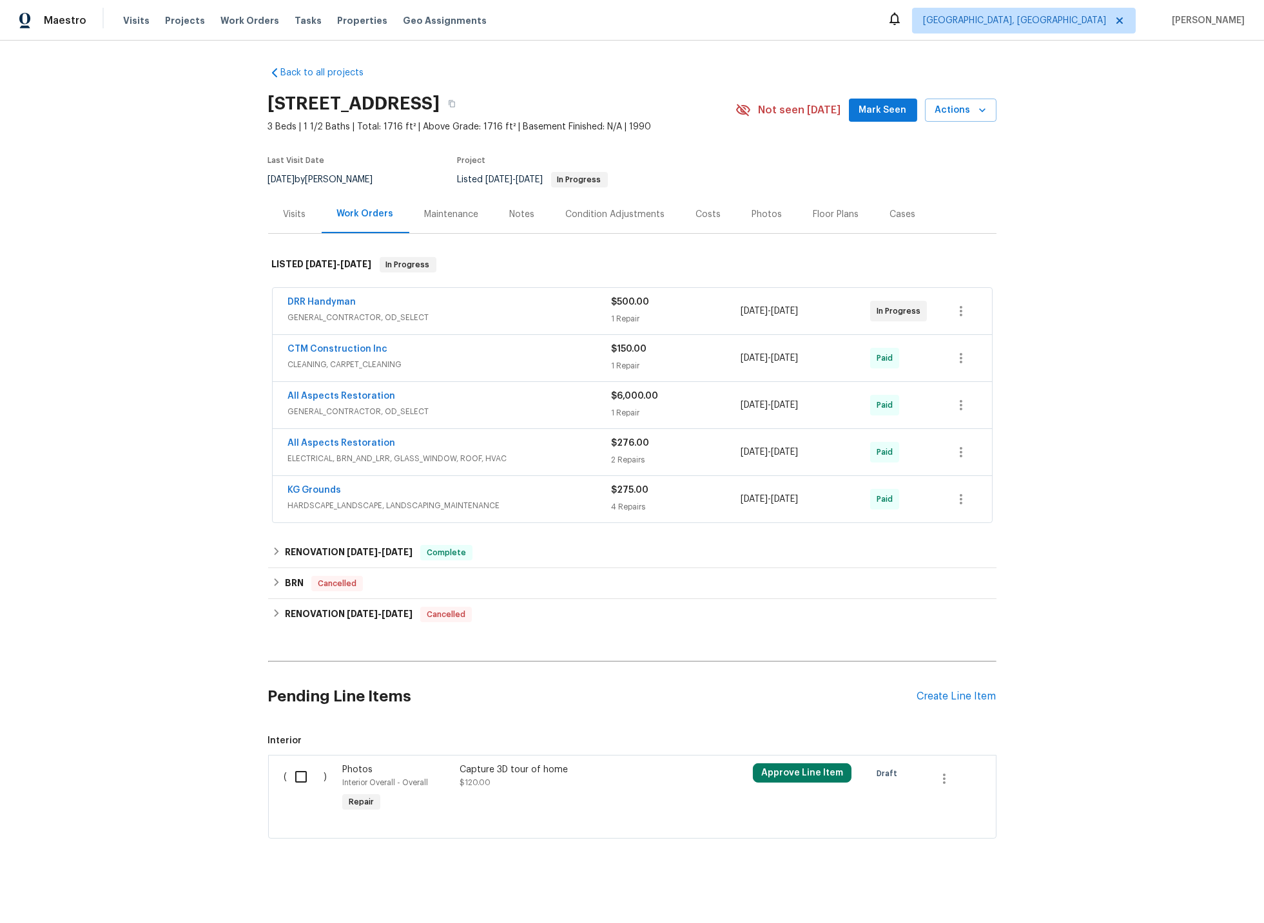
scroll to position [4, 0]
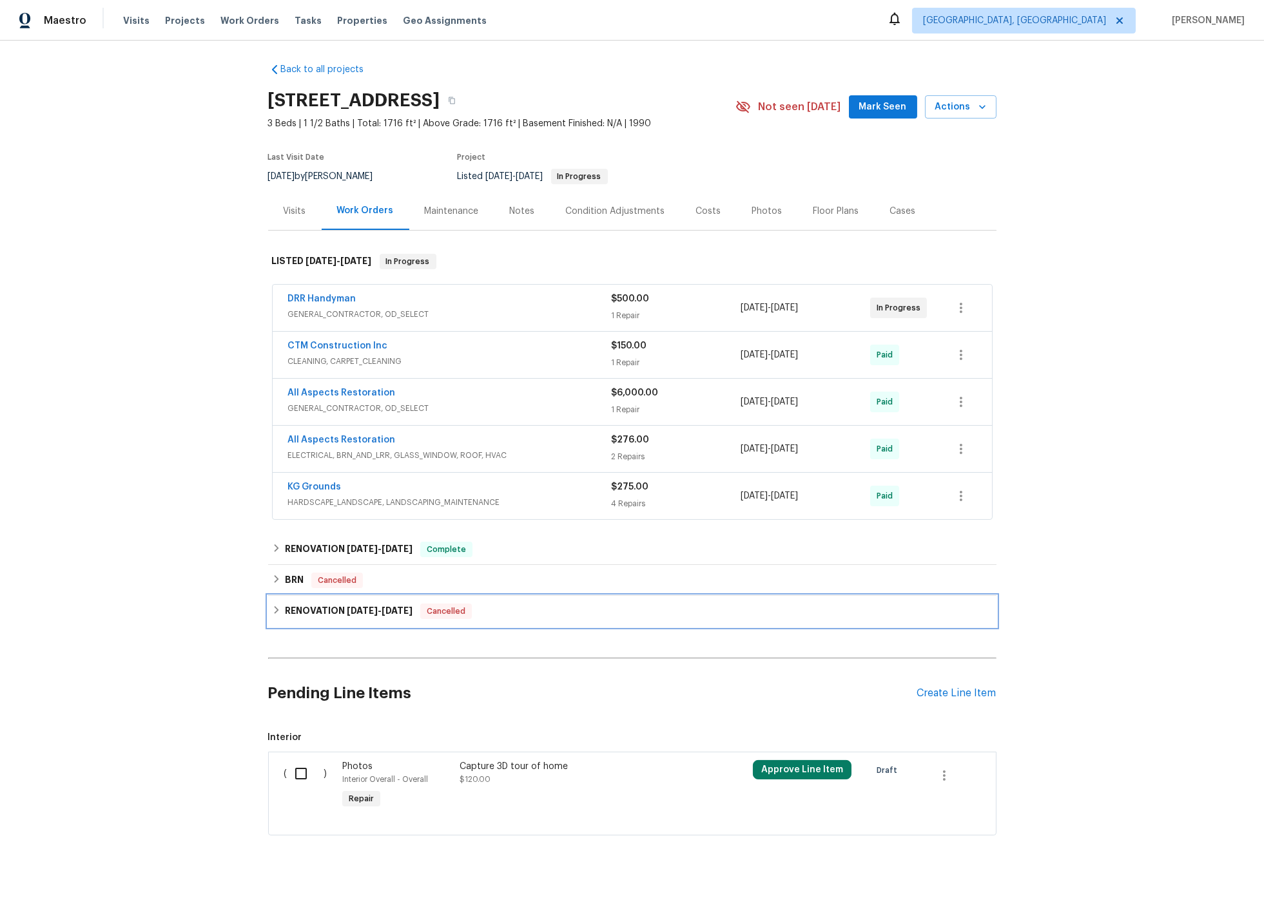
click at [273, 607] on icon at bounding box center [276, 610] width 9 height 9
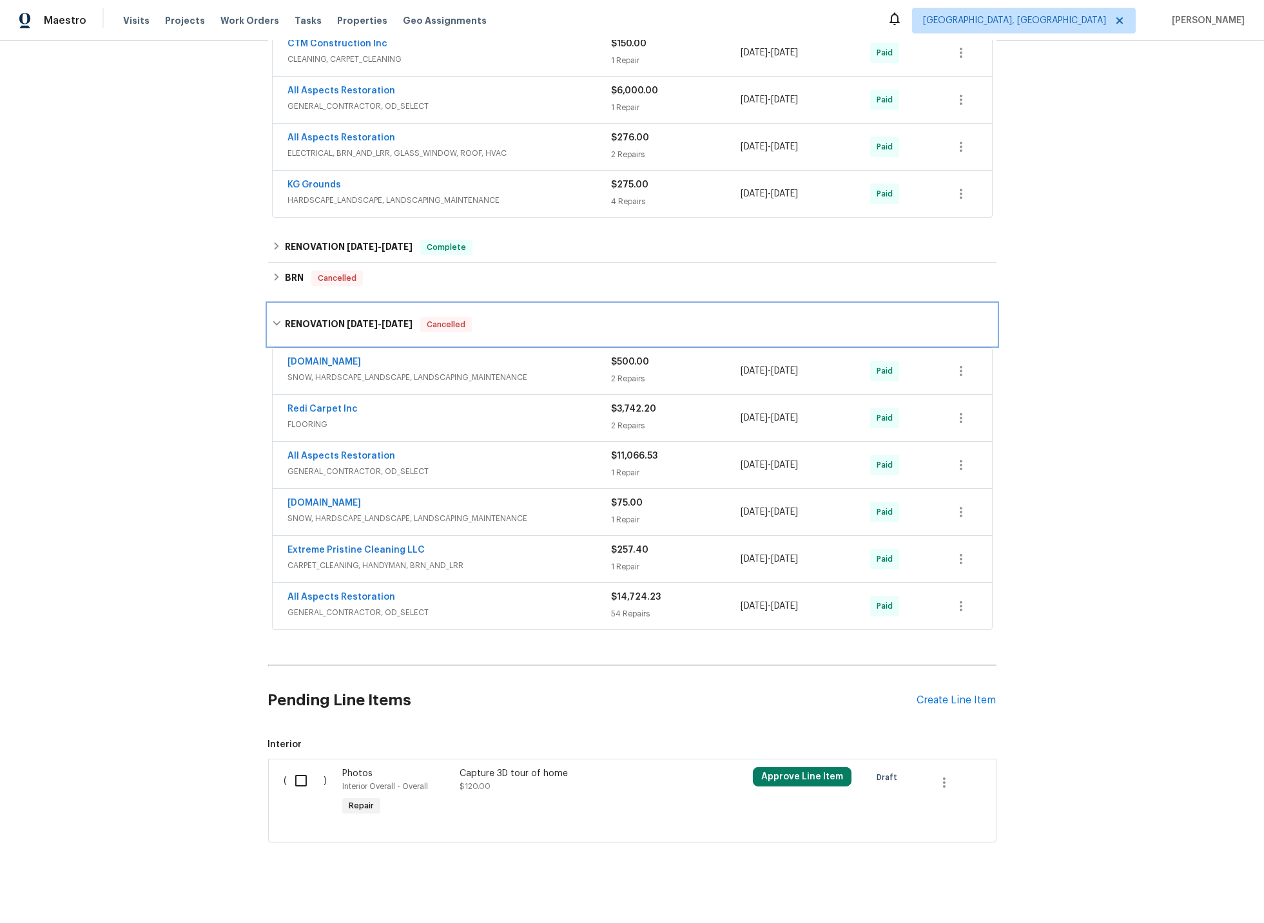
scroll to position [311, 0]
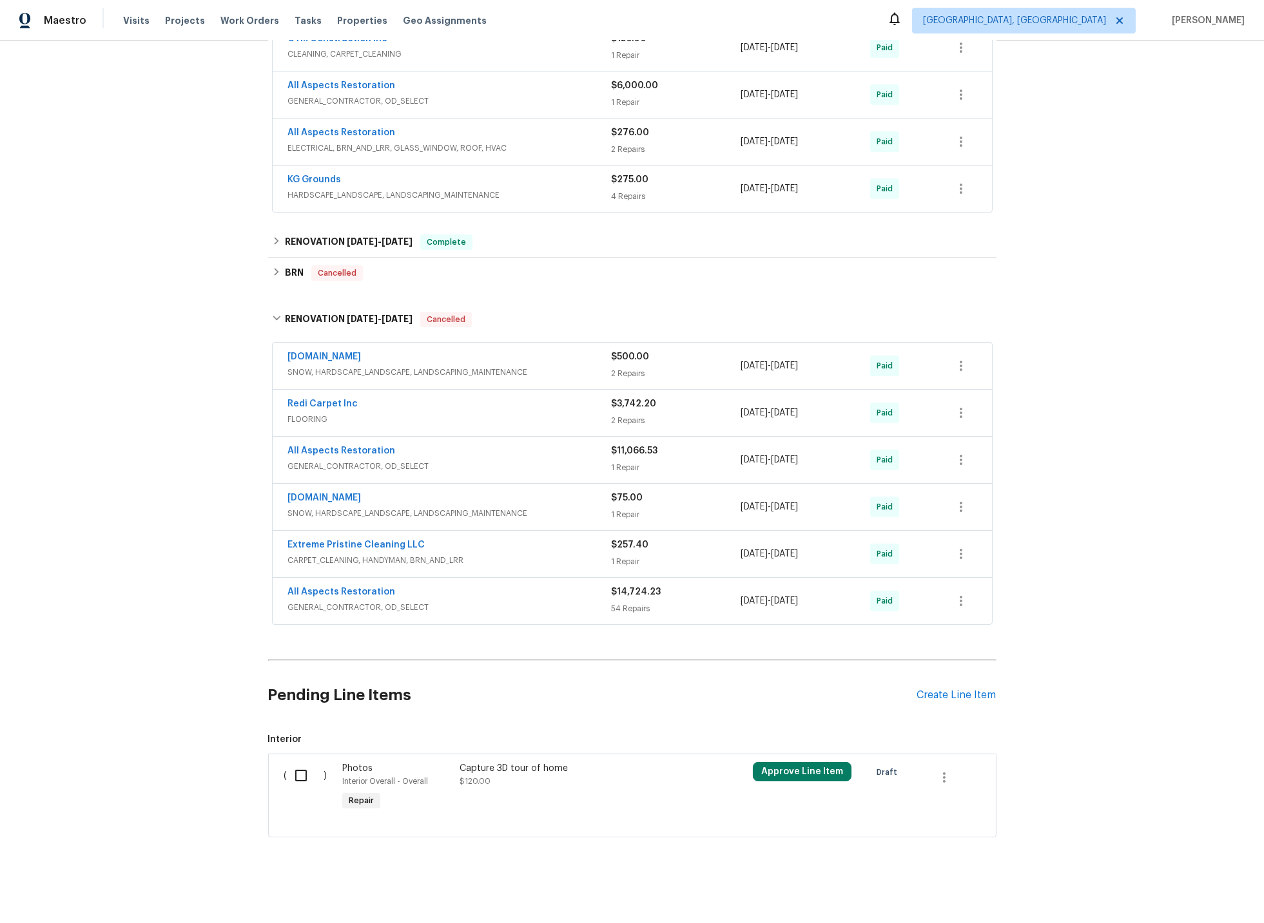
click at [465, 450] on div "All Aspects Restoration" at bounding box center [449, 452] width 323 height 15
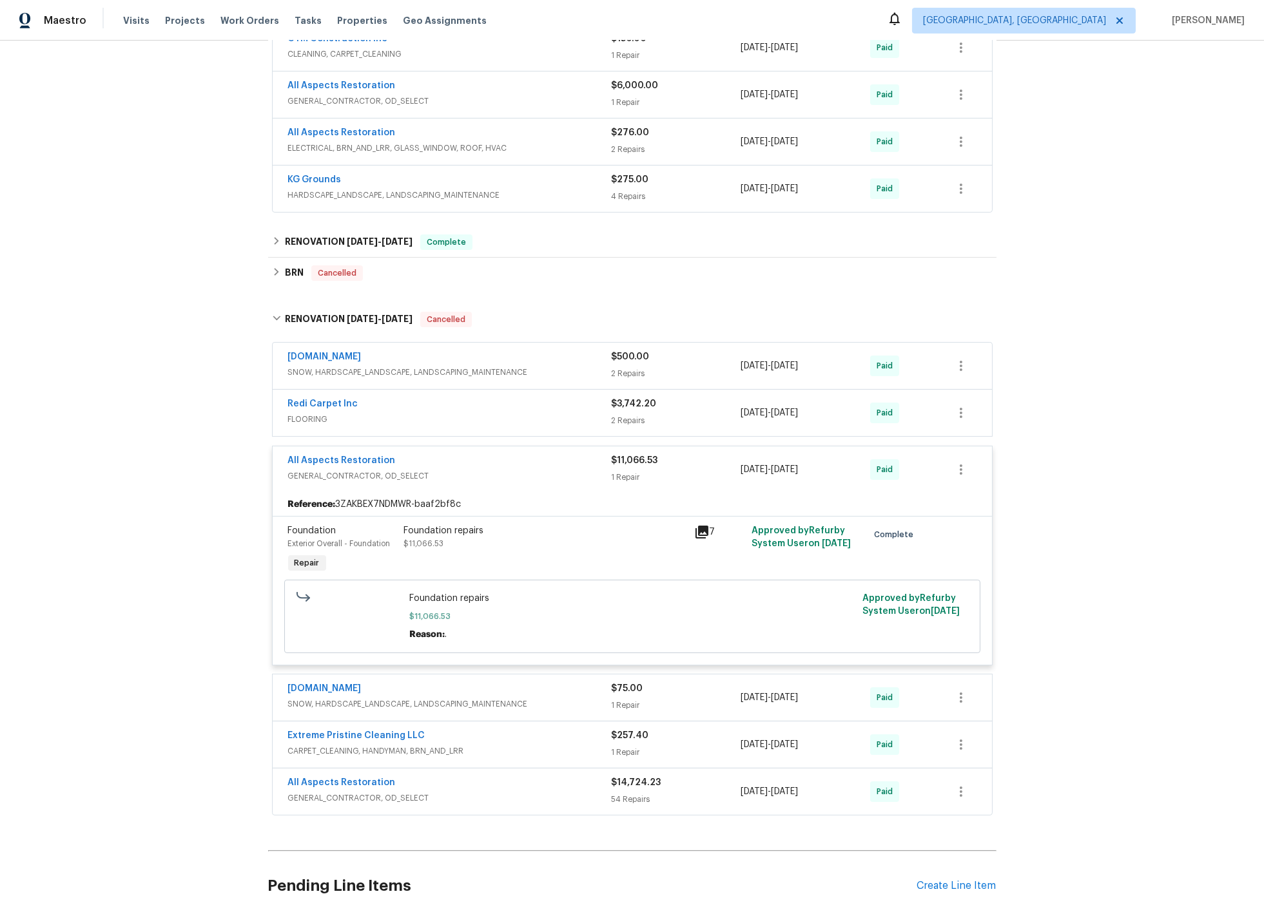
click at [704, 532] on icon at bounding box center [701, 532] width 13 height 13
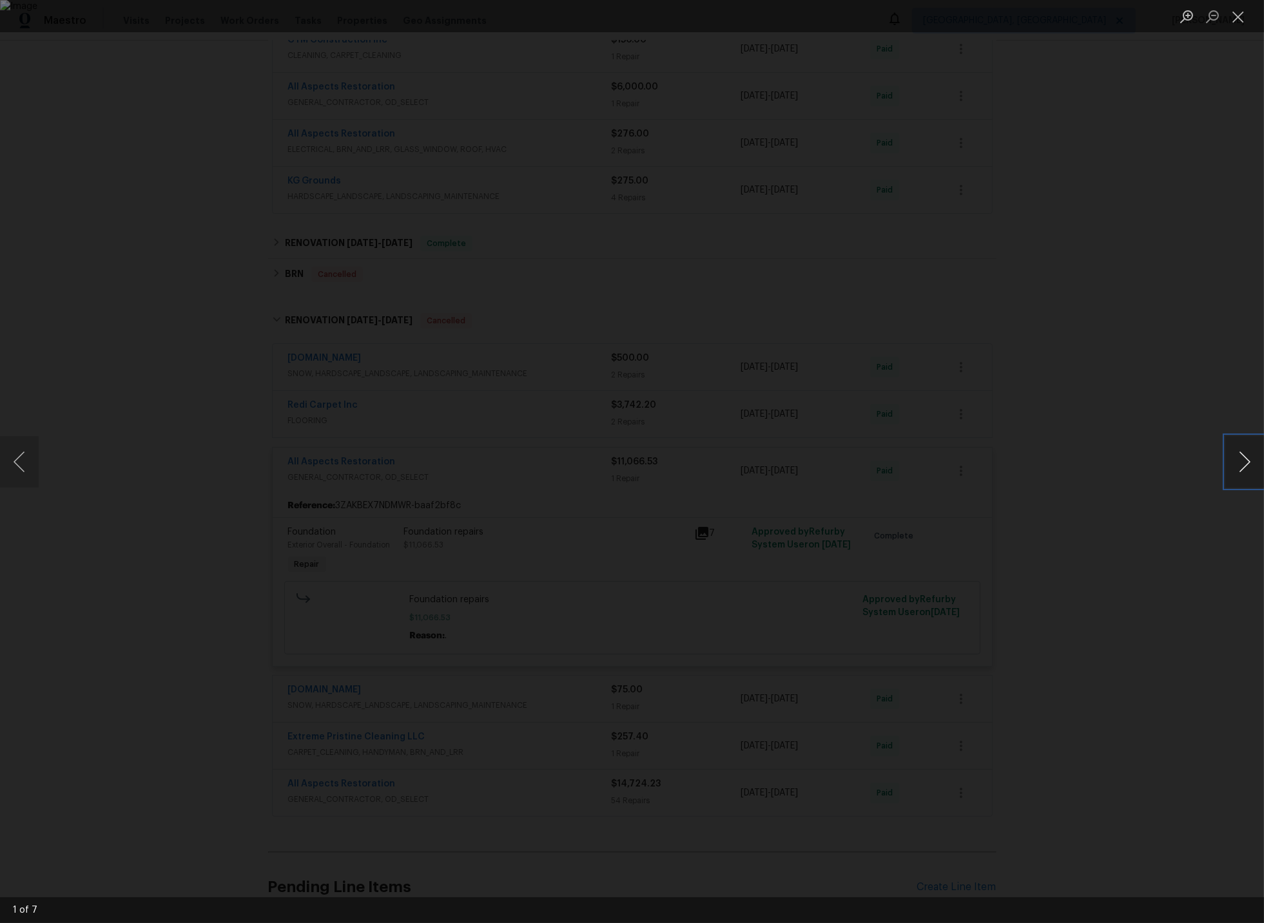
click at [1244, 458] on button "Next image" at bounding box center [1244, 462] width 39 height 52
click at [1246, 463] on button "Next image" at bounding box center [1244, 462] width 39 height 52
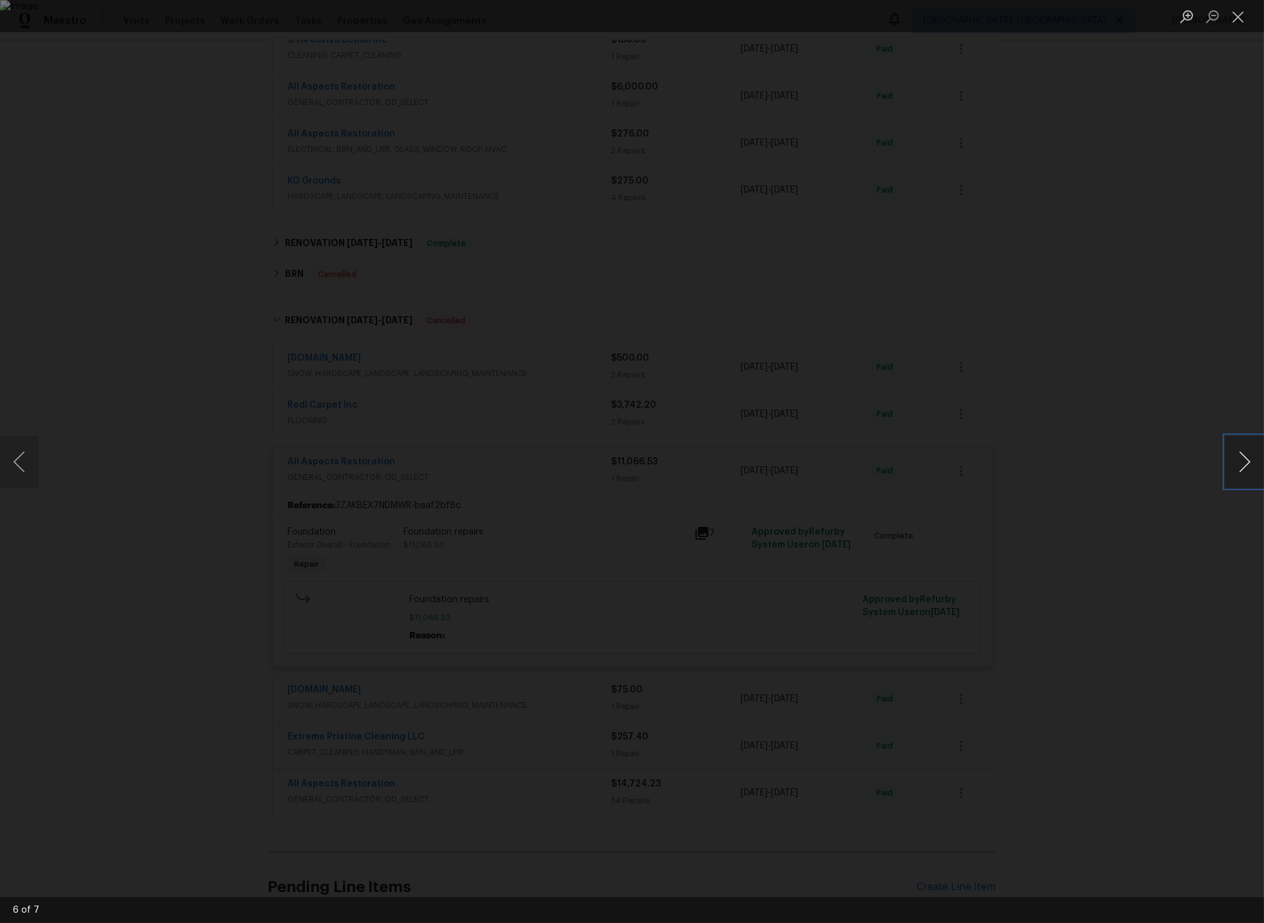
click at [1246, 464] on button "Next image" at bounding box center [1244, 462] width 39 height 52
click at [1247, 459] on button "Next image" at bounding box center [1244, 462] width 39 height 52
click at [1237, 16] on button "Close lightbox" at bounding box center [1238, 16] width 26 height 23
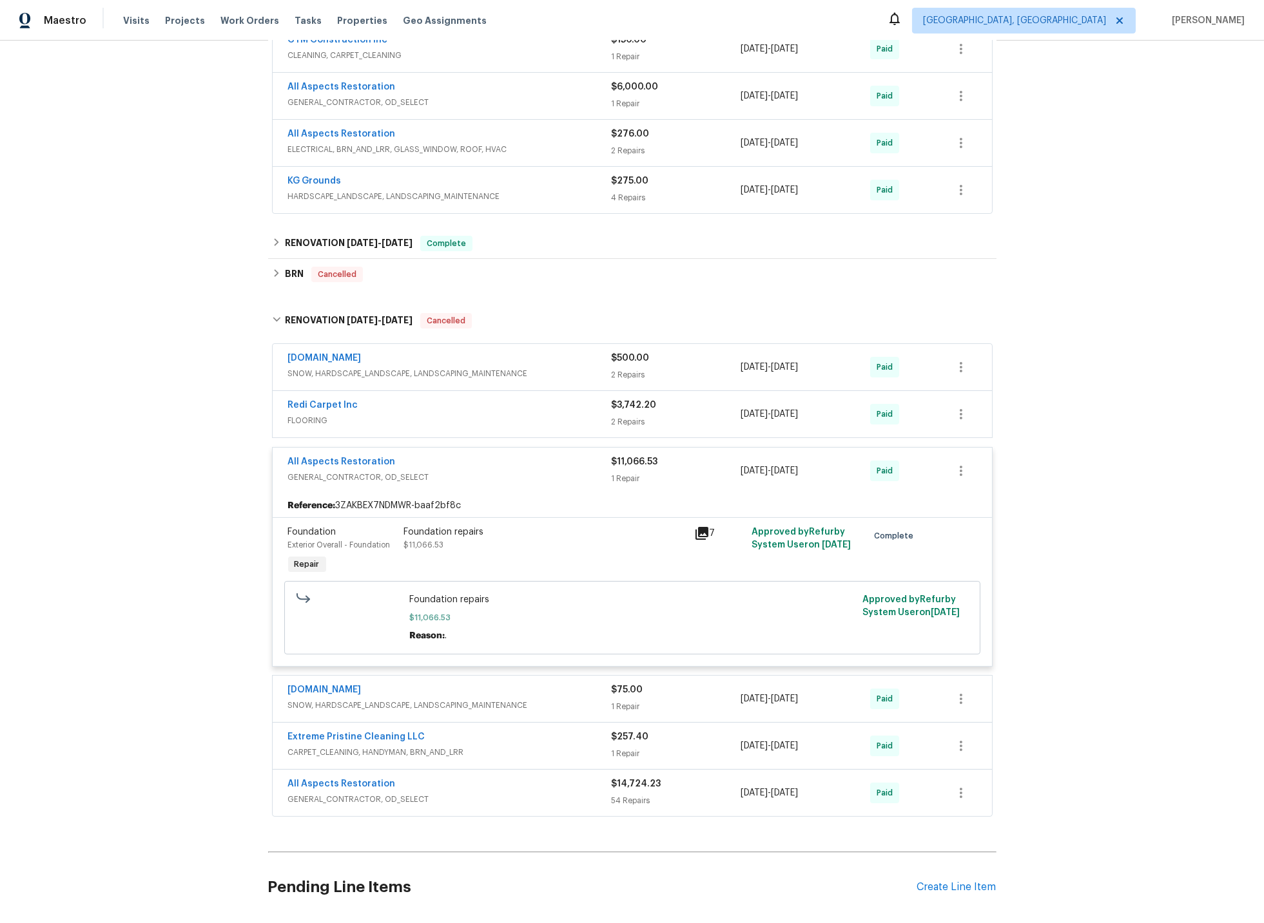
click at [472, 470] on div "All Aspects Restoration" at bounding box center [449, 463] width 323 height 15
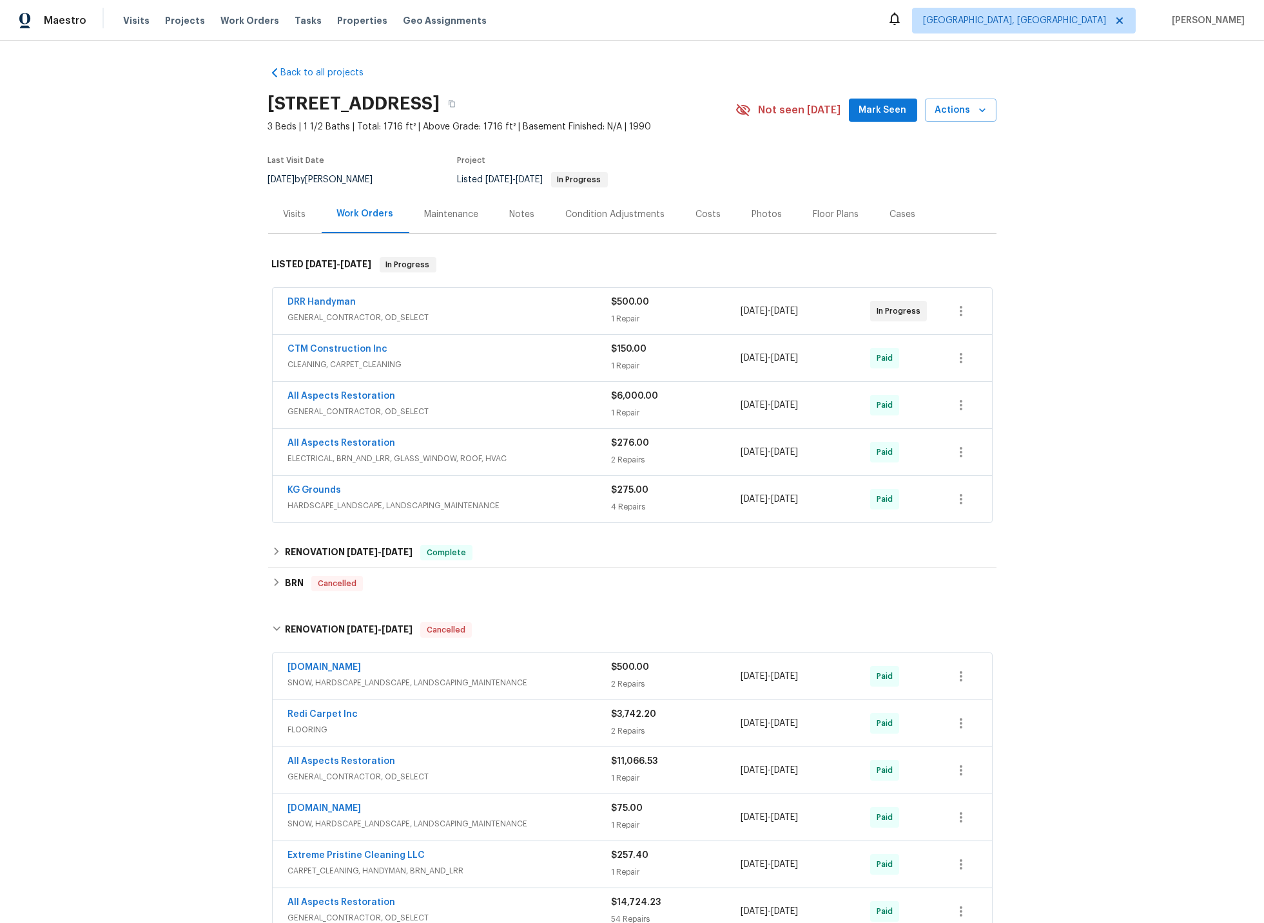
scroll to position [5, 0]
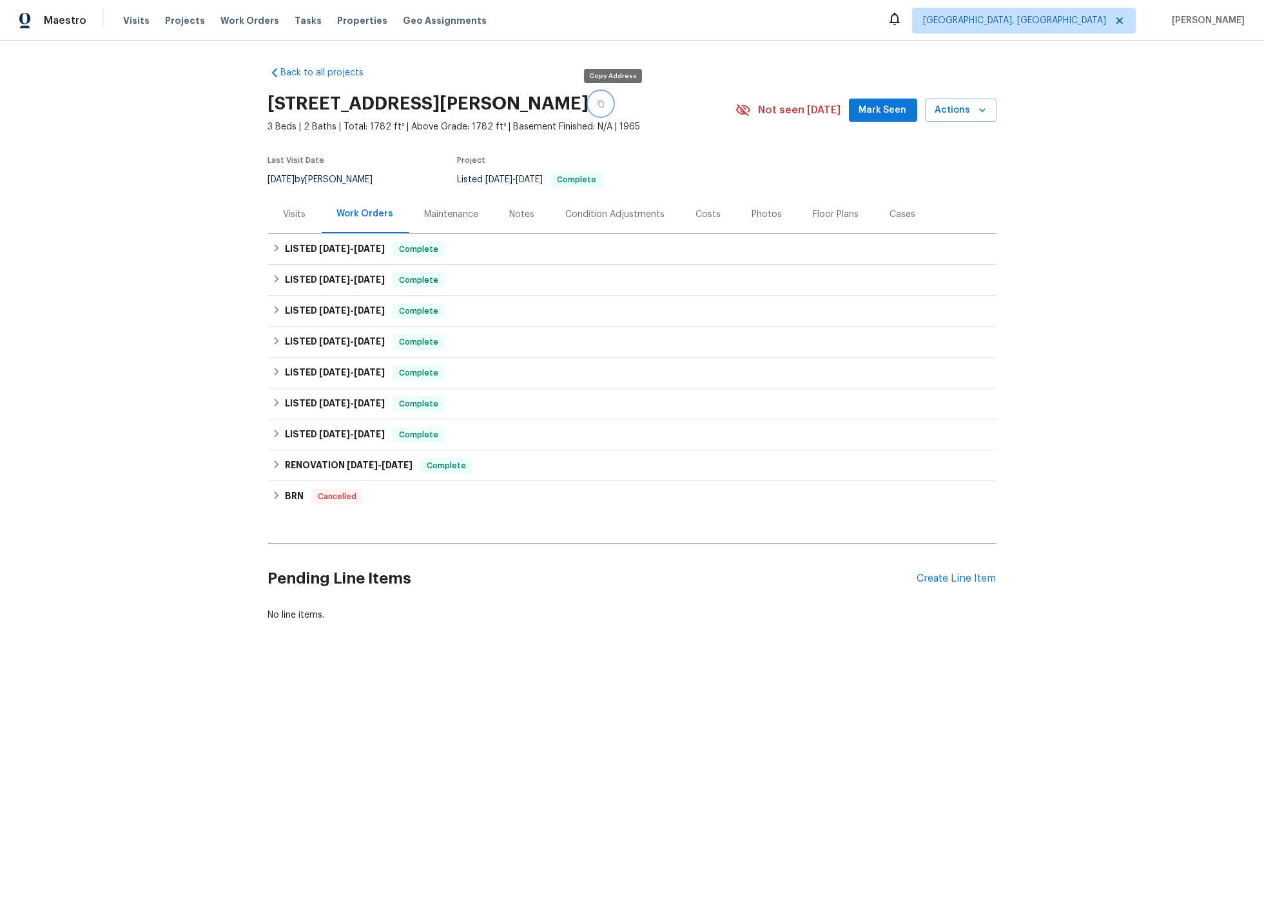
click at [604, 102] on icon "button" at bounding box center [601, 104] width 8 height 8
click at [276, 246] on icon at bounding box center [276, 248] width 9 height 9
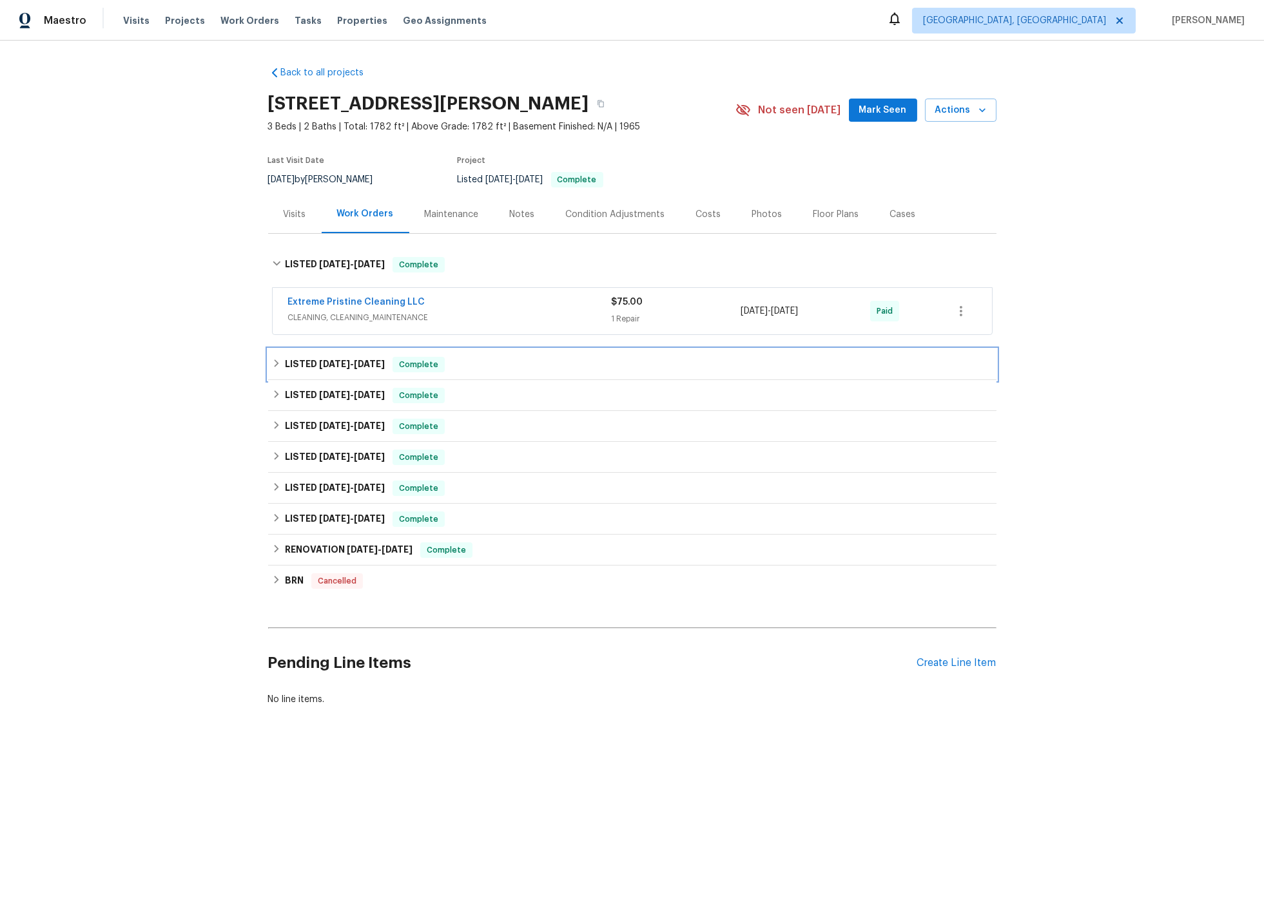
click at [276, 362] on icon at bounding box center [276, 364] width 5 height 8
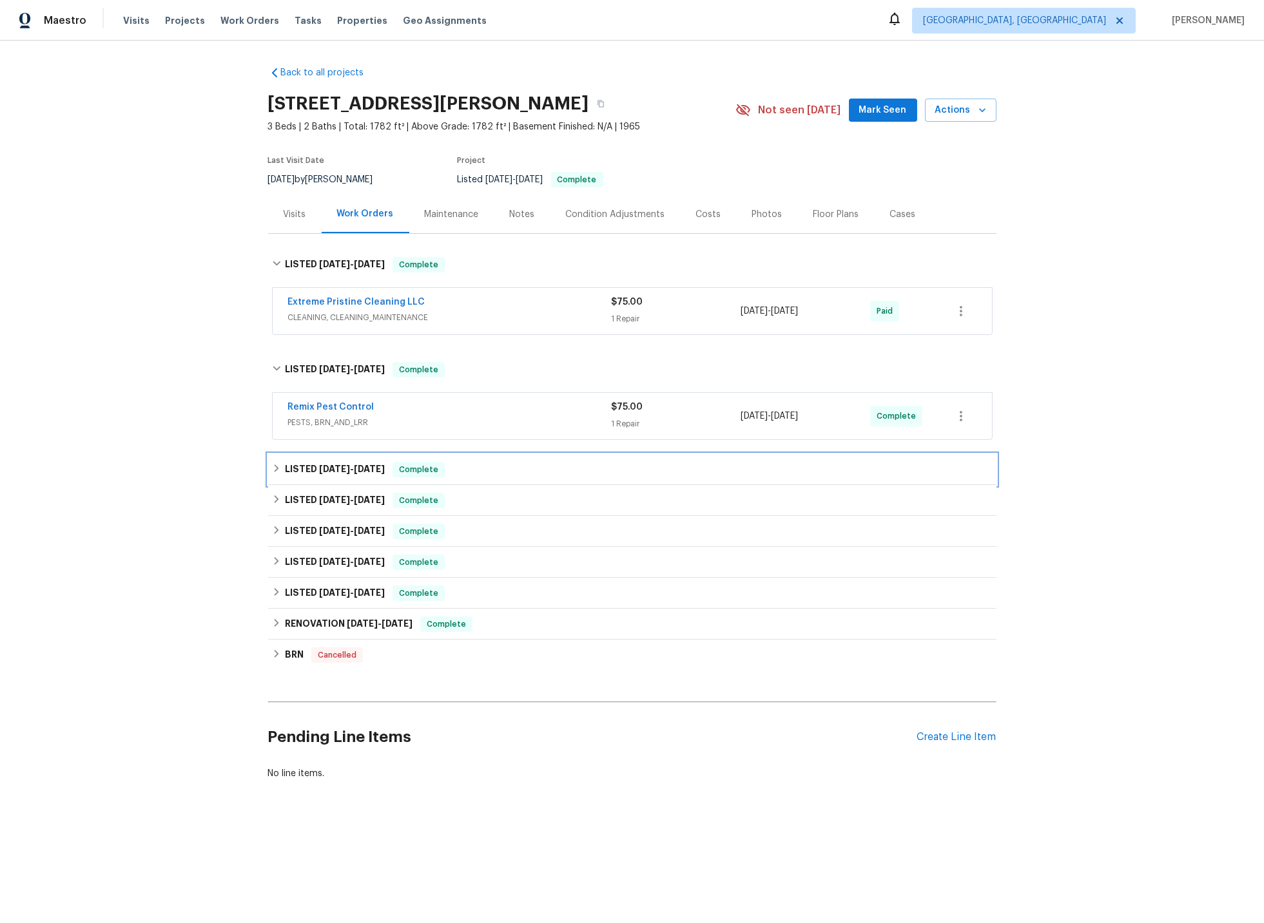
click at [273, 467] on icon at bounding box center [276, 468] width 9 height 9
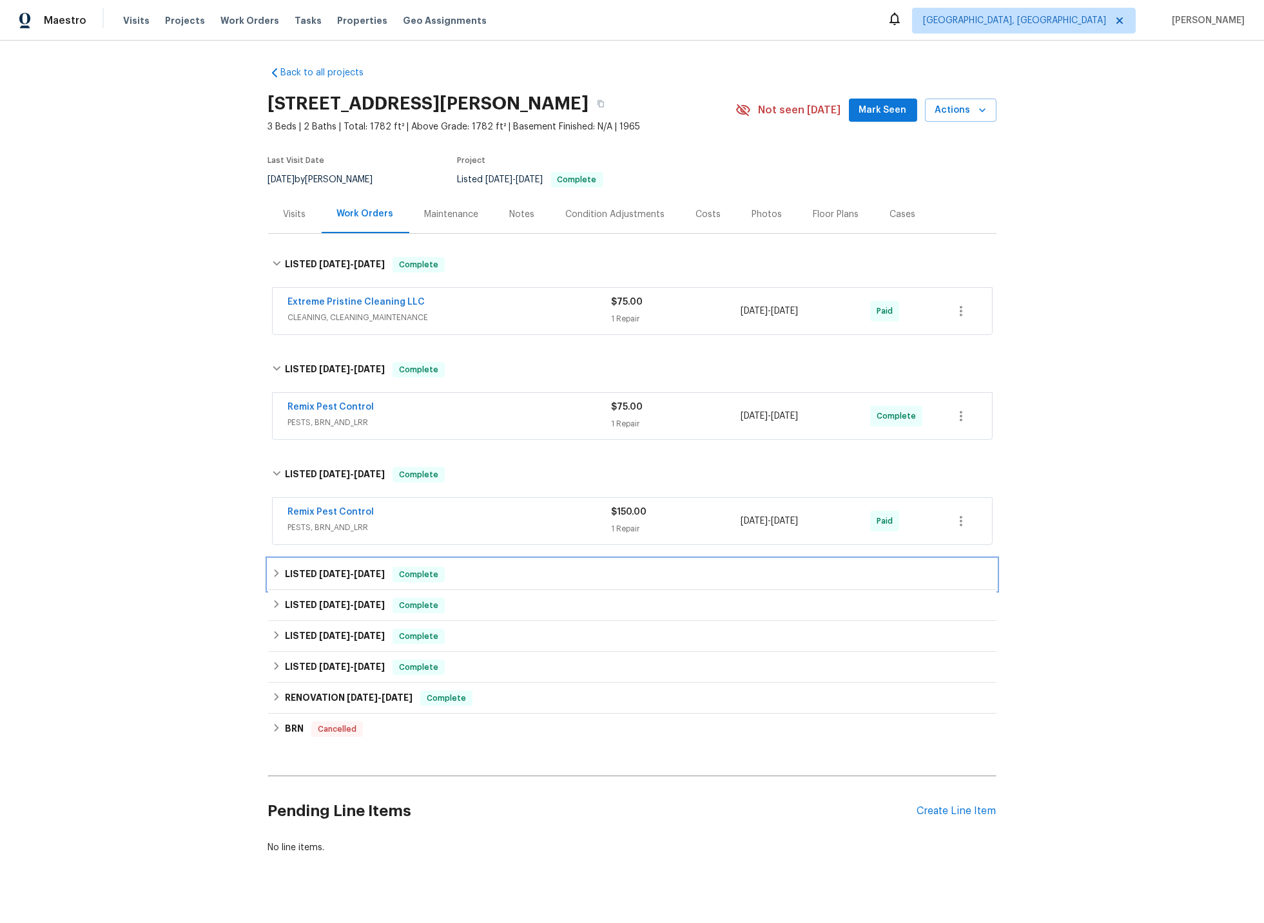
click at [276, 573] on icon at bounding box center [276, 574] width 5 height 8
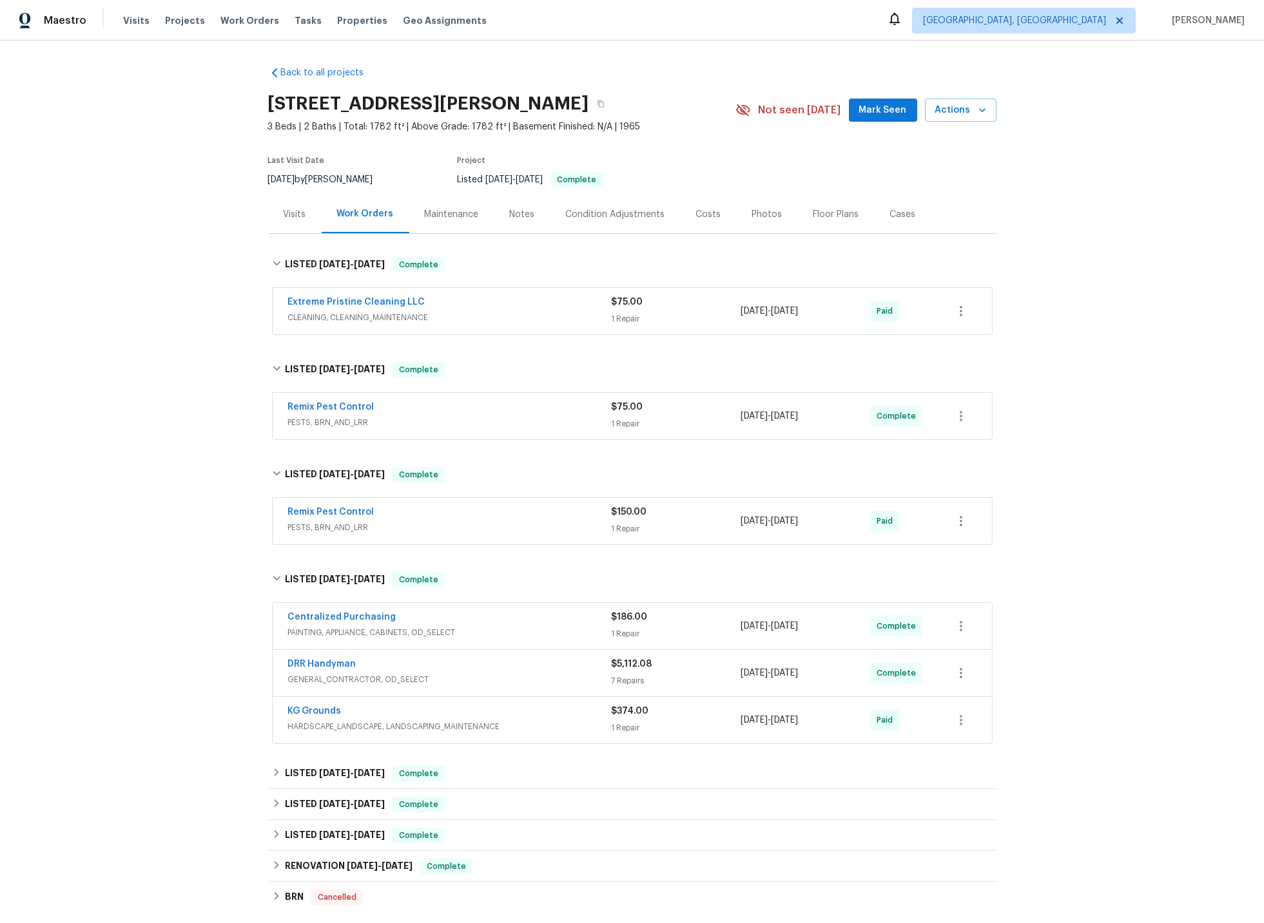
click at [447, 670] on div "DRR Handyman" at bounding box center [449, 665] width 323 height 15
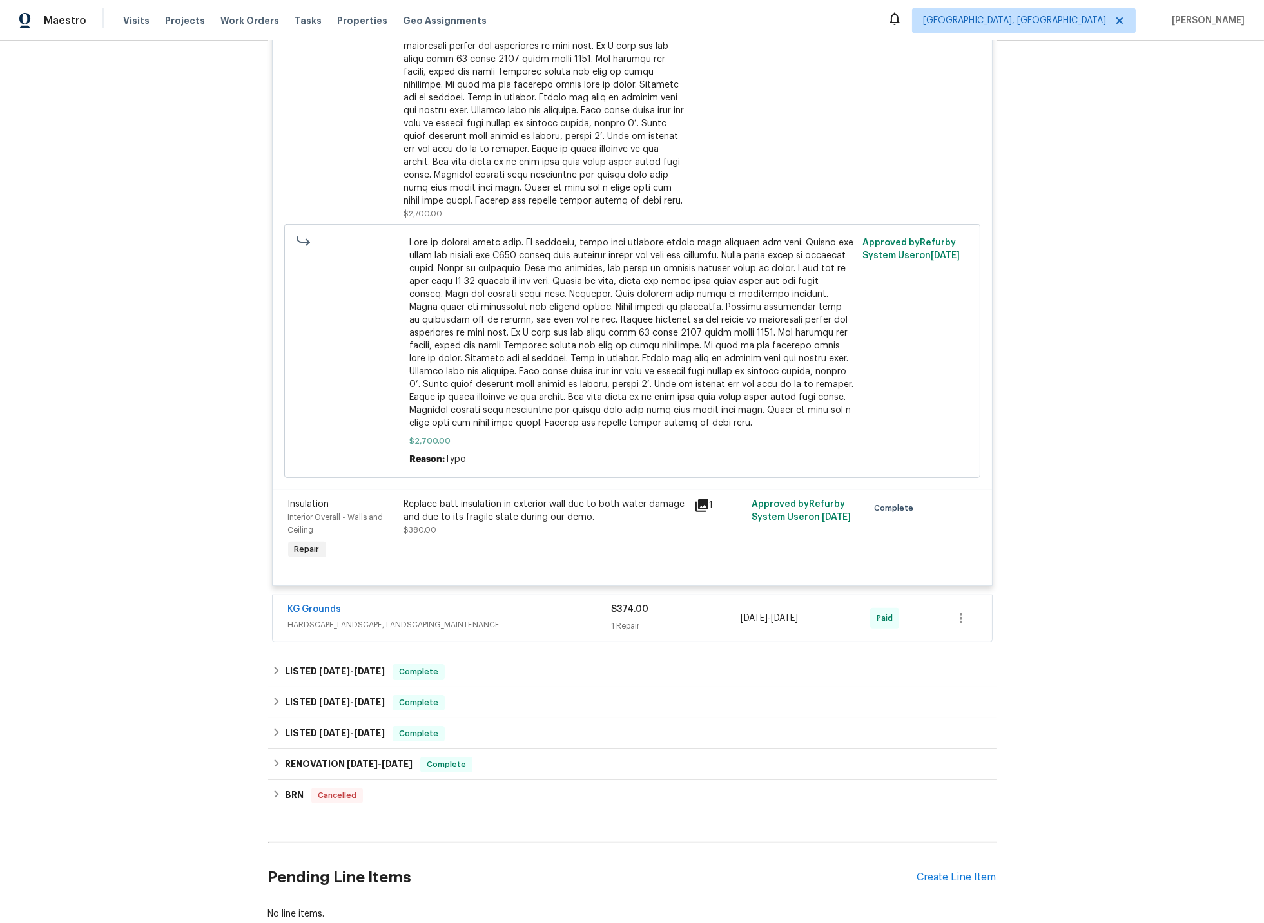
scroll to position [1453, 0]
click at [551, 616] on div "KG Grounds" at bounding box center [449, 608] width 323 height 15
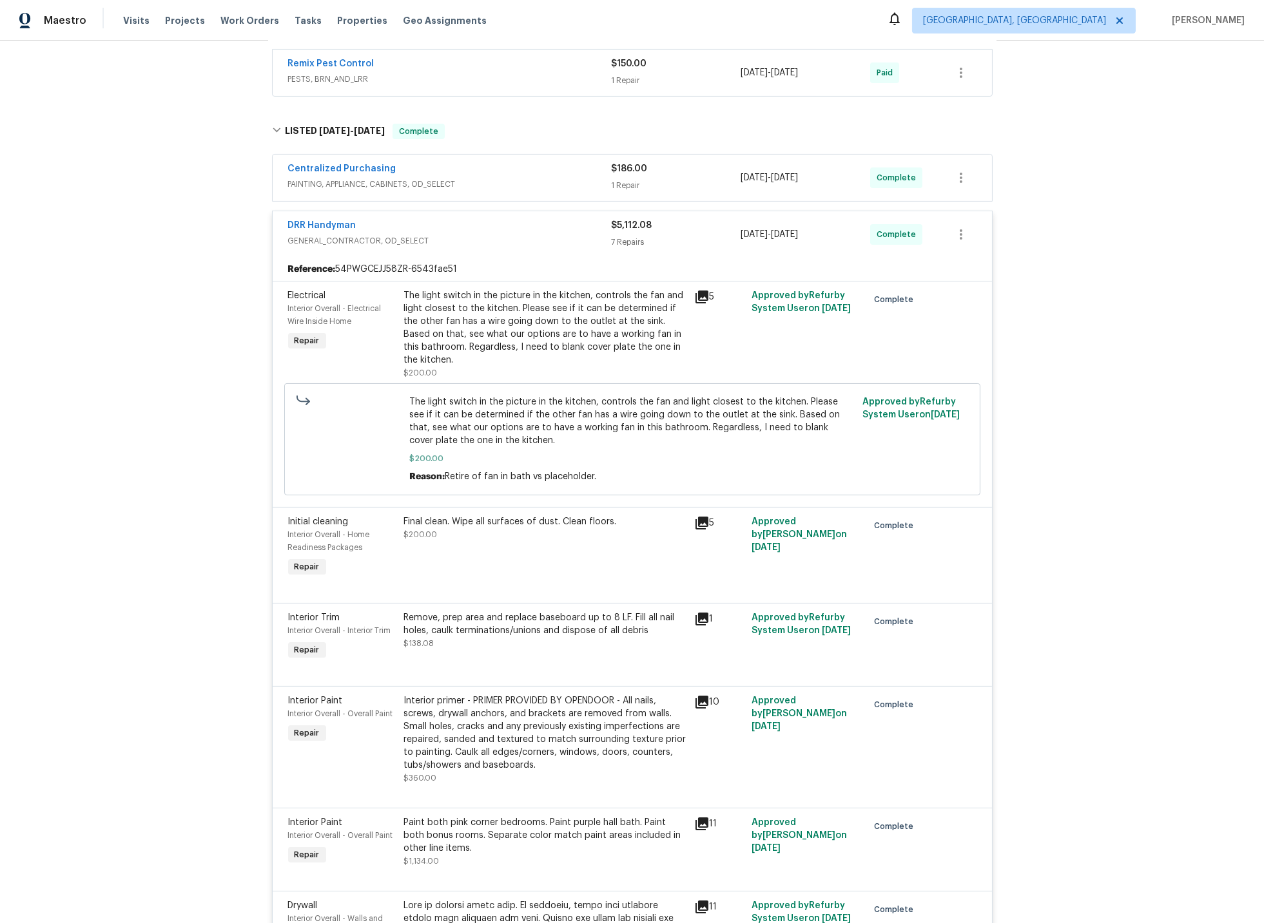
scroll to position [0, 0]
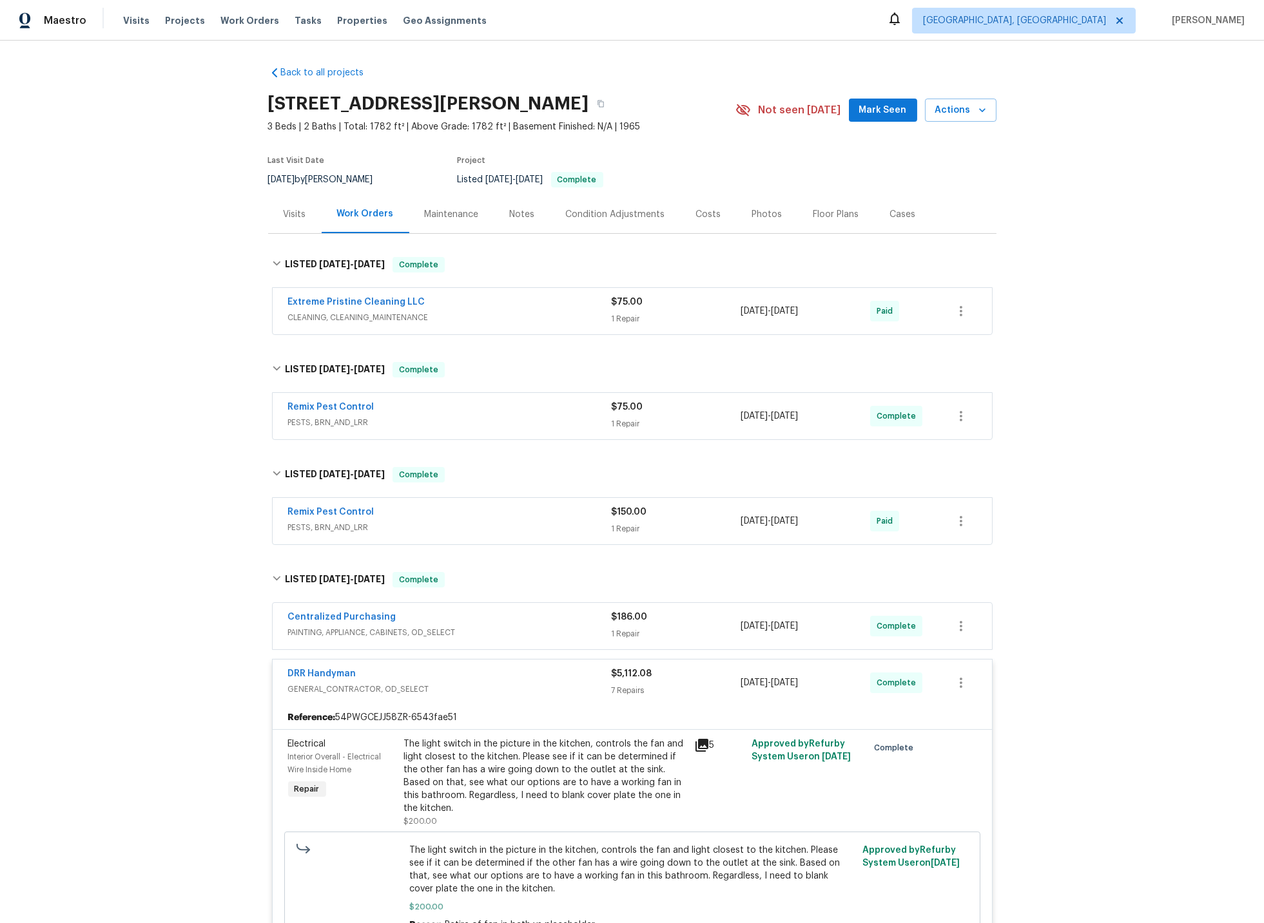
click at [519, 679] on div "DRR Handyman" at bounding box center [449, 675] width 323 height 15
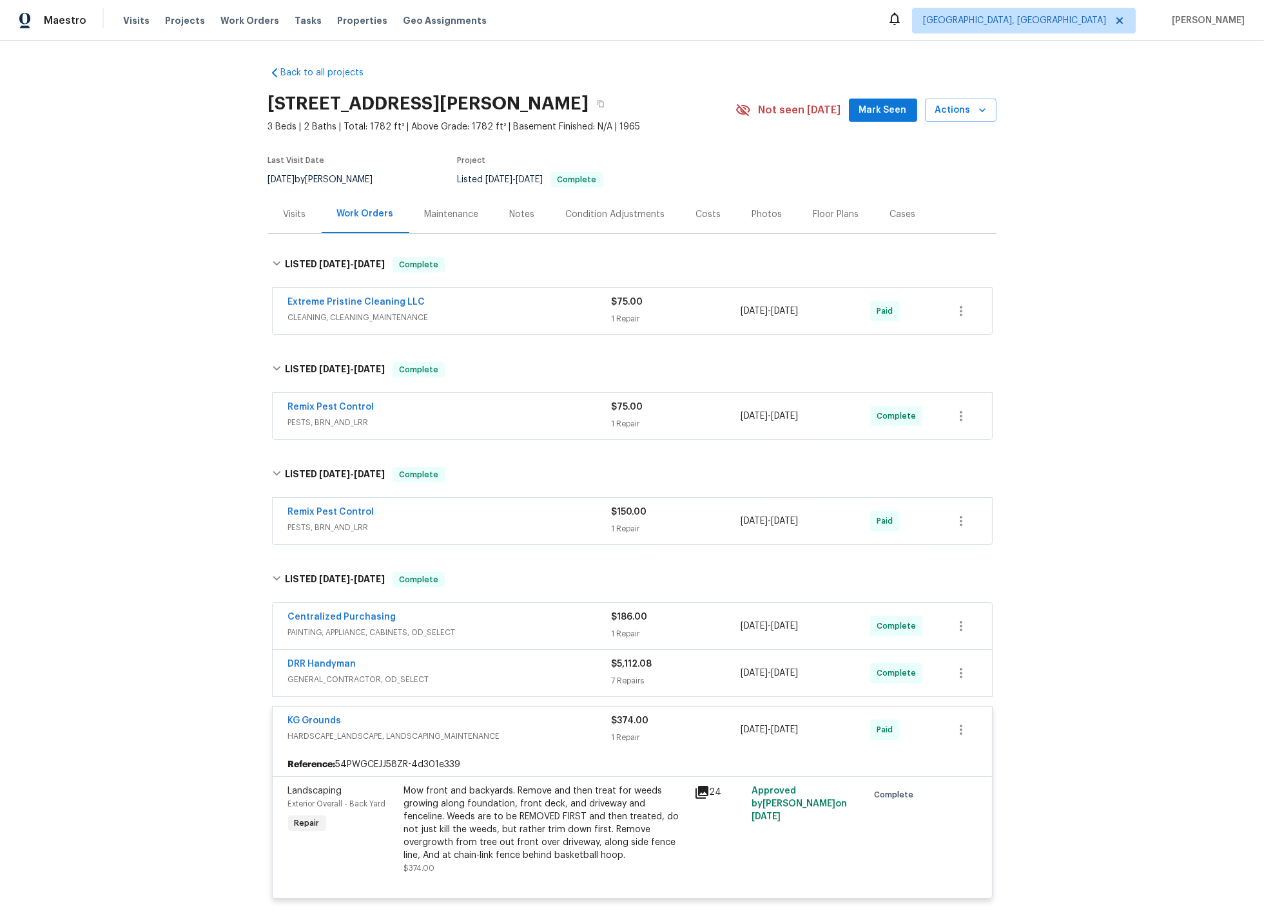
click at [552, 730] on span "HARDSCAPE_LANDSCAPE, LANDSCAPING_MAINTENANCE" at bounding box center [449, 736] width 323 height 13
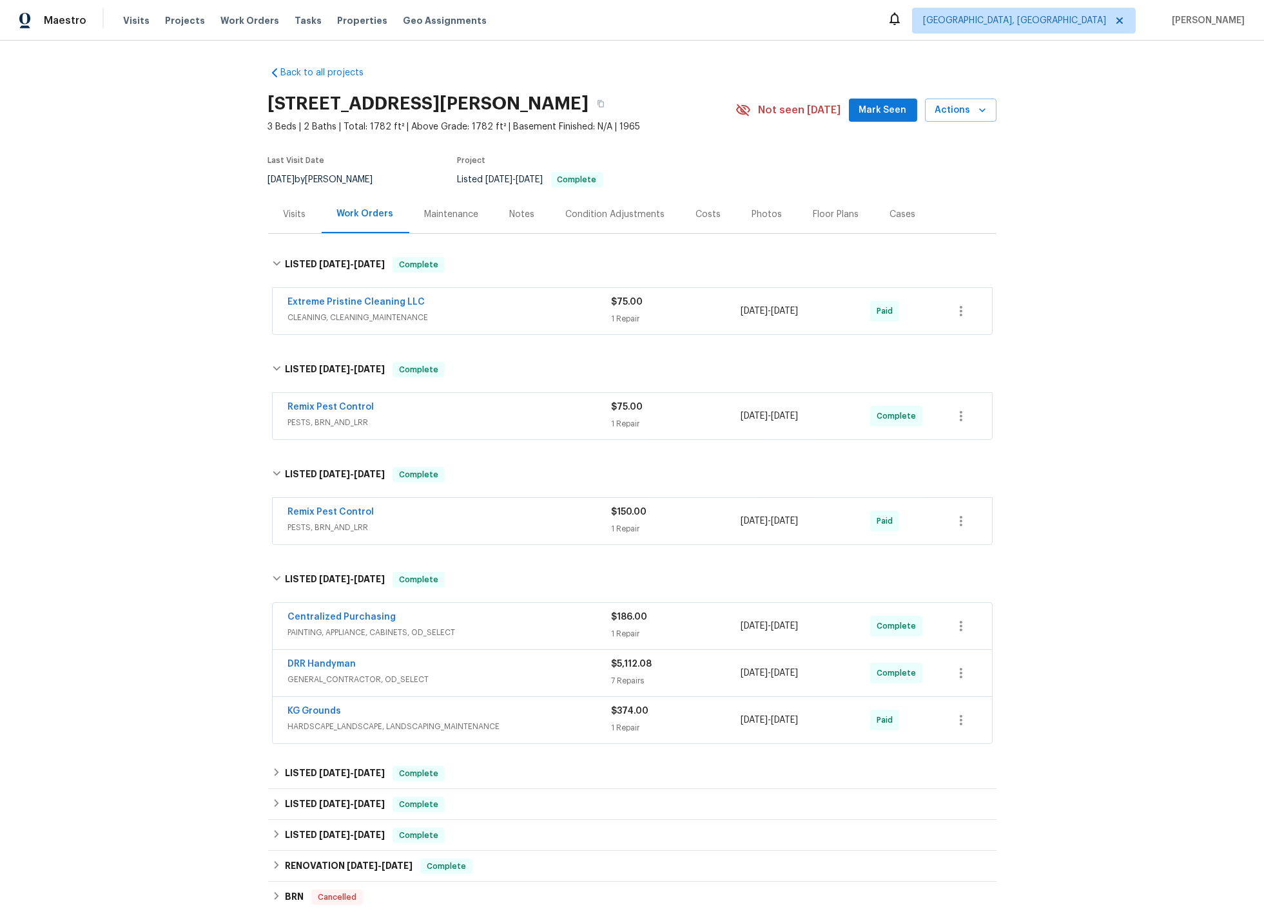
click at [291, 209] on div "Visits" at bounding box center [295, 214] width 23 height 13
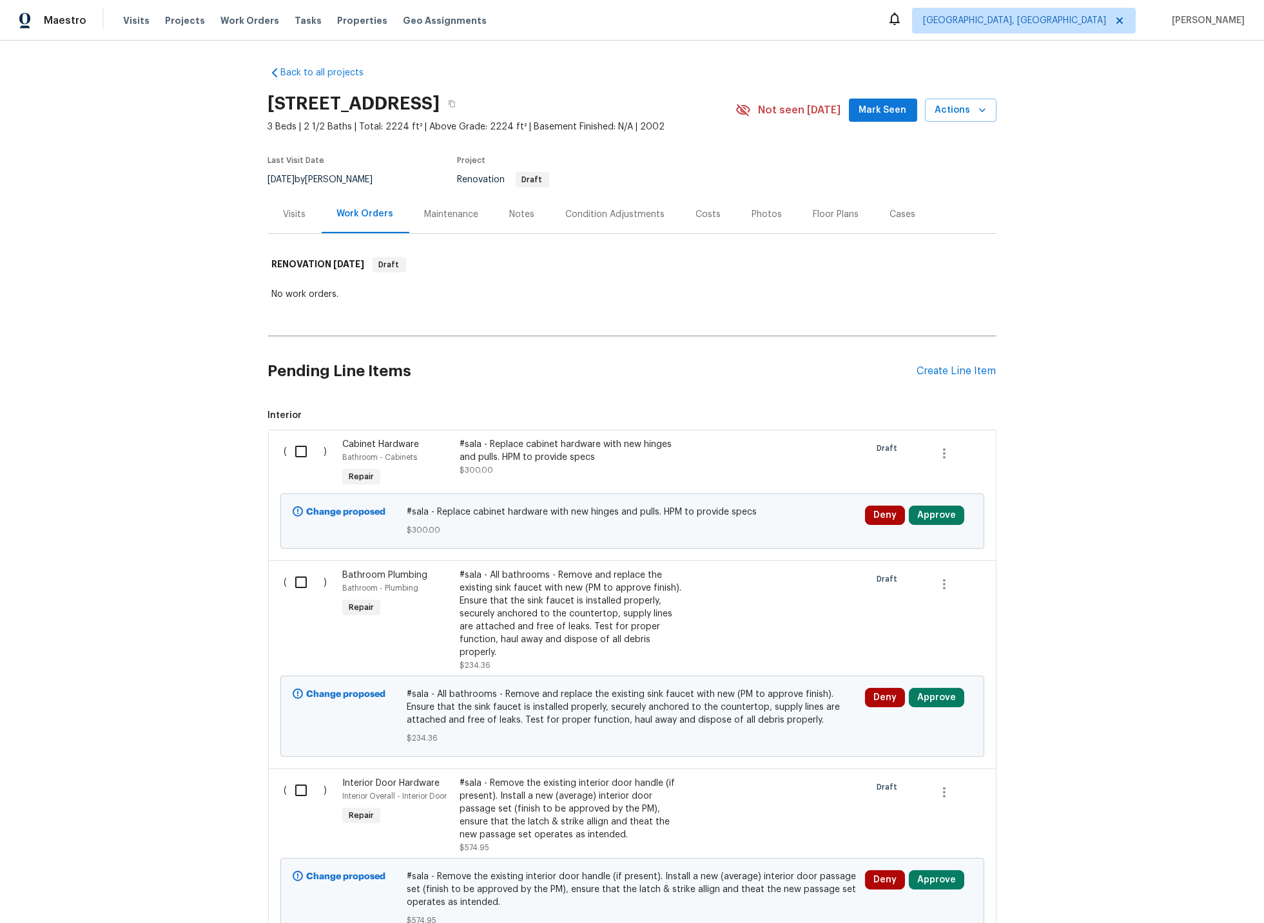
click at [608, 213] on div "Condition Adjustments" at bounding box center [615, 214] width 99 height 13
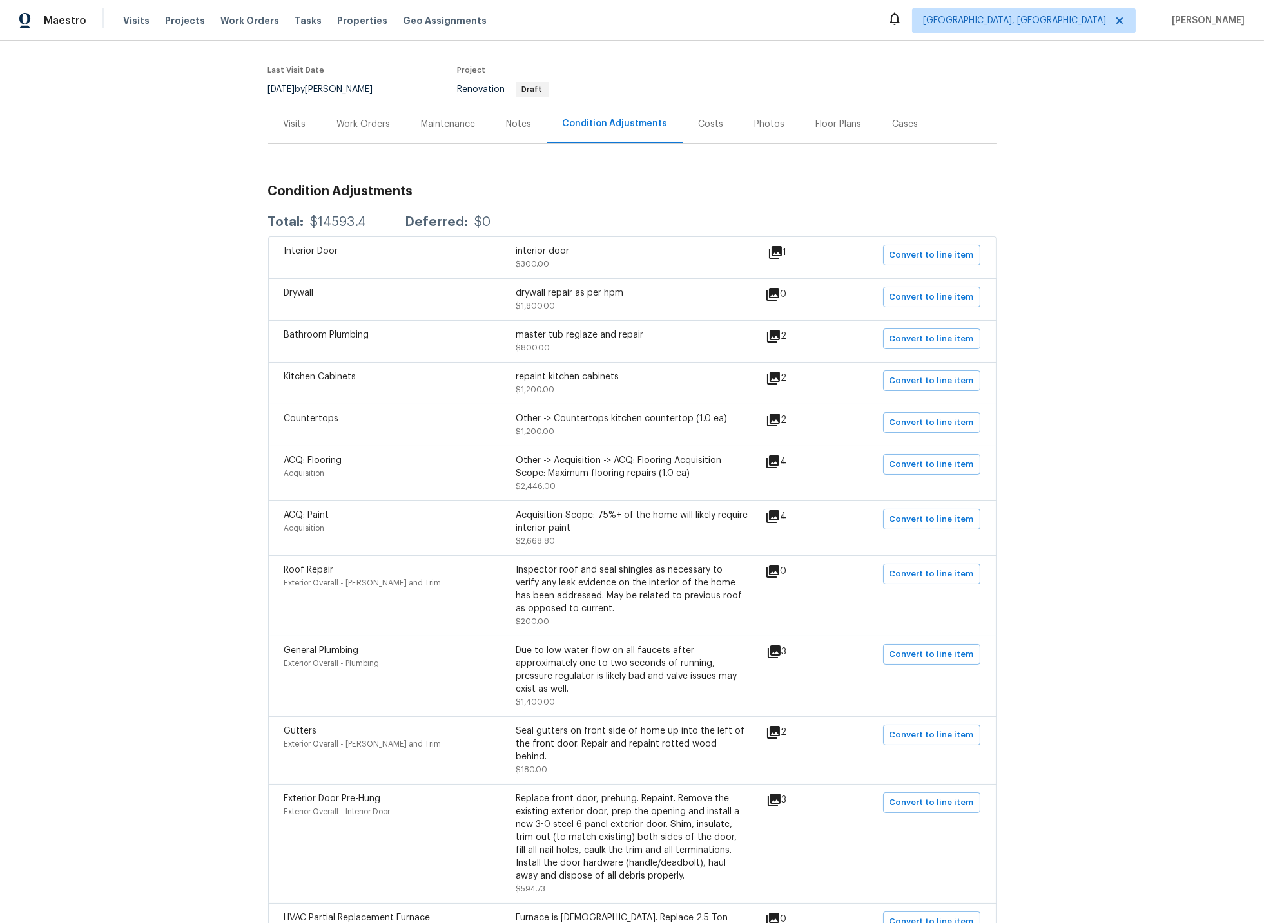
scroll to position [89, 0]
click at [780, 466] on icon at bounding box center [772, 463] width 15 height 15
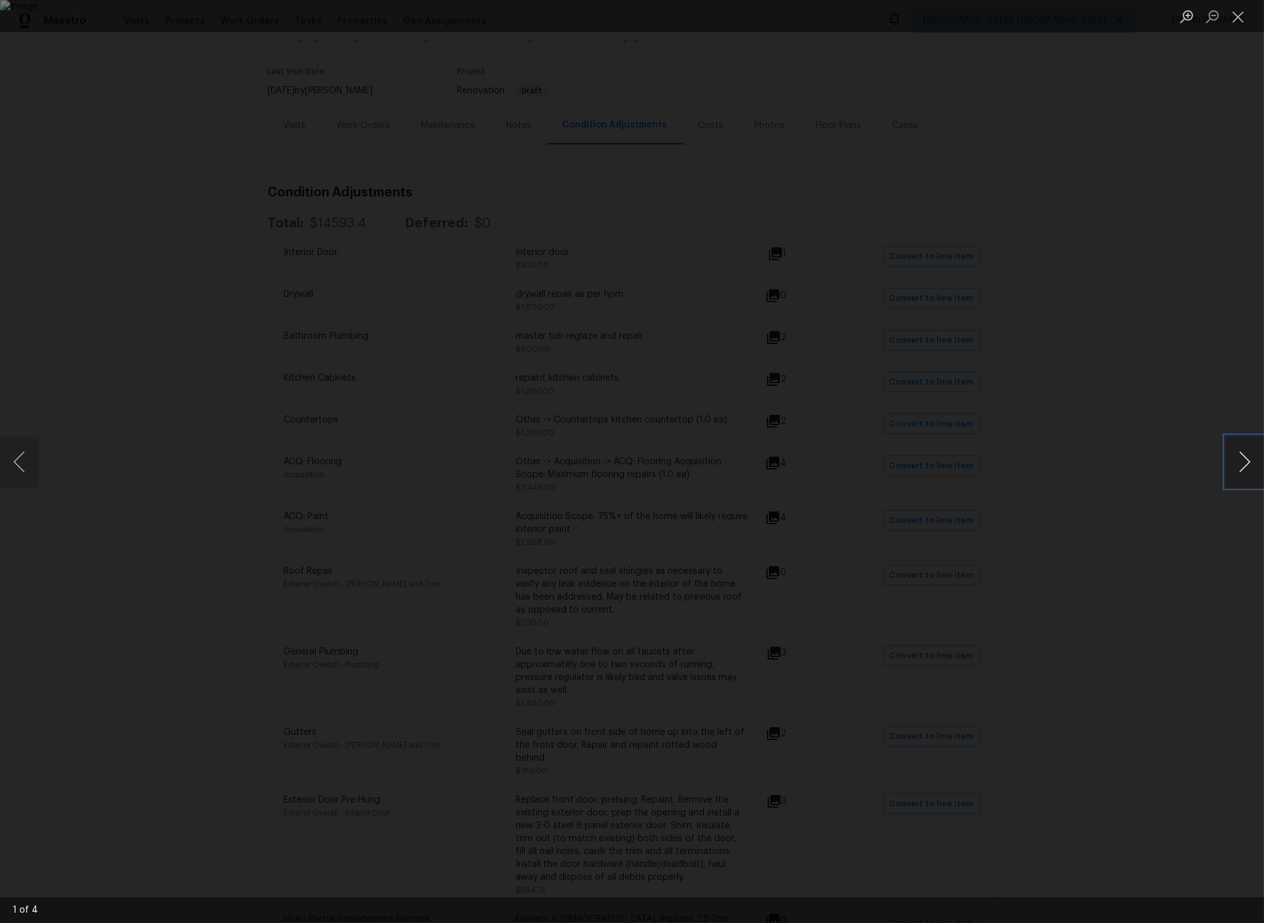
click at [1241, 459] on button "Next image" at bounding box center [1244, 462] width 39 height 52
click at [1239, 16] on button "Close lightbox" at bounding box center [1238, 16] width 26 height 23
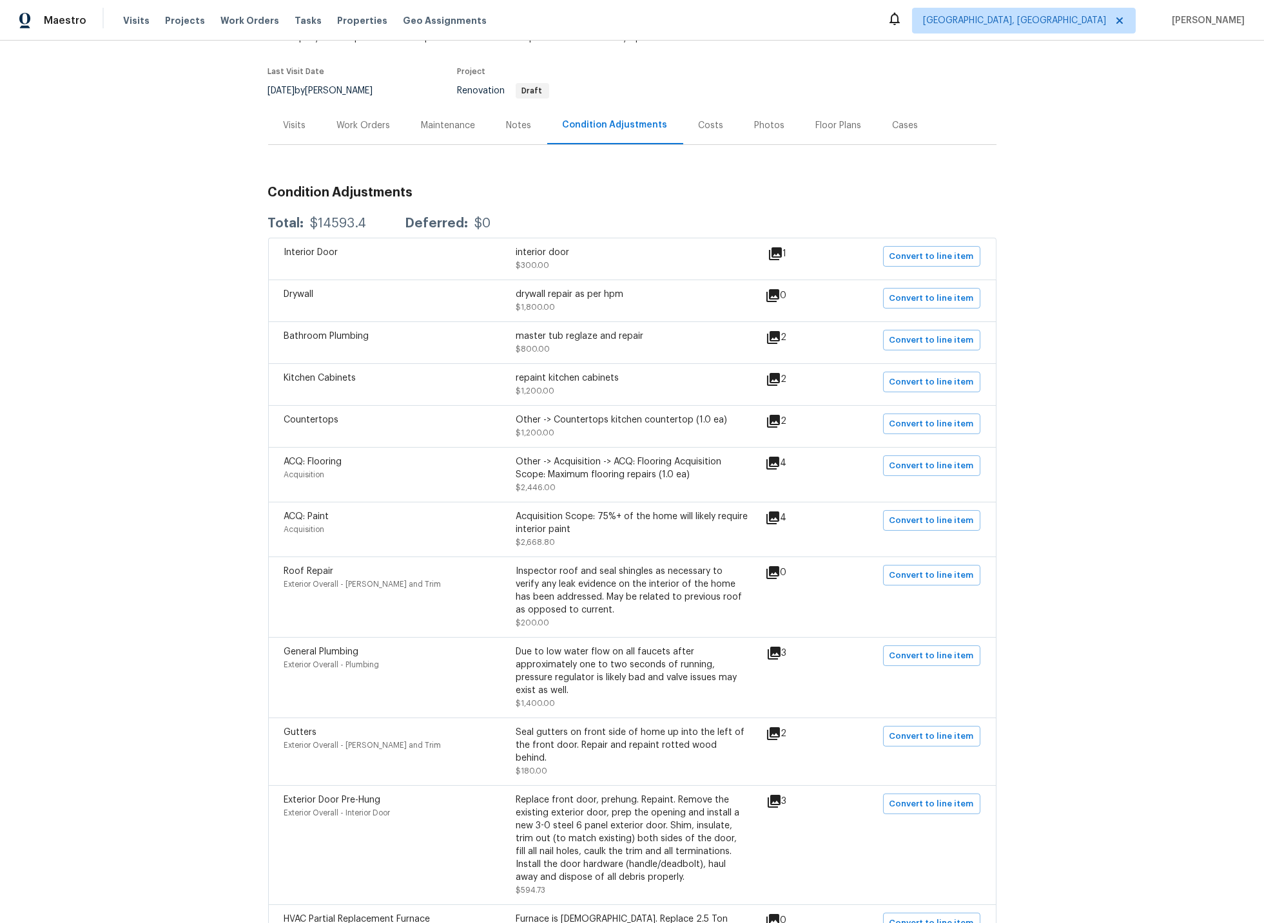
click at [646, 476] on div "Other -> Acquisition -> ACQ: Flooring Acquisition Scope: Maximum flooring repai…" at bounding box center [632, 469] width 232 height 26
click at [298, 124] on div "Visits" at bounding box center [295, 125] width 23 height 13
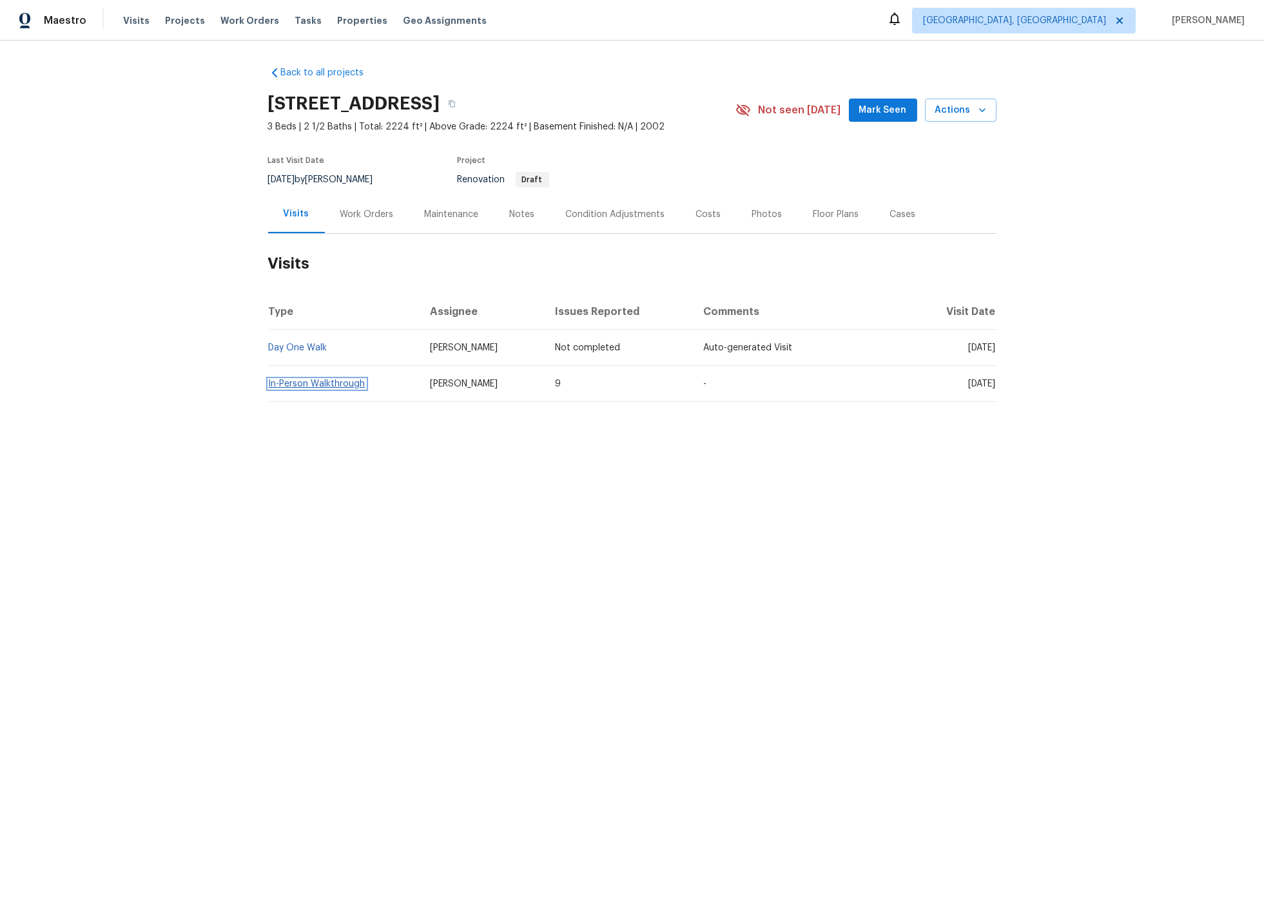
click at [330, 382] on link "In-Person Walkthrough" at bounding box center [317, 384] width 97 height 9
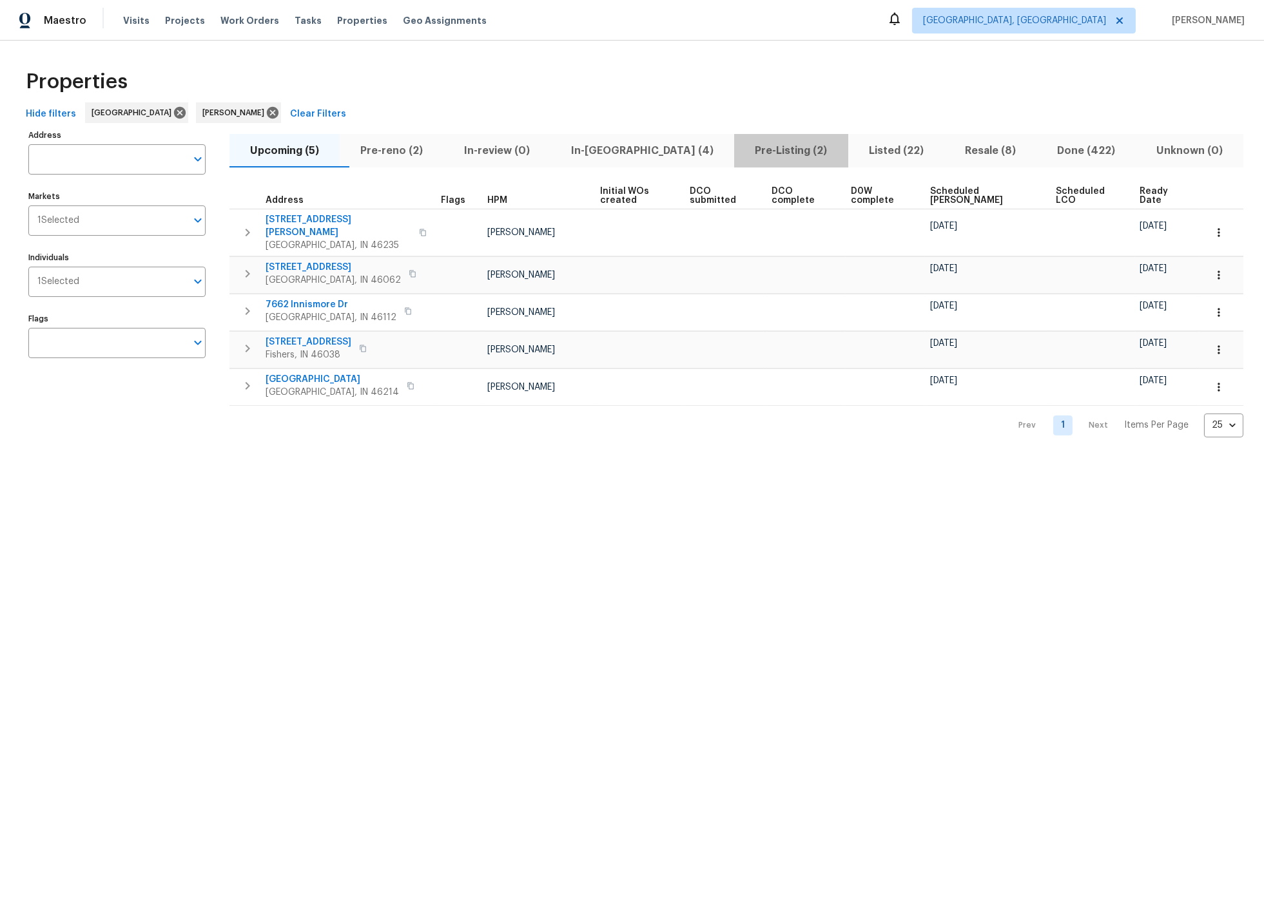
click at [742, 150] on span "Pre-Listing (2)" at bounding box center [791, 151] width 98 height 18
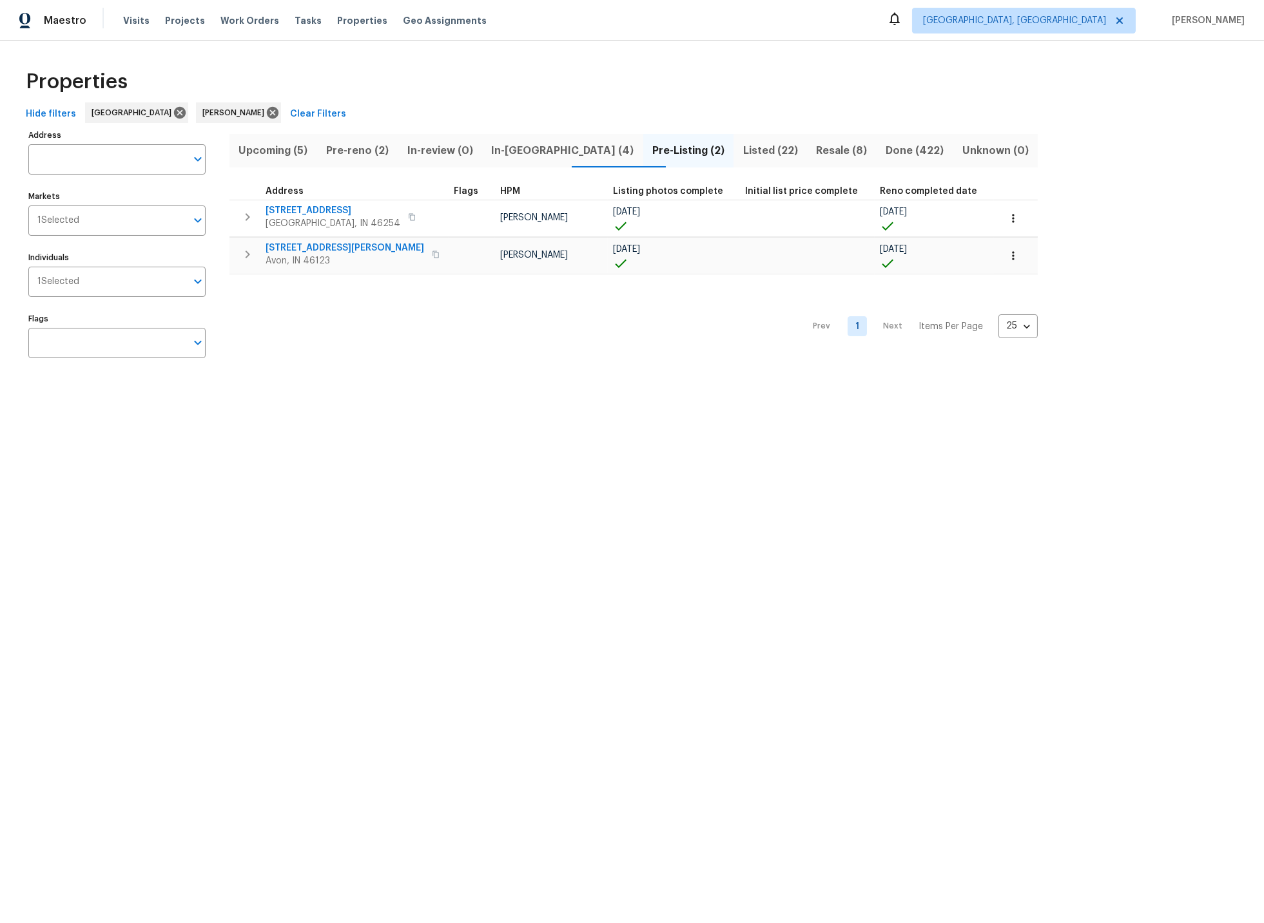
click at [363, 148] on span "Pre-reno (2)" at bounding box center [358, 151] width 66 height 18
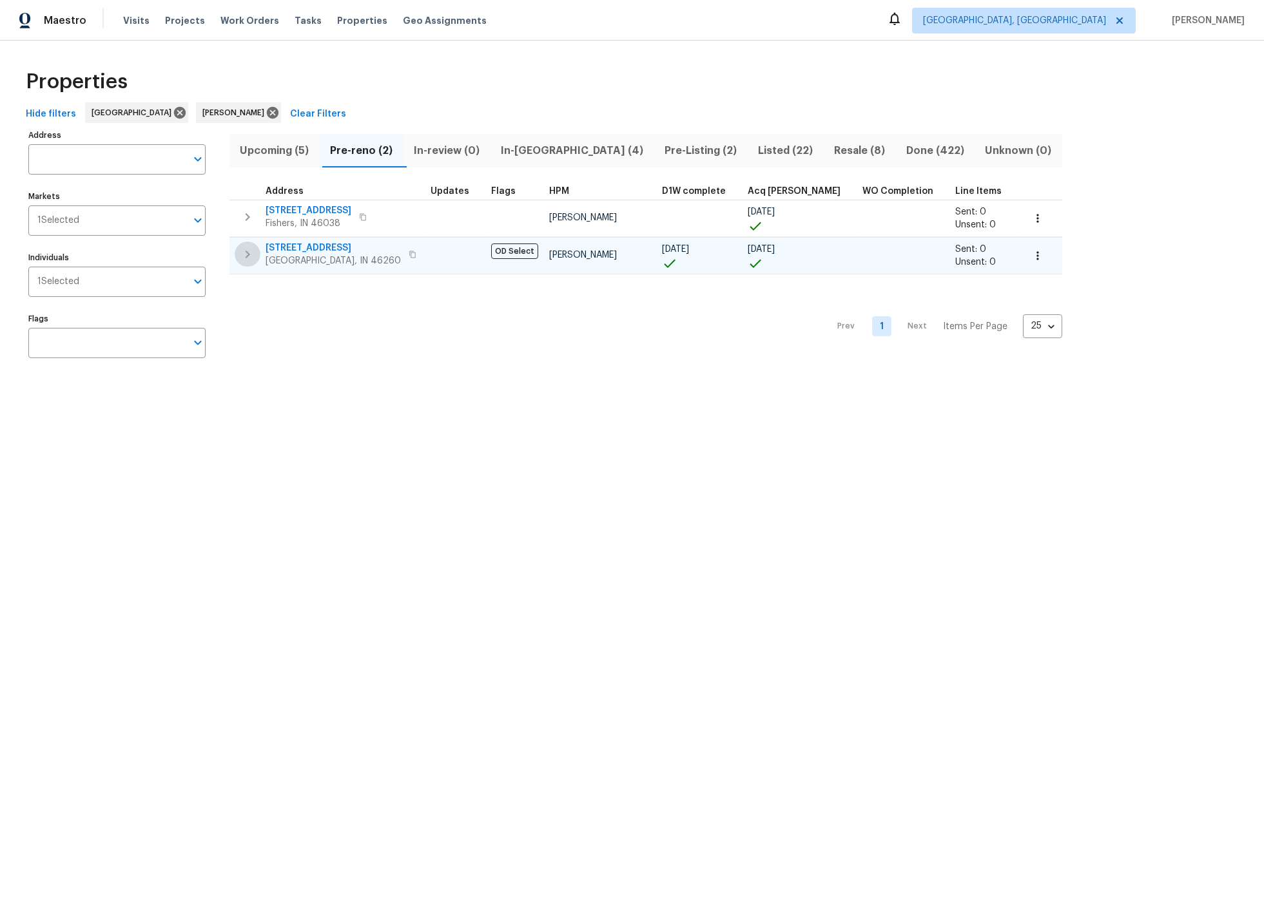
click at [245, 253] on icon "button" at bounding box center [247, 254] width 15 height 15
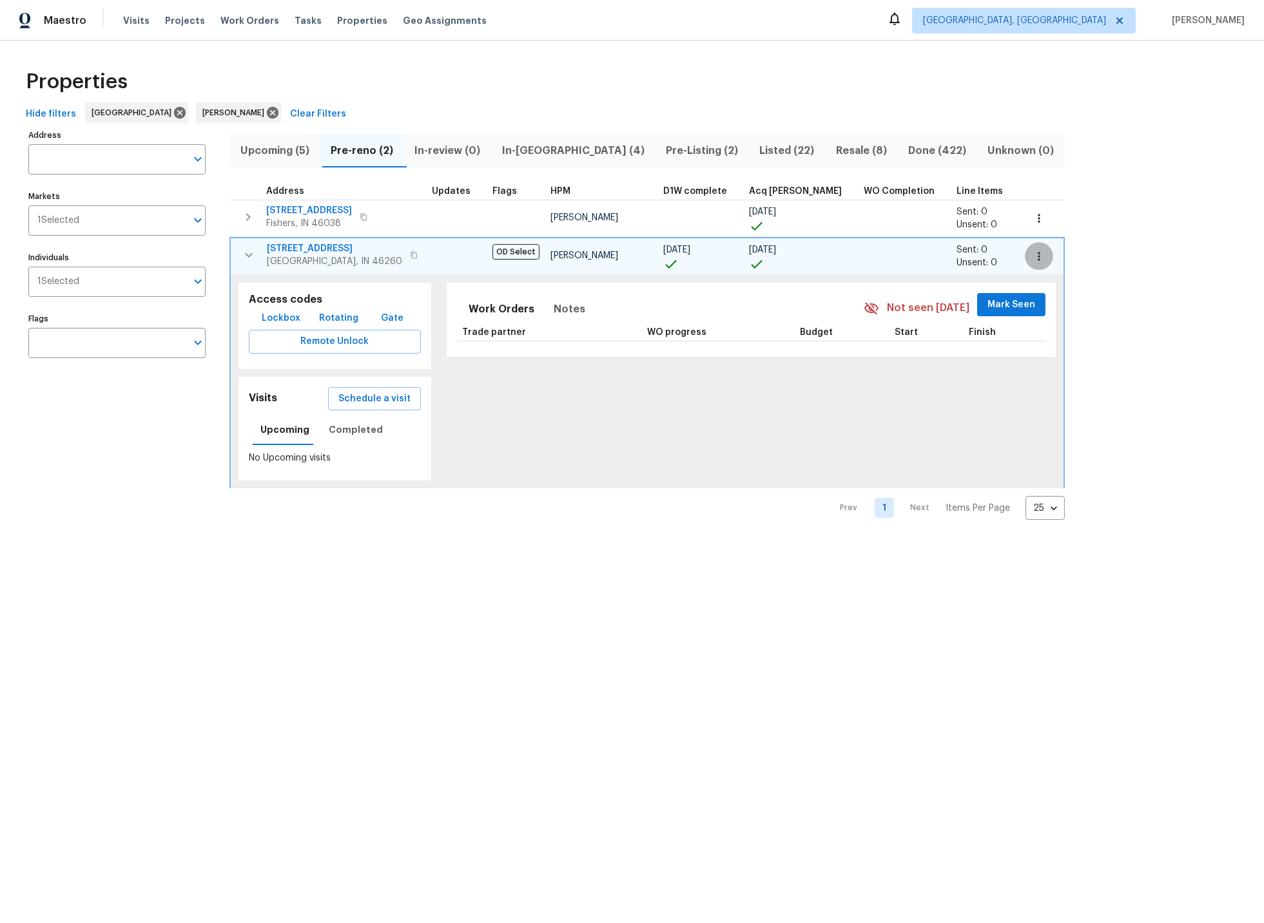
click at [1032, 251] on icon "button" at bounding box center [1038, 256] width 13 height 13
click at [965, 390] on p "Admin: Repair Budget Review" at bounding box center [965, 392] width 124 height 14
click at [355, 431] on div at bounding box center [632, 461] width 1264 height 923
click at [352, 430] on span "Completed" at bounding box center [356, 430] width 54 height 16
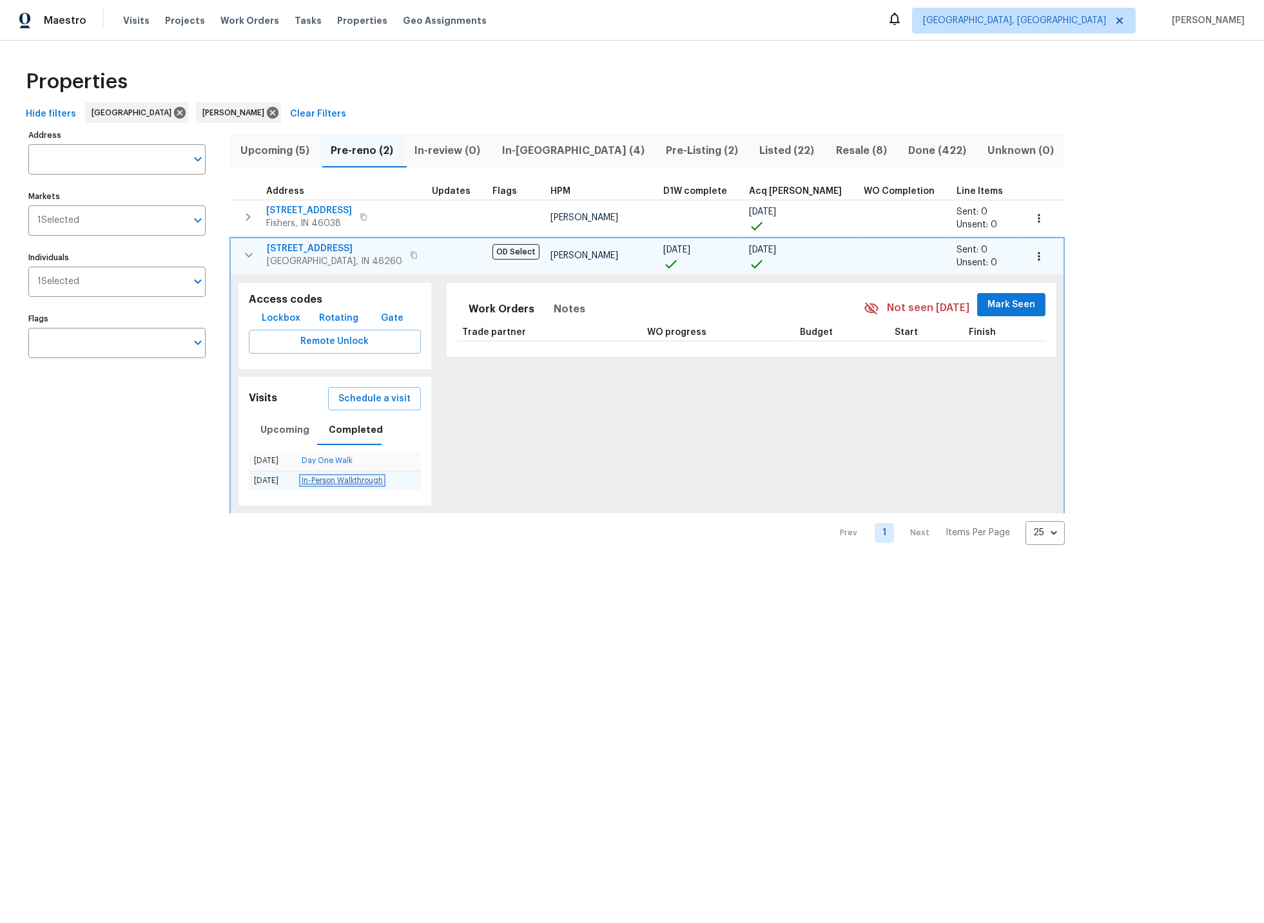
click at [327, 479] on link "In-Person Walkthrough" at bounding box center [342, 481] width 81 height 8
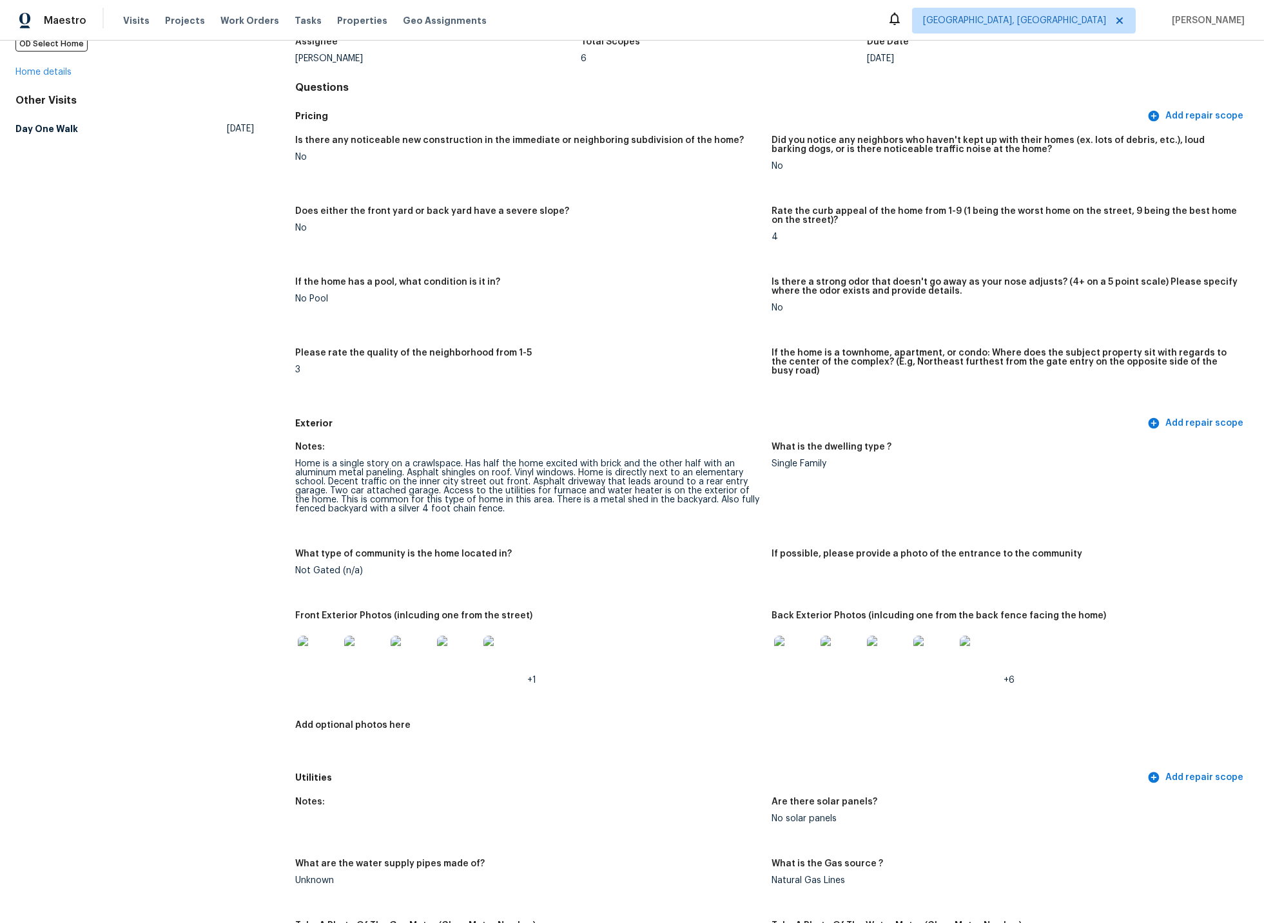
scroll to position [94, 0]
click at [314, 645] on img at bounding box center [318, 655] width 41 height 41
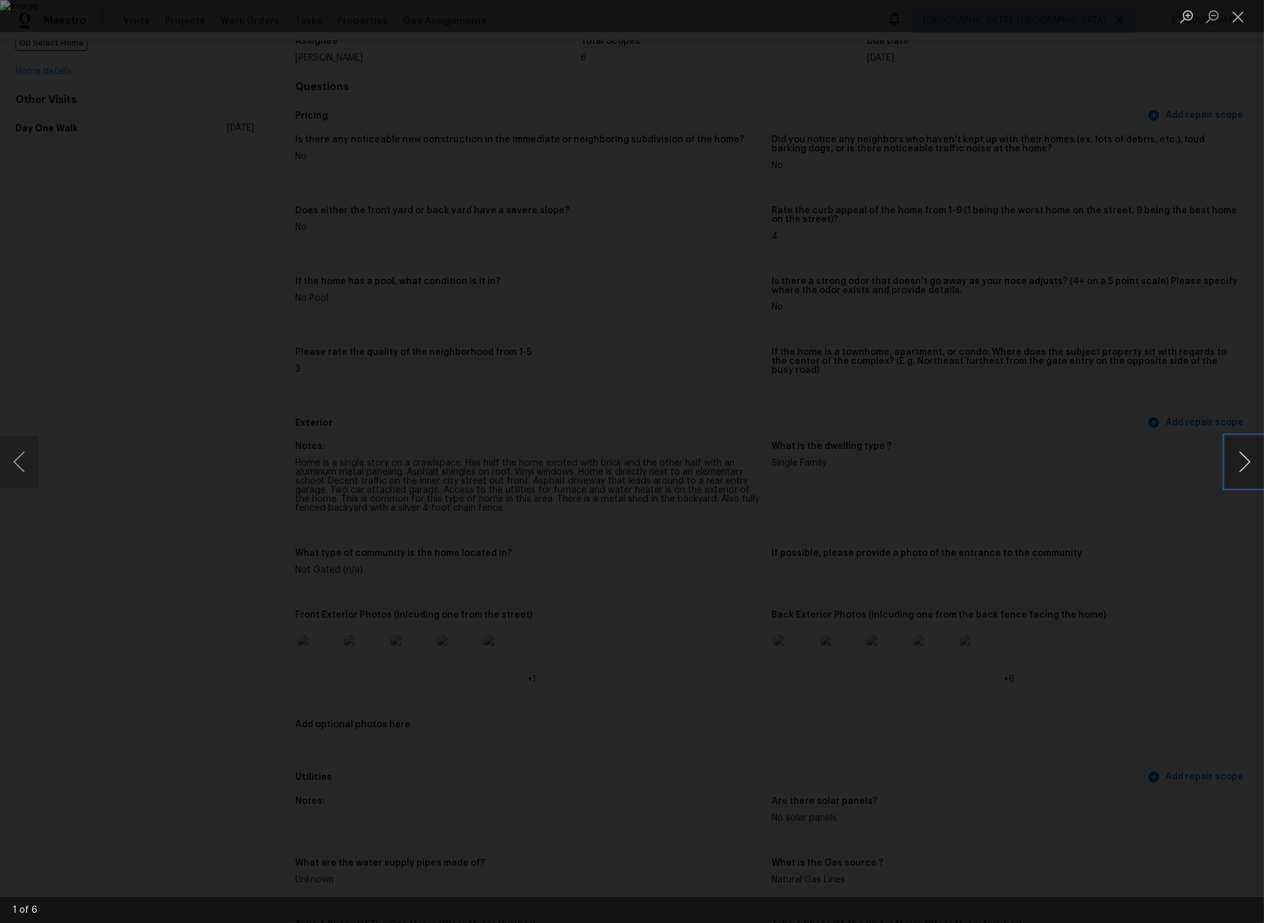
click at [1243, 459] on button "Next image" at bounding box center [1244, 462] width 39 height 52
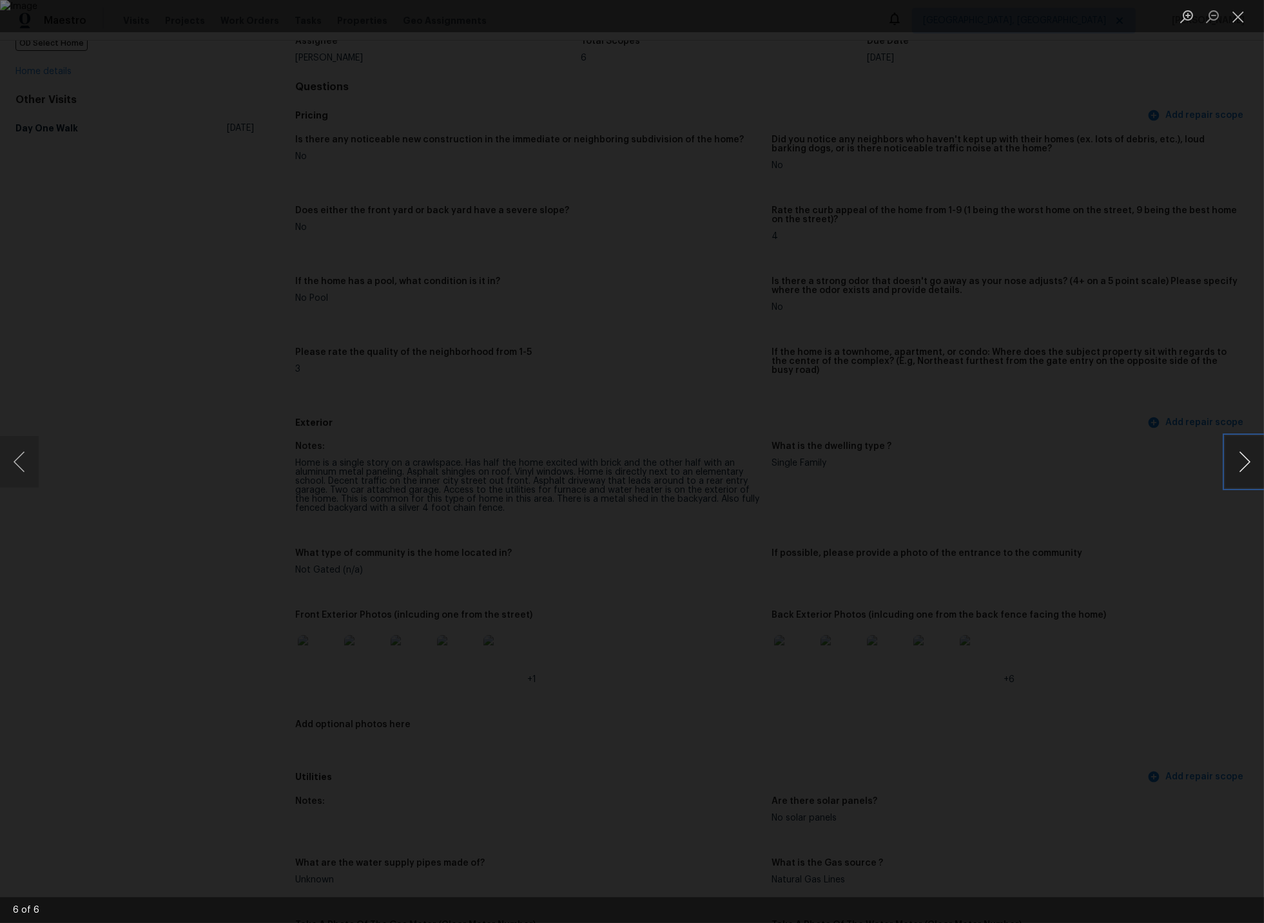
click at [1243, 459] on button "Next image" at bounding box center [1244, 462] width 39 height 52
click at [1239, 19] on button "Close lightbox" at bounding box center [1238, 16] width 26 height 23
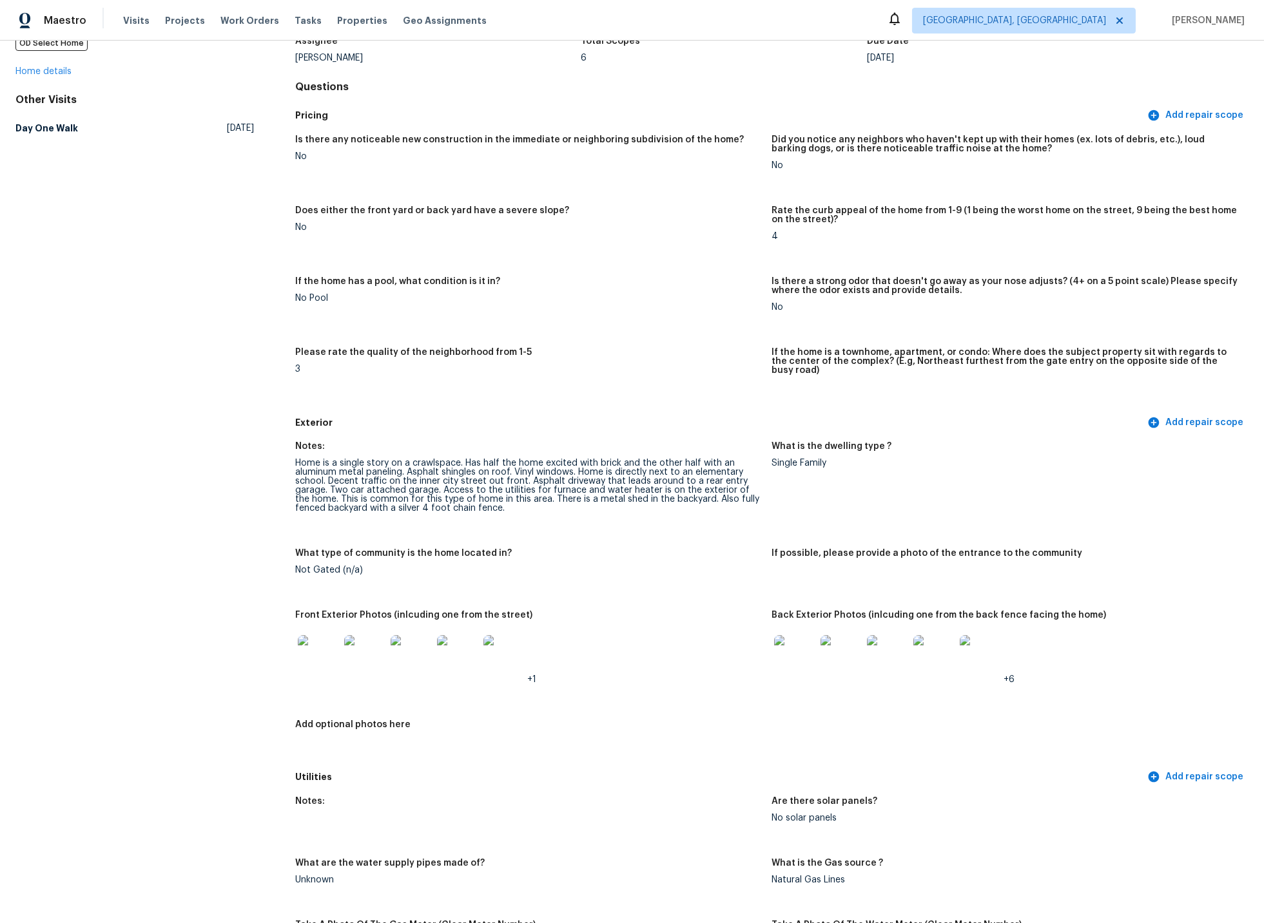
click at [800, 644] on img at bounding box center [794, 655] width 41 height 41
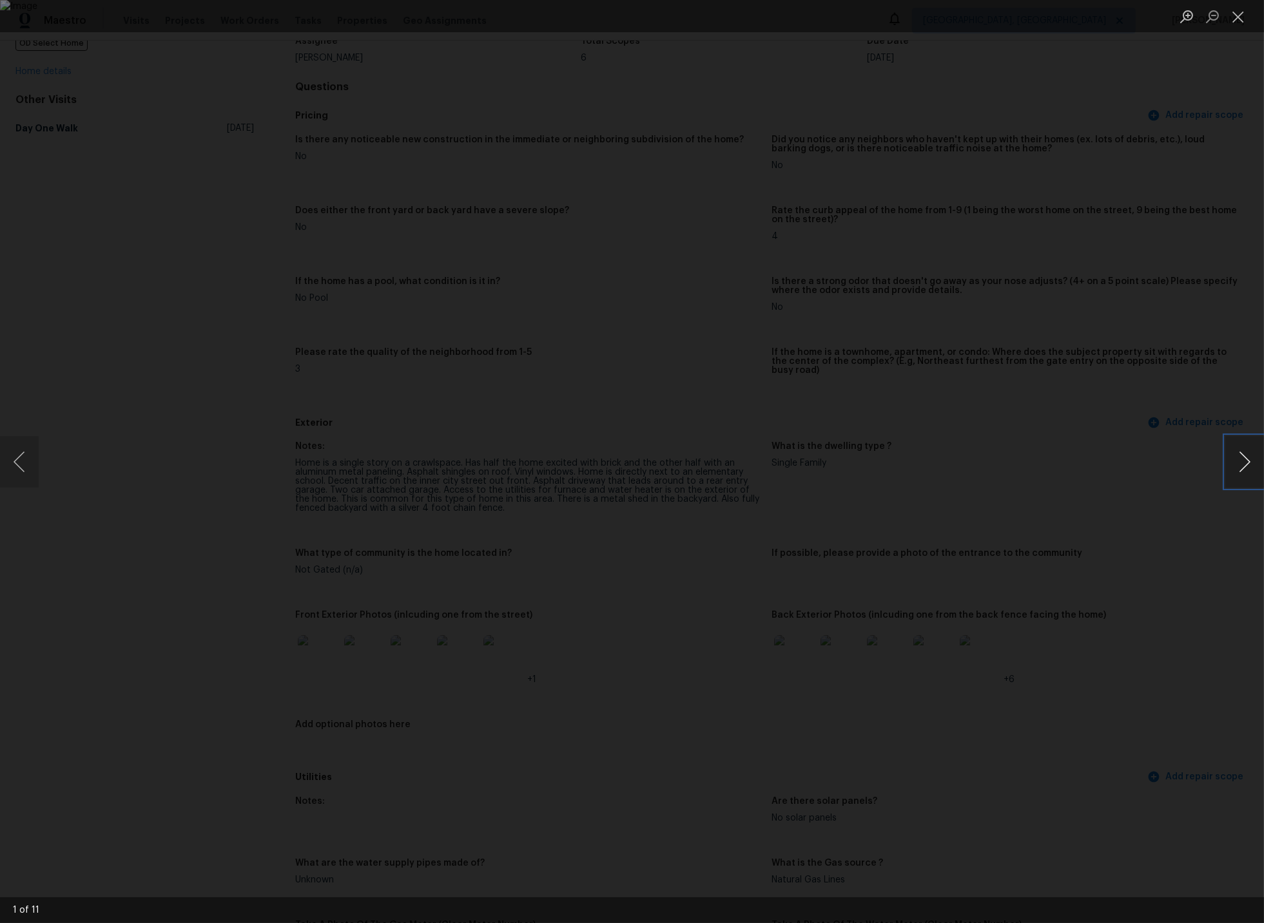
click at [1244, 458] on button "Next image" at bounding box center [1244, 462] width 39 height 52
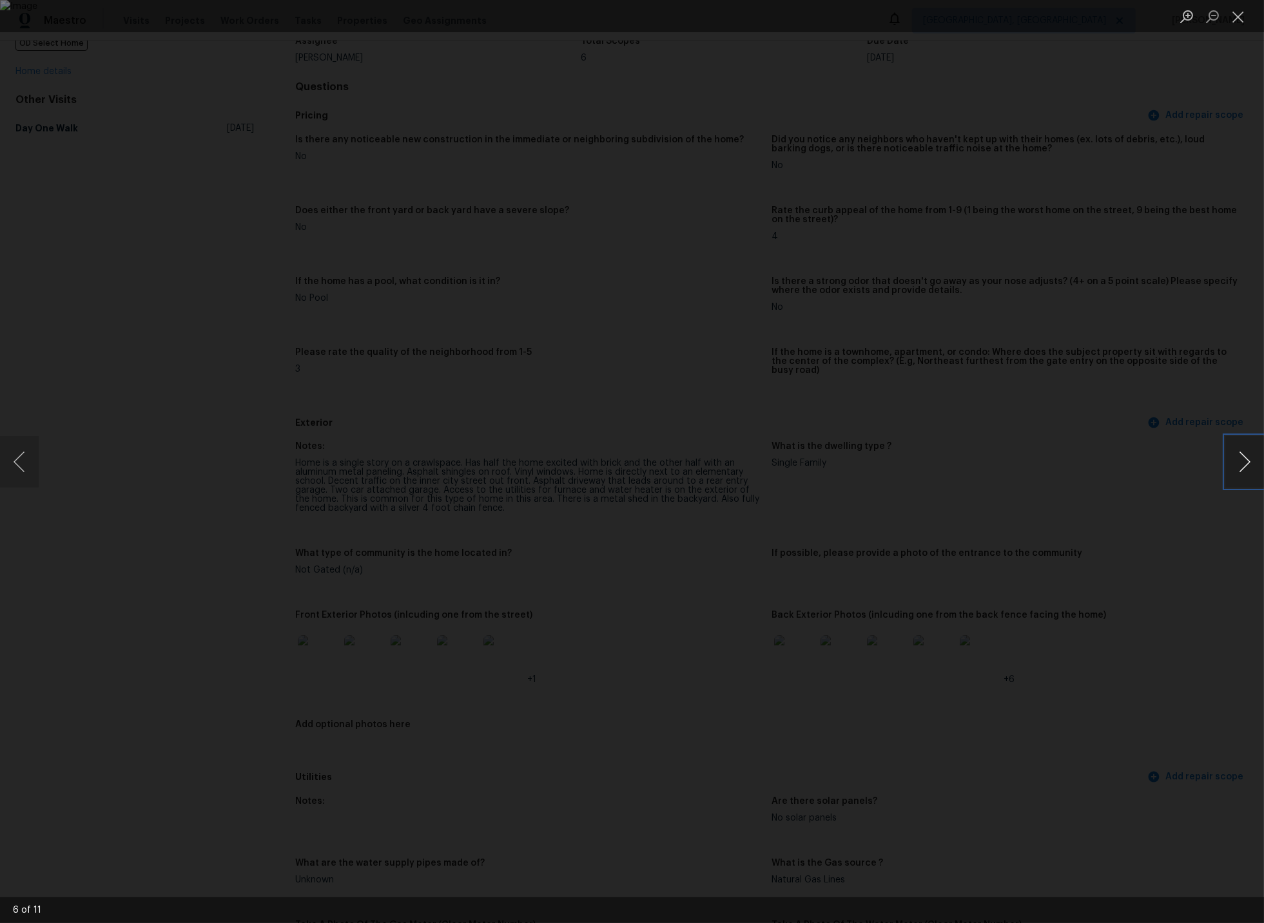
click at [1244, 458] on button "Next image" at bounding box center [1244, 462] width 39 height 52
click at [1239, 19] on button "Close lightbox" at bounding box center [1238, 16] width 26 height 23
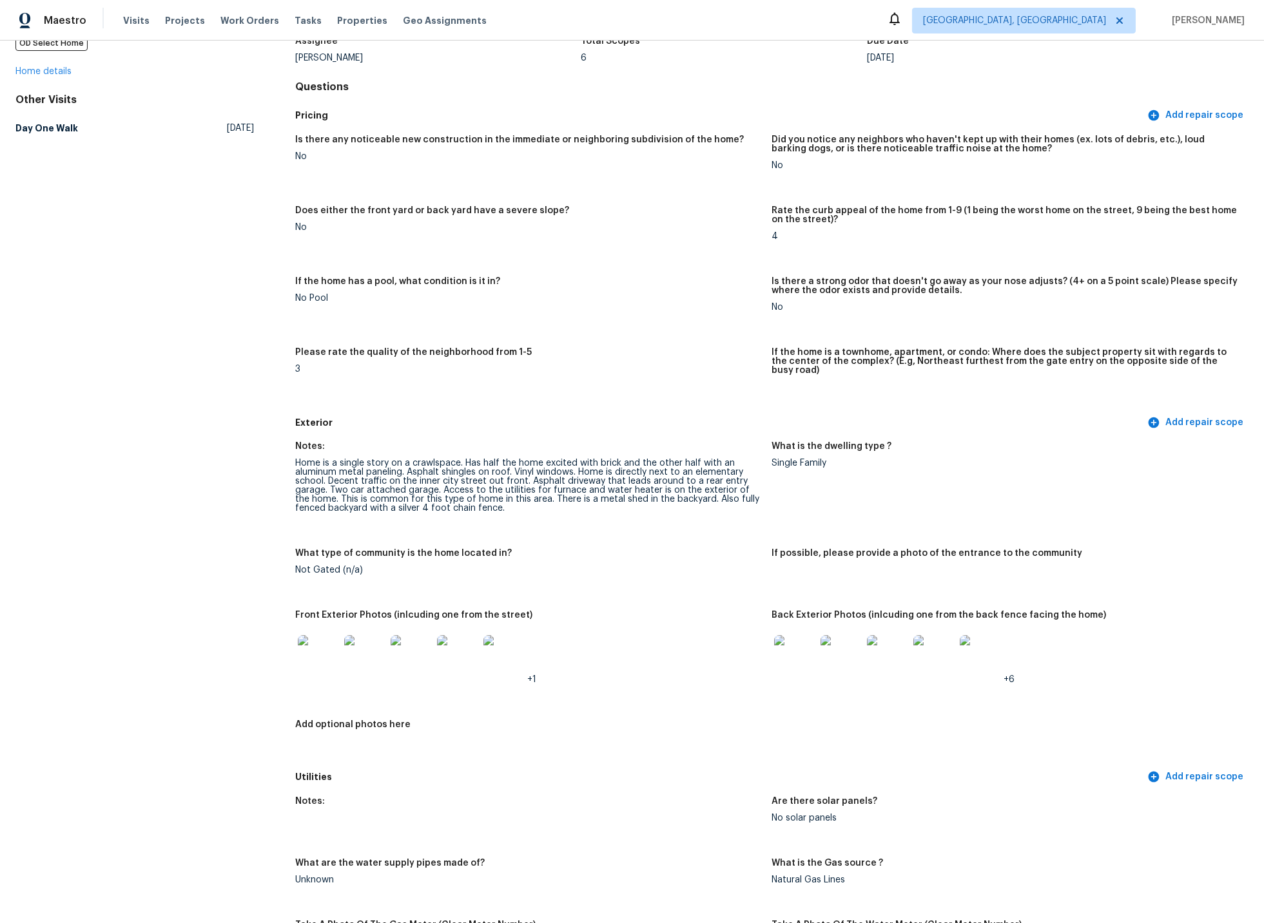
click at [318, 648] on img at bounding box center [318, 655] width 41 height 41
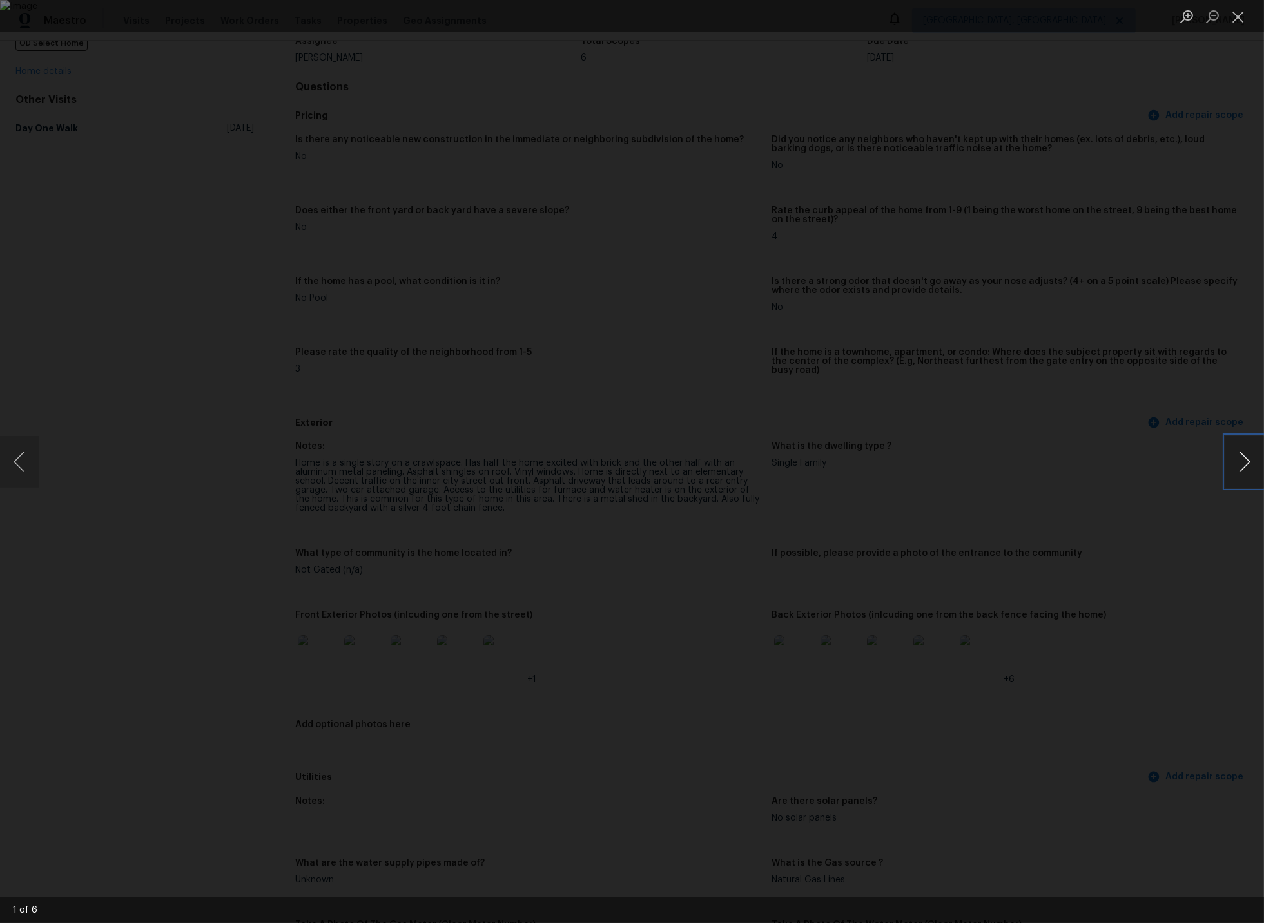
click at [1248, 462] on button "Next image" at bounding box center [1244, 462] width 39 height 52
click at [1239, 461] on button "Next image" at bounding box center [1244, 462] width 39 height 52
click at [1238, 15] on button "Close lightbox" at bounding box center [1238, 16] width 26 height 23
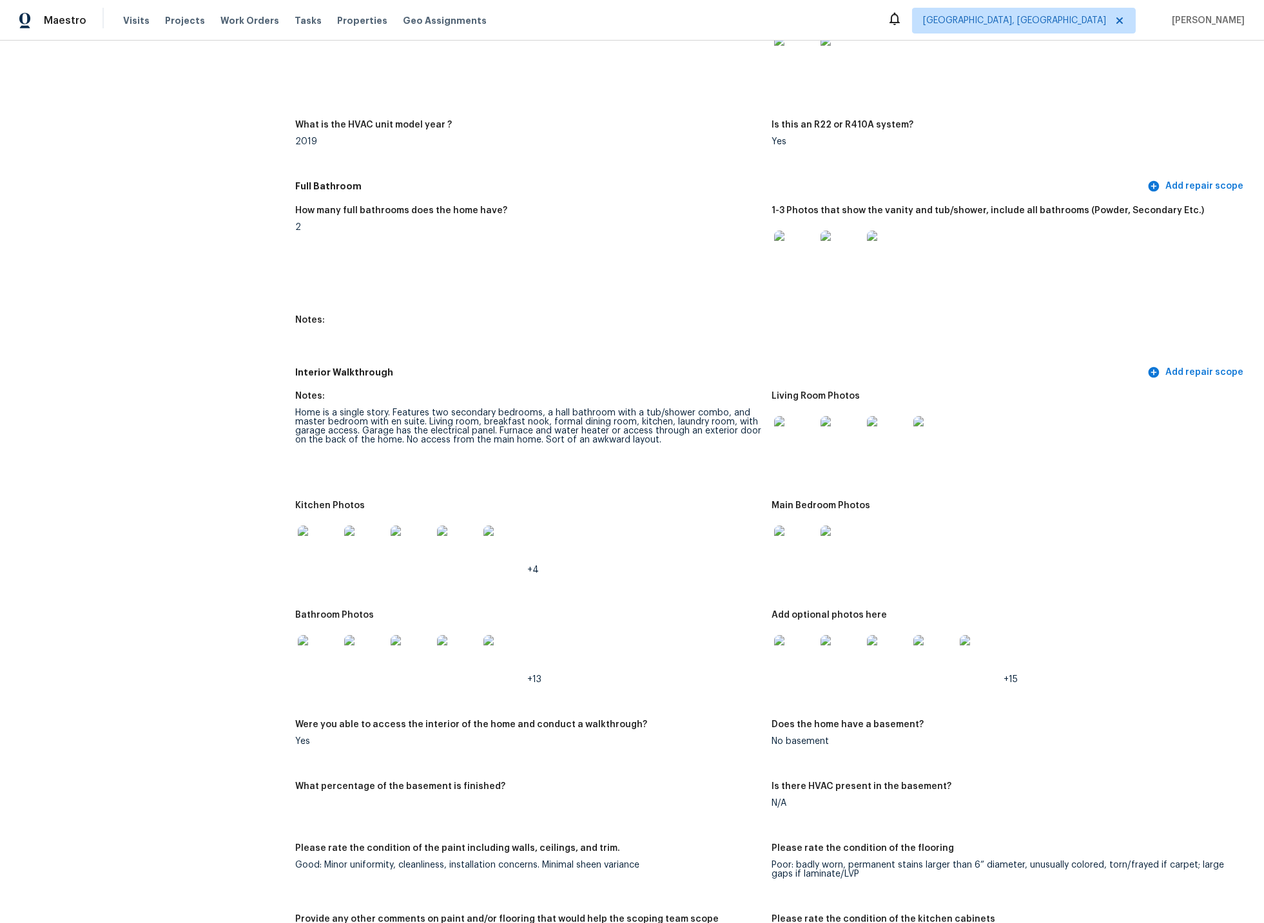
scroll to position [1251, 0]
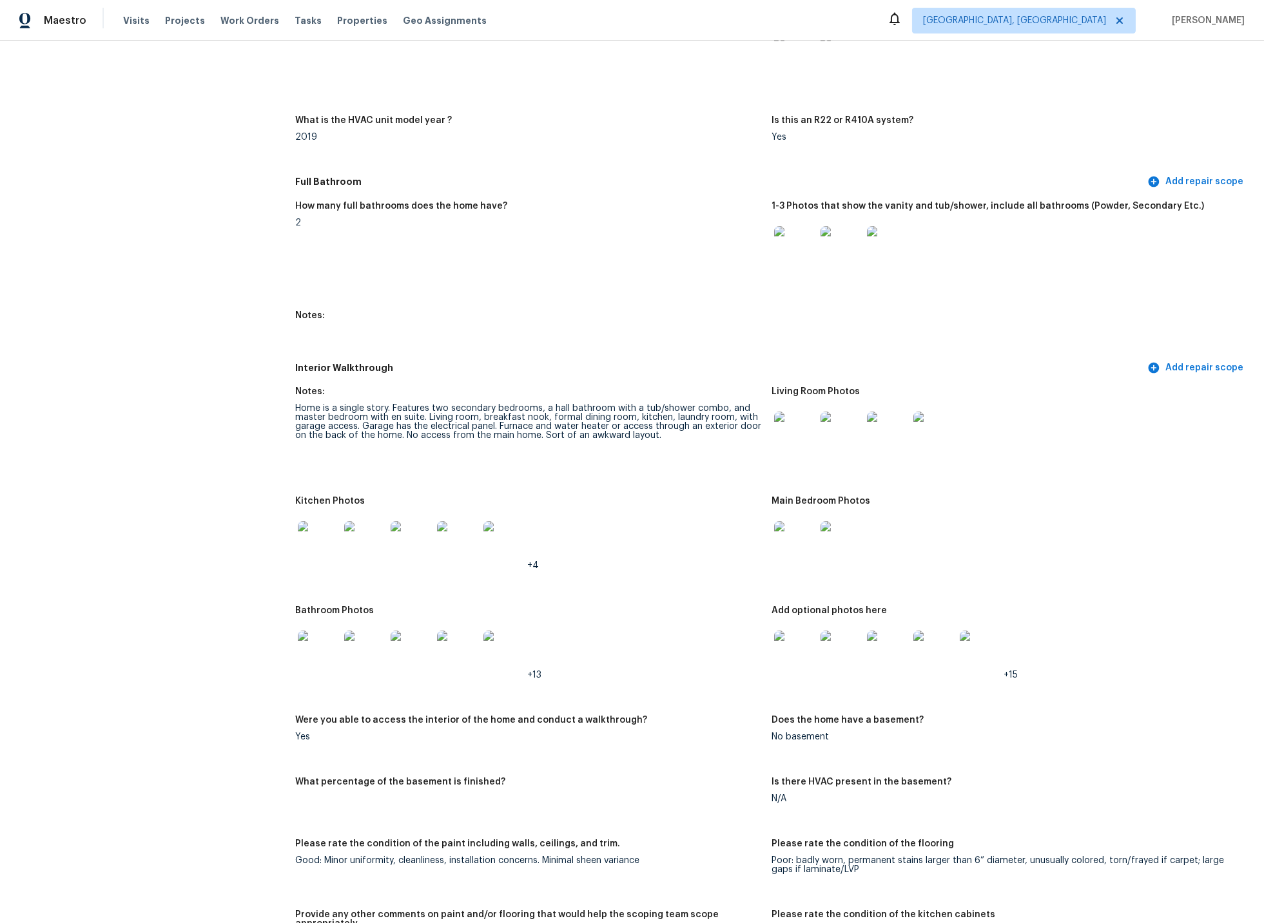
click at [319, 534] on img at bounding box center [318, 541] width 41 height 41
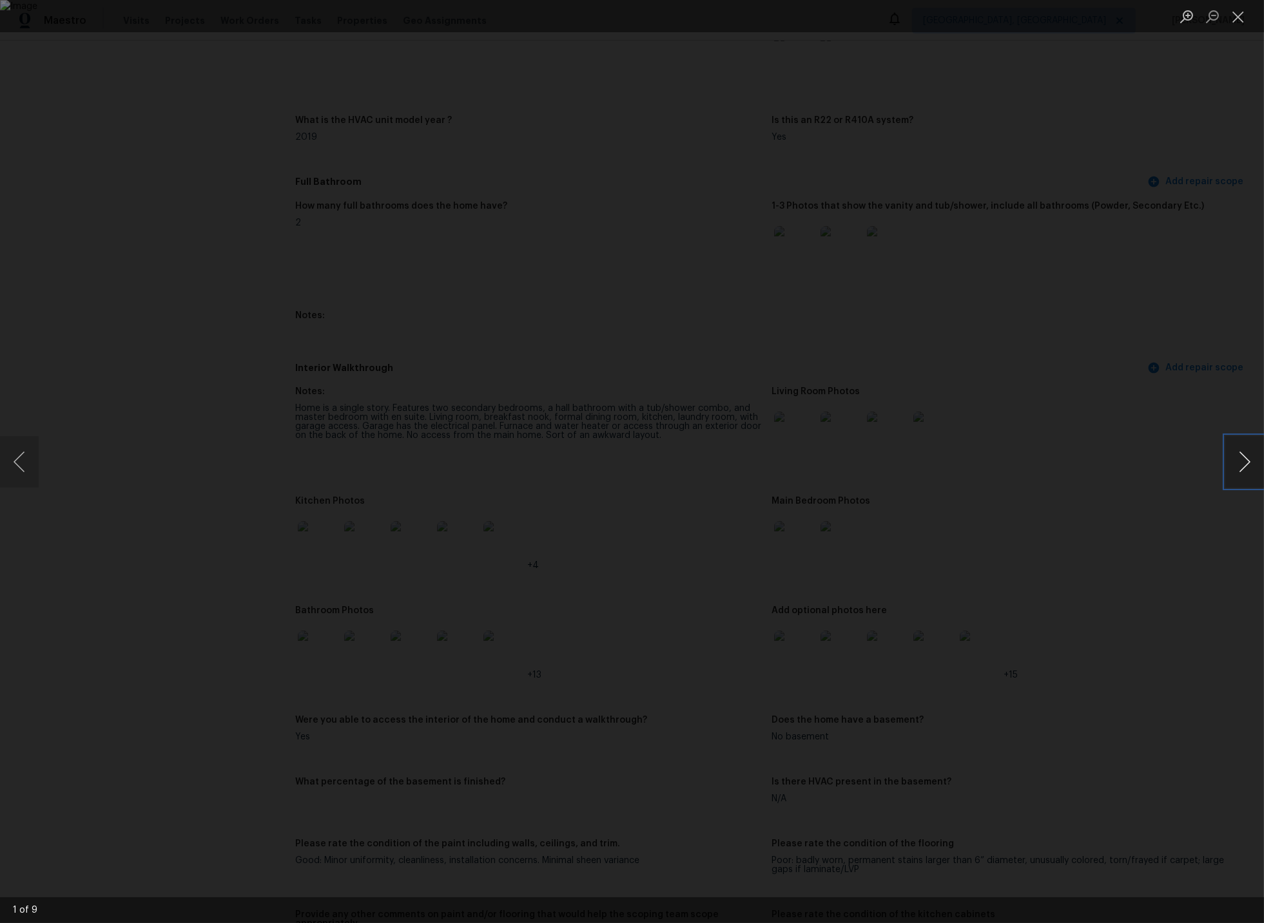
click at [1237, 464] on button "Next image" at bounding box center [1244, 462] width 39 height 52
click at [1243, 463] on button "Next image" at bounding box center [1244, 462] width 39 height 52
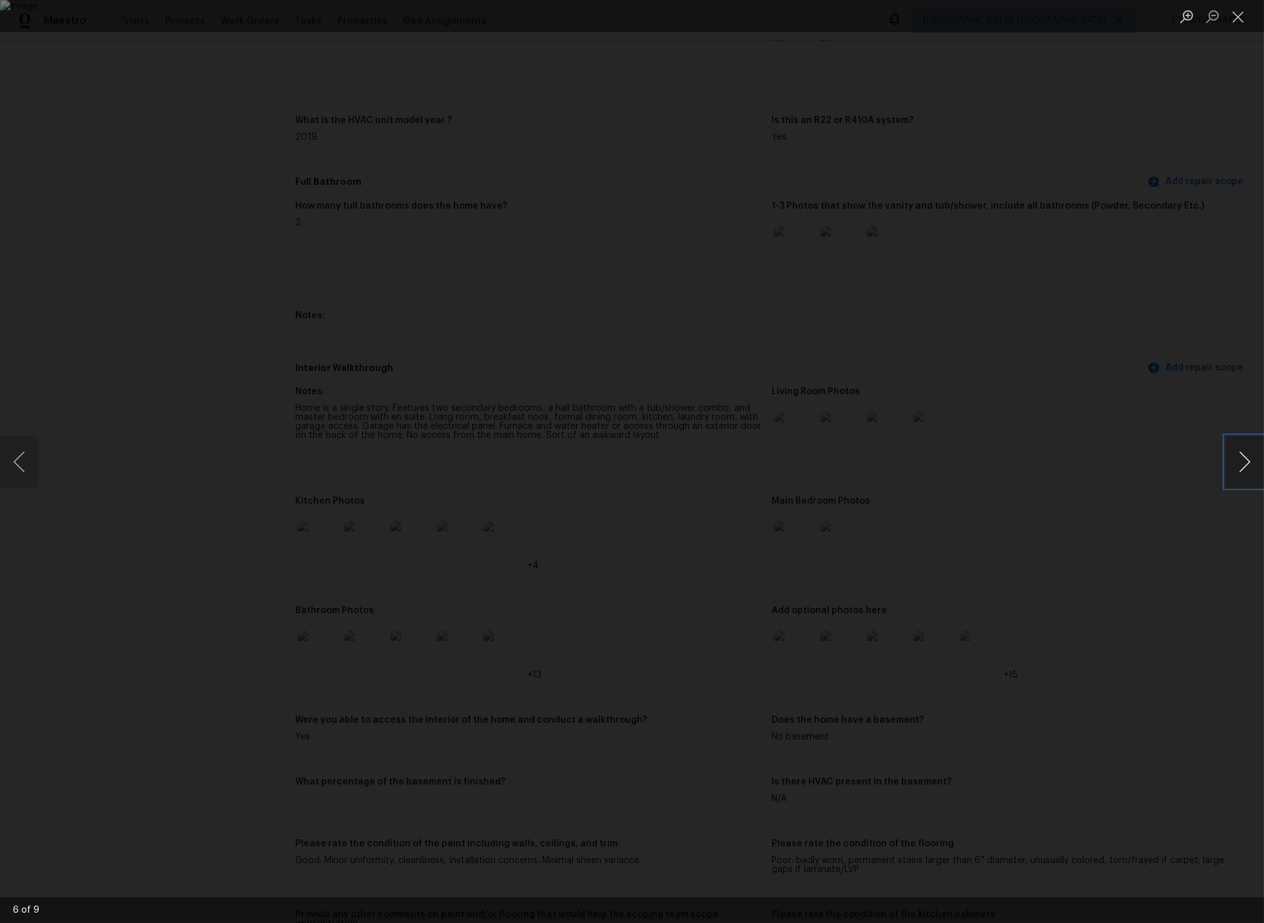
click at [1243, 463] on button "Next image" at bounding box center [1244, 462] width 39 height 52
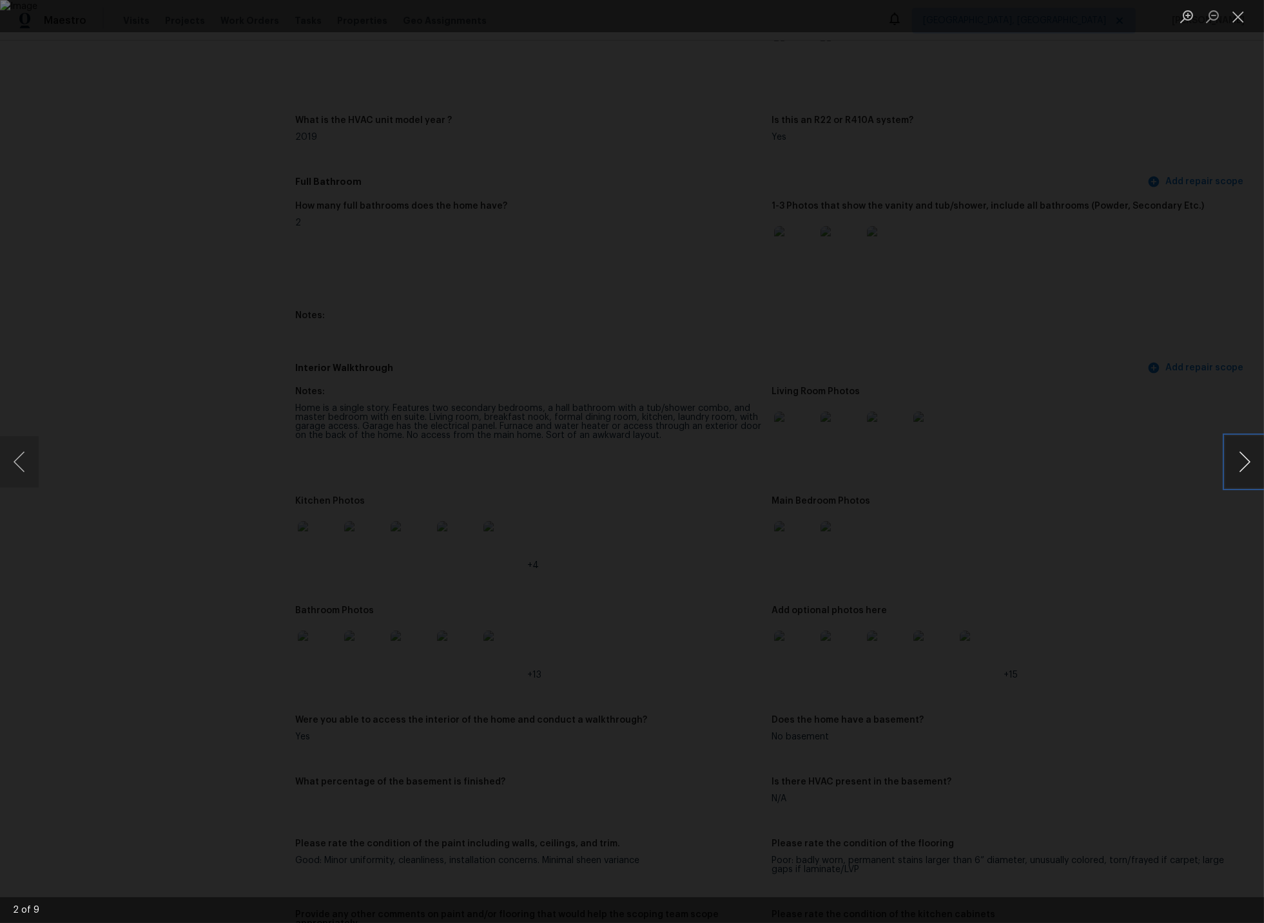
click at [1243, 463] on button "Next image" at bounding box center [1244, 462] width 39 height 52
click at [1238, 14] on button "Close lightbox" at bounding box center [1238, 16] width 26 height 23
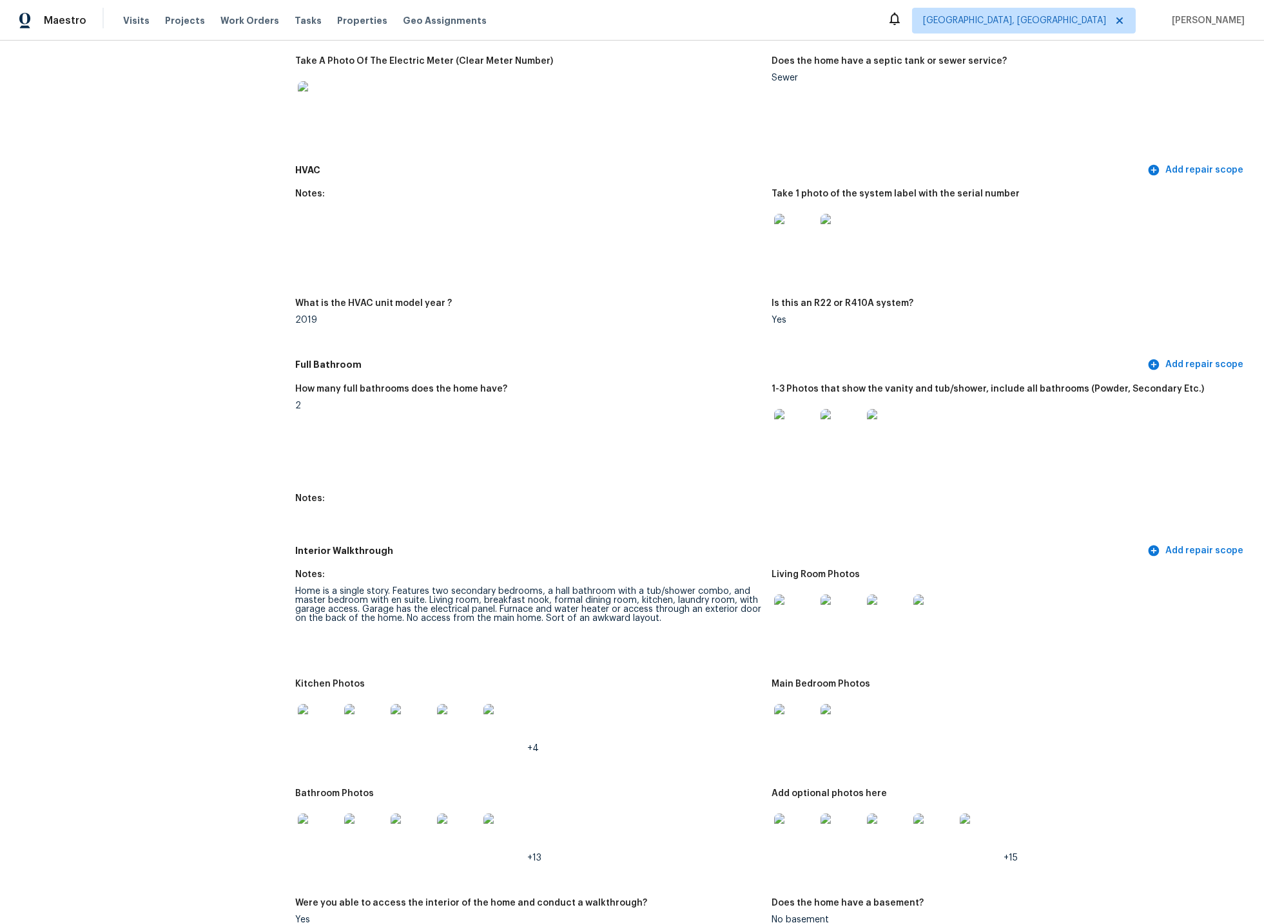
scroll to position [1070, 0]
click at [790, 418] on img at bounding box center [794, 427] width 41 height 41
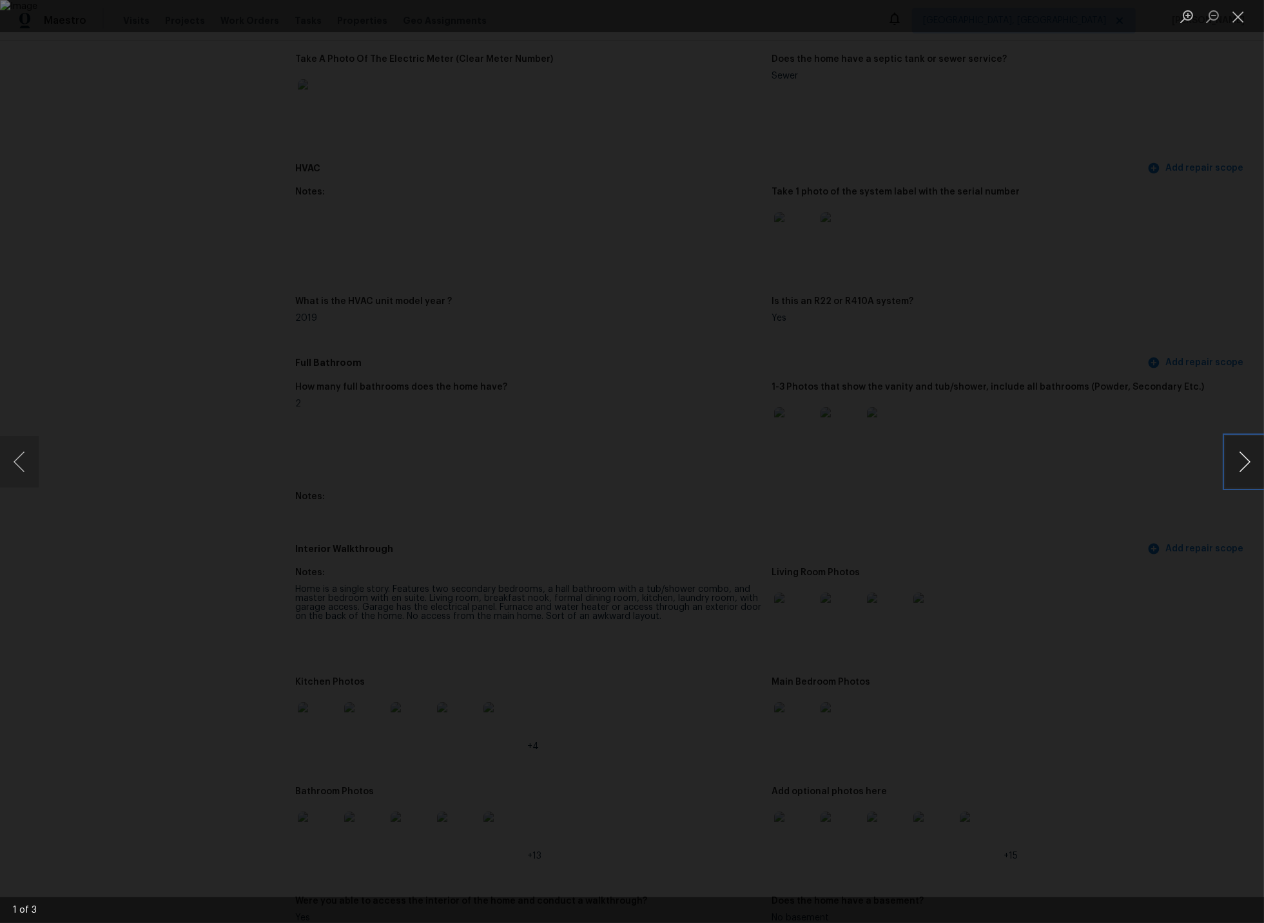
click at [1240, 461] on button "Next image" at bounding box center [1244, 462] width 39 height 52
click at [1244, 460] on button "Next image" at bounding box center [1244, 462] width 39 height 52
click at [1241, 15] on button "Close lightbox" at bounding box center [1238, 16] width 26 height 23
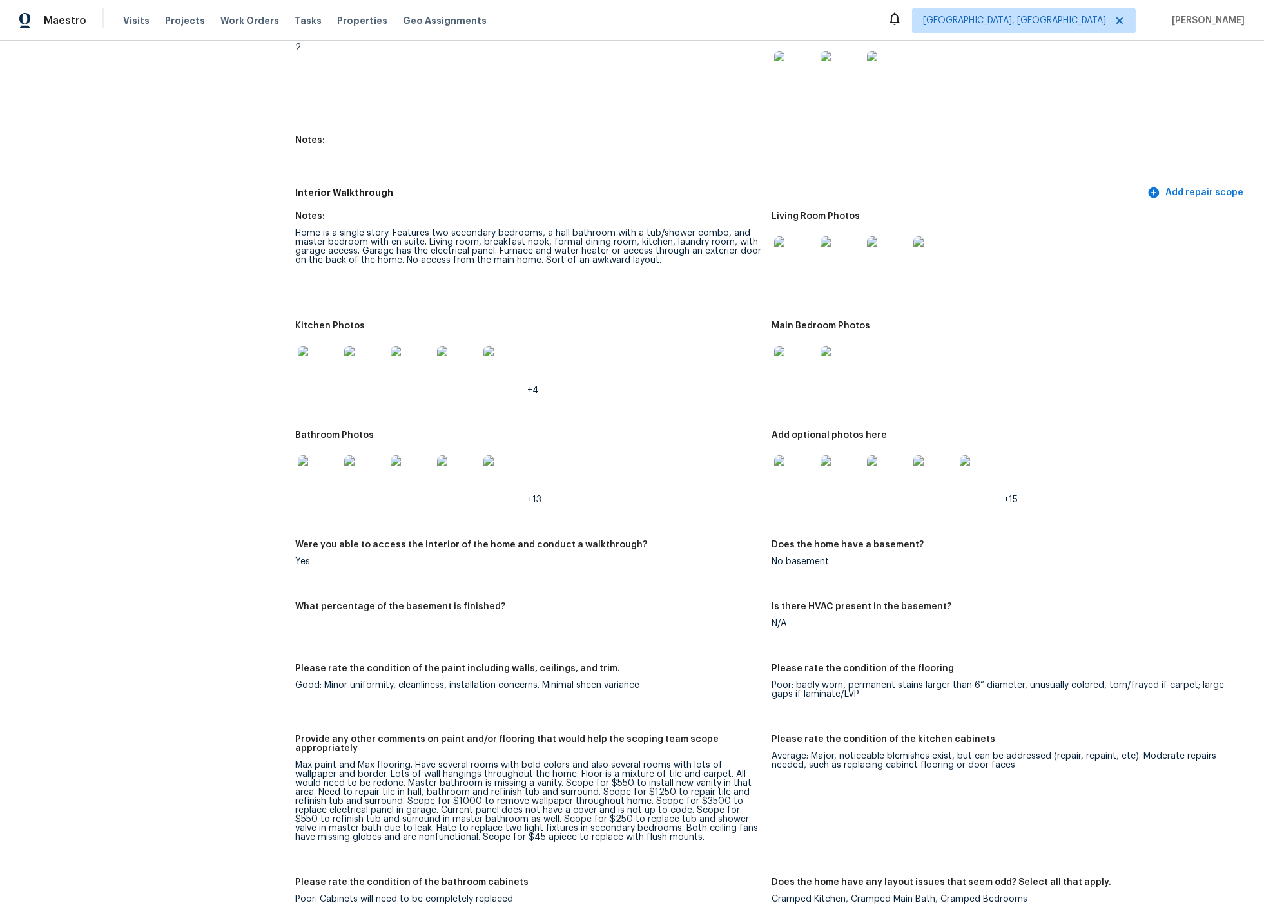
scroll to position [1279, 0]
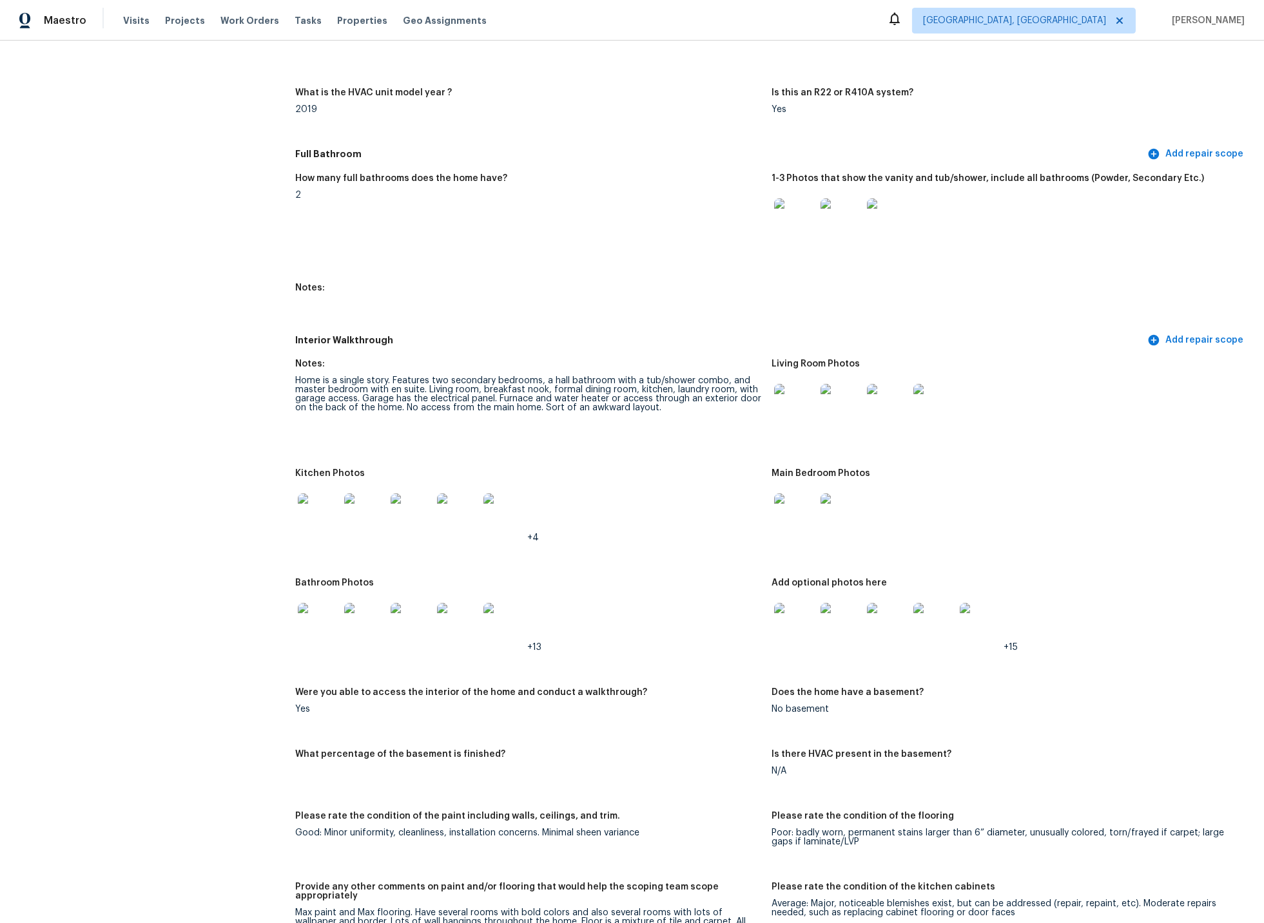
click at [327, 507] on img at bounding box center [318, 514] width 41 height 41
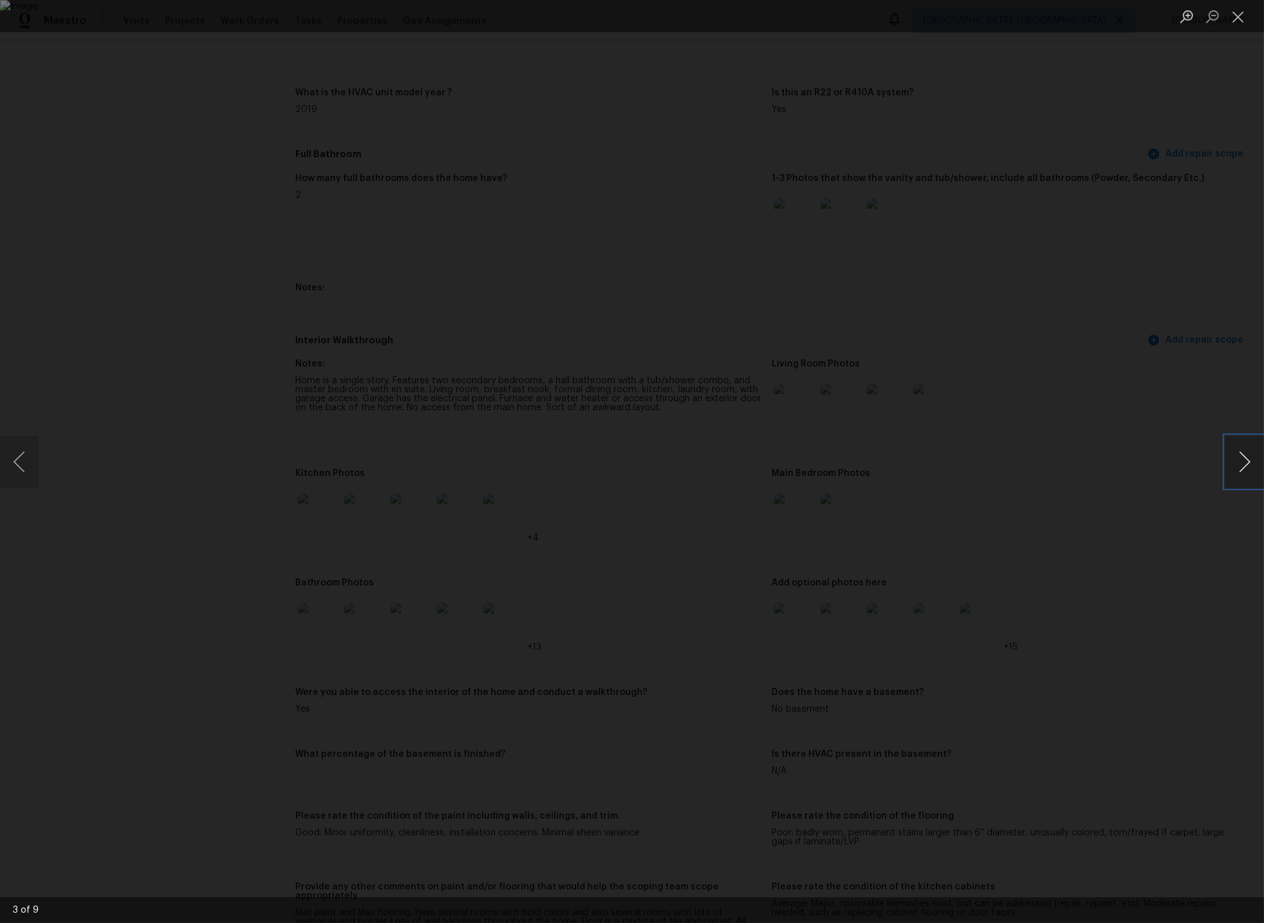
click at [1242, 463] on button "Next image" at bounding box center [1244, 462] width 39 height 52
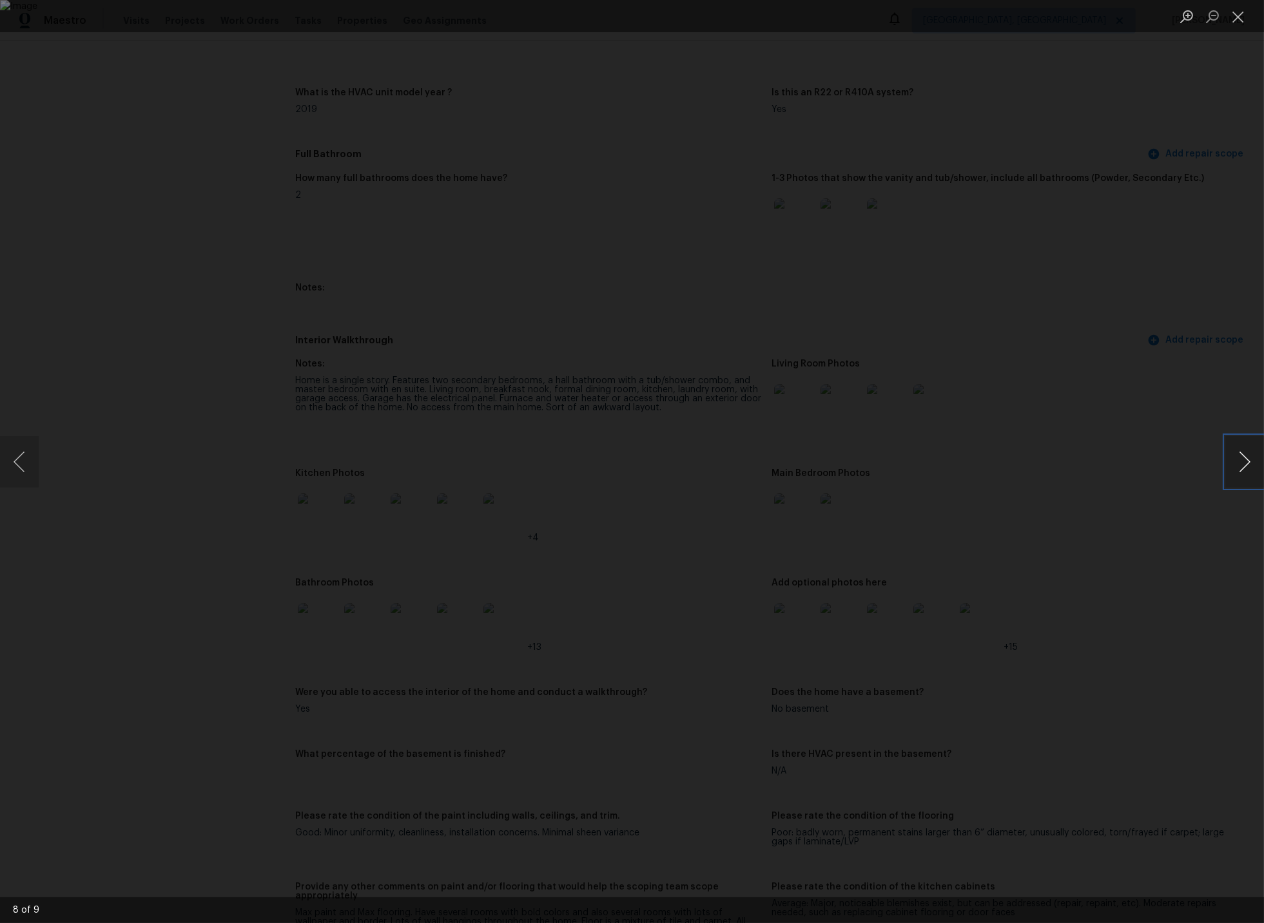
click at [1242, 463] on button "Next image" at bounding box center [1244, 462] width 39 height 52
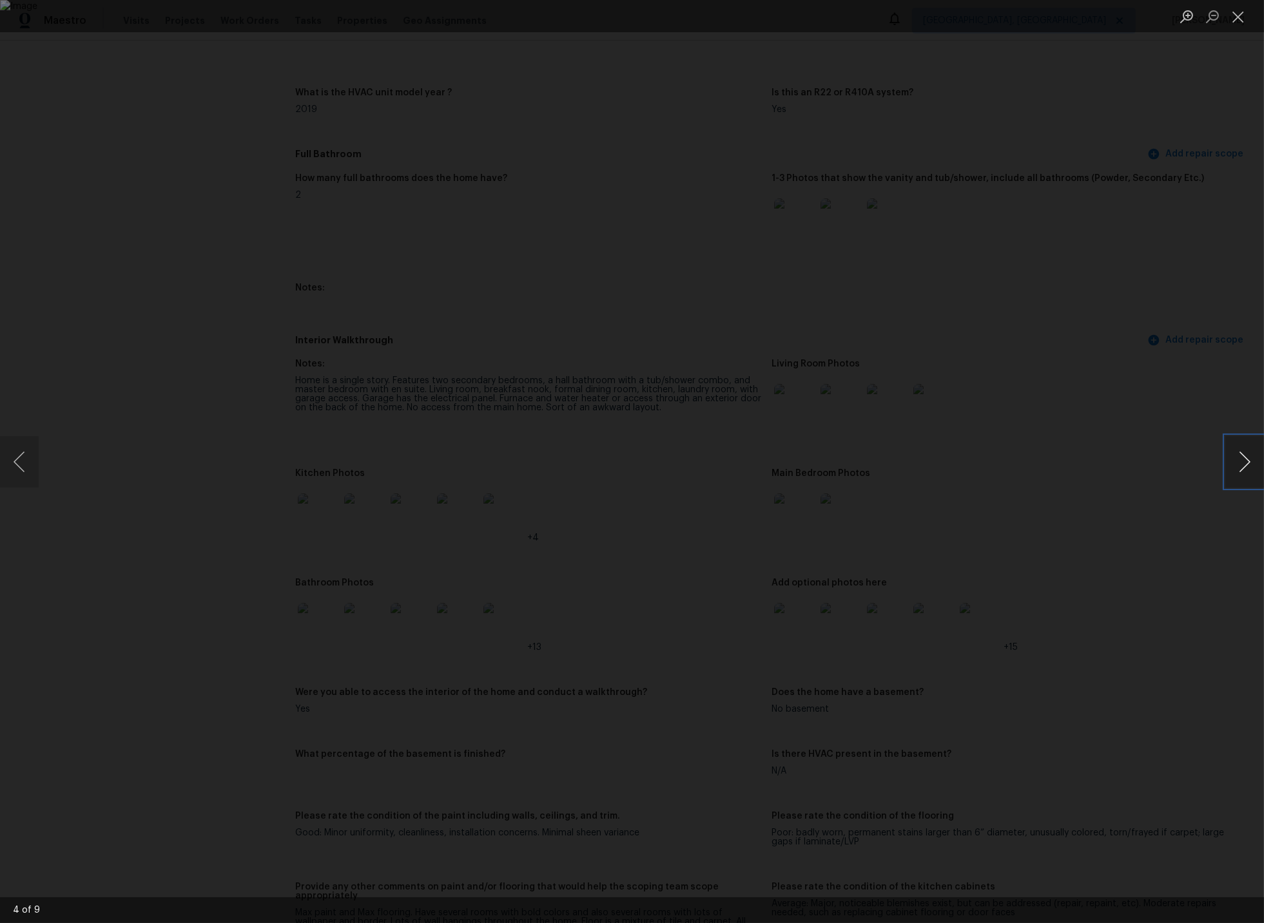
click at [1242, 463] on button "Next image" at bounding box center [1244, 462] width 39 height 52
click at [1239, 15] on button "Close lightbox" at bounding box center [1238, 16] width 26 height 23
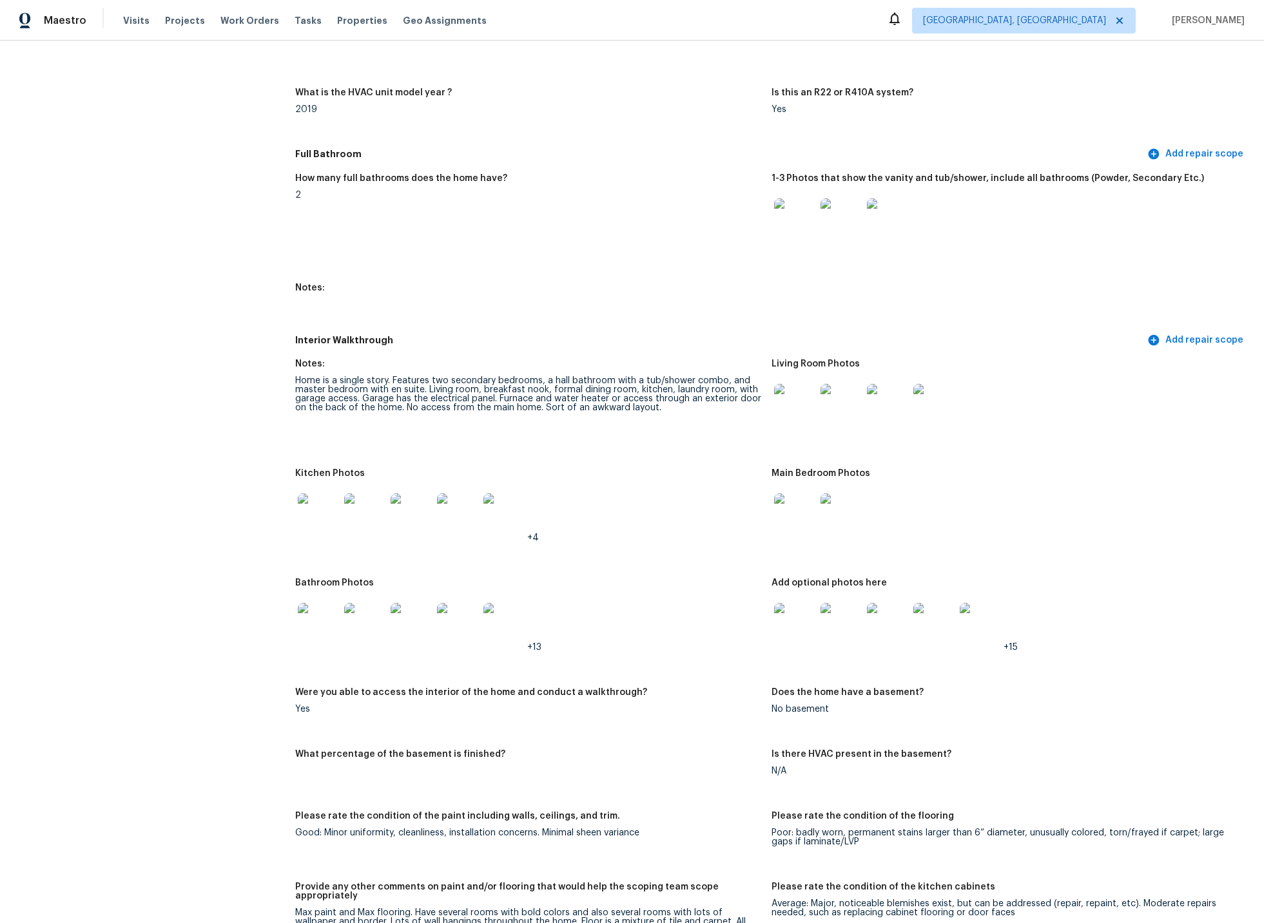
click at [795, 219] on img at bounding box center [794, 218] width 41 height 41
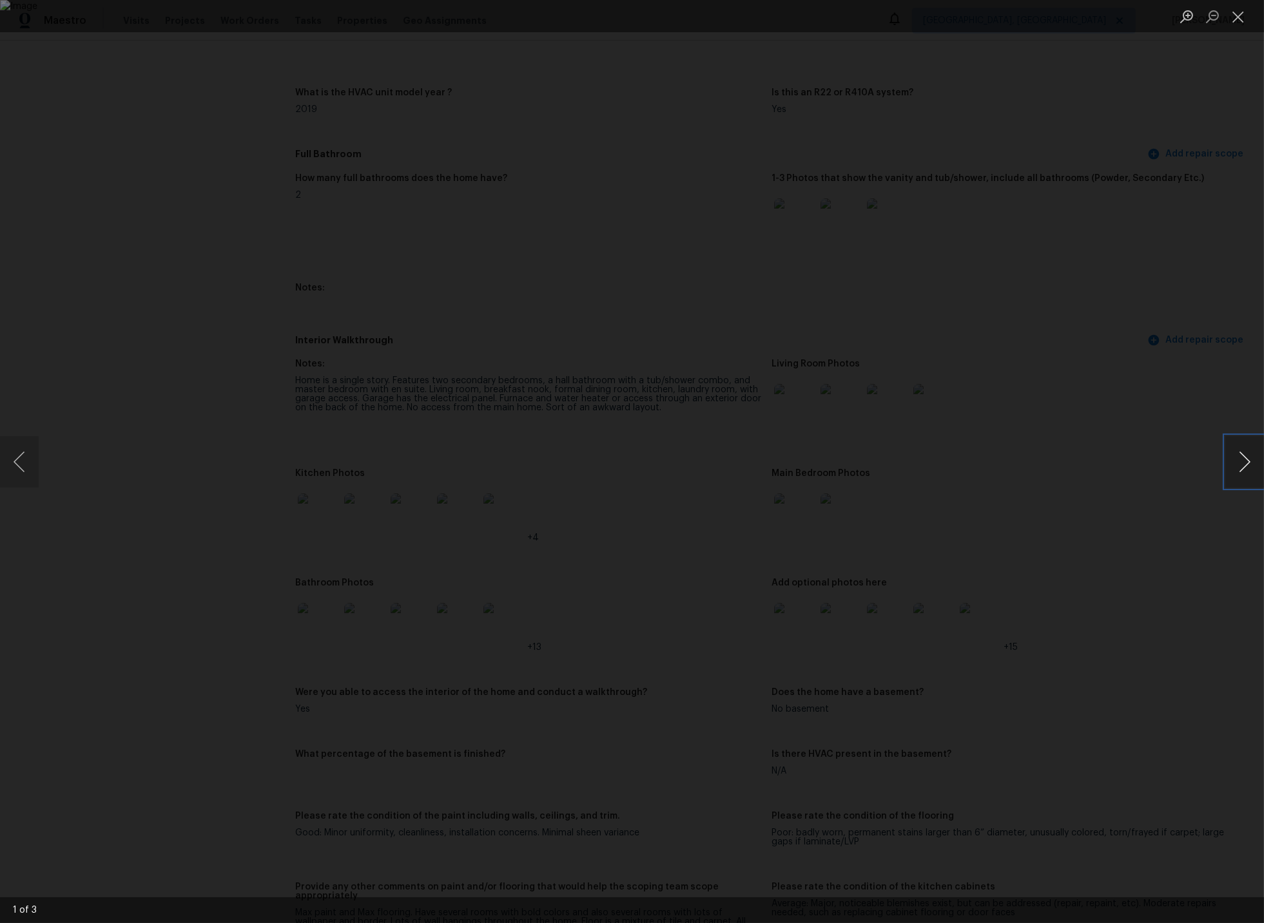
click at [1251, 466] on button "Next image" at bounding box center [1244, 462] width 39 height 52
click at [1236, 15] on button "Close lightbox" at bounding box center [1238, 16] width 26 height 23
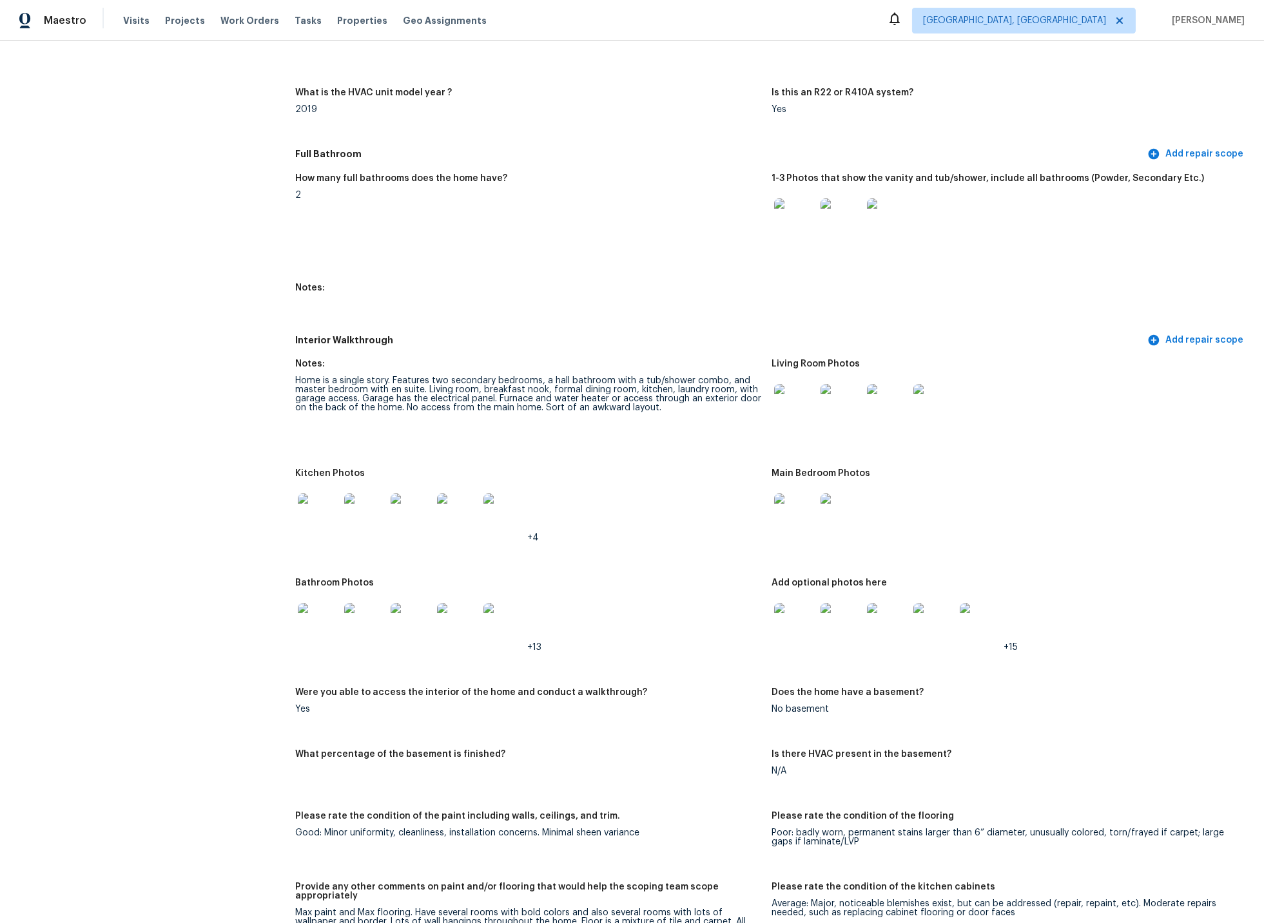
click at [326, 613] on img at bounding box center [318, 623] width 41 height 41
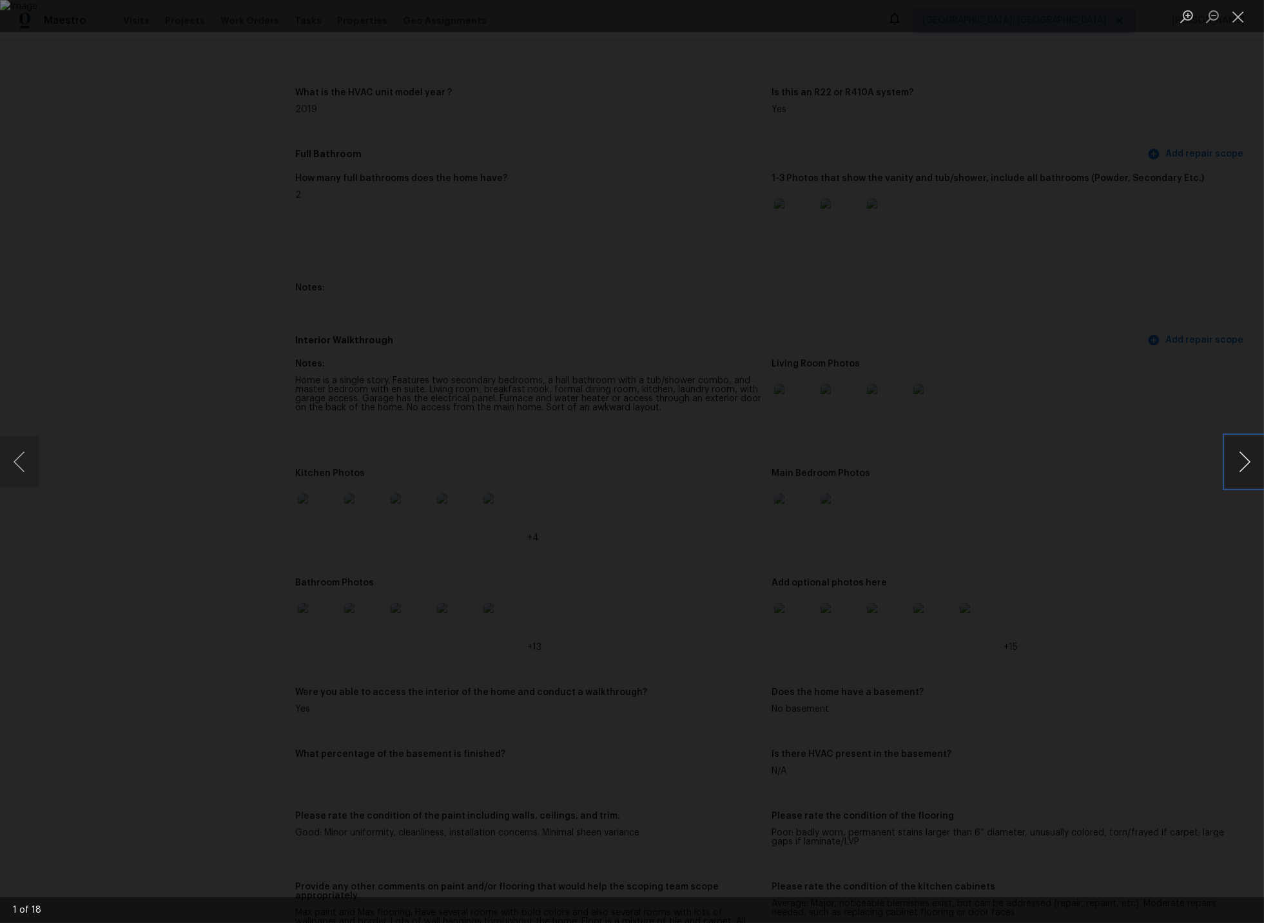
click at [1242, 468] on button "Next image" at bounding box center [1244, 462] width 39 height 52
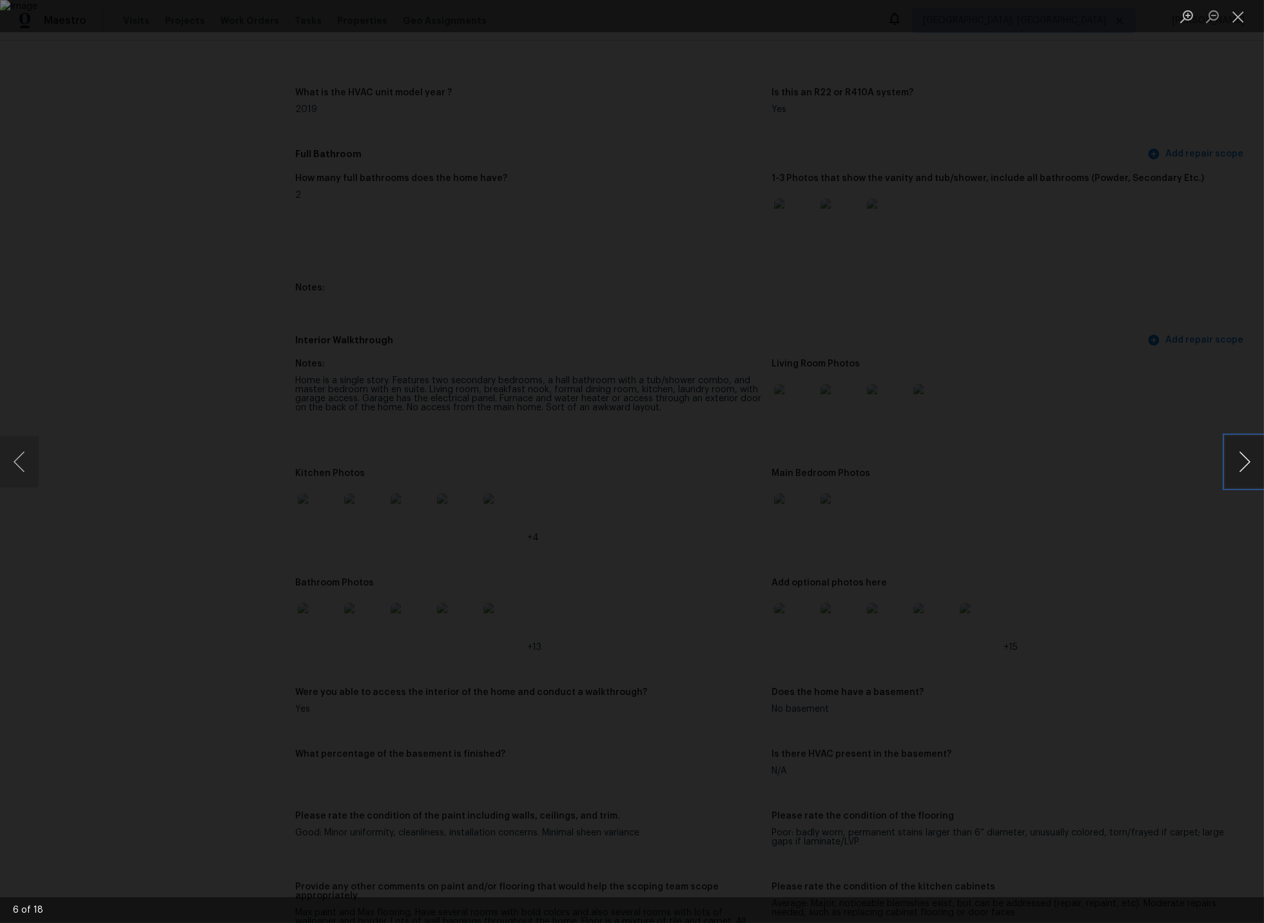
click at [1242, 468] on button "Next image" at bounding box center [1244, 462] width 39 height 52
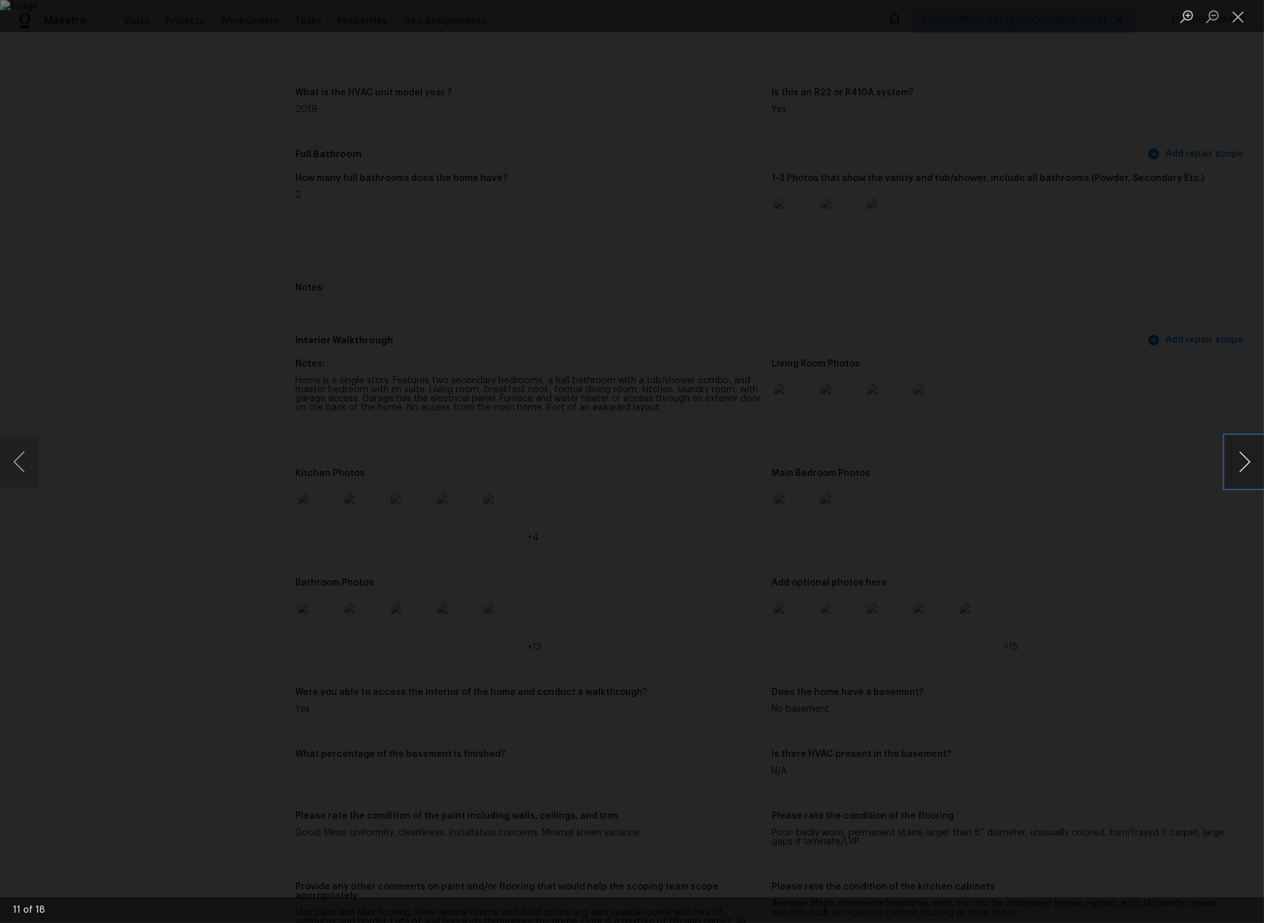
click at [1242, 468] on button "Next image" at bounding box center [1244, 462] width 39 height 52
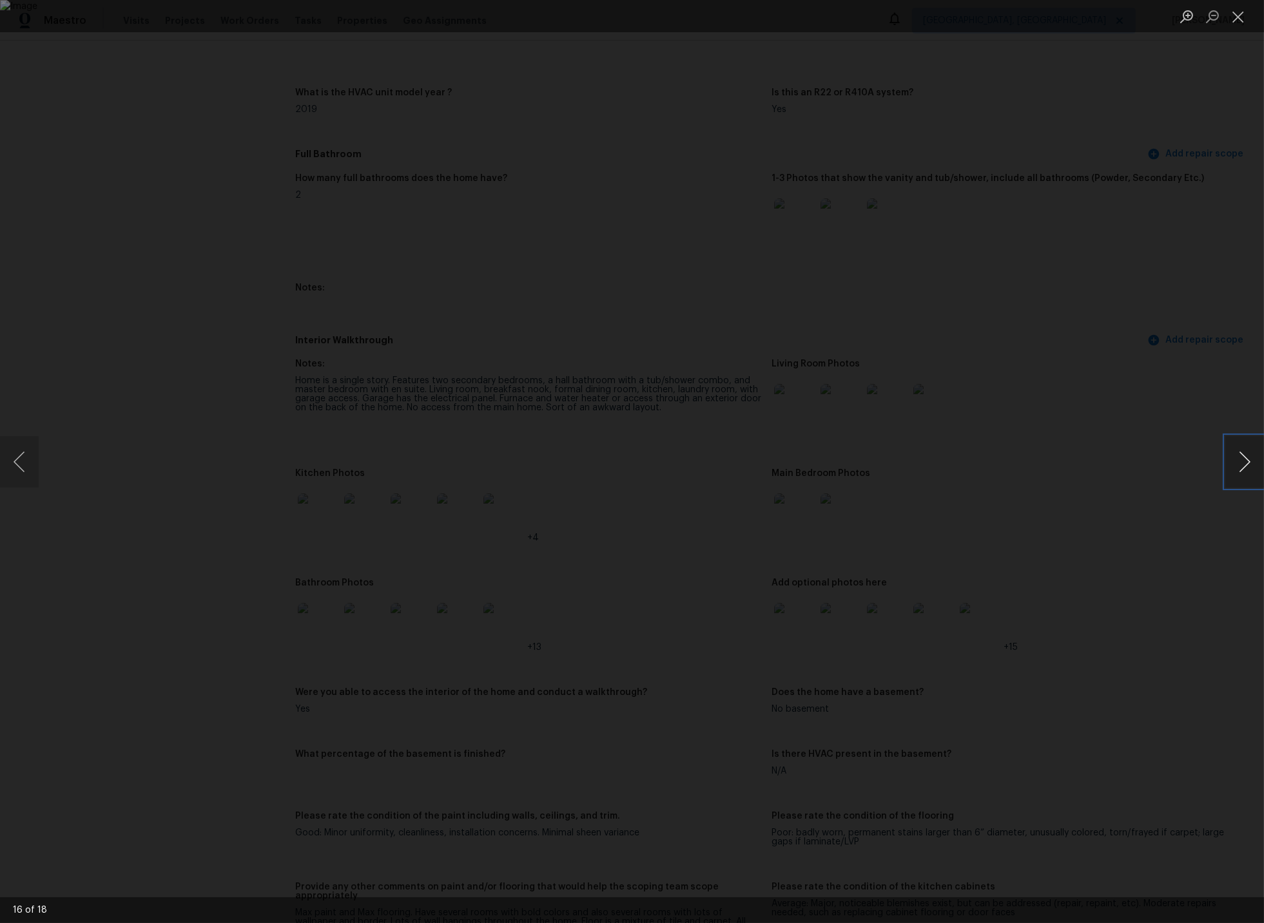
click at [1242, 468] on button "Next image" at bounding box center [1244, 462] width 39 height 52
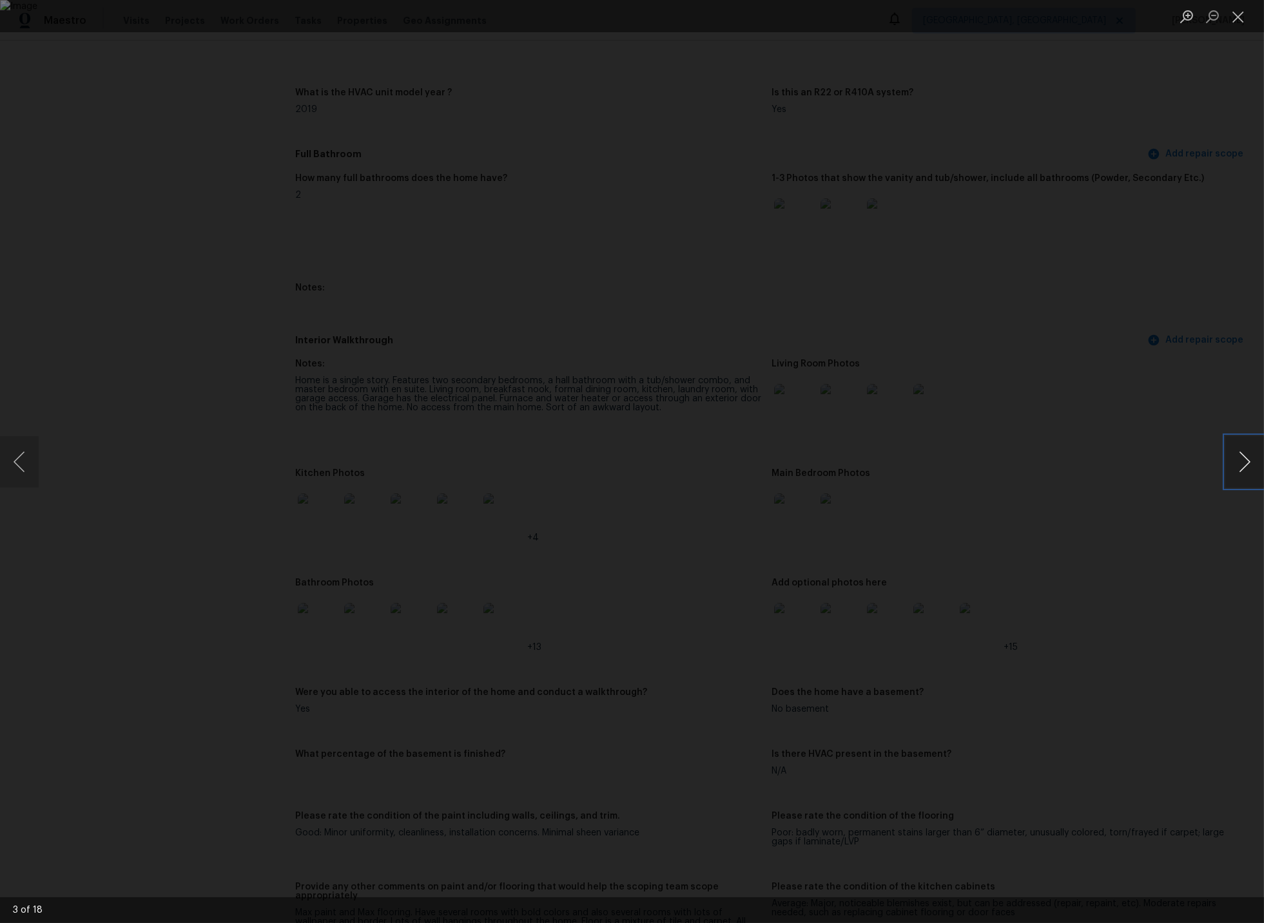
click at [1242, 468] on button "Next image" at bounding box center [1244, 462] width 39 height 52
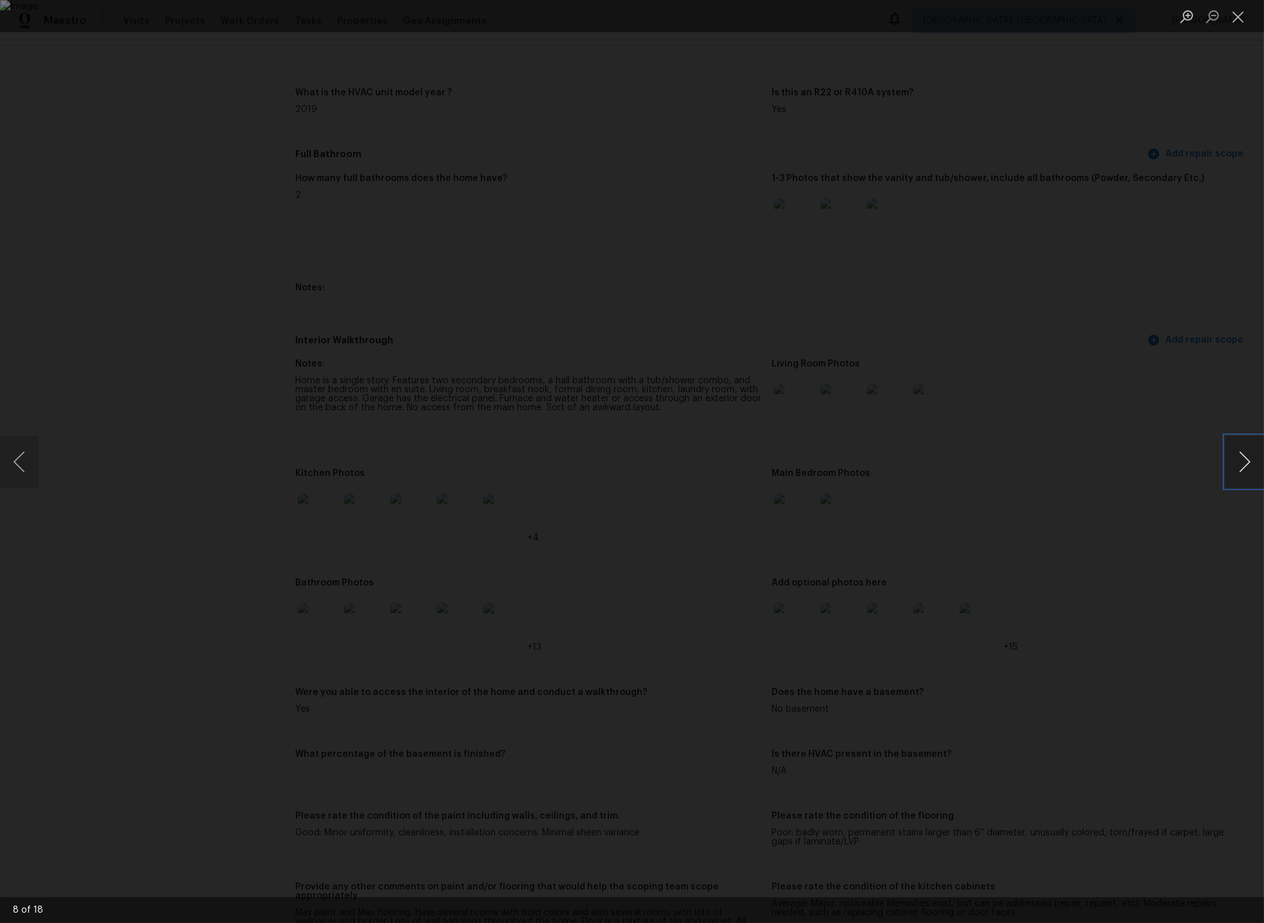
click at [1242, 468] on button "Next image" at bounding box center [1244, 462] width 39 height 52
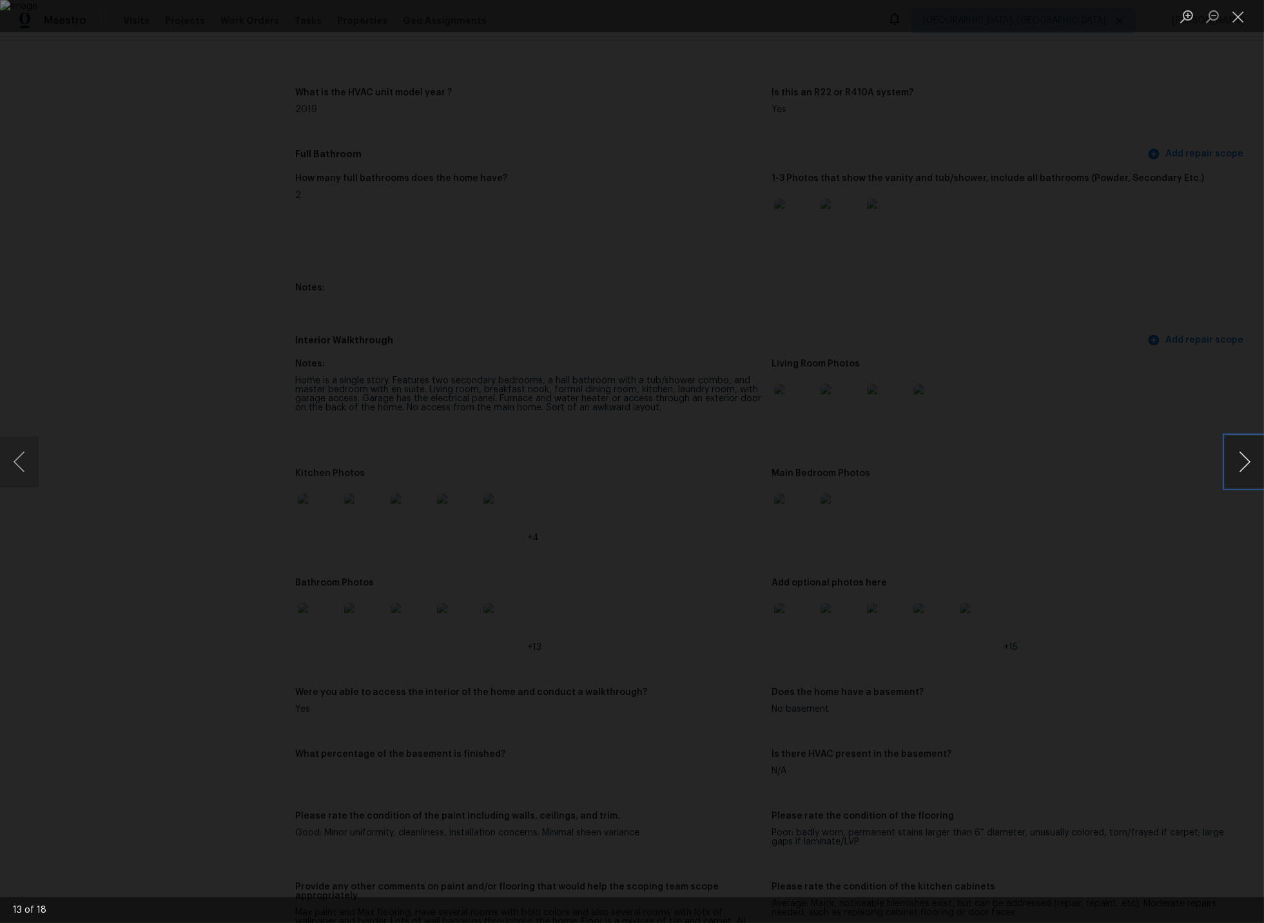
click at [1242, 468] on button "Next image" at bounding box center [1244, 462] width 39 height 52
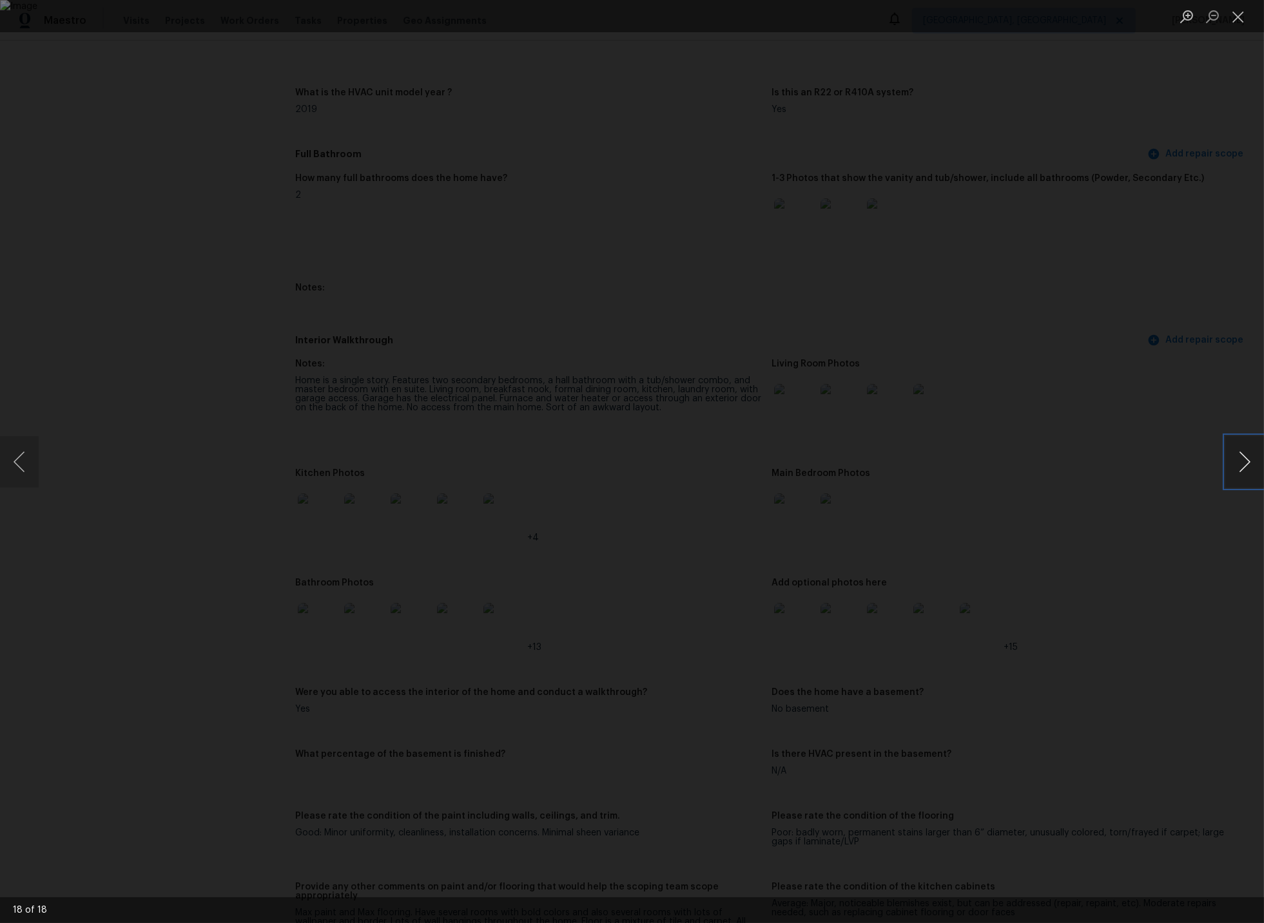
click at [1242, 468] on button "Next image" at bounding box center [1244, 462] width 39 height 52
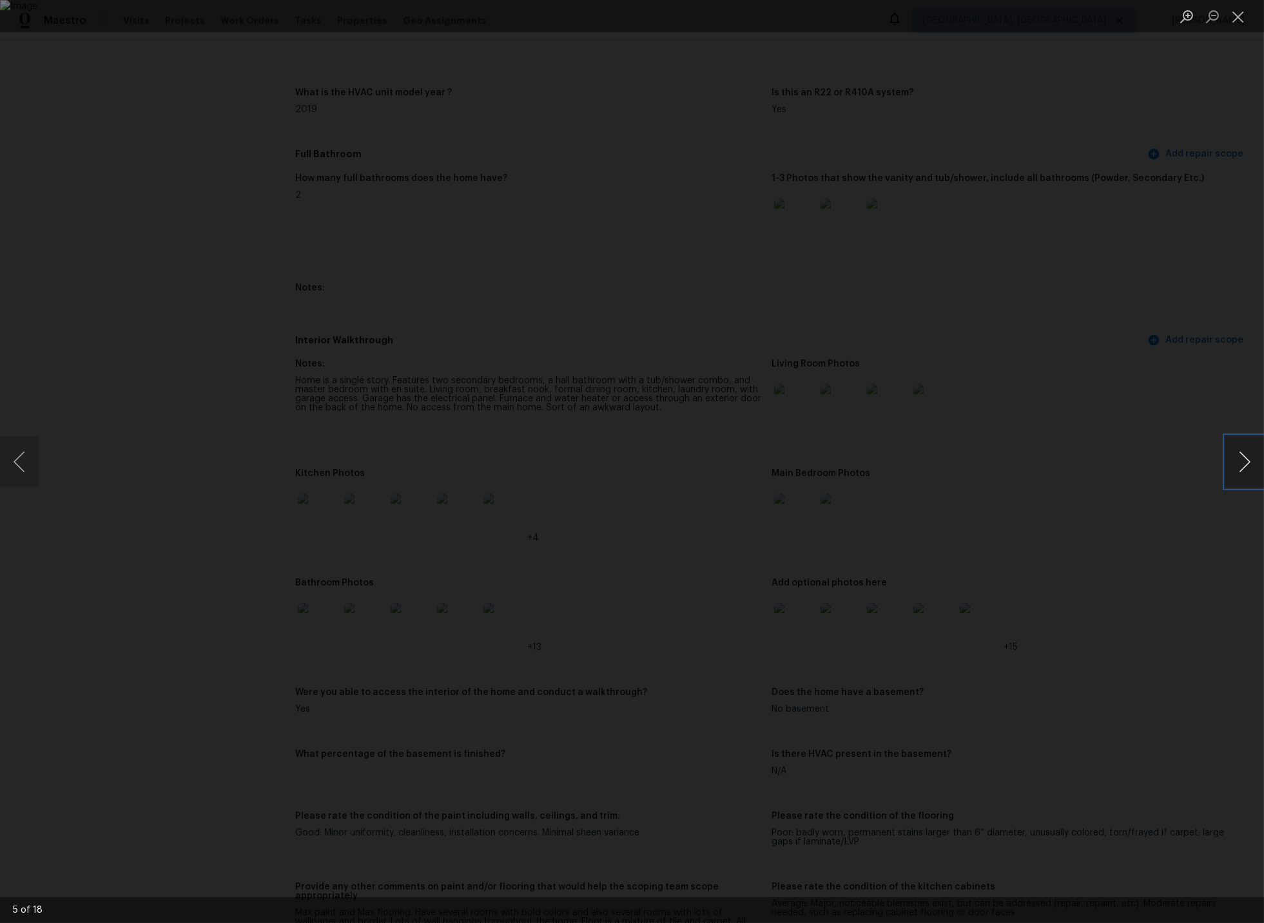
click at [1242, 468] on button "Next image" at bounding box center [1244, 462] width 39 height 52
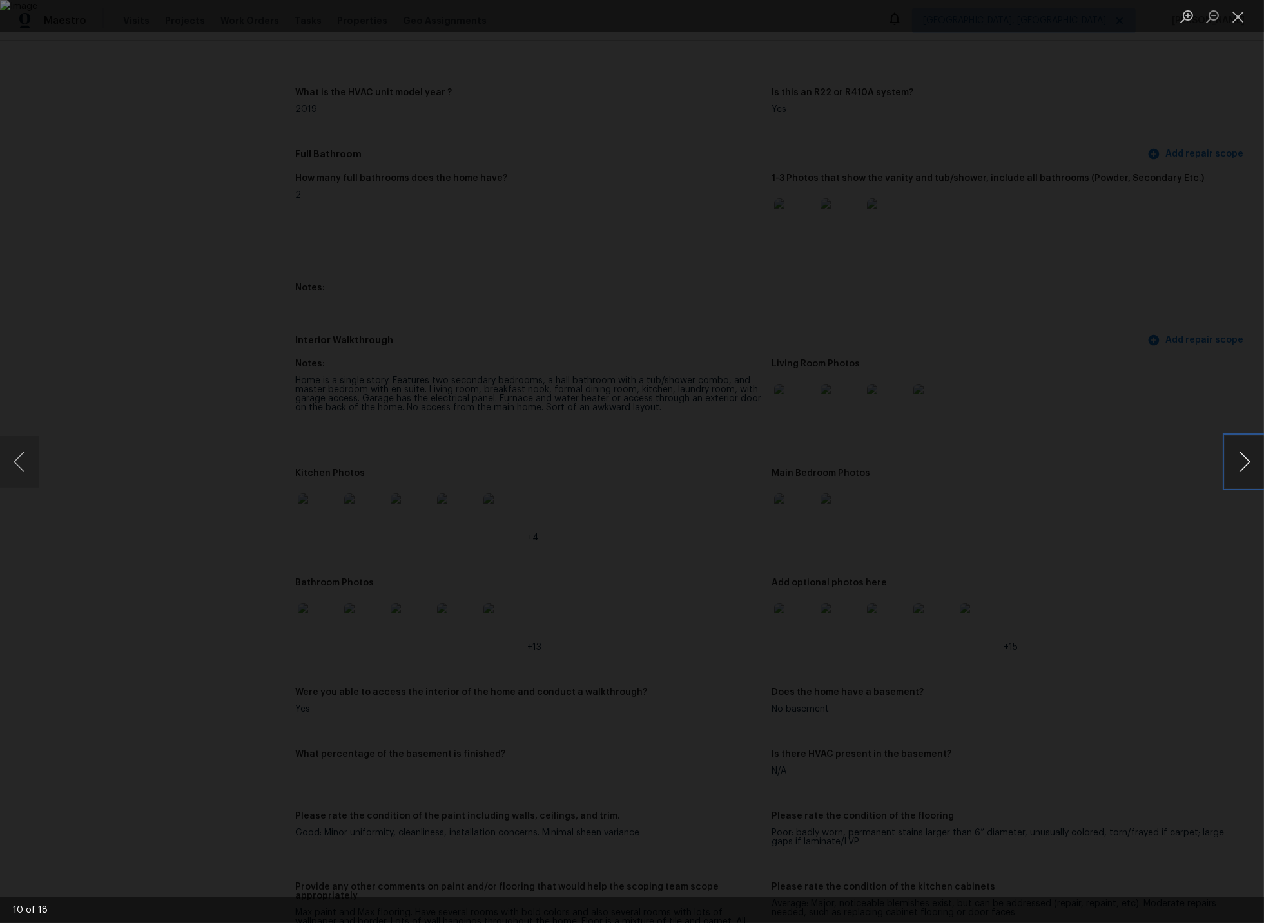
click at [1242, 468] on button "Next image" at bounding box center [1244, 462] width 39 height 52
click at [1242, 464] on button "Next image" at bounding box center [1244, 462] width 39 height 52
click at [1237, 19] on button "Close lightbox" at bounding box center [1238, 16] width 26 height 23
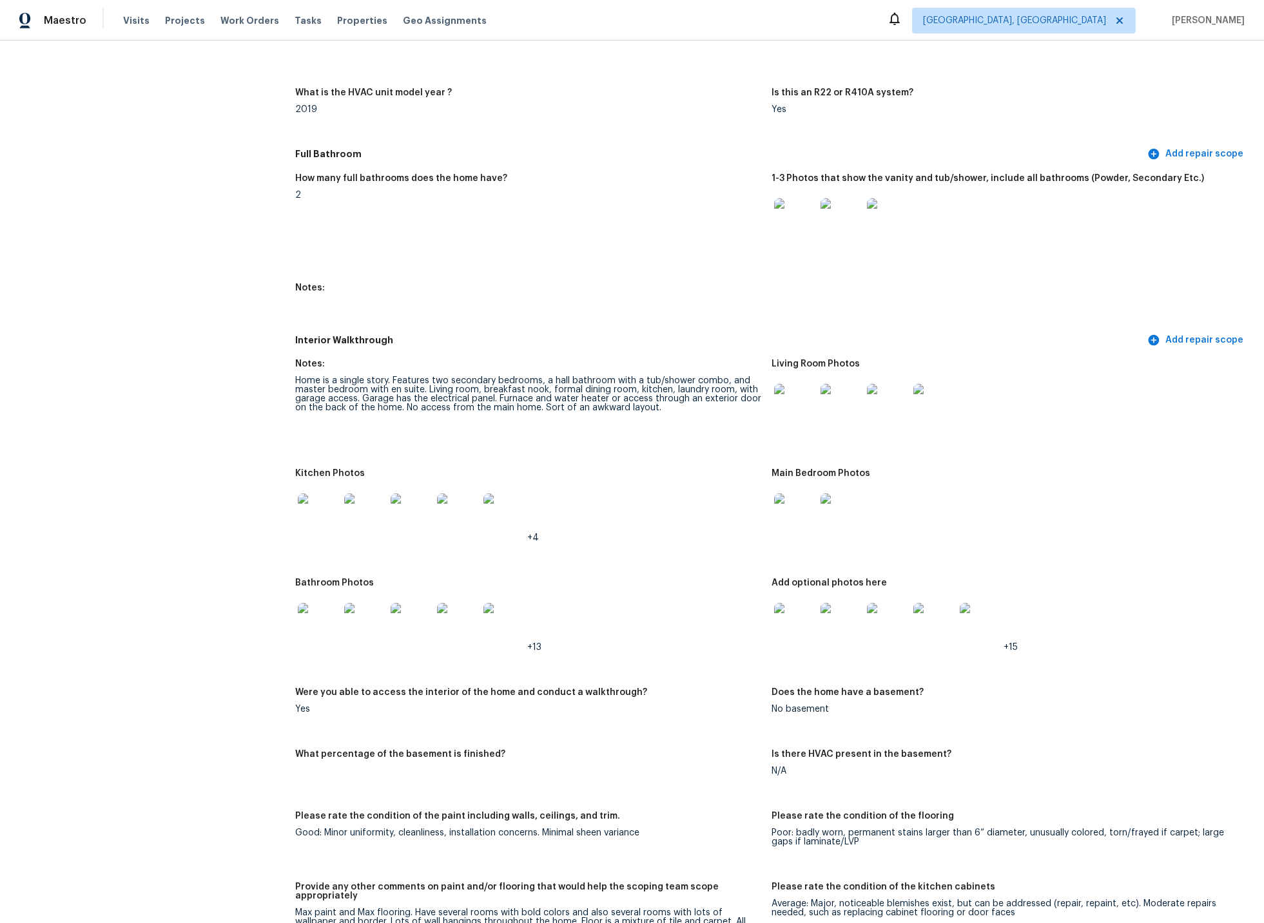
click at [795, 505] on img at bounding box center [794, 514] width 41 height 41
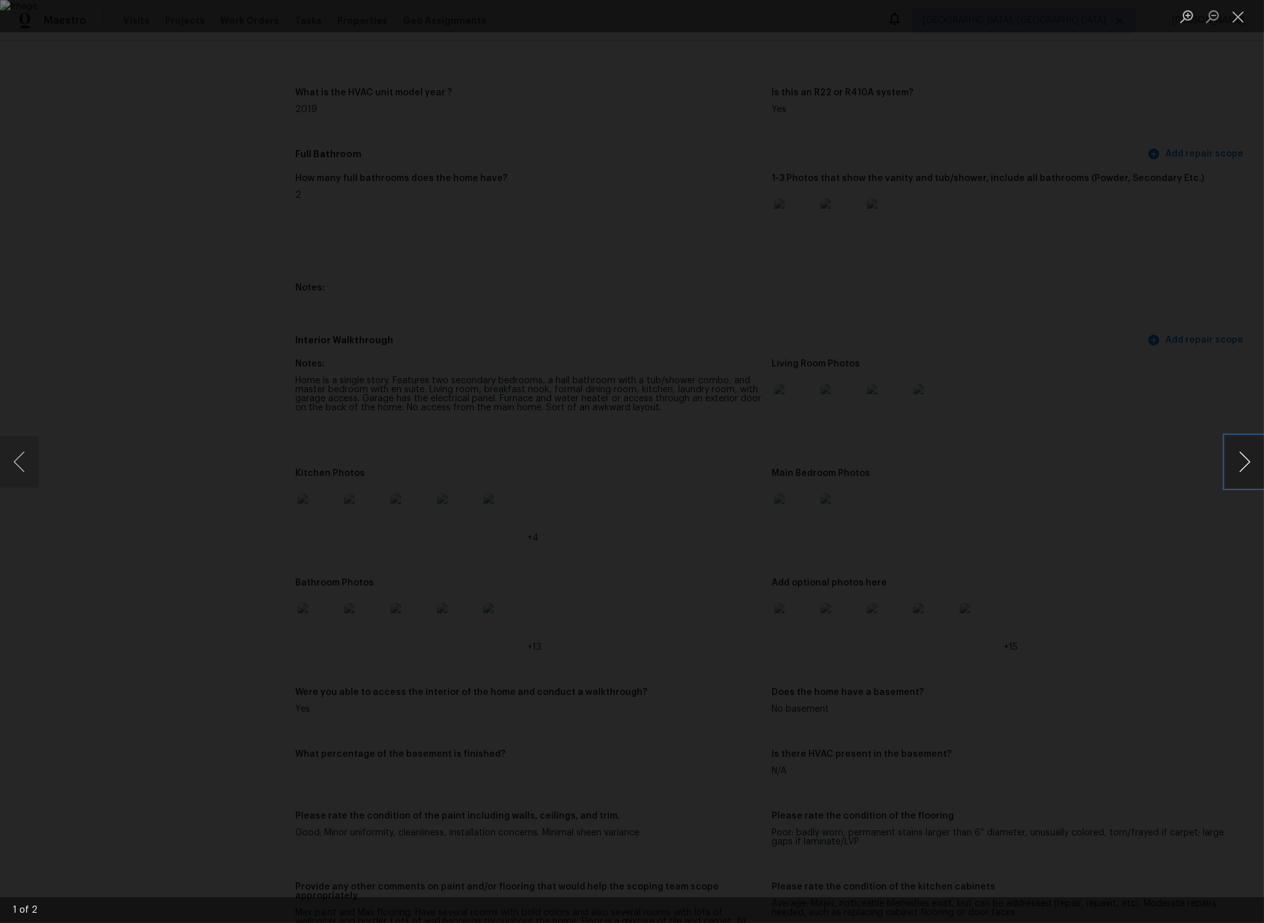
click at [1239, 466] on button "Next image" at bounding box center [1244, 462] width 39 height 52
click at [1242, 19] on button "Close lightbox" at bounding box center [1238, 16] width 26 height 23
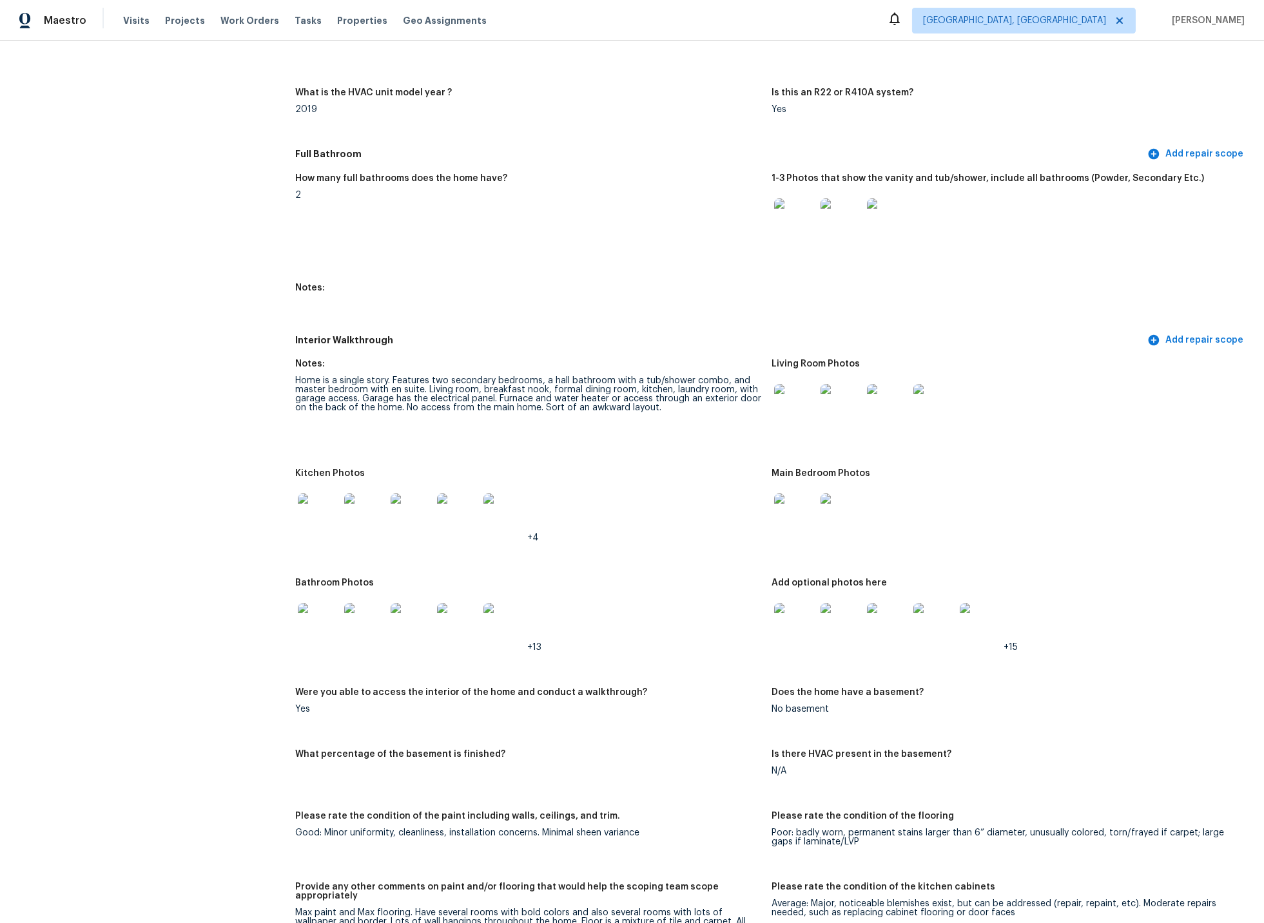
click at [807, 613] on img at bounding box center [794, 623] width 41 height 41
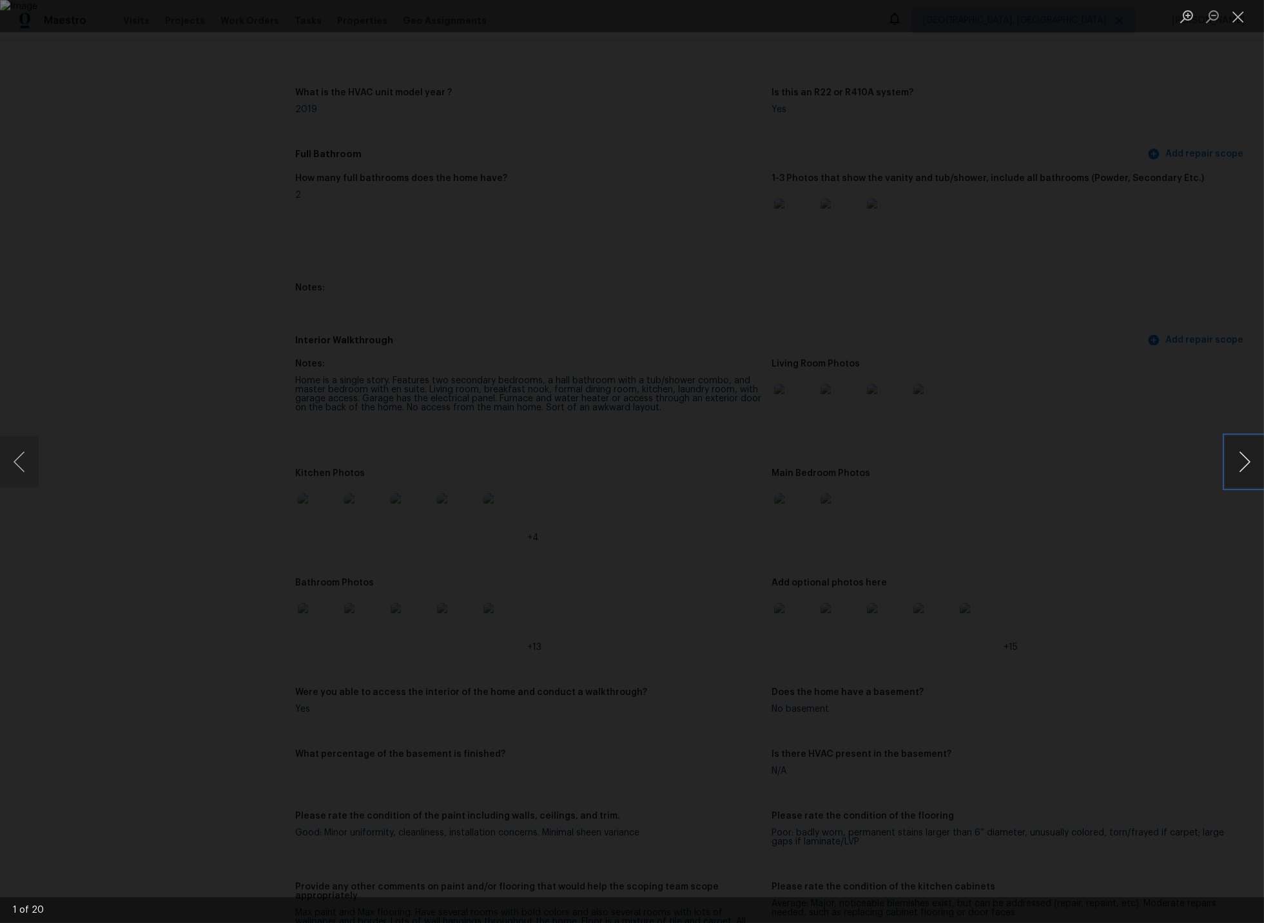
click at [1245, 460] on button "Next image" at bounding box center [1244, 462] width 39 height 52
click at [10, 470] on button "Previous image" at bounding box center [19, 462] width 39 height 52
click at [1251, 461] on button "Next image" at bounding box center [1244, 462] width 39 height 52
click at [1242, 461] on button "Next image" at bounding box center [1244, 462] width 39 height 52
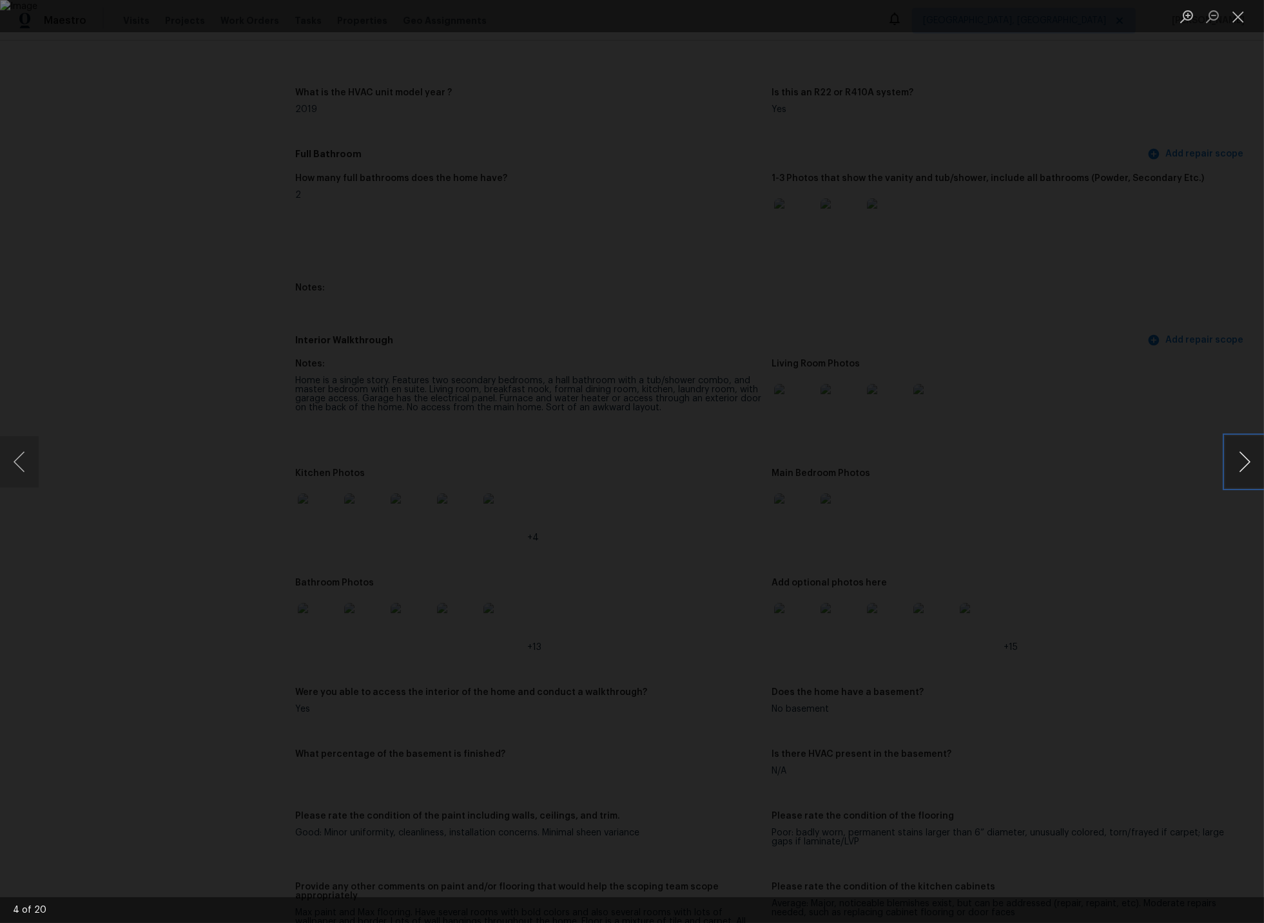
click at [1242, 461] on button "Next image" at bounding box center [1244, 462] width 39 height 52
click at [1244, 462] on button "Next image" at bounding box center [1244, 462] width 39 height 52
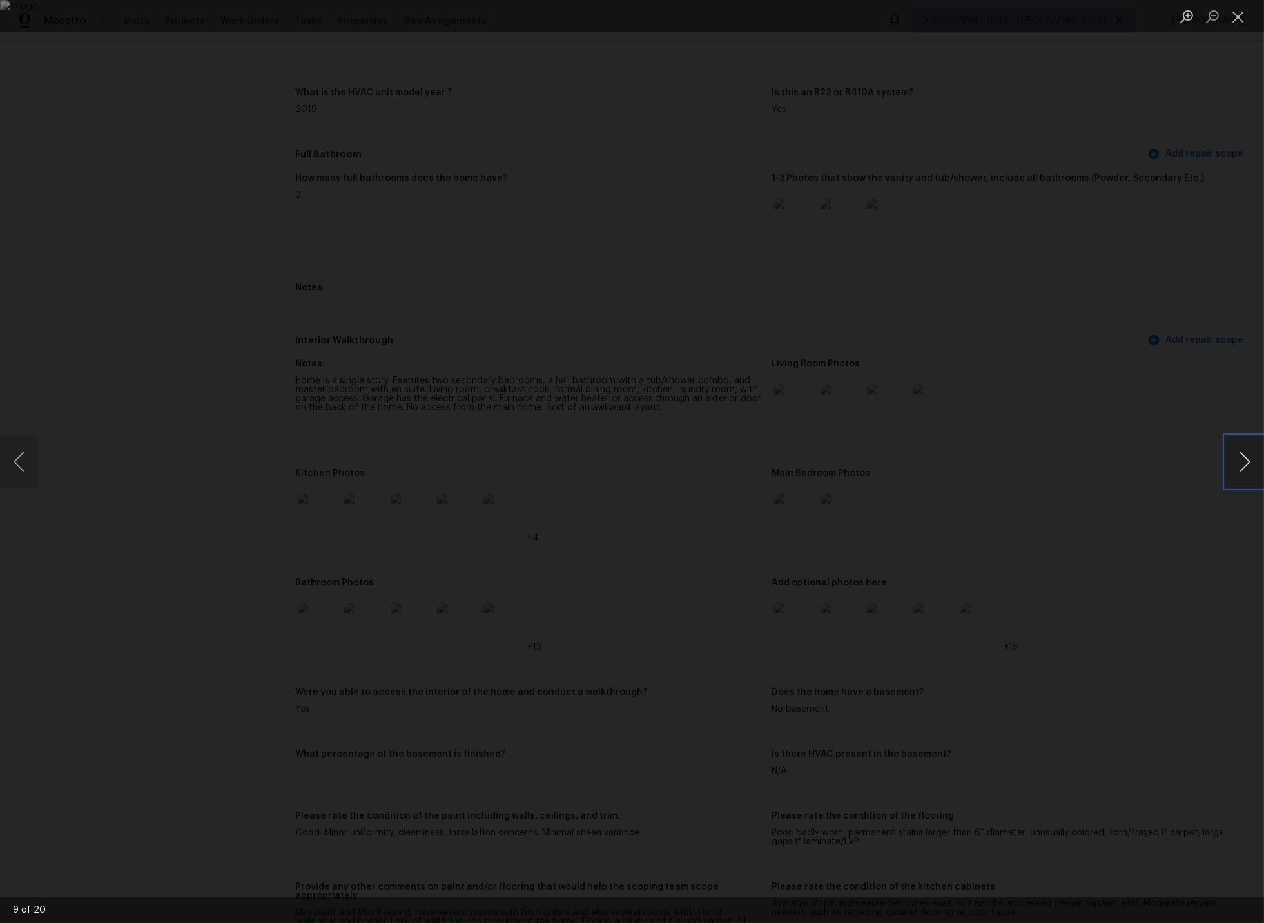
click at [1244, 462] on button "Next image" at bounding box center [1244, 462] width 39 height 52
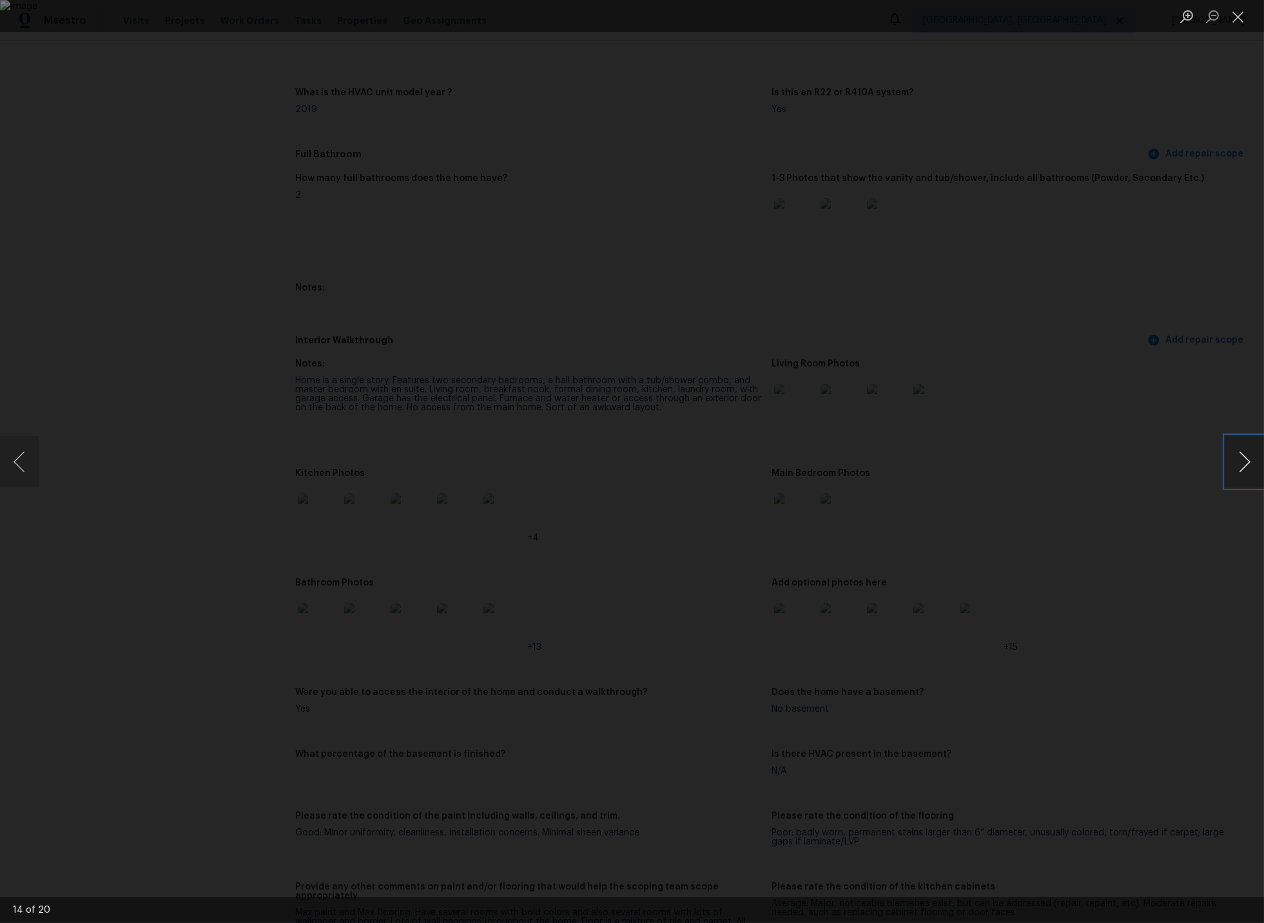
click at [1244, 462] on button "Next image" at bounding box center [1244, 462] width 39 height 52
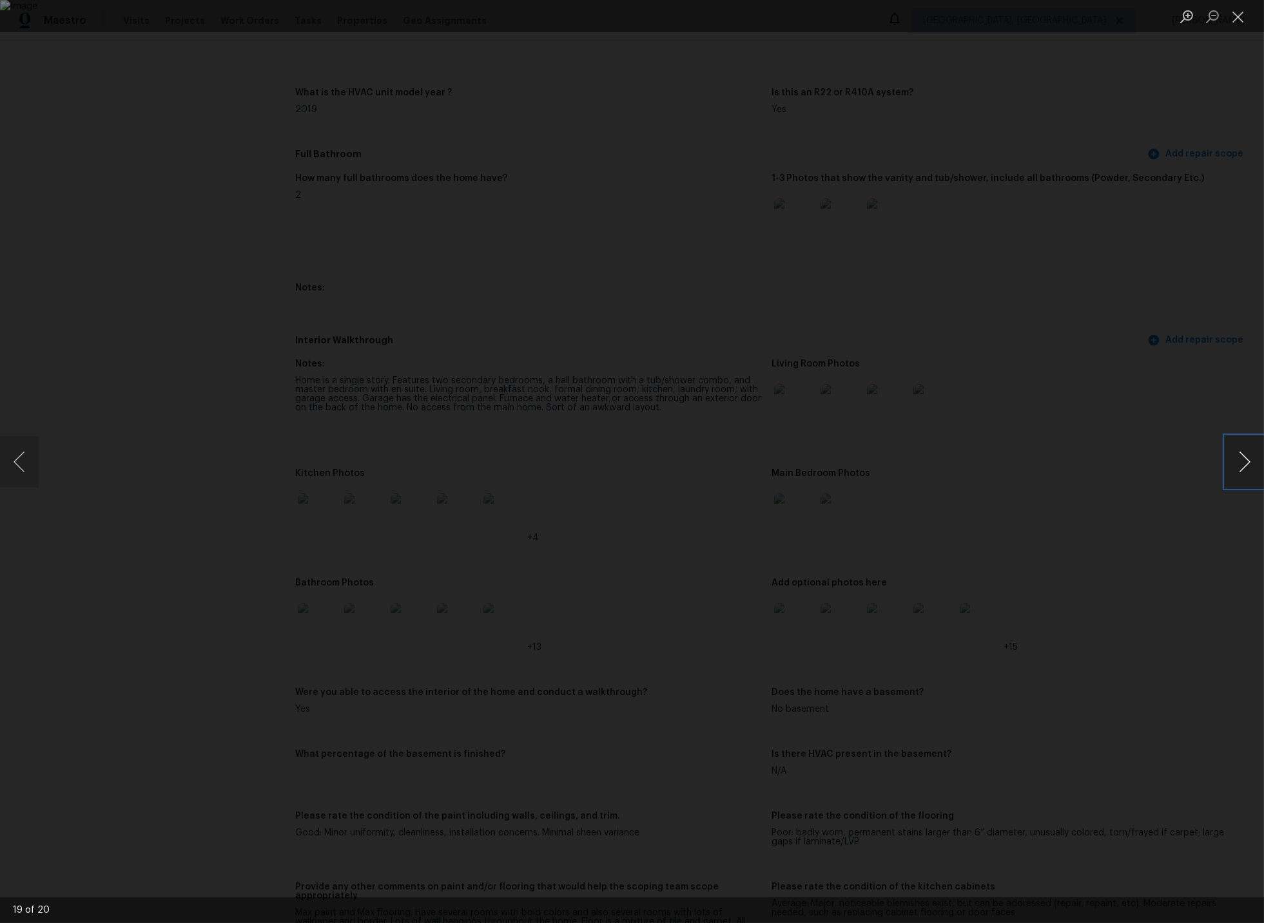
click at [1244, 462] on button "Next image" at bounding box center [1244, 462] width 39 height 52
click at [1237, 18] on button "Close lightbox" at bounding box center [1238, 16] width 26 height 23
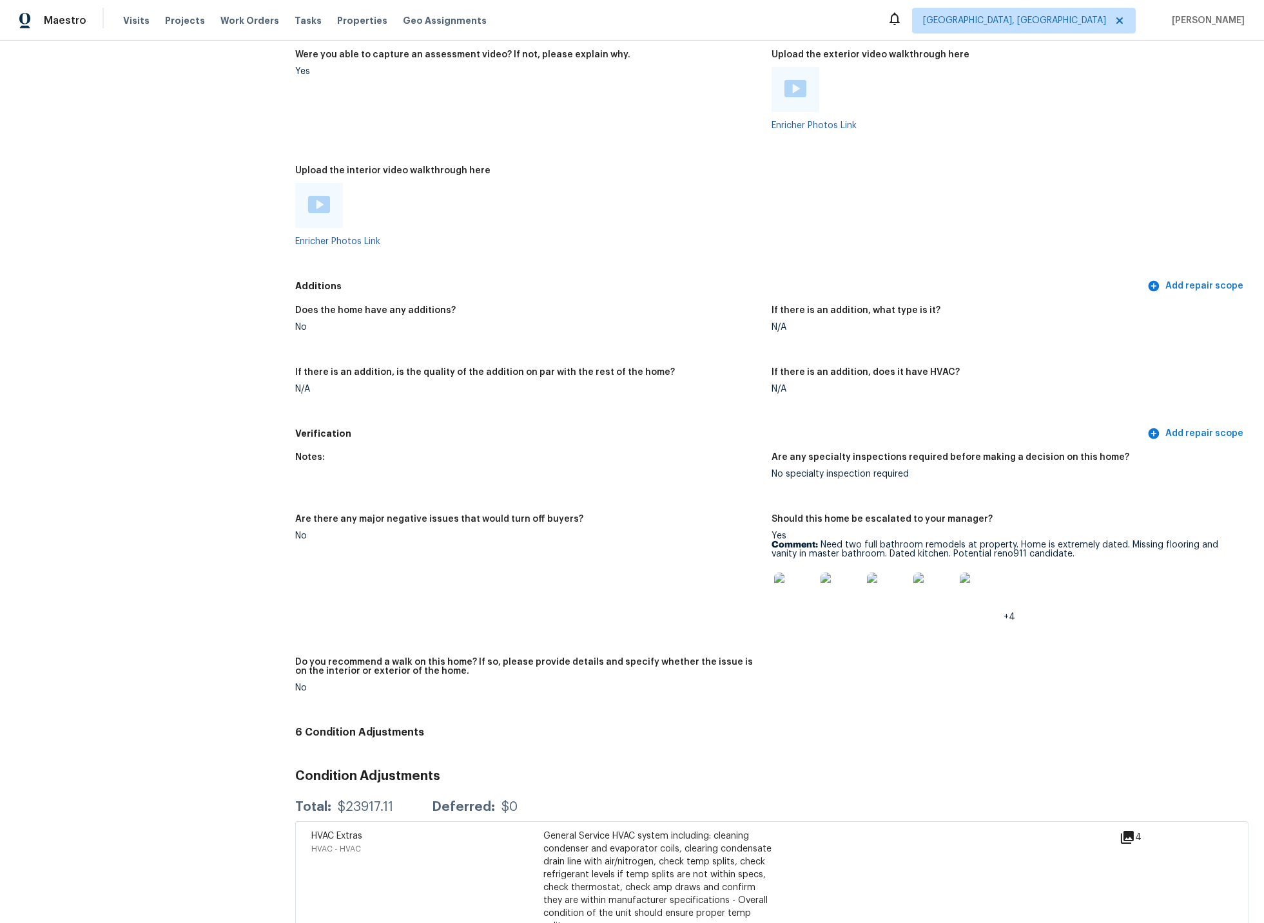
scroll to position [2645, 0]
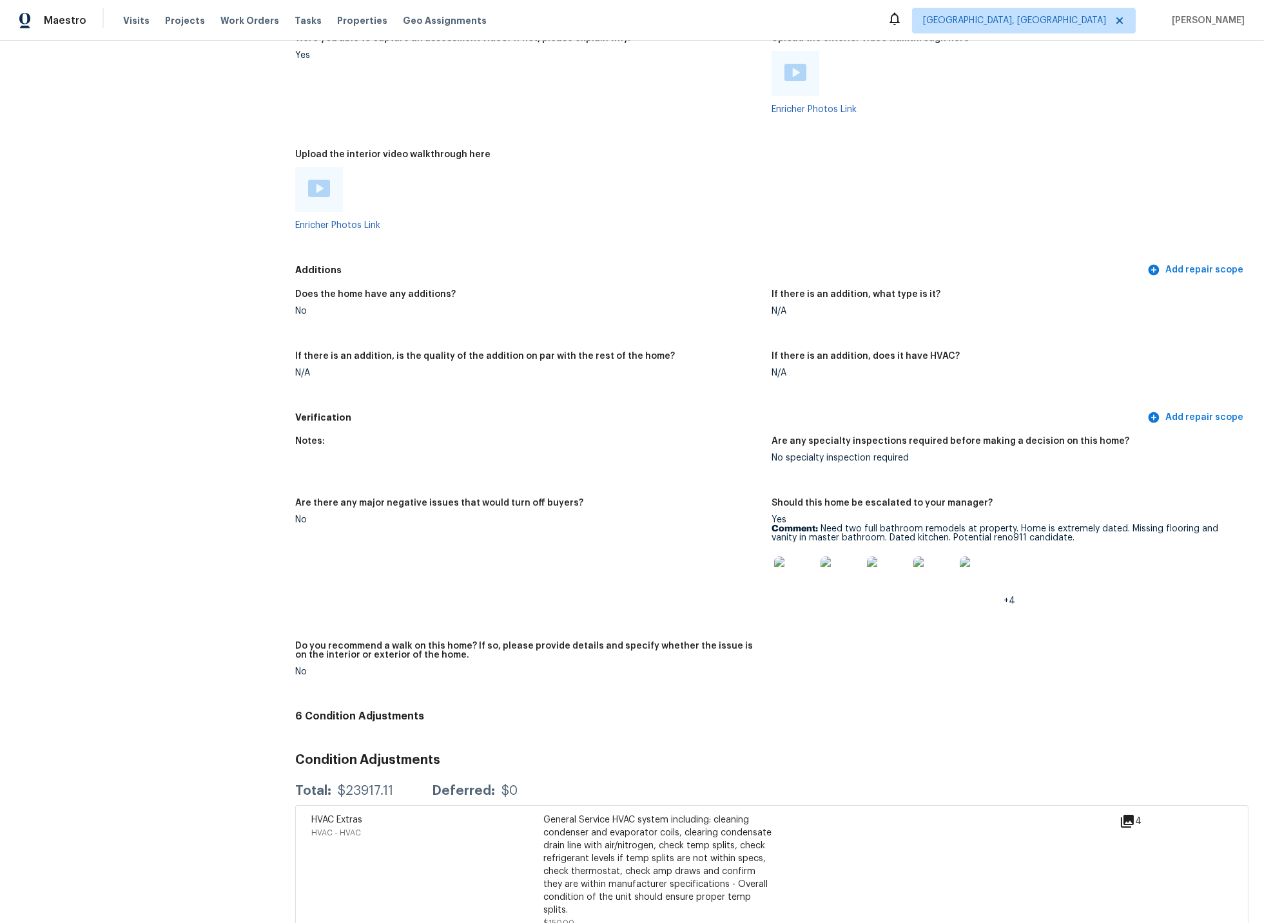
click at [798, 557] on img at bounding box center [794, 577] width 41 height 41
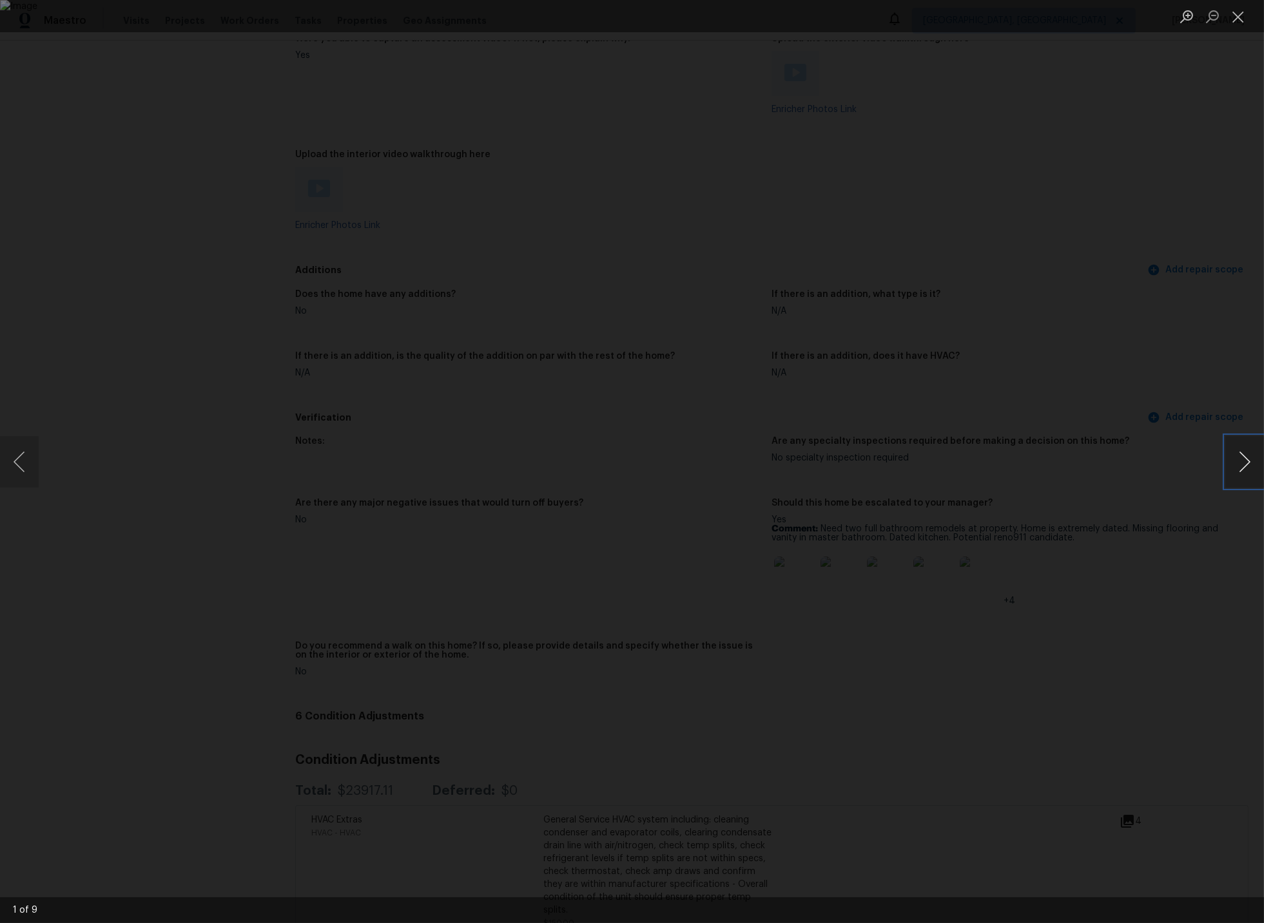
click at [1236, 460] on button "Next image" at bounding box center [1244, 462] width 39 height 52
click at [1242, 459] on button "Next image" at bounding box center [1244, 462] width 39 height 52
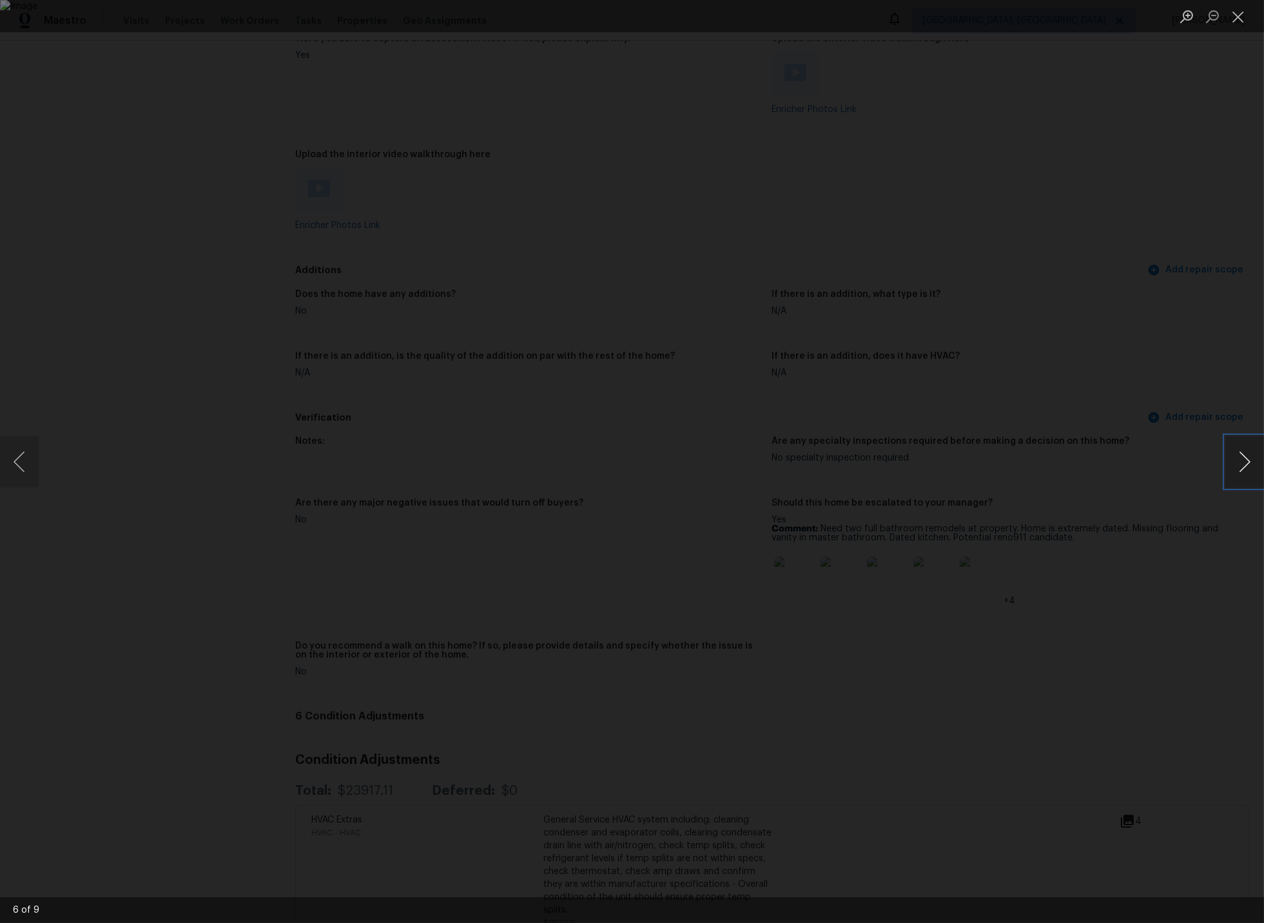
click at [1242, 459] on button "Next image" at bounding box center [1244, 462] width 39 height 52
click at [1240, 463] on button "Next image" at bounding box center [1244, 462] width 39 height 52
click at [1240, 16] on button "Close lightbox" at bounding box center [1238, 16] width 26 height 23
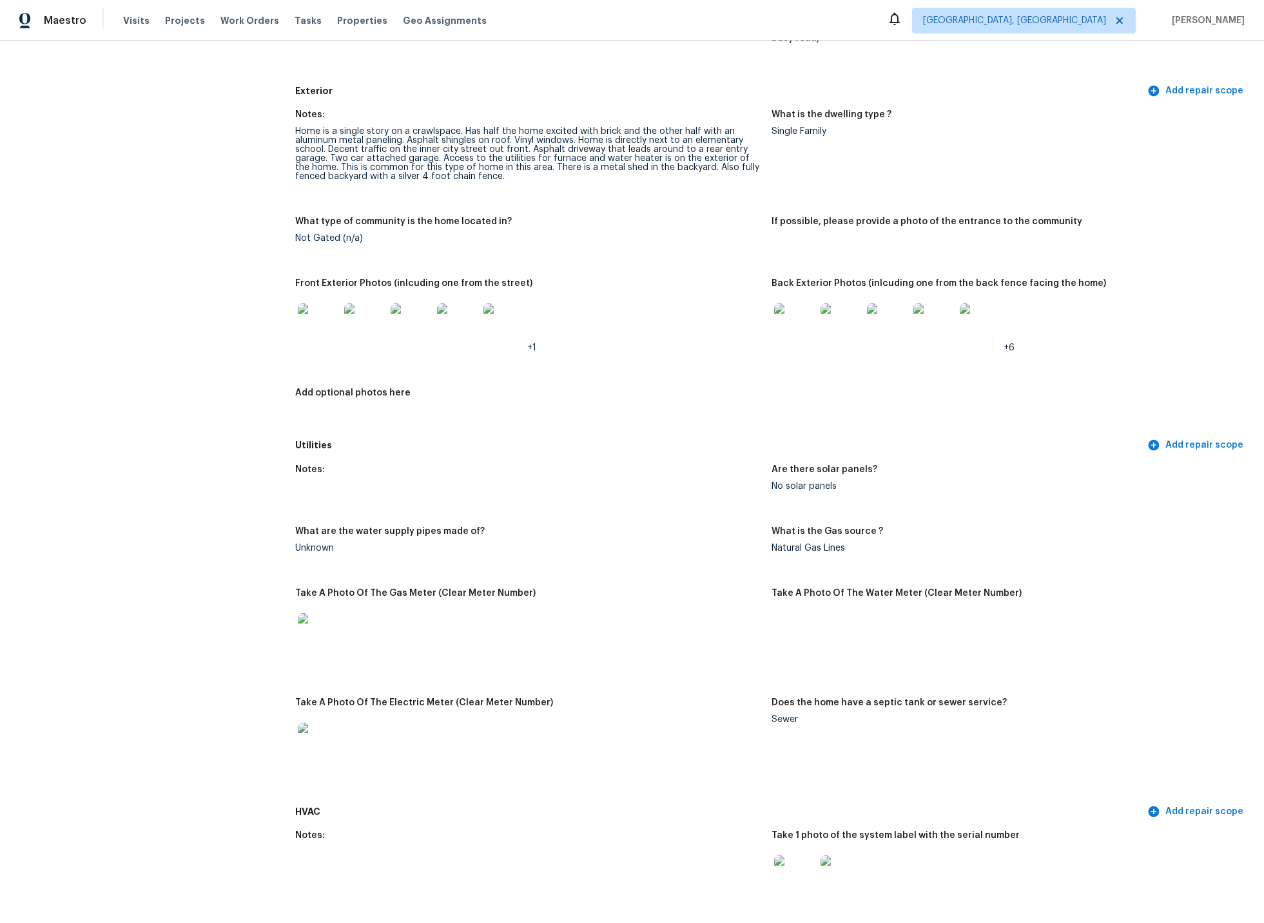
scroll to position [0, 0]
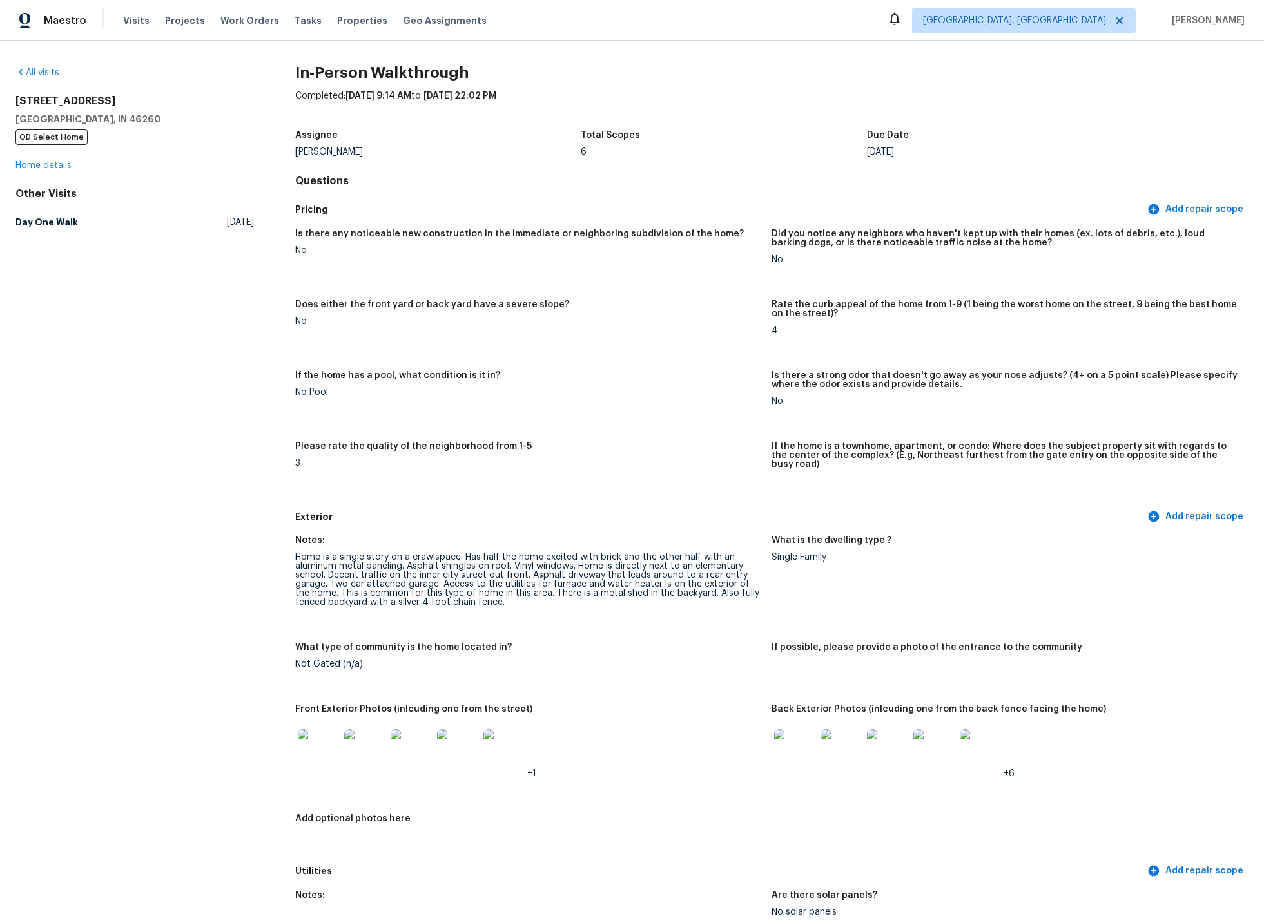
click at [325, 737] on img at bounding box center [318, 749] width 41 height 41
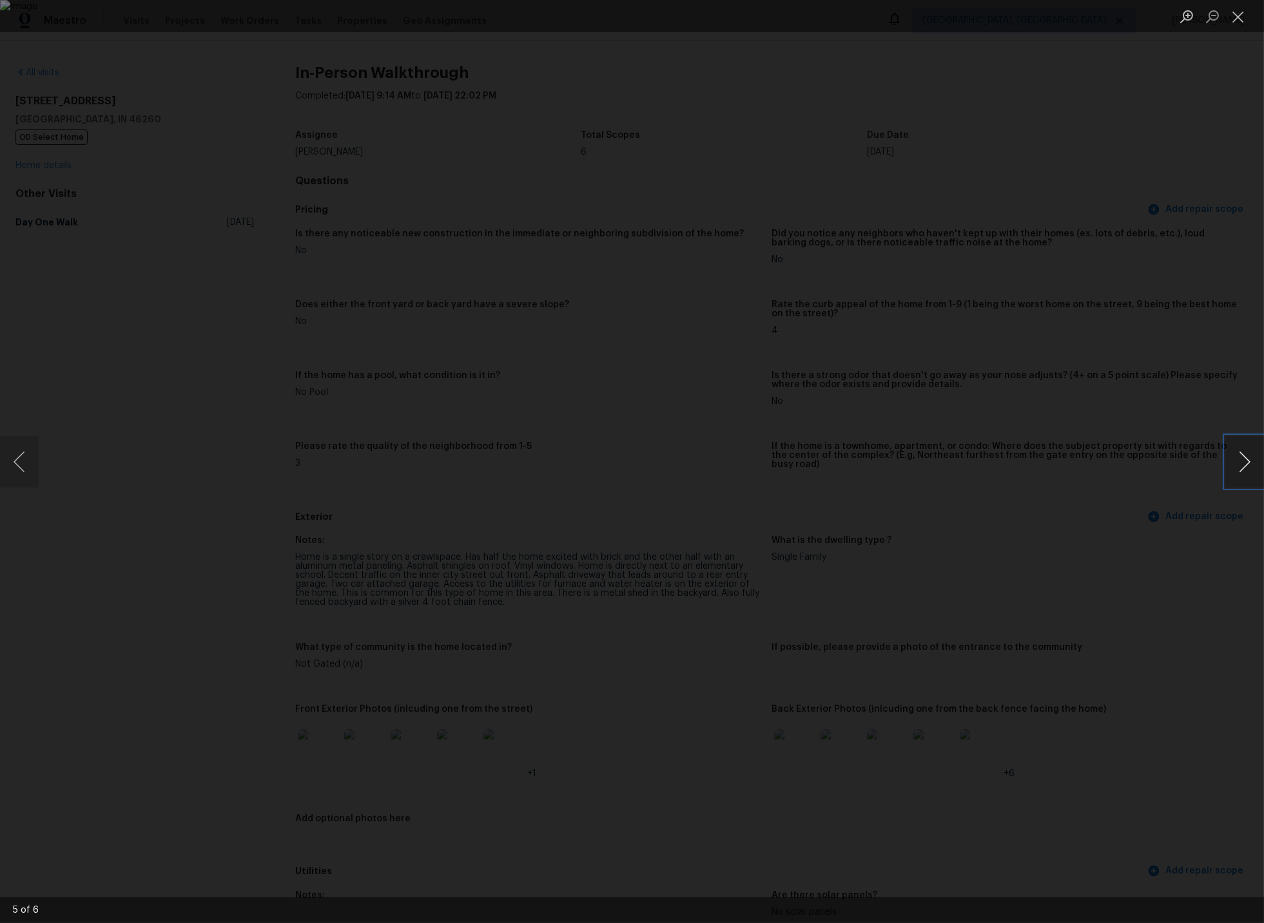
click at [1242, 465] on button "Next image" at bounding box center [1244, 462] width 39 height 52
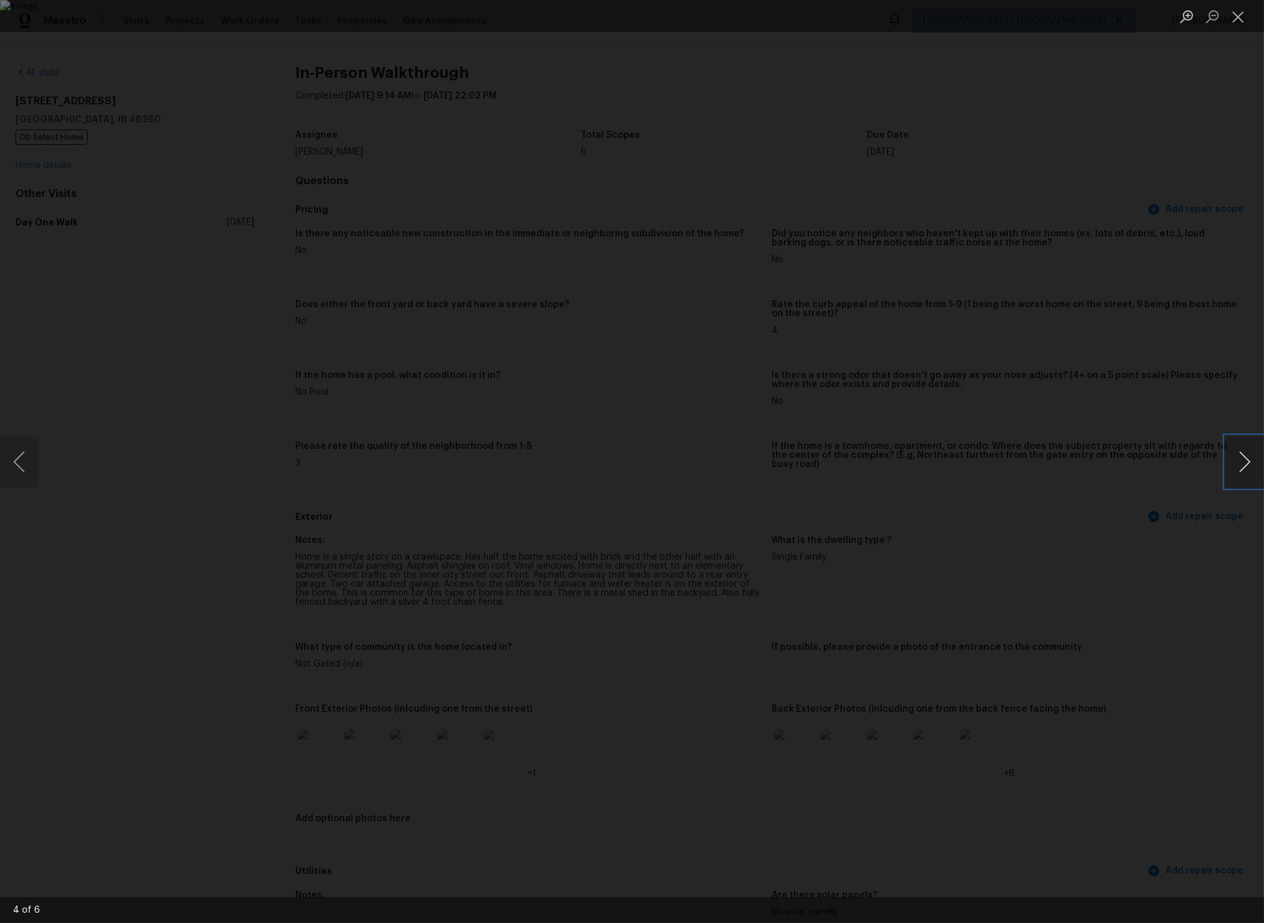
click at [1242, 465] on button "Next image" at bounding box center [1244, 462] width 39 height 52
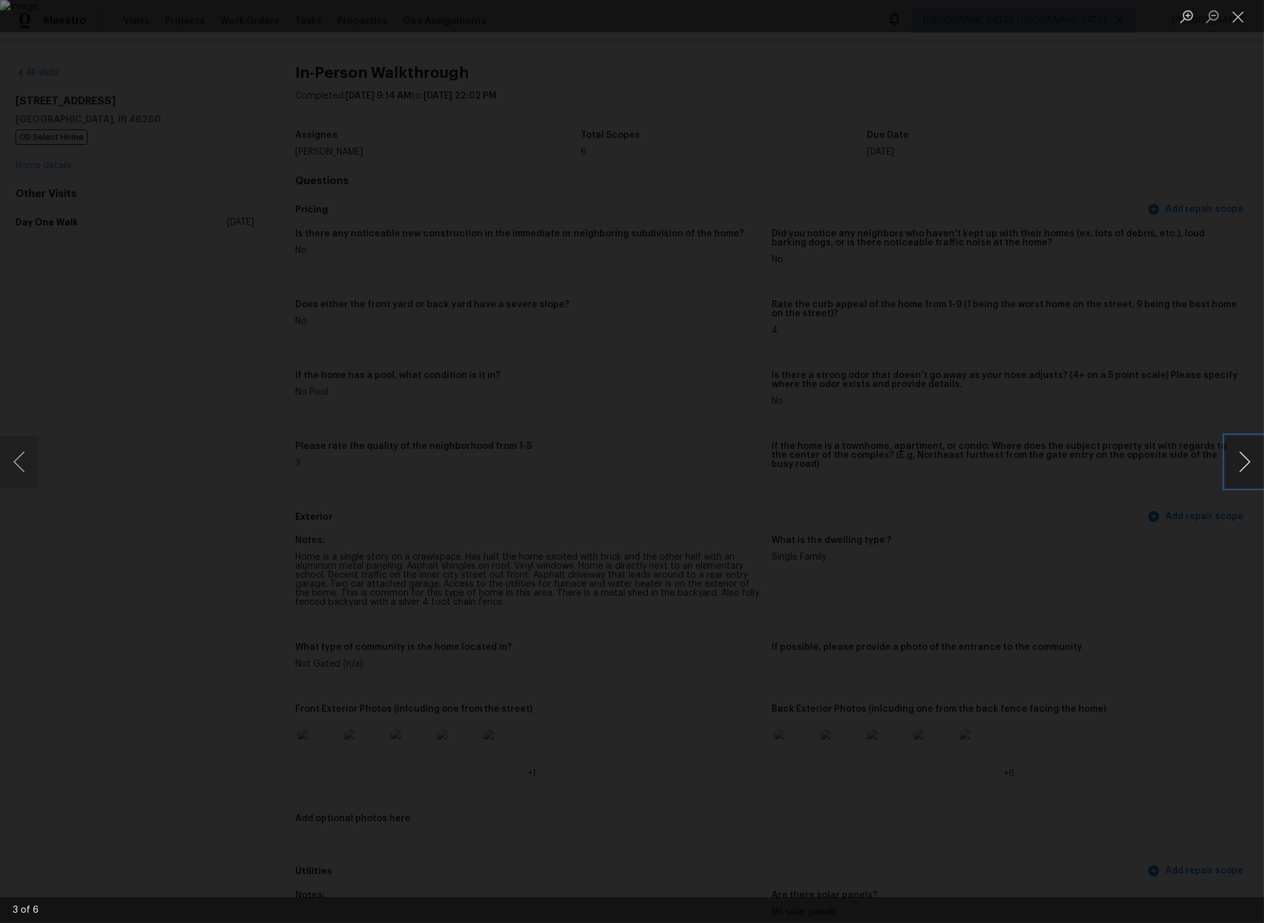
click at [1242, 465] on button "Next image" at bounding box center [1244, 462] width 39 height 52
click at [1245, 464] on button "Next image" at bounding box center [1244, 462] width 39 height 52
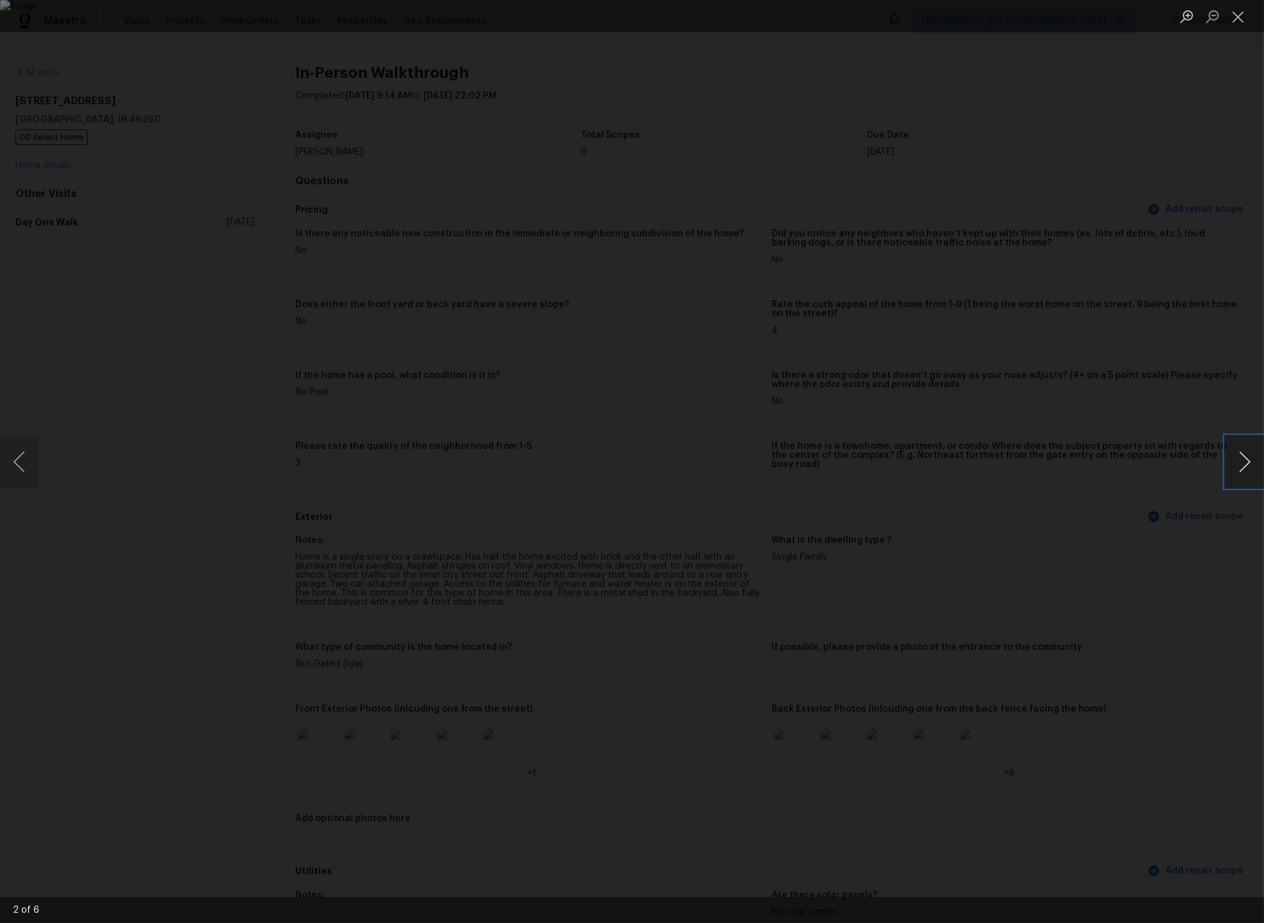
click at [1245, 464] on button "Next image" at bounding box center [1244, 462] width 39 height 52
click at [1239, 14] on button "Close lightbox" at bounding box center [1238, 16] width 26 height 23
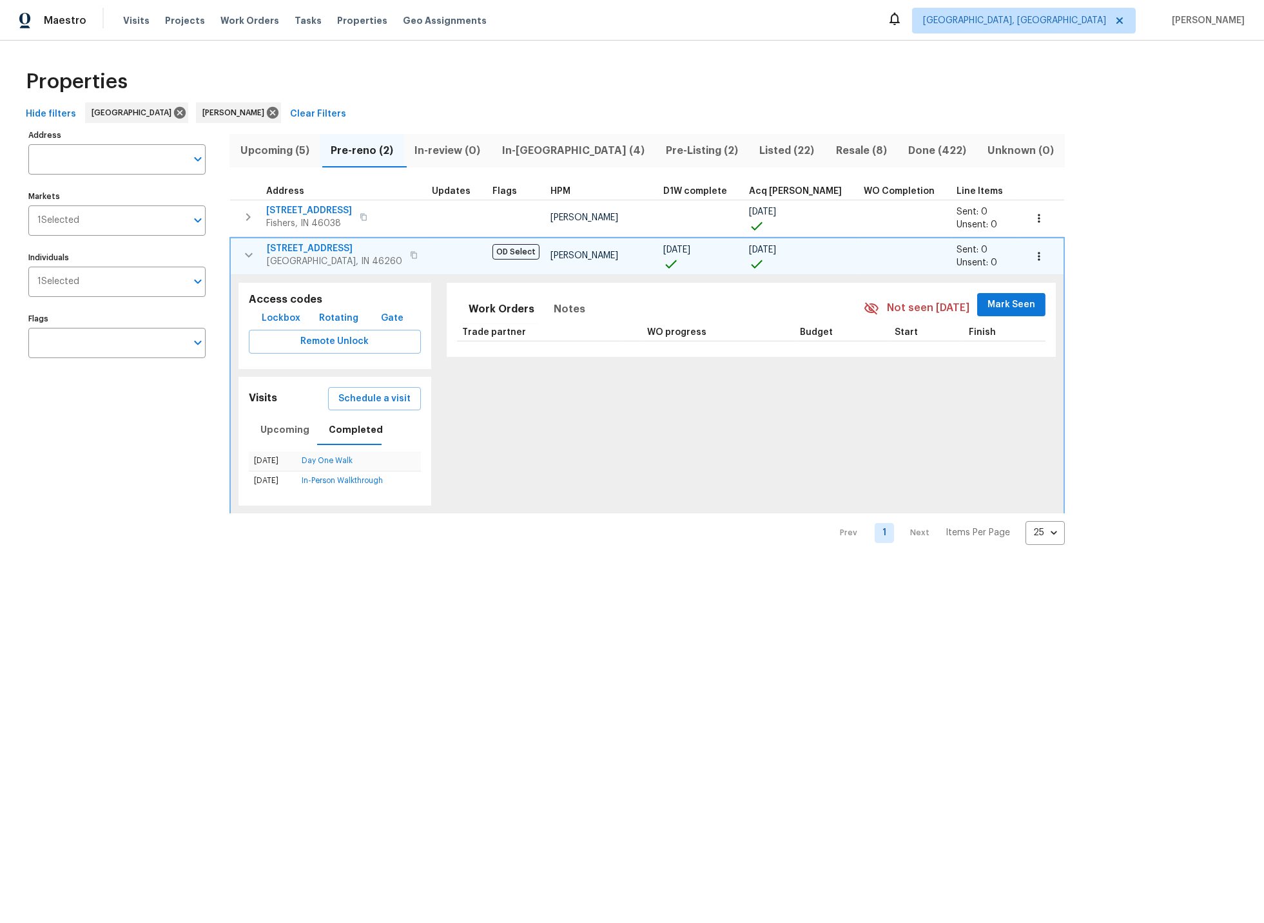
click at [248, 252] on icon "button" at bounding box center [248, 254] width 15 height 15
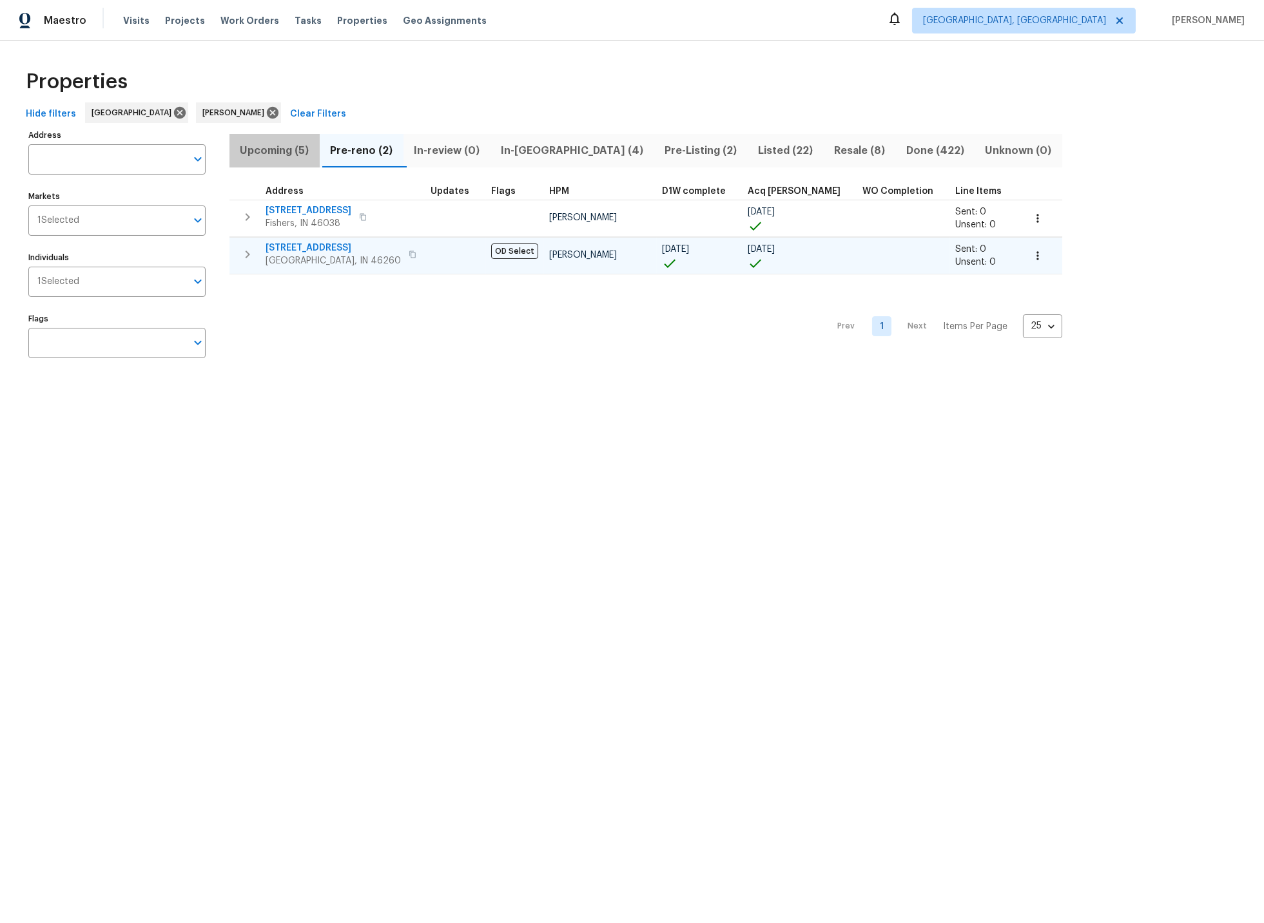
click at [276, 151] on span "Upcoming (5)" at bounding box center [274, 151] width 75 height 18
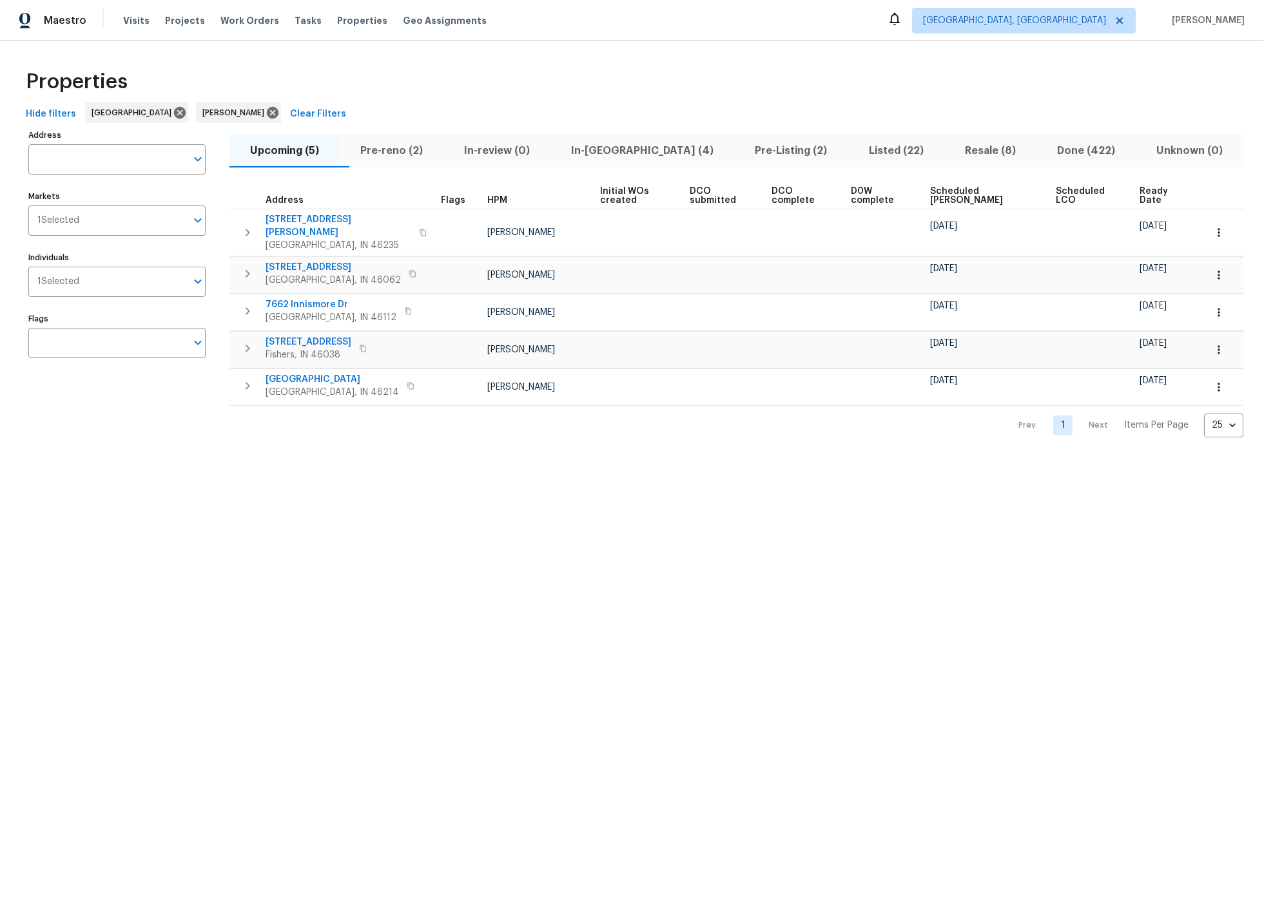
click at [1140, 193] on span "Ready Date" at bounding box center [1161, 196] width 43 height 18
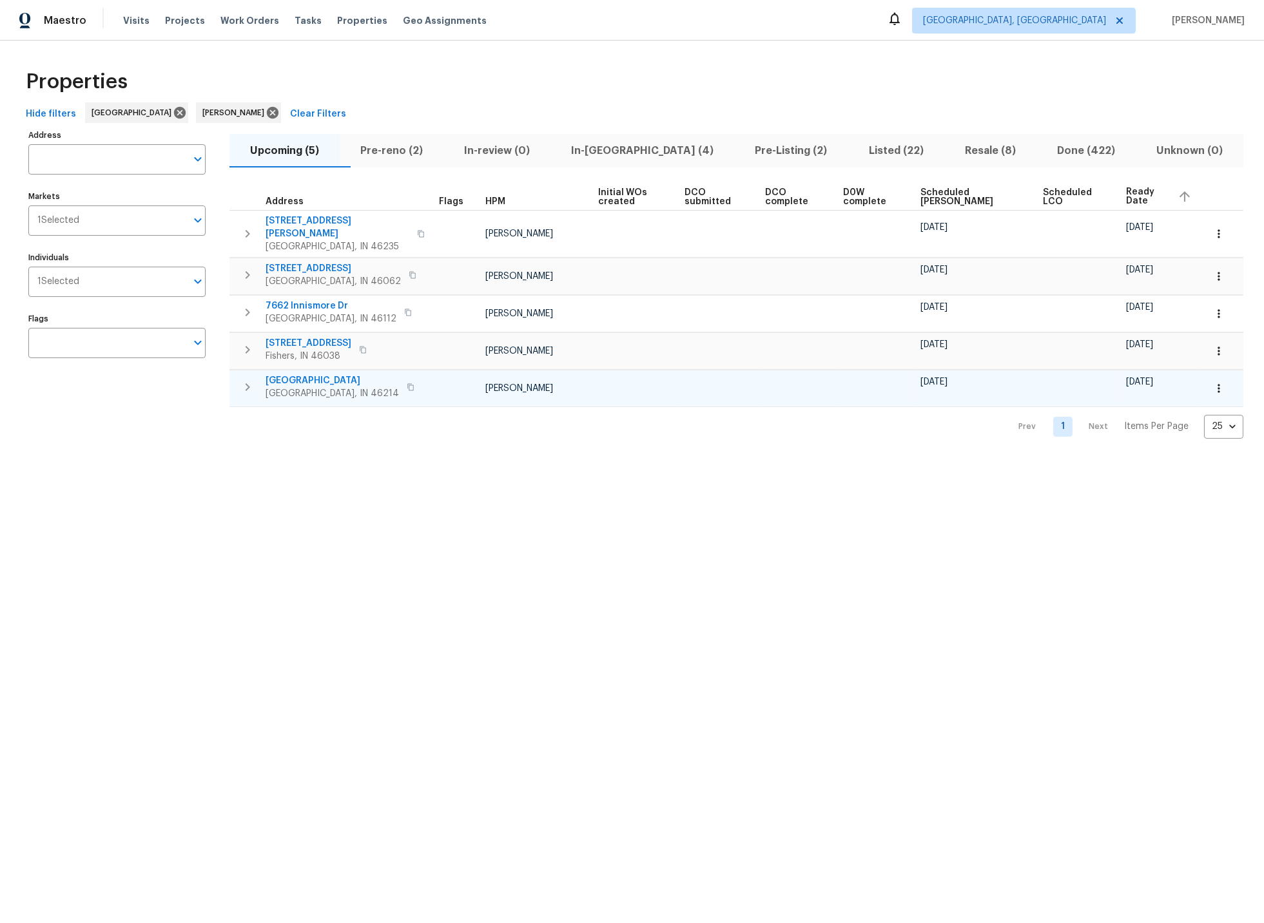
click at [247, 383] on icon "button" at bounding box center [248, 387] width 5 height 8
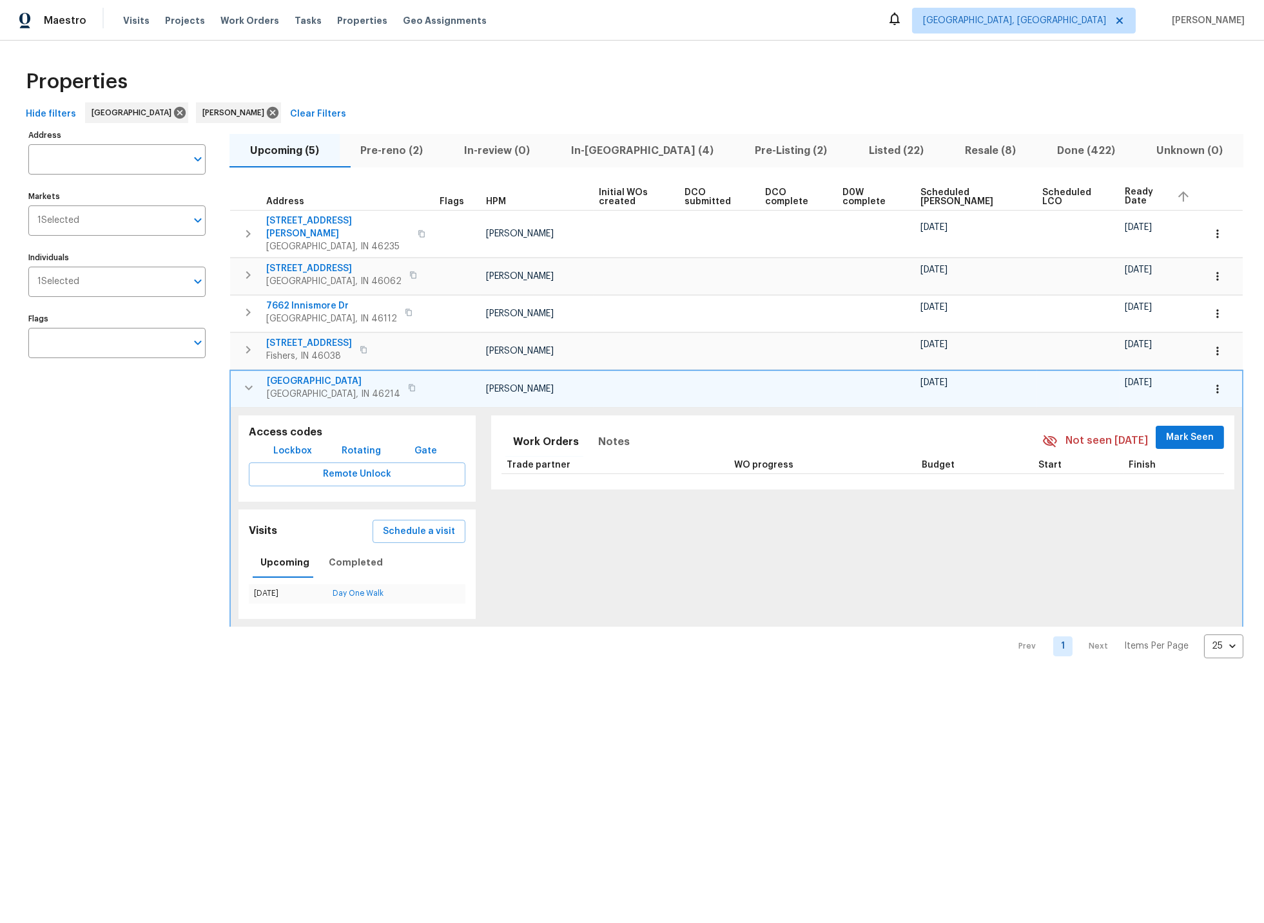
click at [1219, 383] on icon "button" at bounding box center [1217, 389] width 13 height 13
click at [1174, 516] on p "Admin: Repair Budget Review" at bounding box center [1180, 515] width 124 height 14
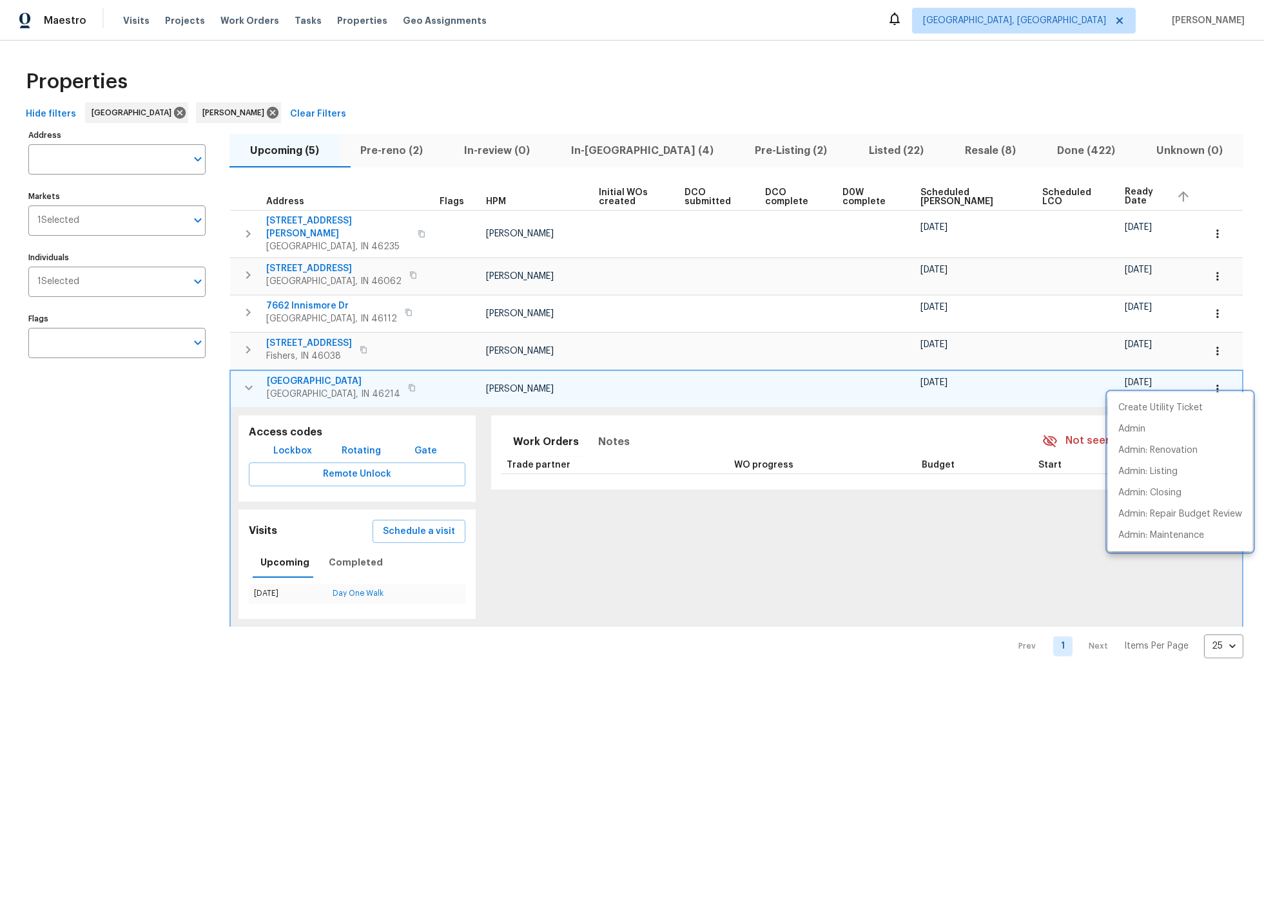
click at [246, 374] on div at bounding box center [632, 461] width 1264 height 923
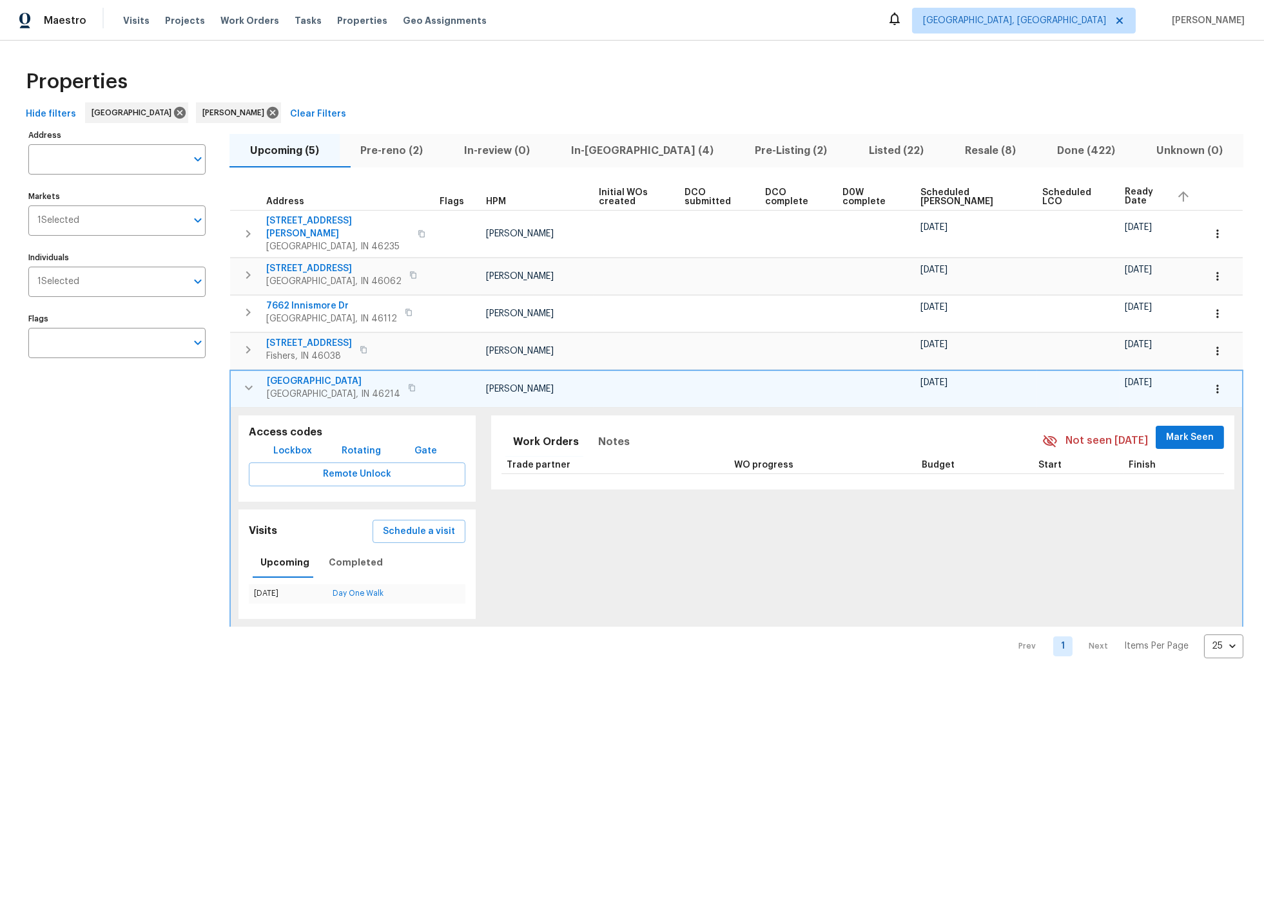
click at [630, 151] on span "In-[GEOGRAPHIC_DATA] (4)" at bounding box center [642, 151] width 168 height 18
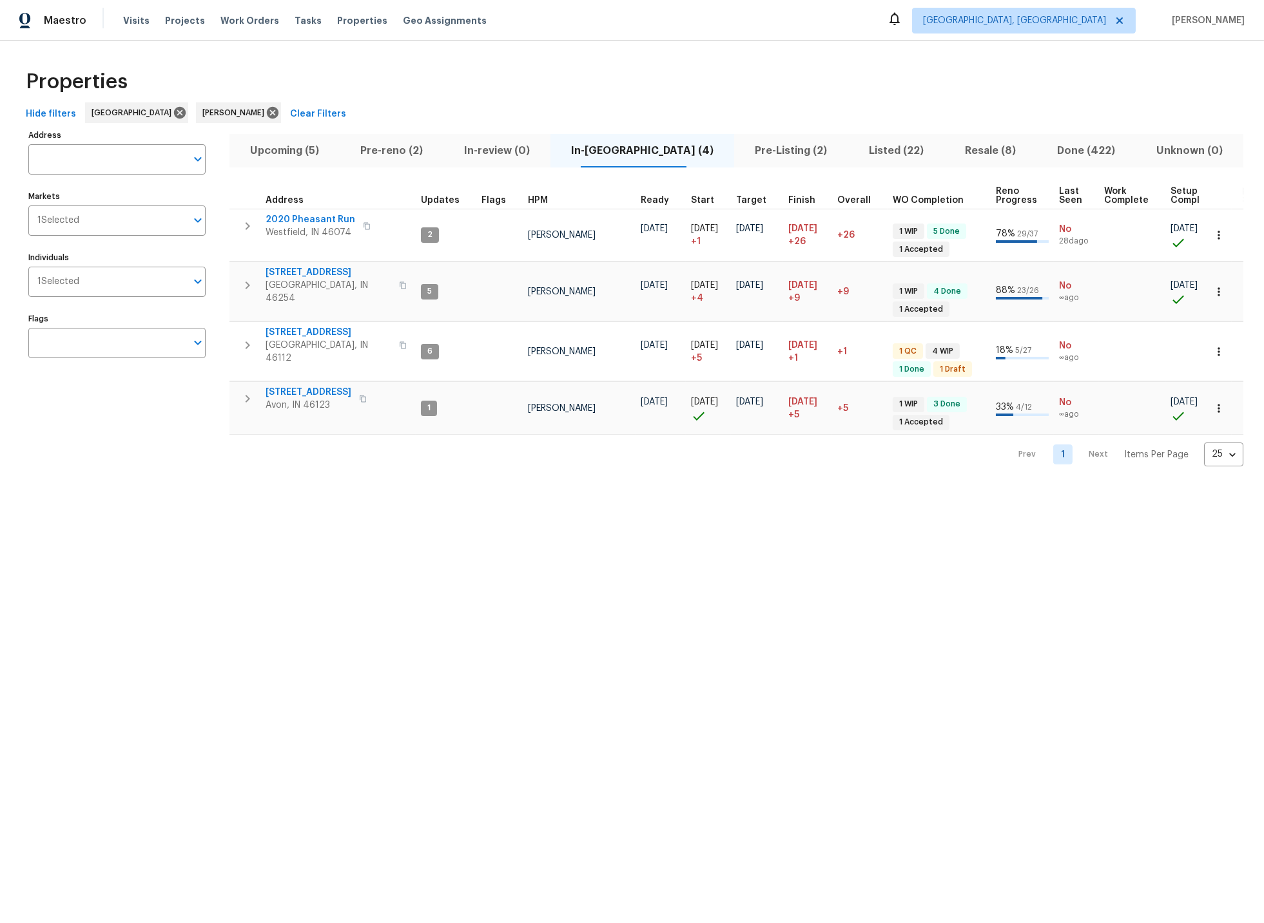
click at [298, 150] on span "Upcoming (5)" at bounding box center [284, 151] width 95 height 18
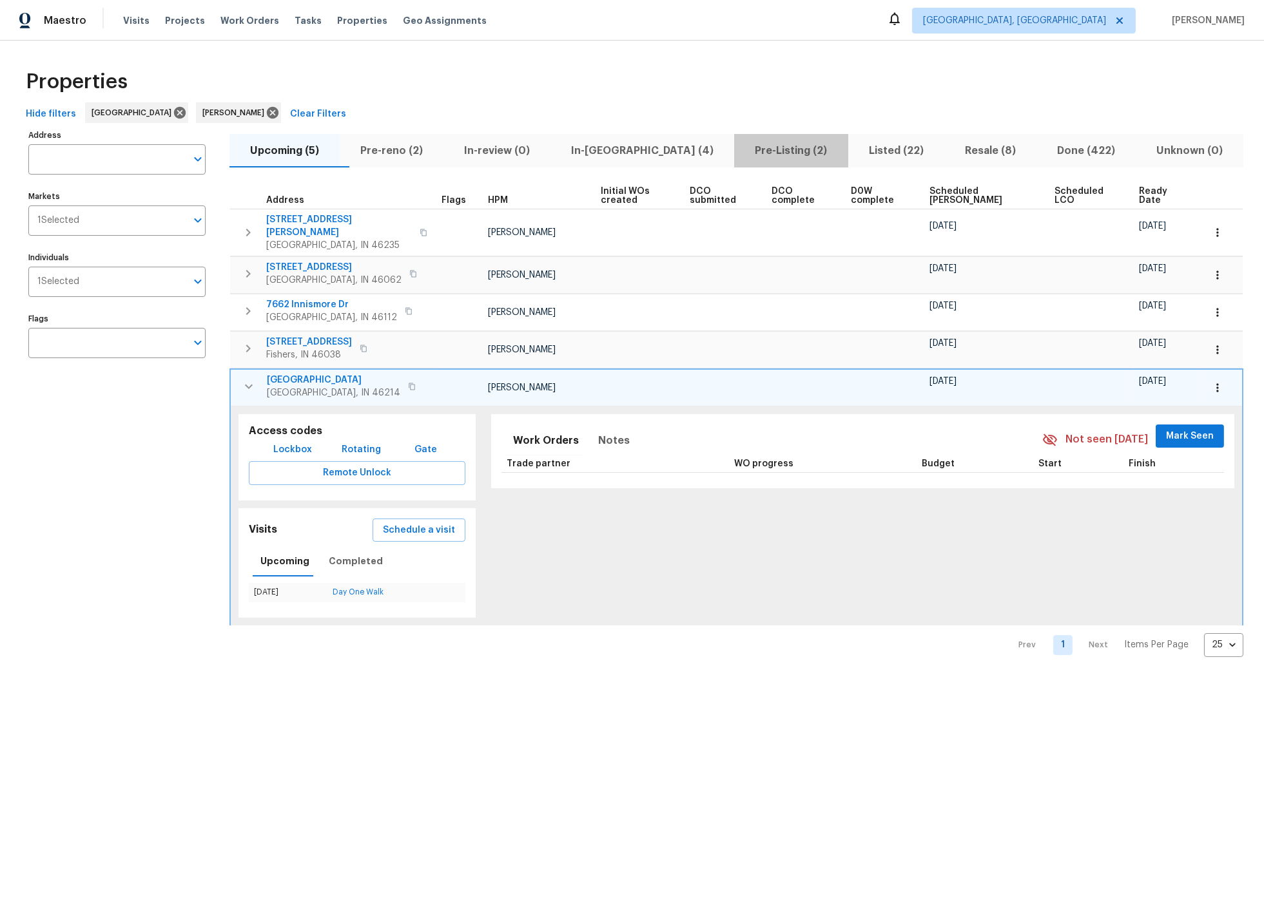
click at [742, 149] on span "Pre-Listing (2)" at bounding box center [791, 151] width 98 height 18
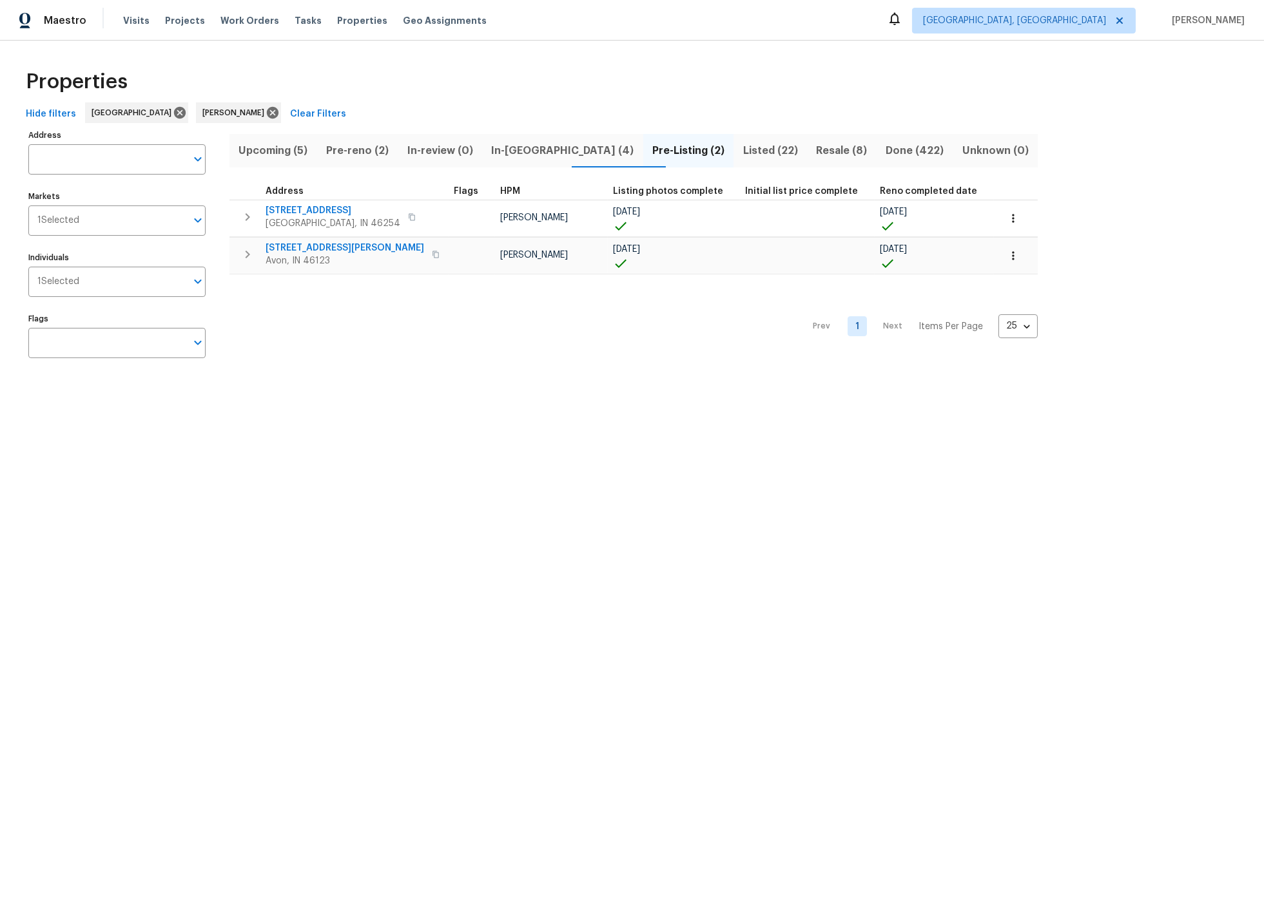
click at [741, 151] on span "Listed (22)" at bounding box center [770, 151] width 58 height 18
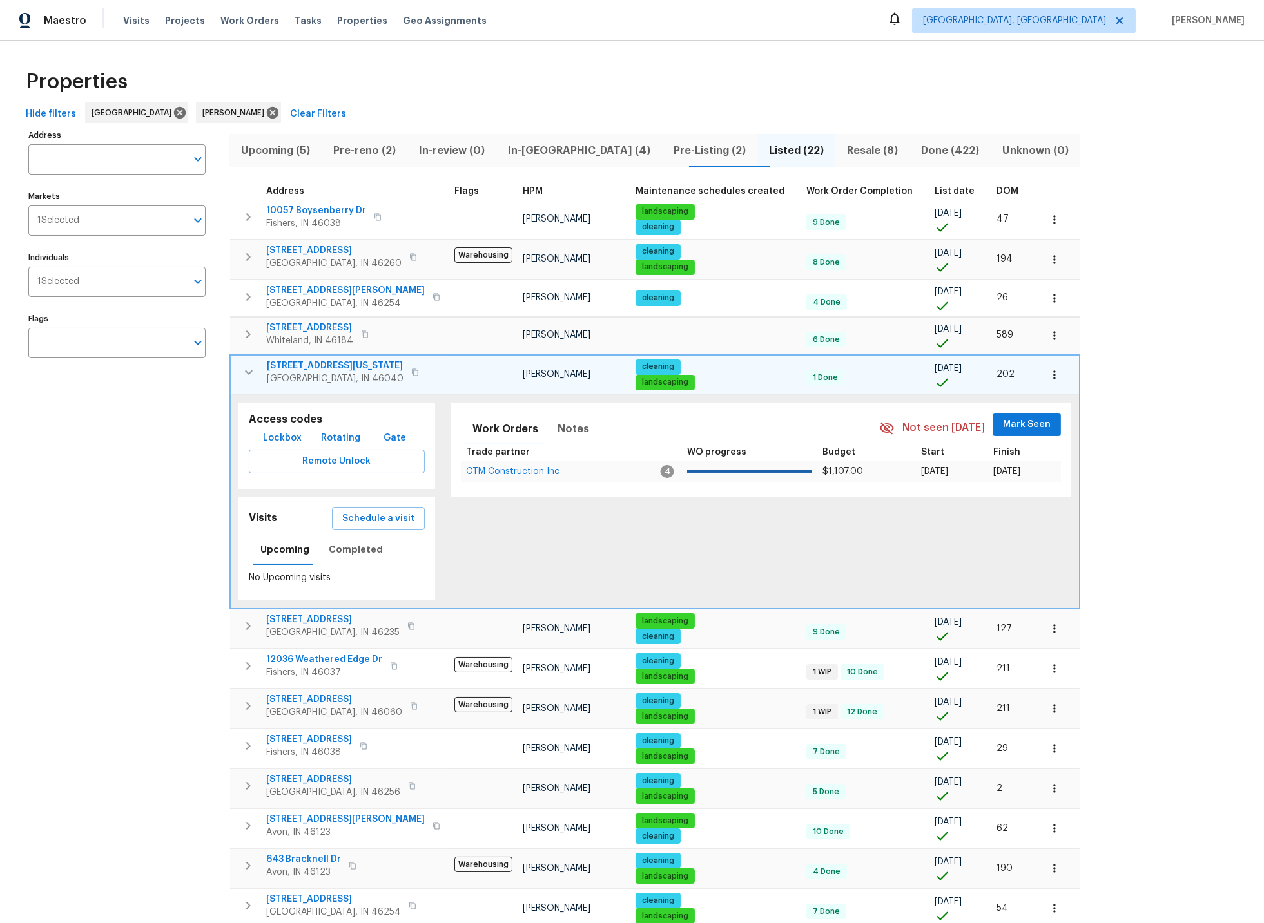
click at [934, 193] on span "List date" at bounding box center [954, 191] width 40 height 9
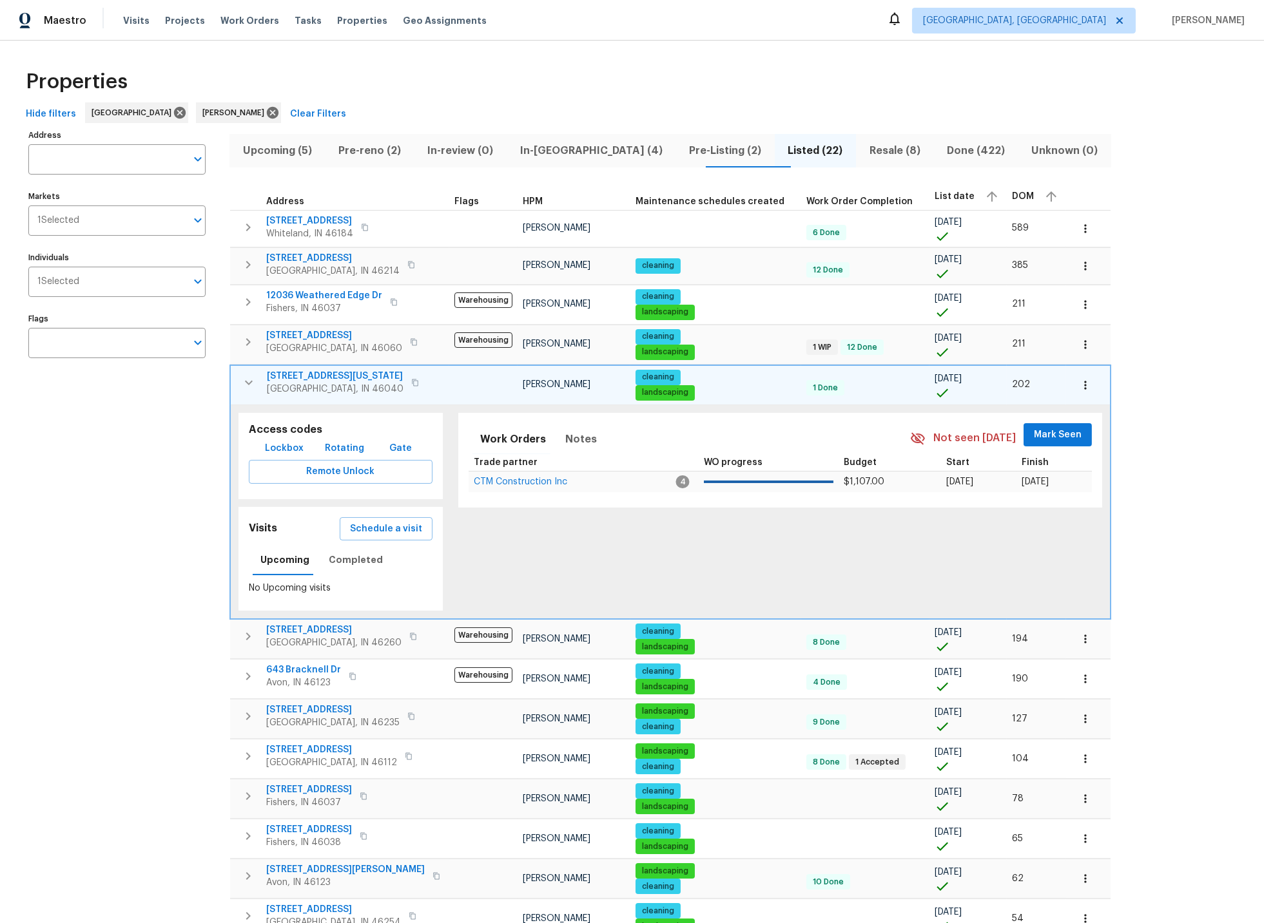
click at [934, 192] on span "List date" at bounding box center [954, 196] width 40 height 9
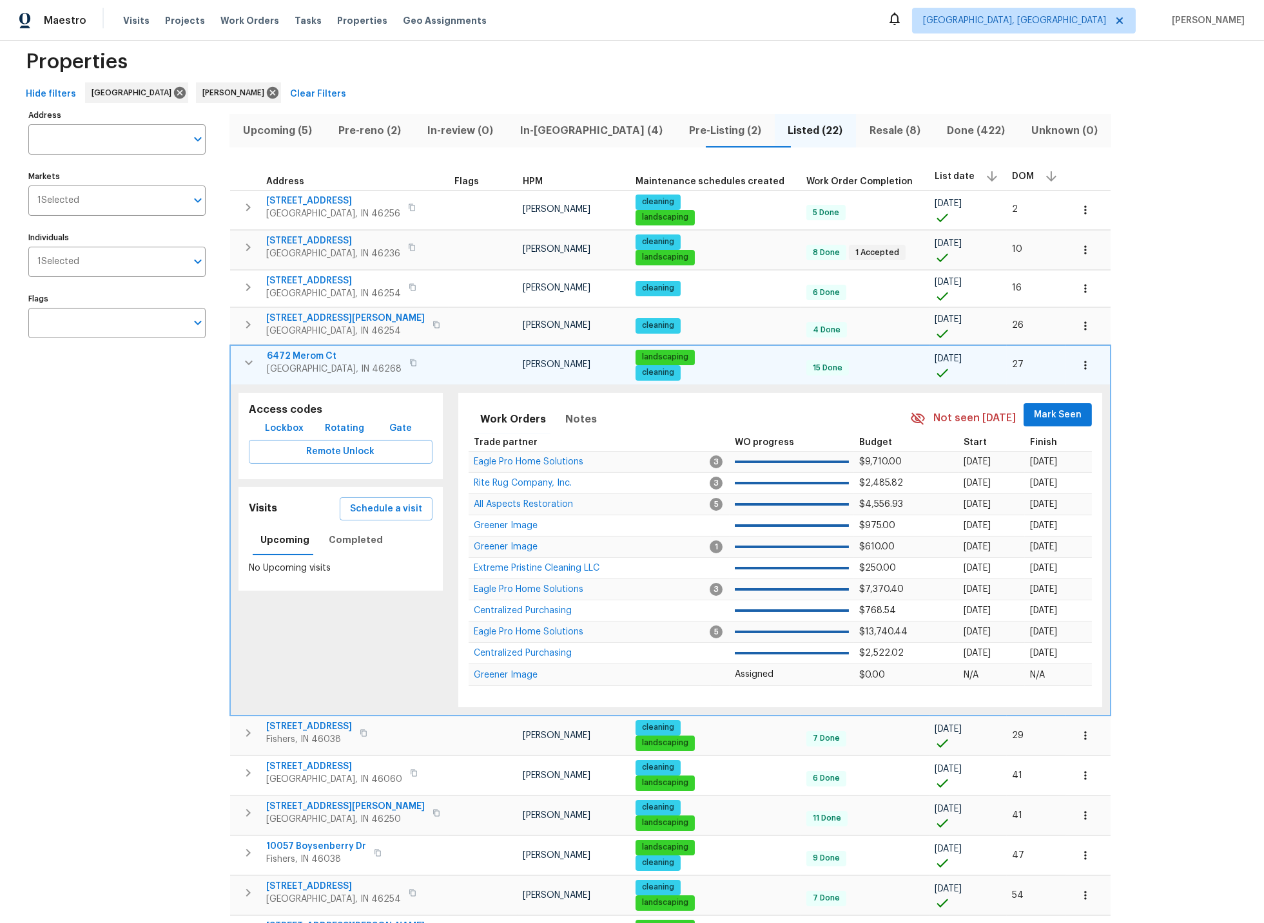
scroll to position [23, 0]
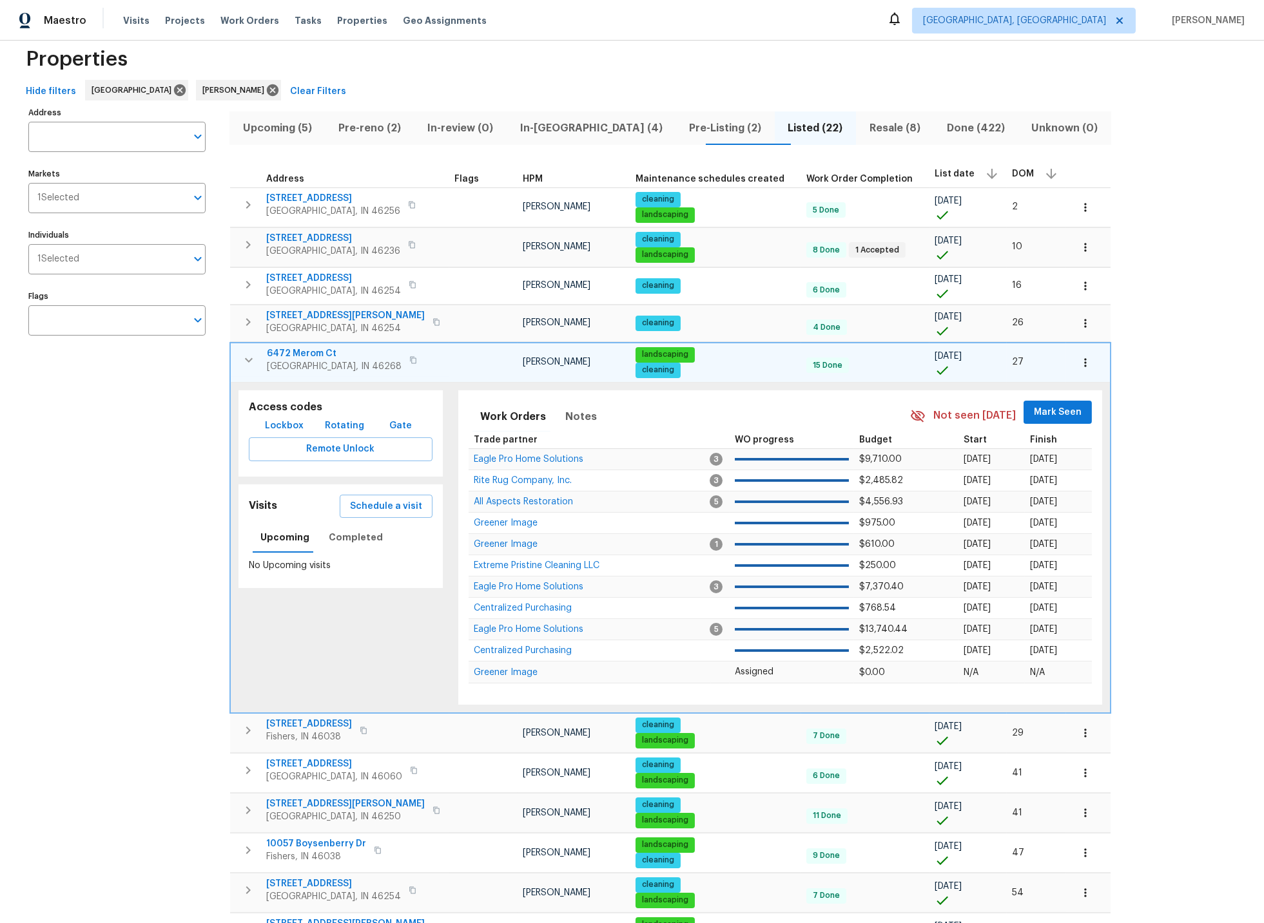
click at [557, 126] on span "In-[GEOGRAPHIC_DATA] (4)" at bounding box center [590, 128] width 153 height 18
